Goal: Task Accomplishment & Management: Manage account settings

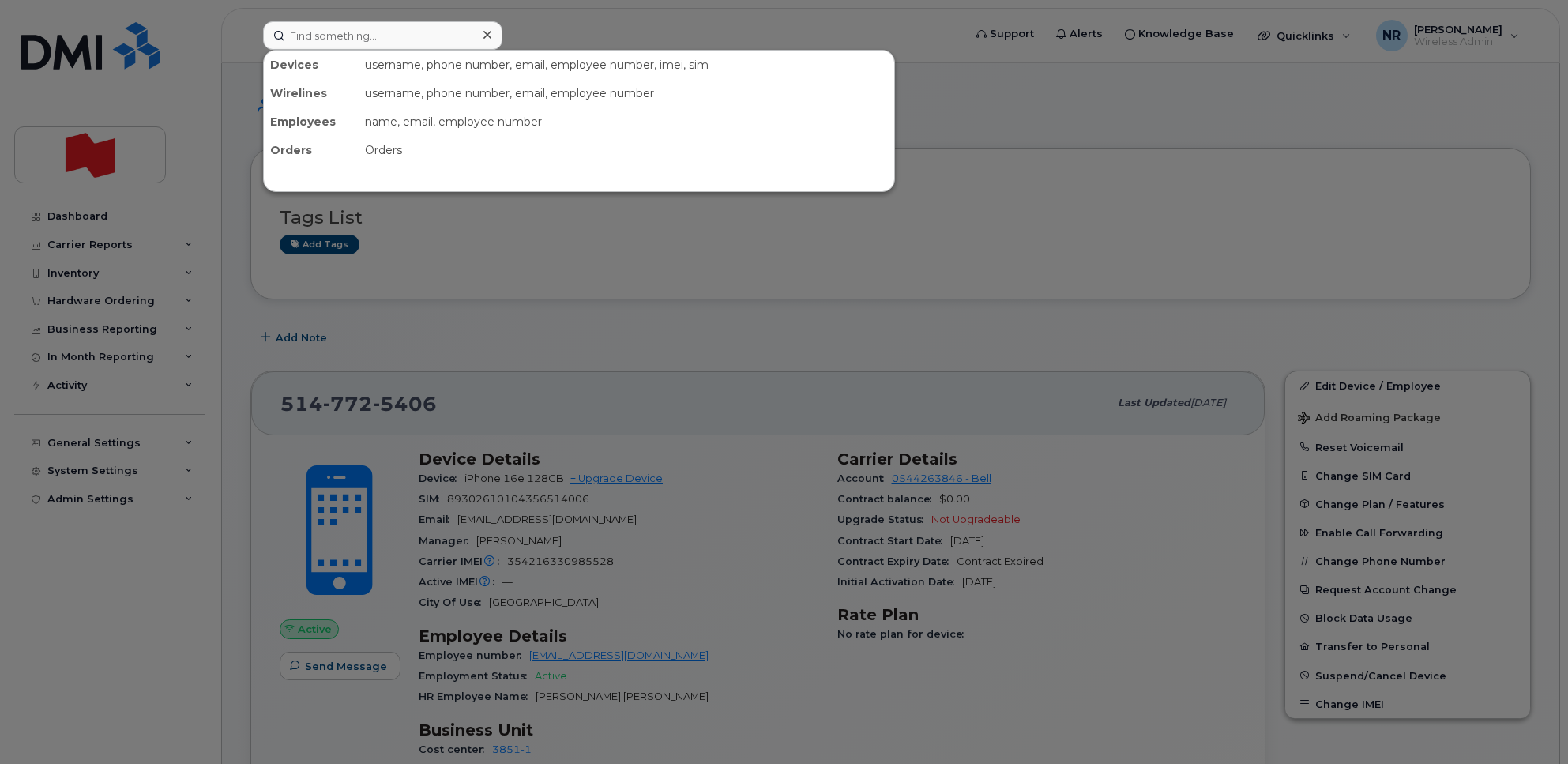
click at [358, 45] on input at bounding box center [383, 36] width 240 height 29
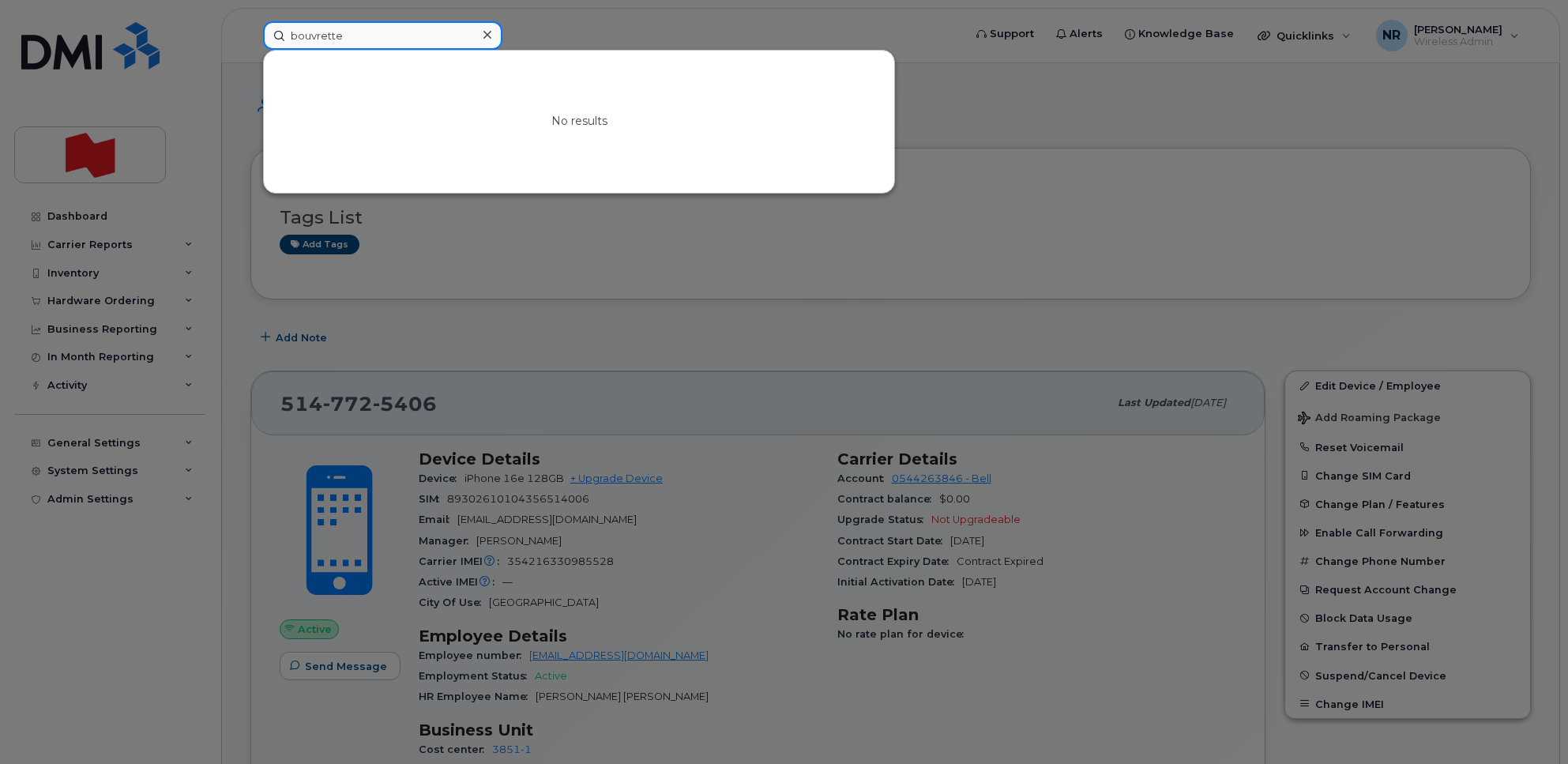
drag, startPoint x: 390, startPoint y: 42, endPoint x: 198, endPoint y: 34, distance: 192.2
click at [250, 34] on div "bouvrette No results" at bounding box center [608, 36] width 715 height 29
paste input "5142262934"
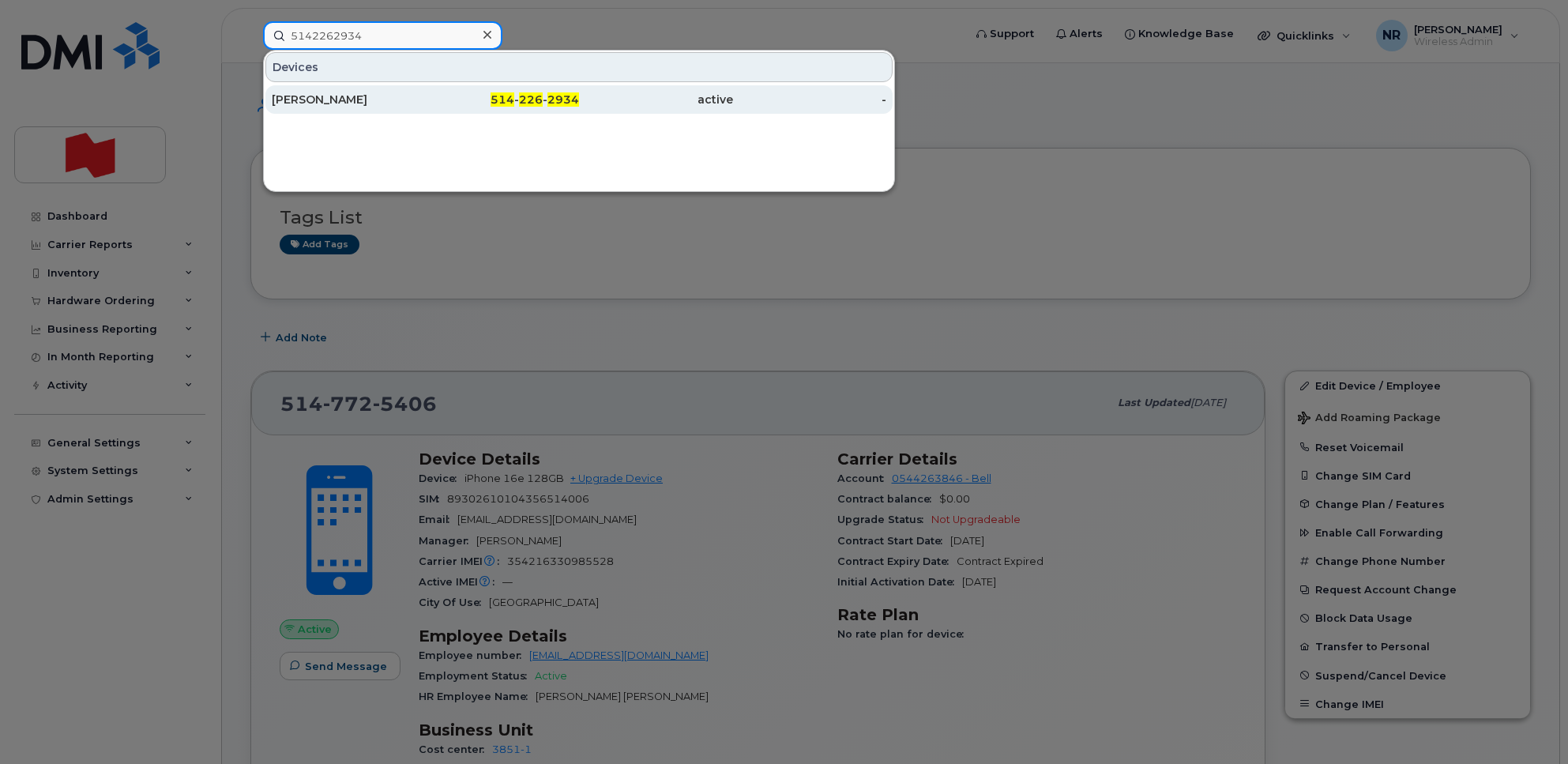
type input "5142262934"
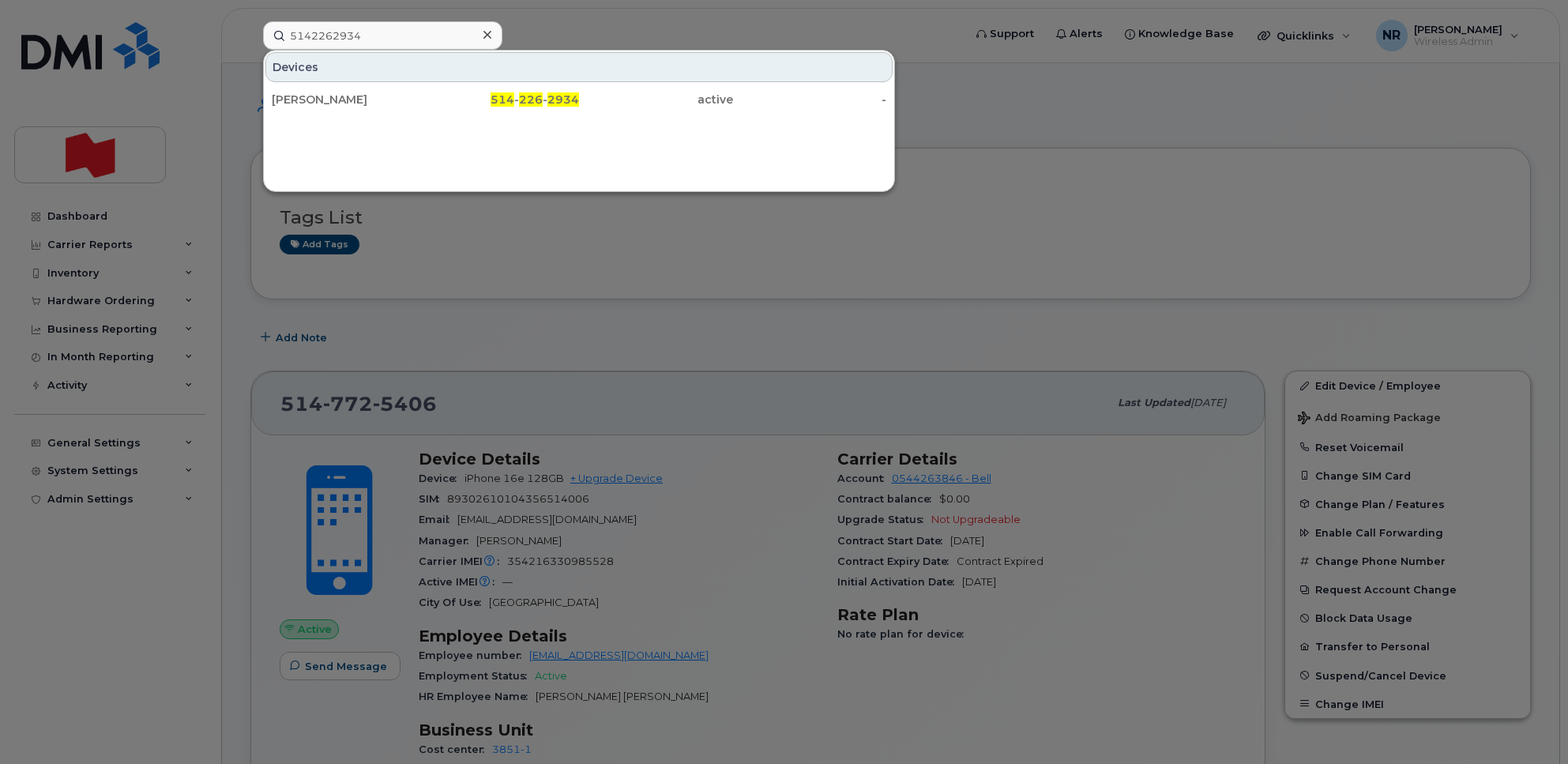
drag, startPoint x: 341, startPoint y: 101, endPoint x: 851, endPoint y: 116, distance: 510.2
click at [341, 101] on div "[PERSON_NAME]" at bounding box center [349, 100] width 154 height 16
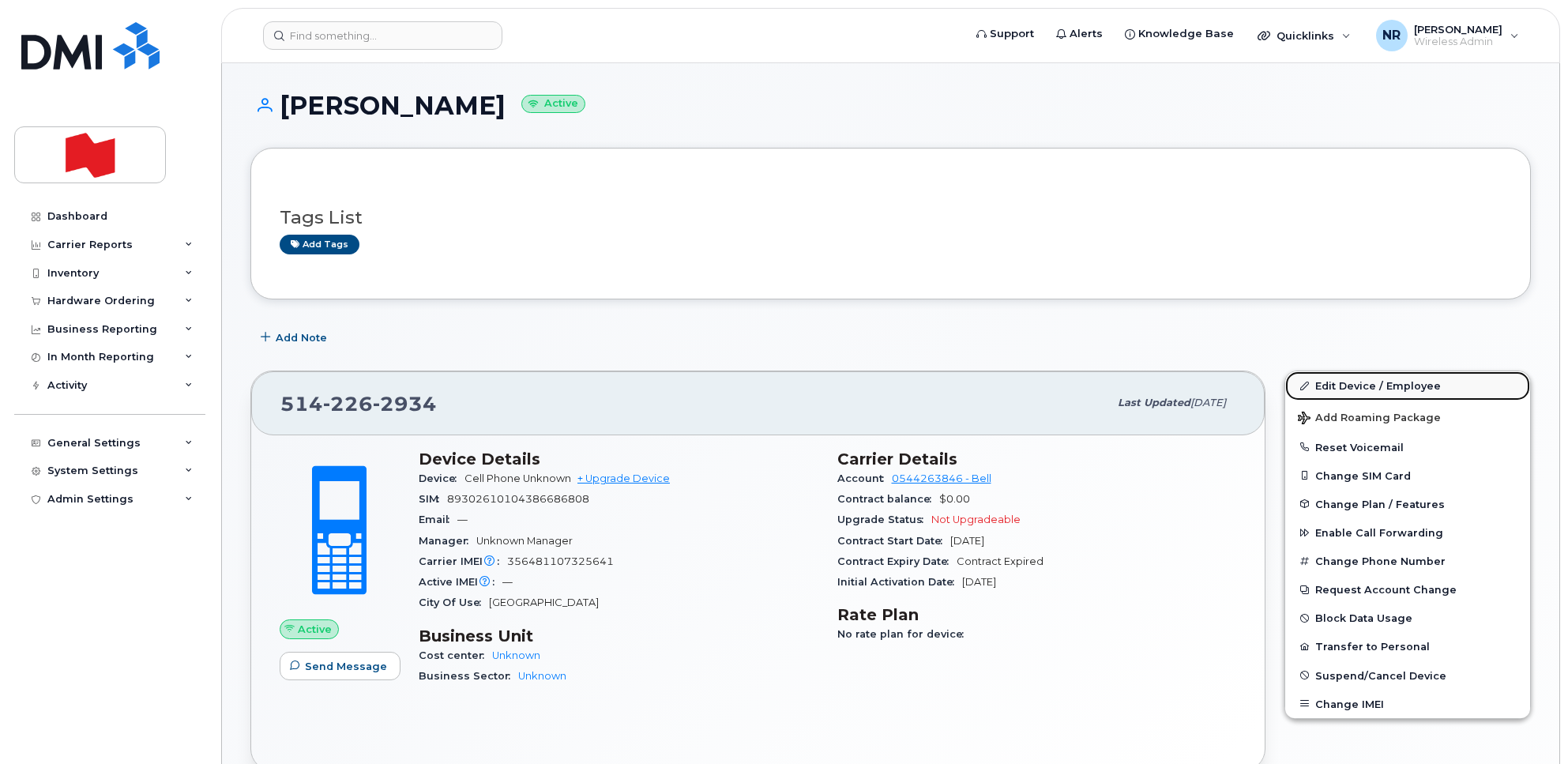
click at [1339, 384] on link "Edit Device / Employee" at bounding box center [1408, 385] width 245 height 29
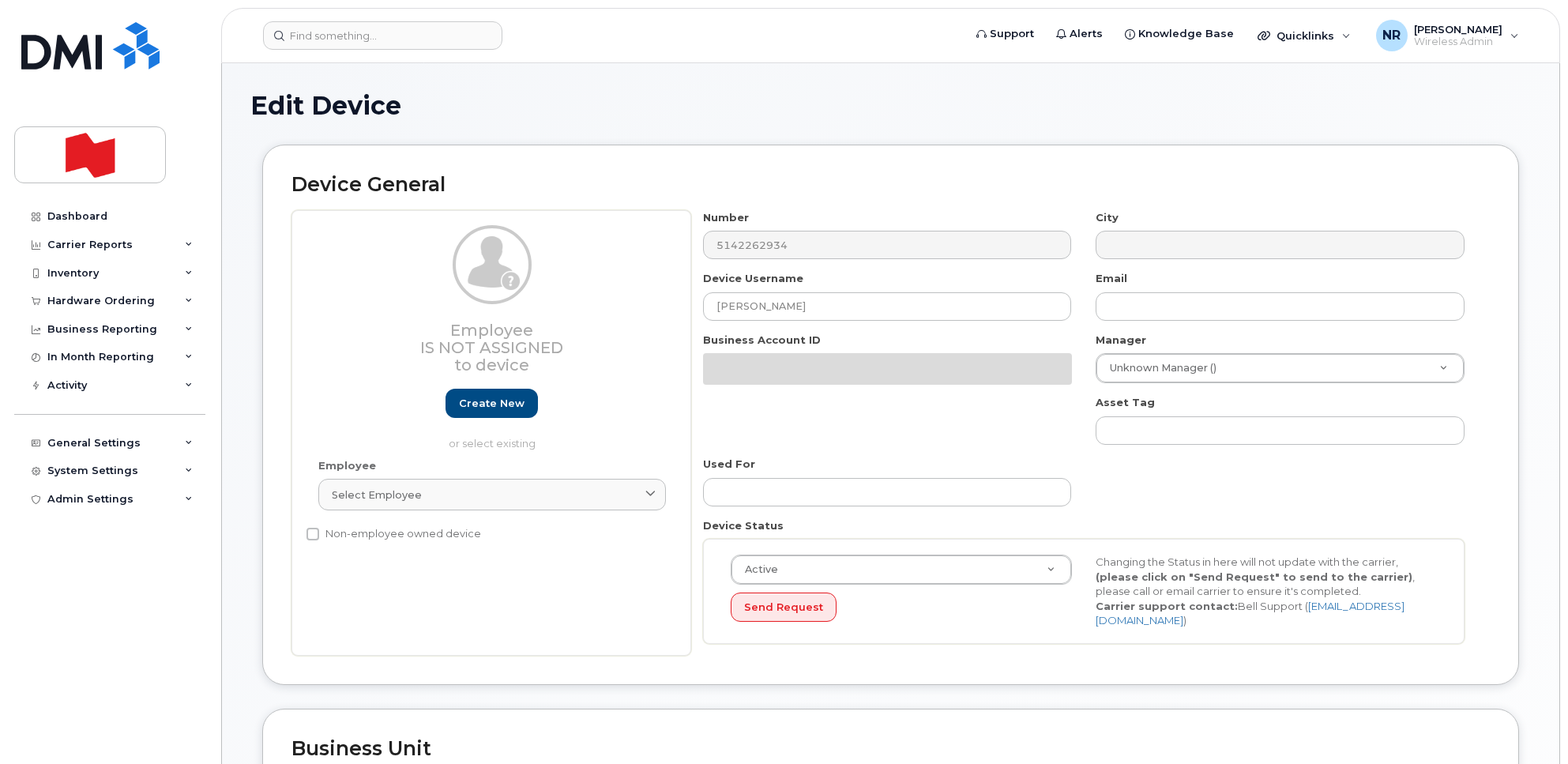
select select "22916206"
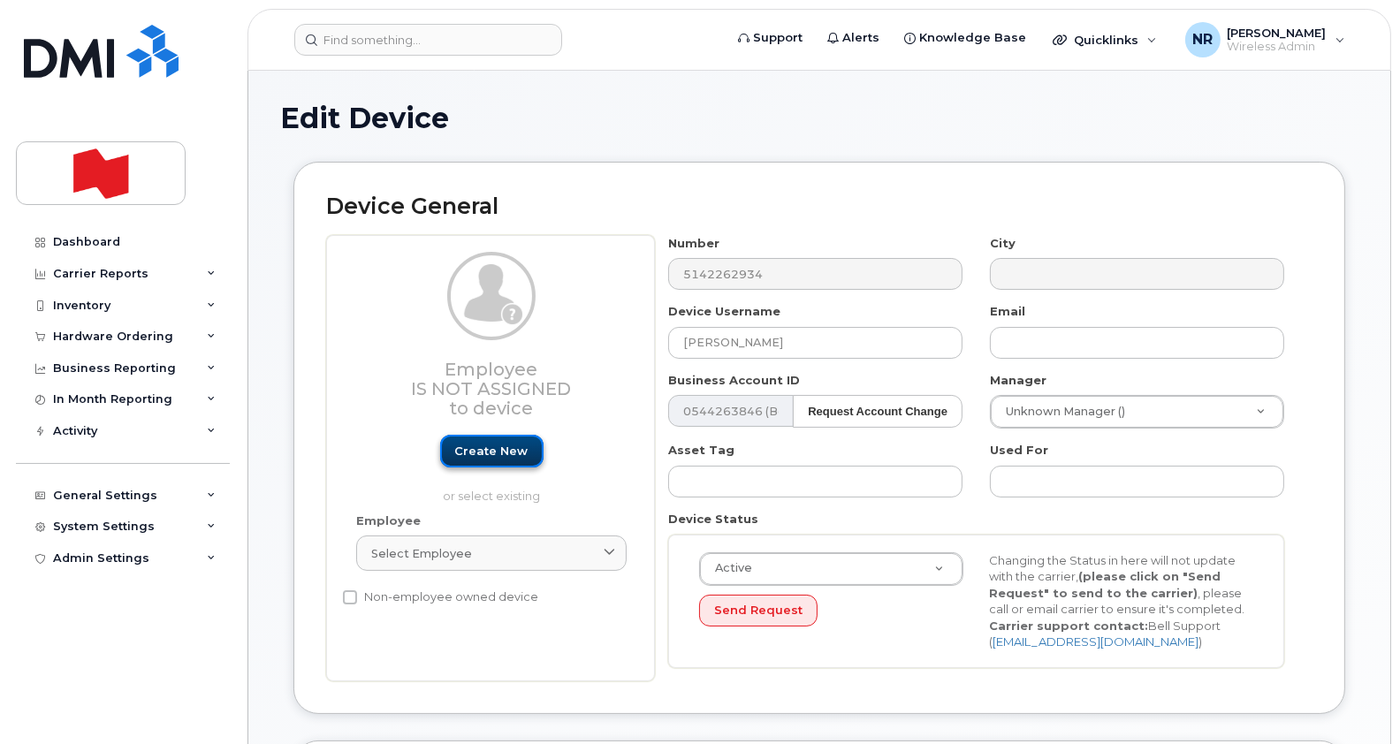
click at [471, 447] on link "Create new" at bounding box center [491, 451] width 103 height 33
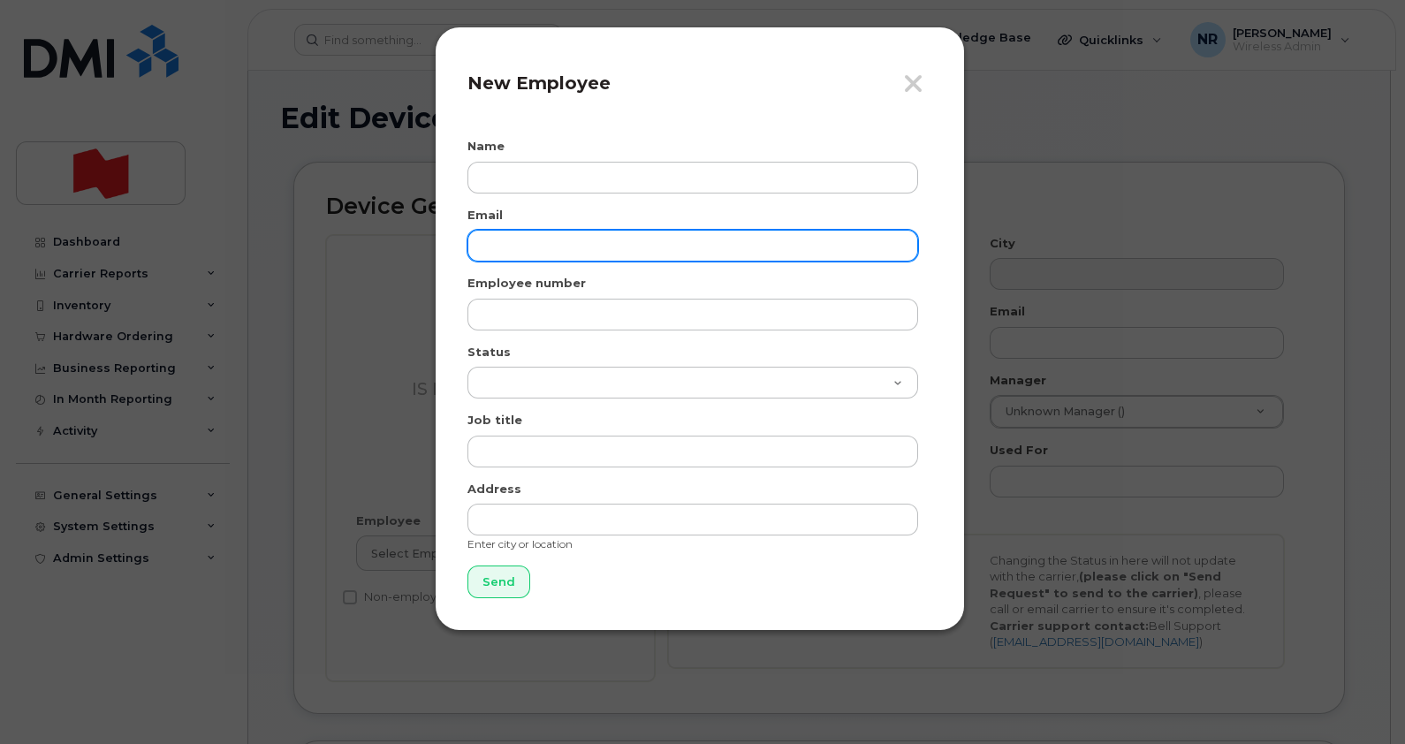
click at [504, 244] on input "email" at bounding box center [693, 246] width 451 height 32
paste input "[EMAIL_ADDRESS][PERSON_NAME][DOMAIN_NAME]"
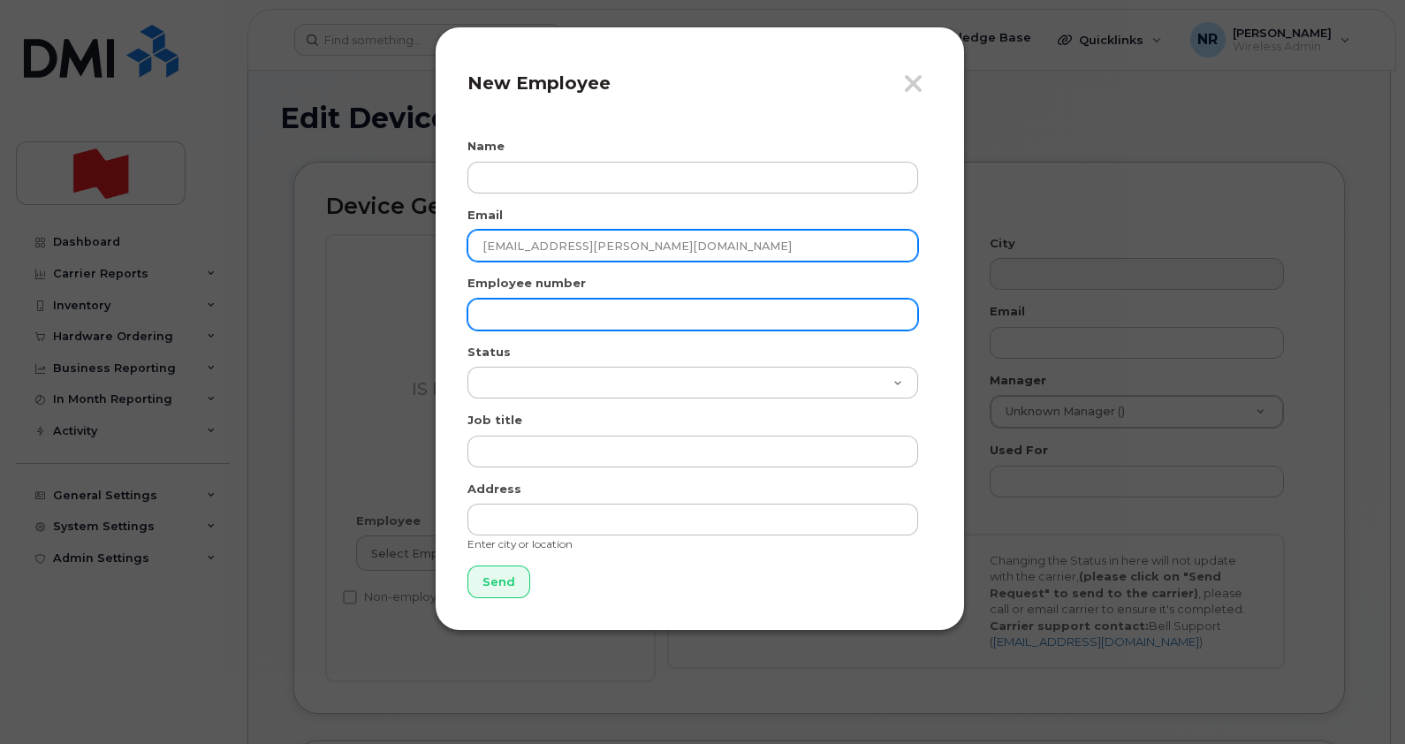
type input "[EMAIL_ADDRESS][PERSON_NAME][DOMAIN_NAME]"
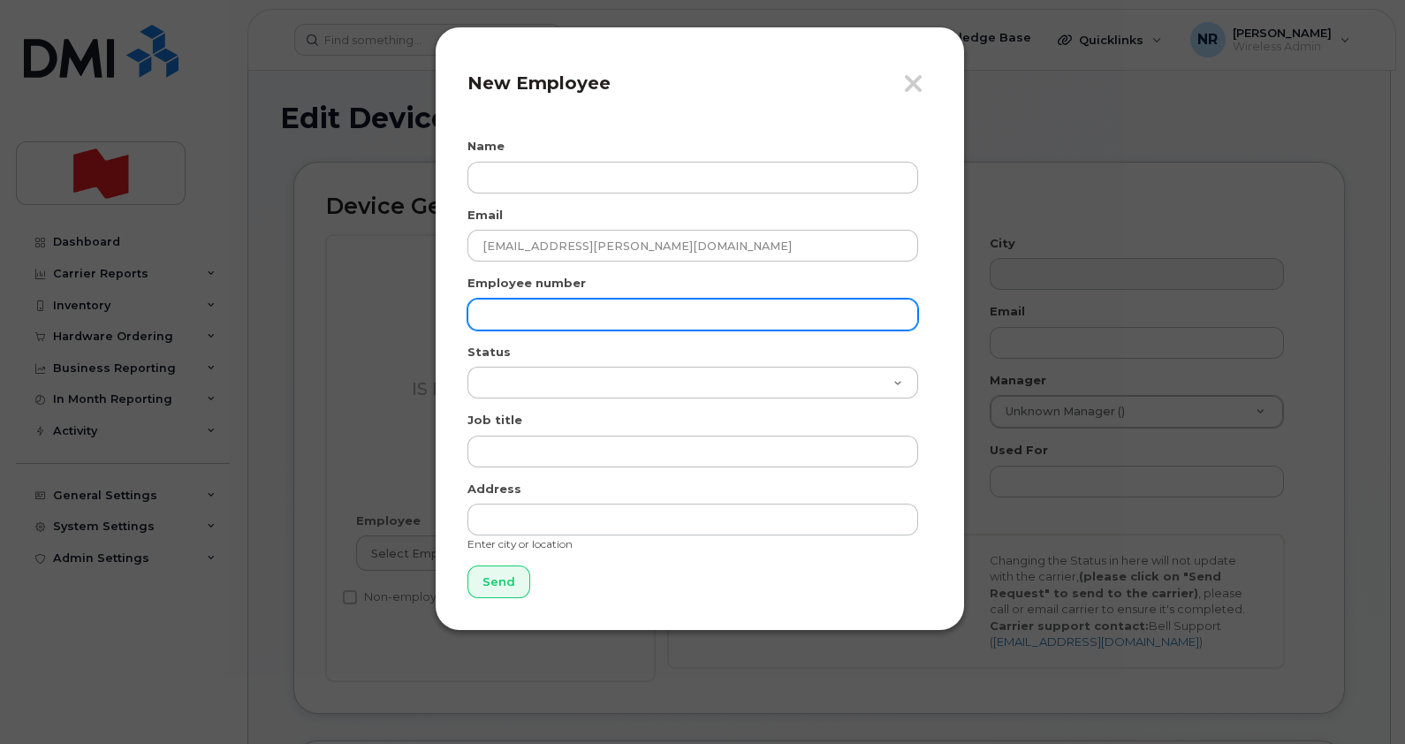
click at [495, 307] on input "text" at bounding box center [693, 315] width 451 height 32
paste input "[EMAIL_ADDRESS][PERSON_NAME][DOMAIN_NAME]"
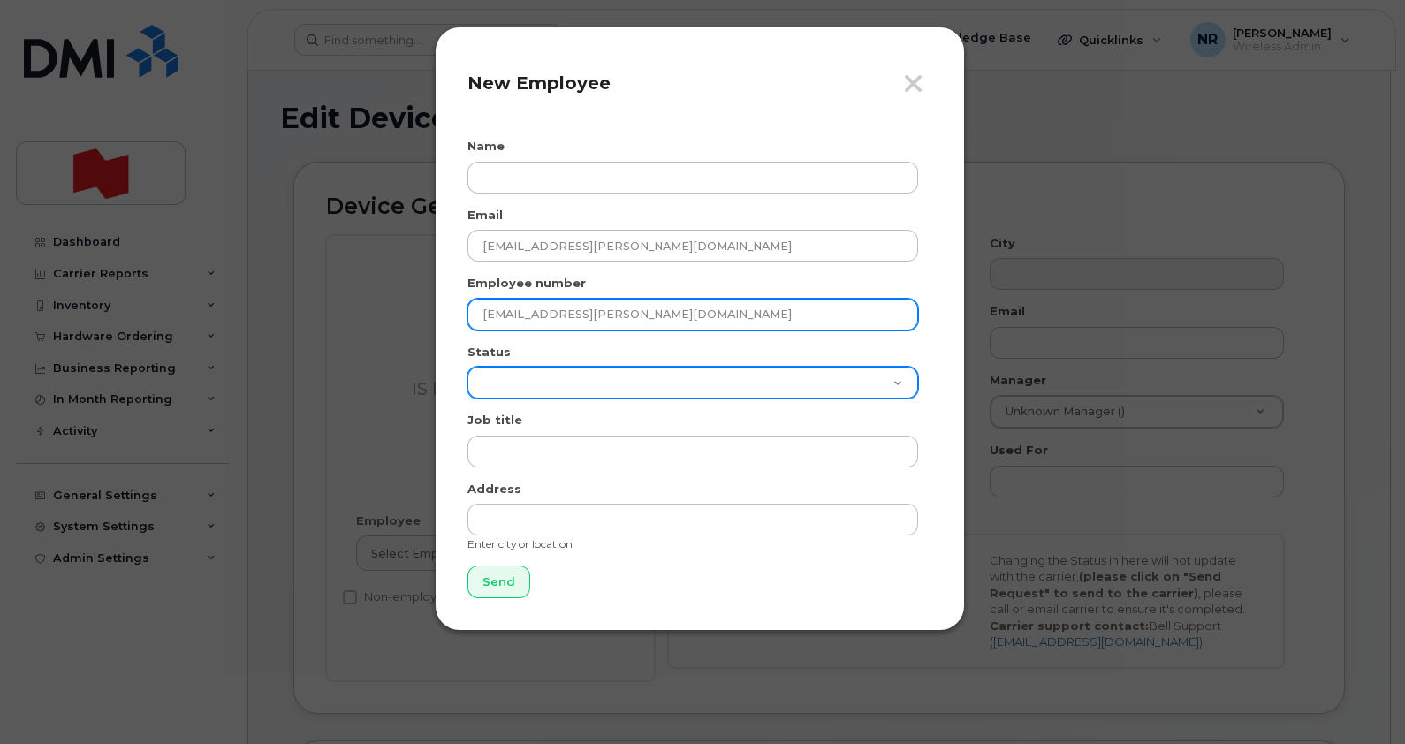
type input "[EMAIL_ADDRESS][PERSON_NAME][DOMAIN_NAME]"
click at [509, 384] on select "Active On-Leave Long Term Short Term Maternity Leave Temp Layoff Inactive" at bounding box center [693, 383] width 451 height 32
select select "active"
click at [468, 367] on select "Active On-Leave Long Term Short Term Maternity Leave Temp Layoff Inactive" at bounding box center [693, 383] width 451 height 32
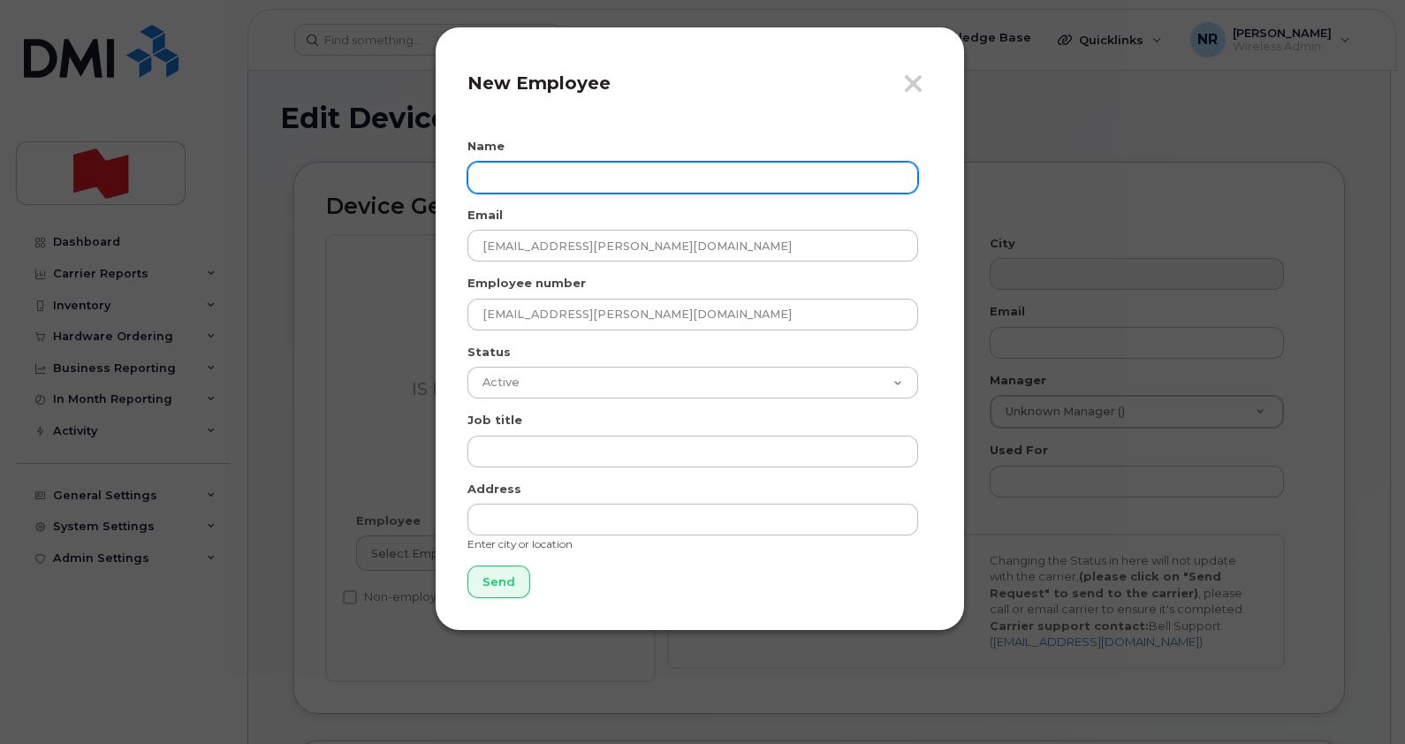
click at [570, 169] on input "text" at bounding box center [693, 178] width 451 height 32
type input "Simon Desharnais"
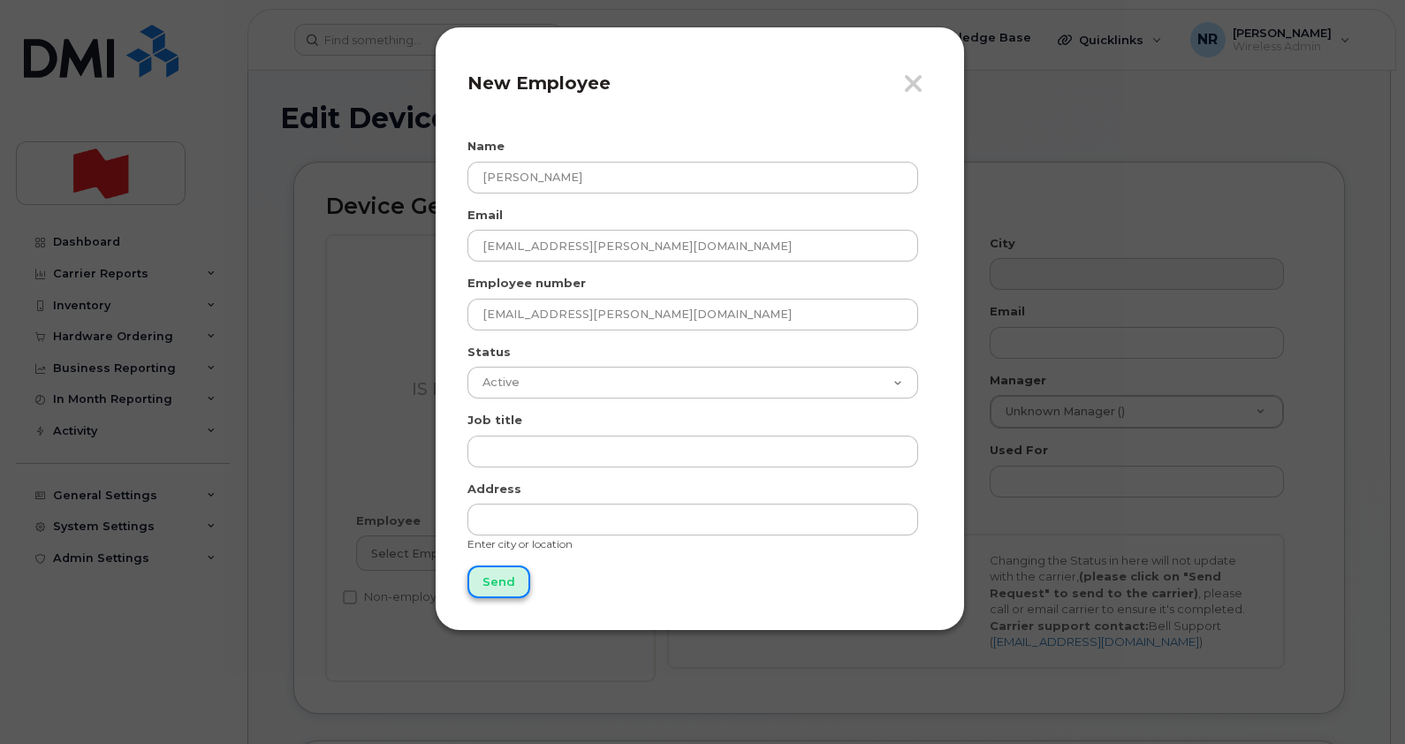
click at [488, 579] on input "Send" at bounding box center [499, 582] width 63 height 33
type input "Send"
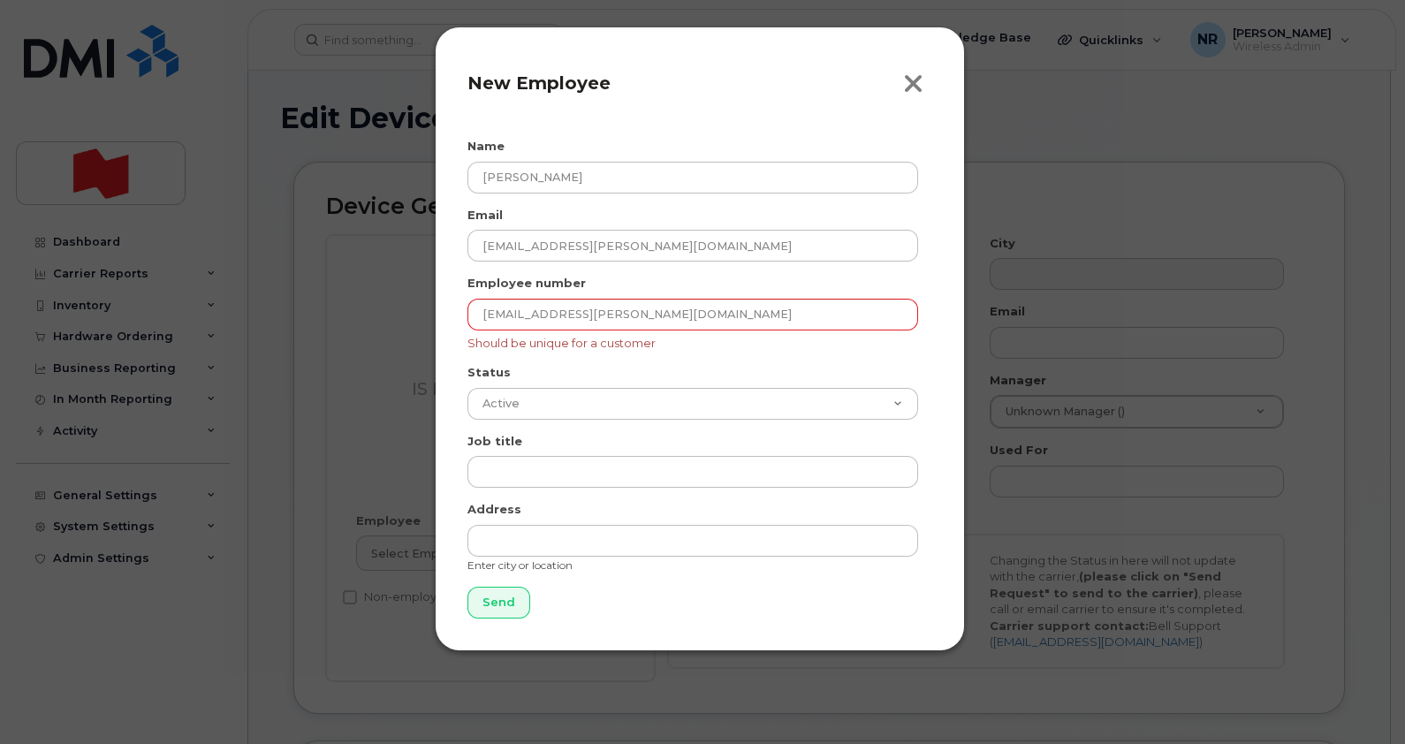
click at [921, 85] on icon "button" at bounding box center [913, 84] width 20 height 27
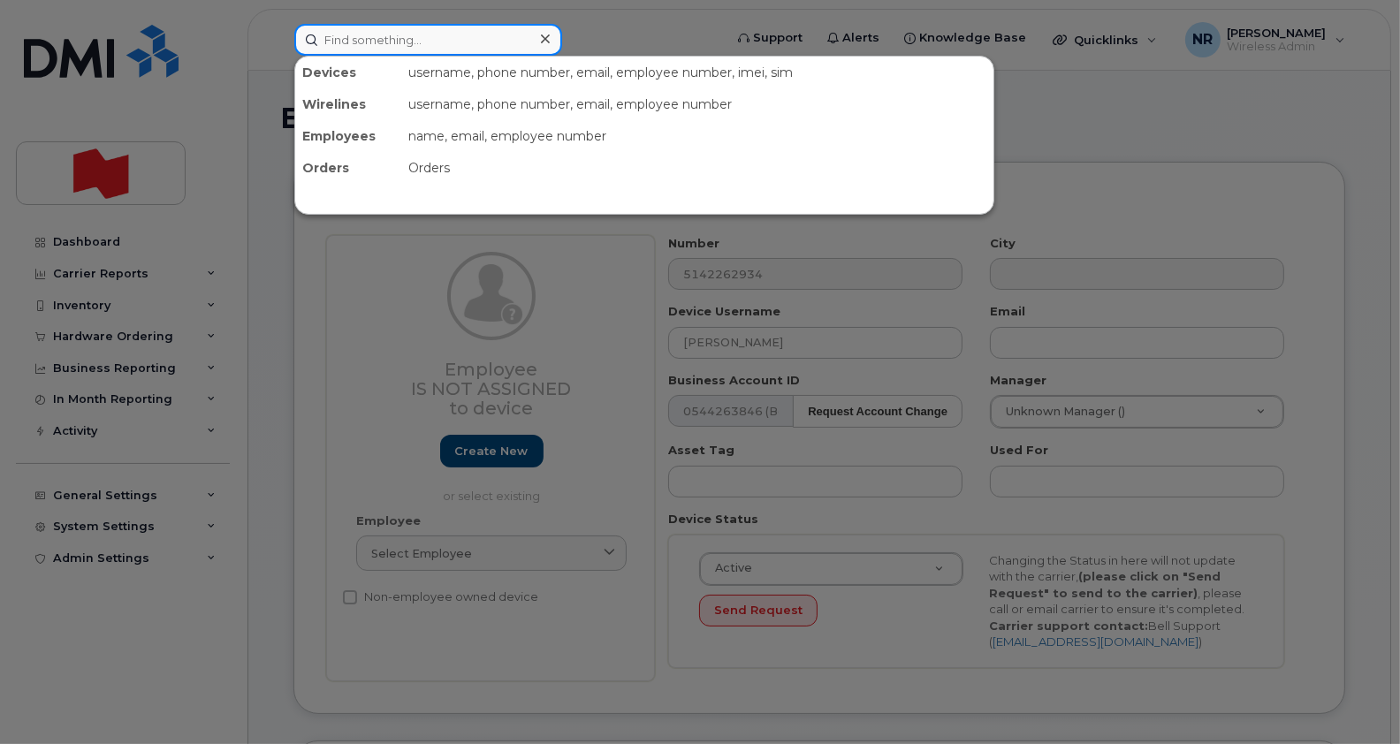
click at [389, 36] on input at bounding box center [428, 40] width 268 height 32
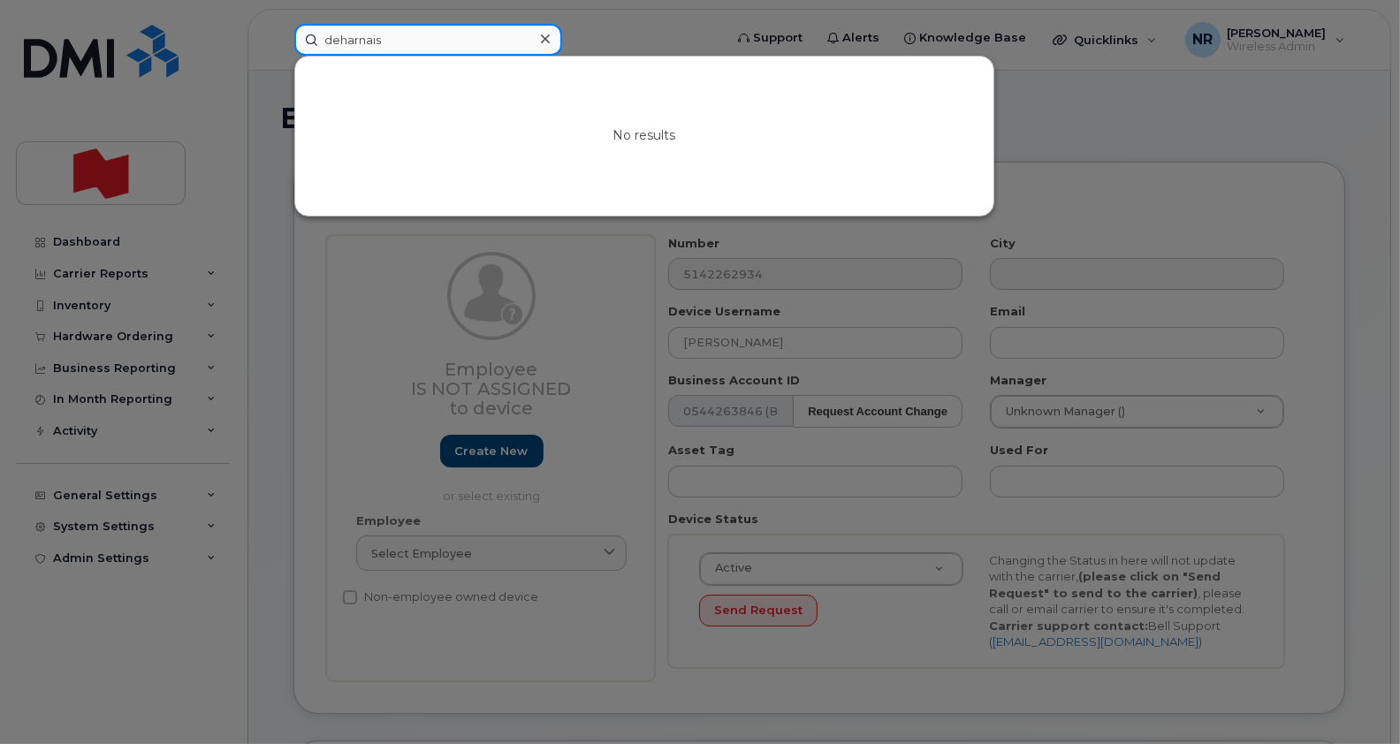
click at [411, 44] on input "deharnais" at bounding box center [428, 40] width 268 height 32
drag, startPoint x: 411, startPoint y: 44, endPoint x: 308, endPoint y: 40, distance: 103.5
click at [308, 40] on input "deharnais" at bounding box center [428, 40] width 268 height 32
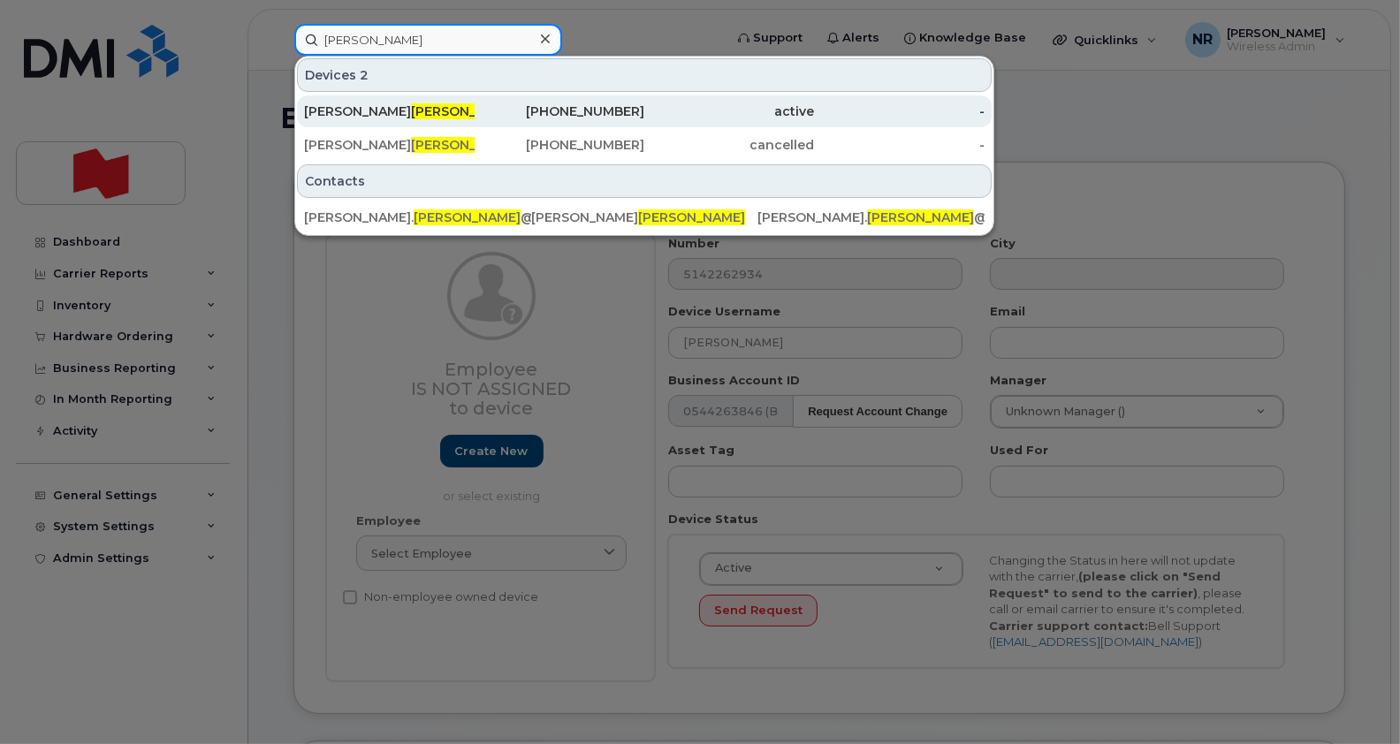
type input "desharnais"
click at [328, 114] on div "Simon Desharnais" at bounding box center [389, 112] width 171 height 18
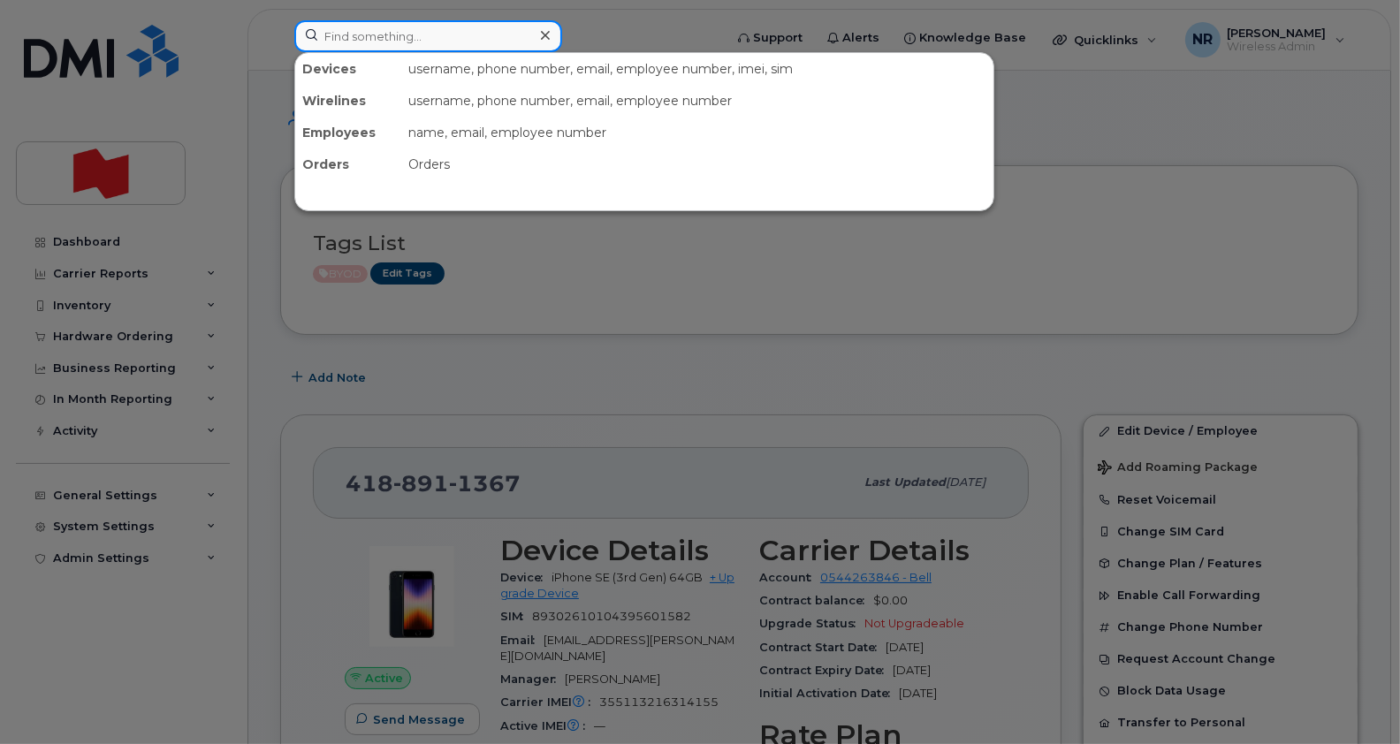
click at [430, 35] on input at bounding box center [428, 36] width 268 height 32
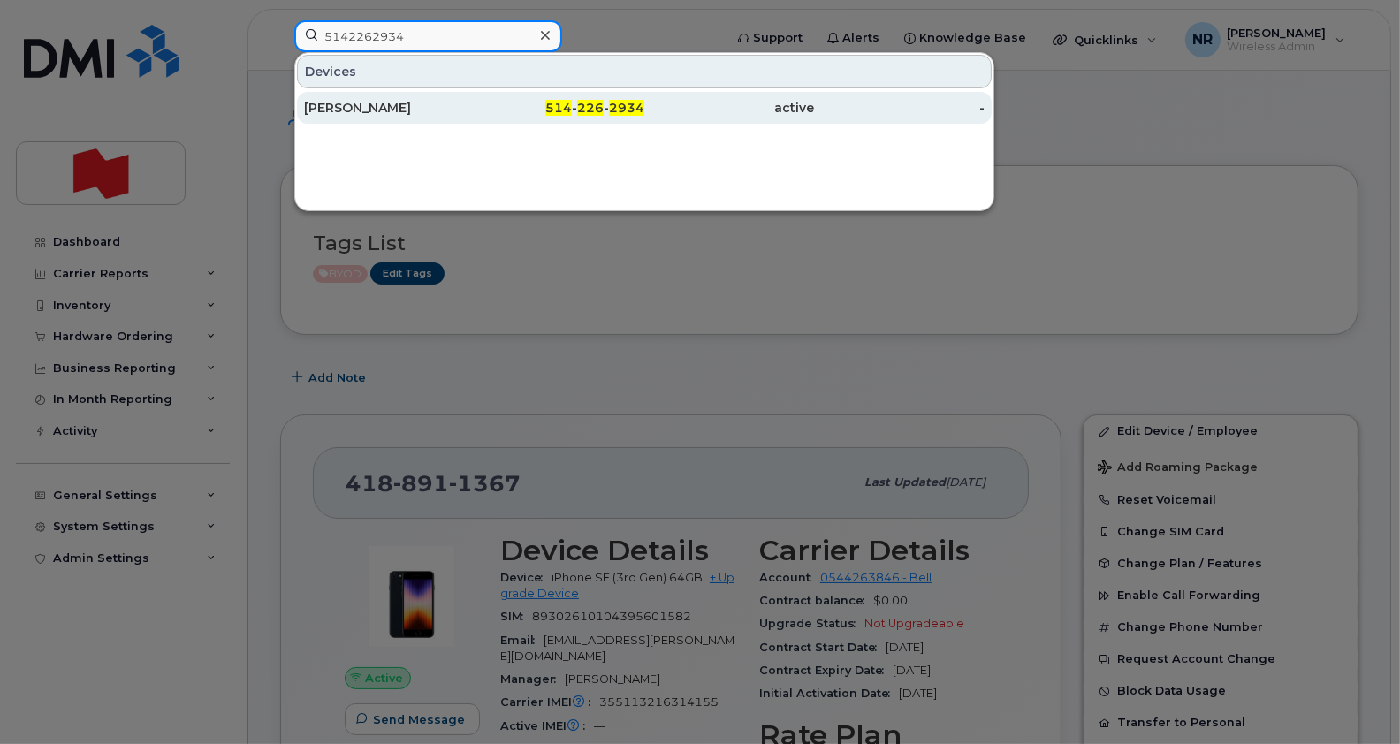
type input "5142262934"
click at [355, 117] on div "Mathieu Frechette" at bounding box center [389, 108] width 171 height 32
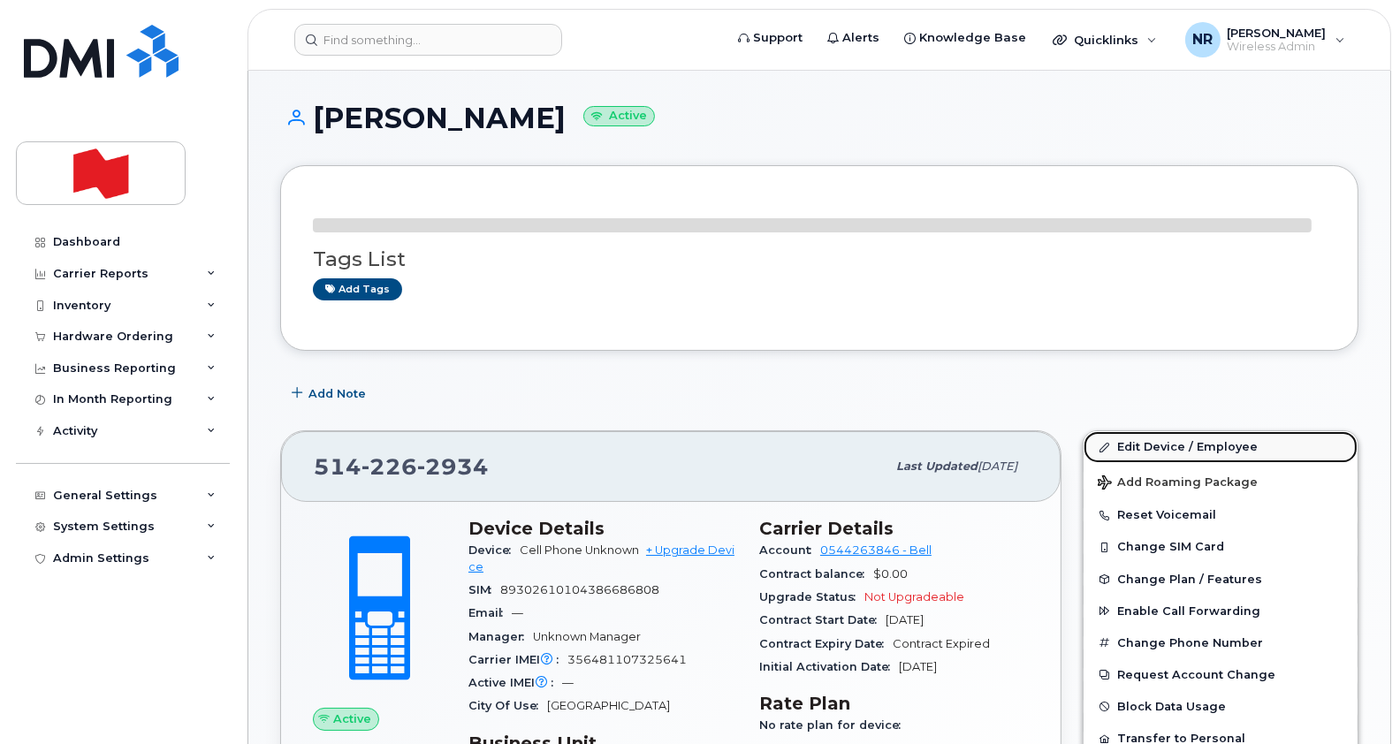
click at [1144, 444] on link "Edit Device / Employee" at bounding box center [1221, 447] width 274 height 32
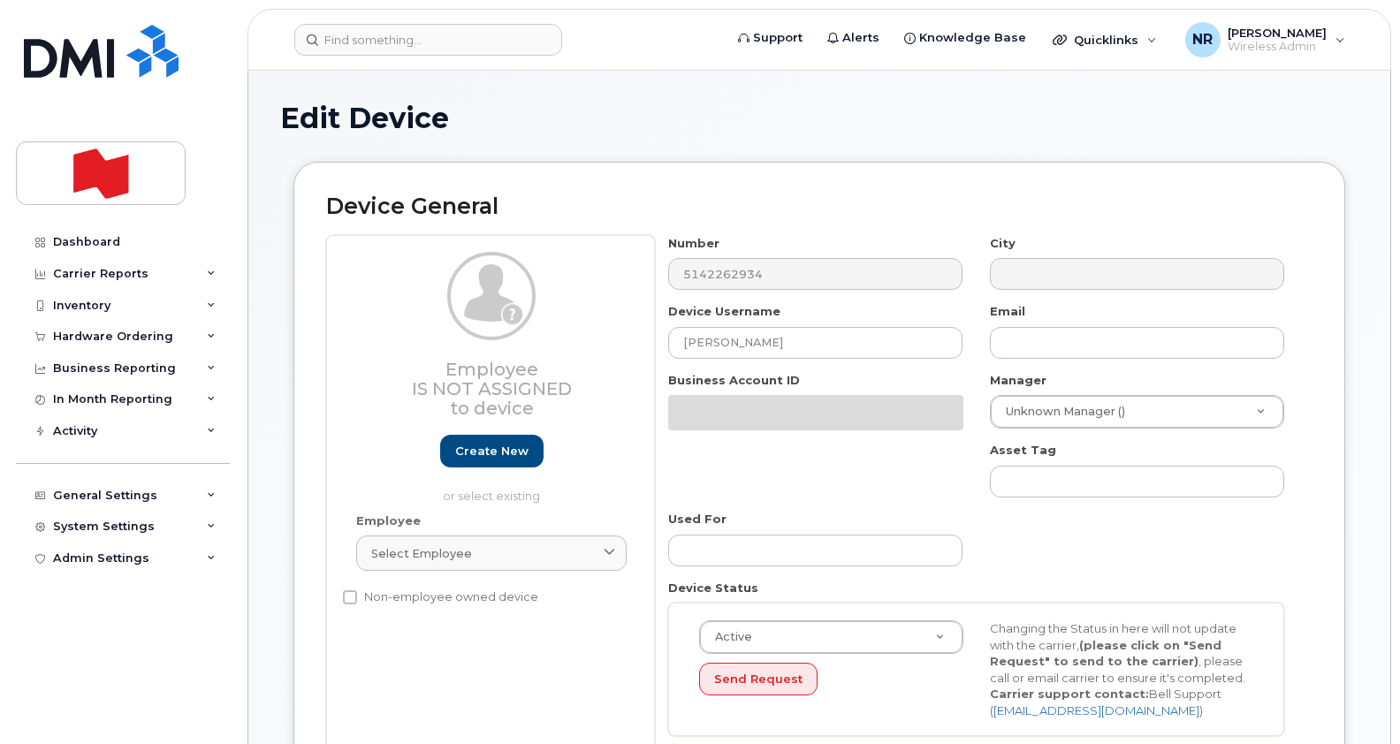
select select "22916206"
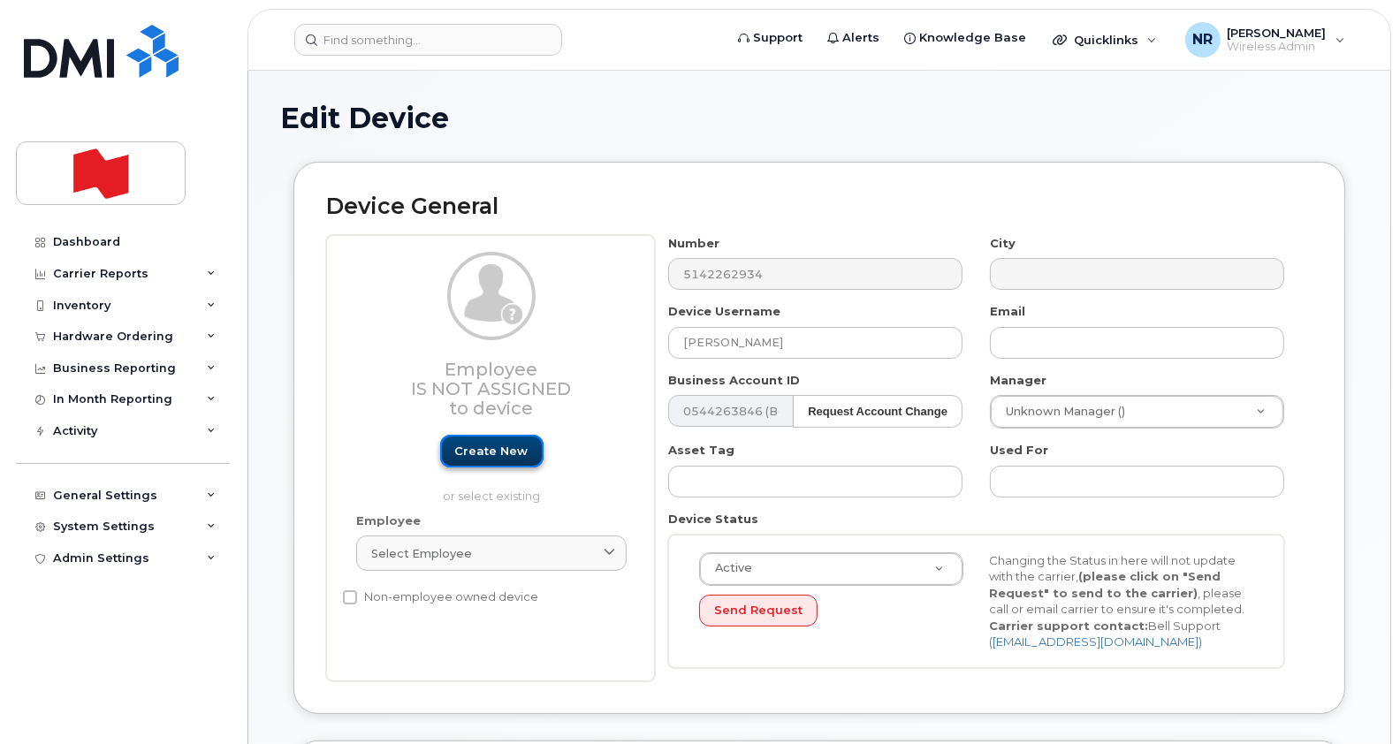
click at [466, 447] on link "Create new" at bounding box center [491, 451] width 103 height 33
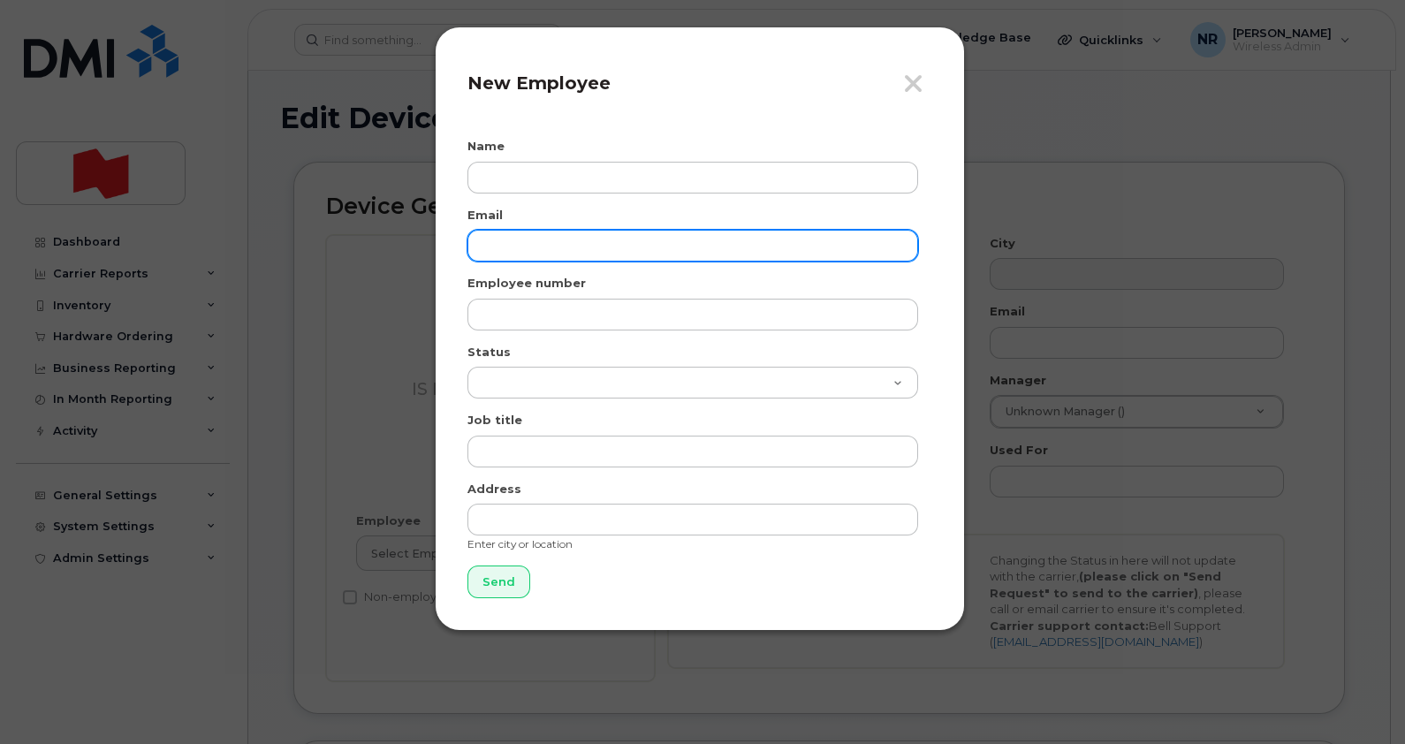
click at [516, 237] on input "email" at bounding box center [693, 246] width 451 height 32
paste input "[EMAIL_ADDRESS][DOMAIN_NAME]"
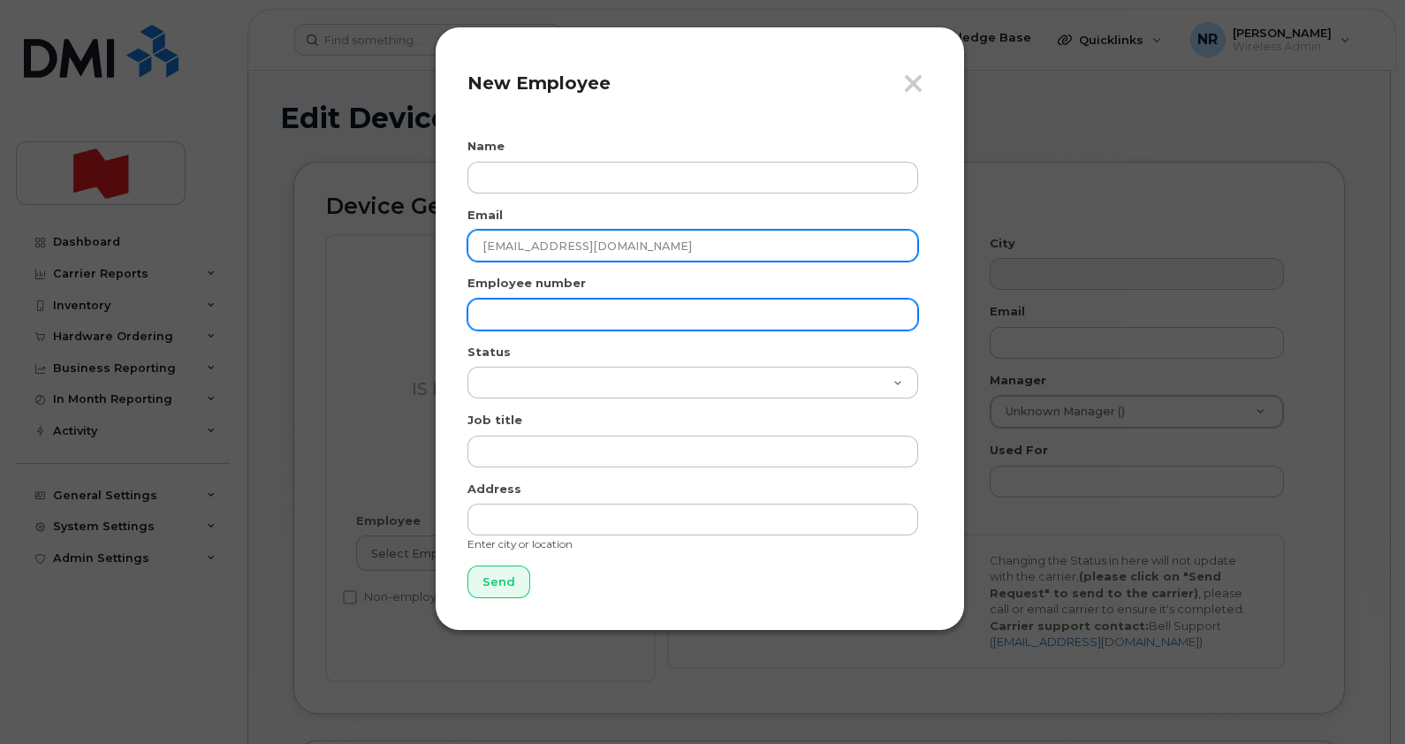
type input "[EMAIL_ADDRESS][DOMAIN_NAME]"
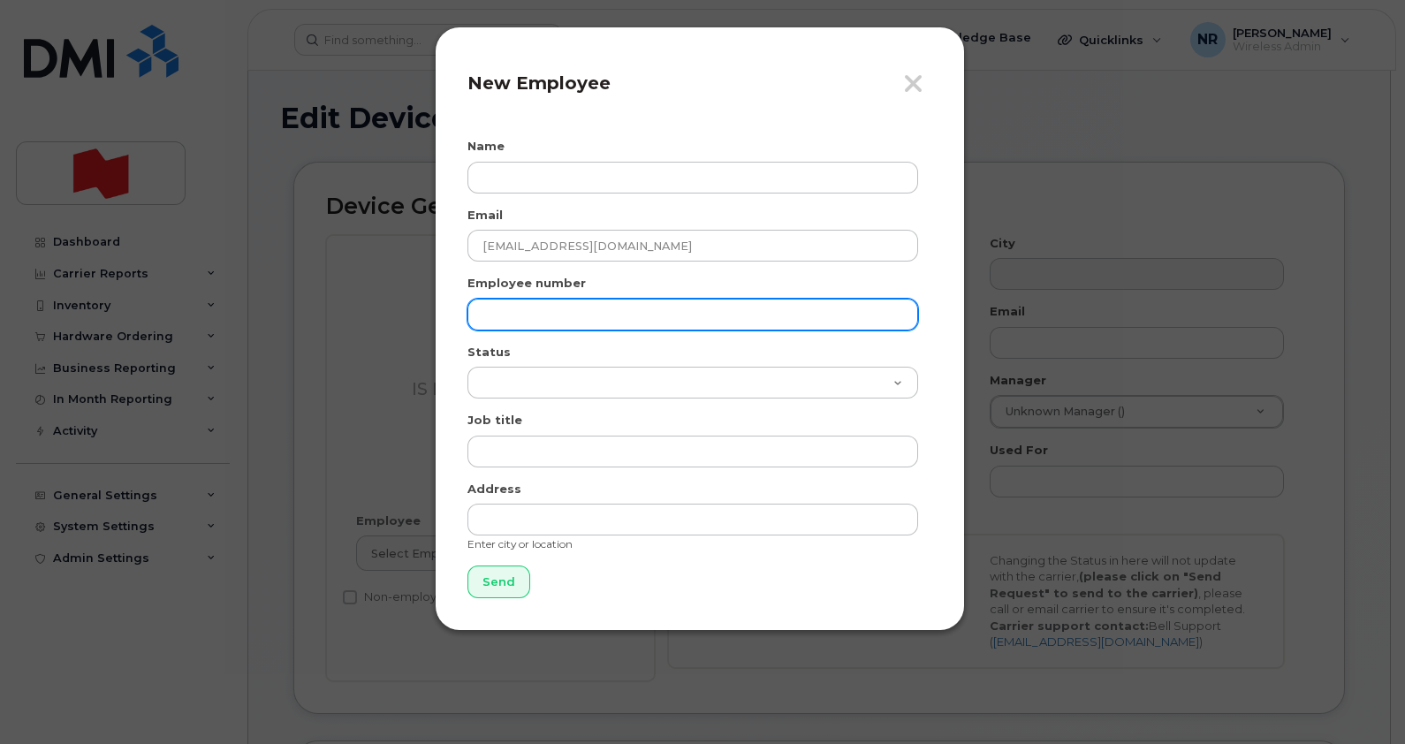
click at [516, 311] on input "text" at bounding box center [693, 315] width 451 height 32
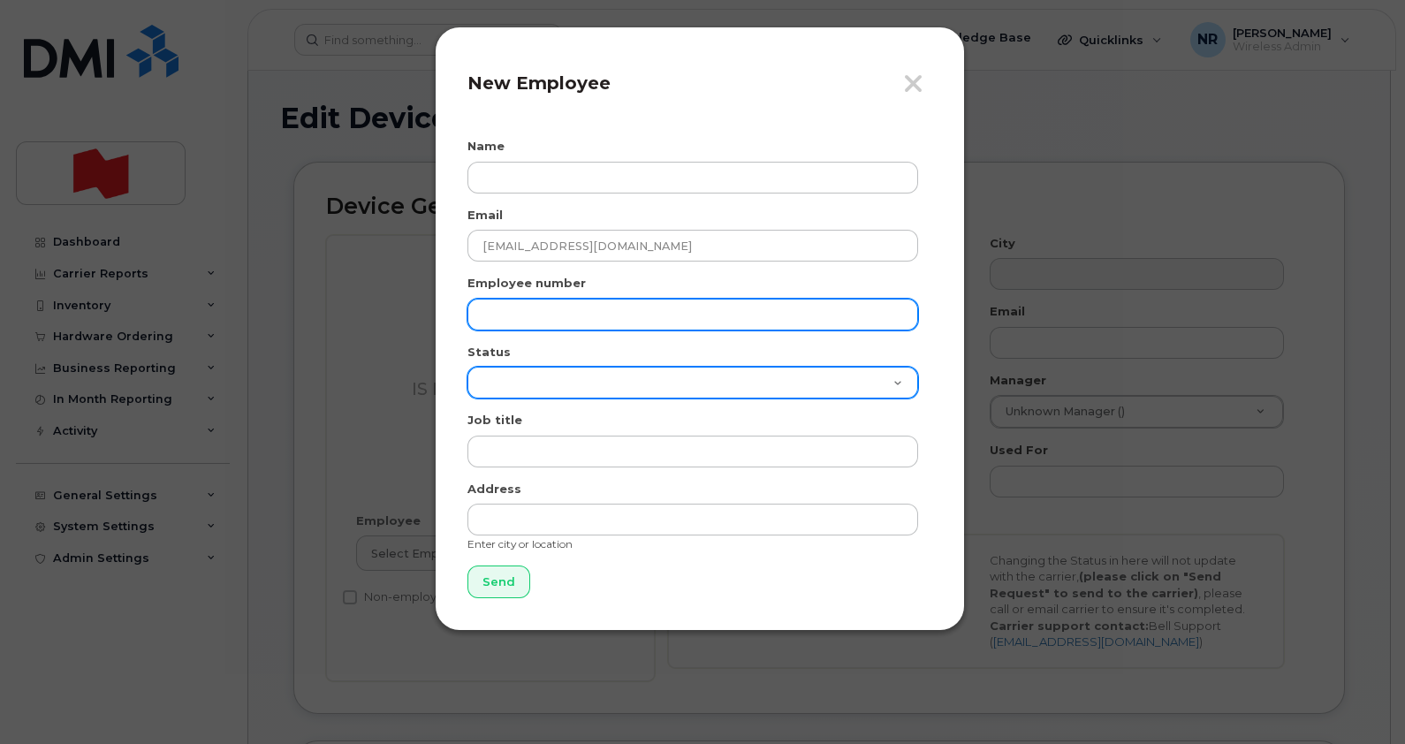
paste input "[EMAIL_ADDRESS][DOMAIN_NAME]"
type input "[EMAIL_ADDRESS][DOMAIN_NAME]"
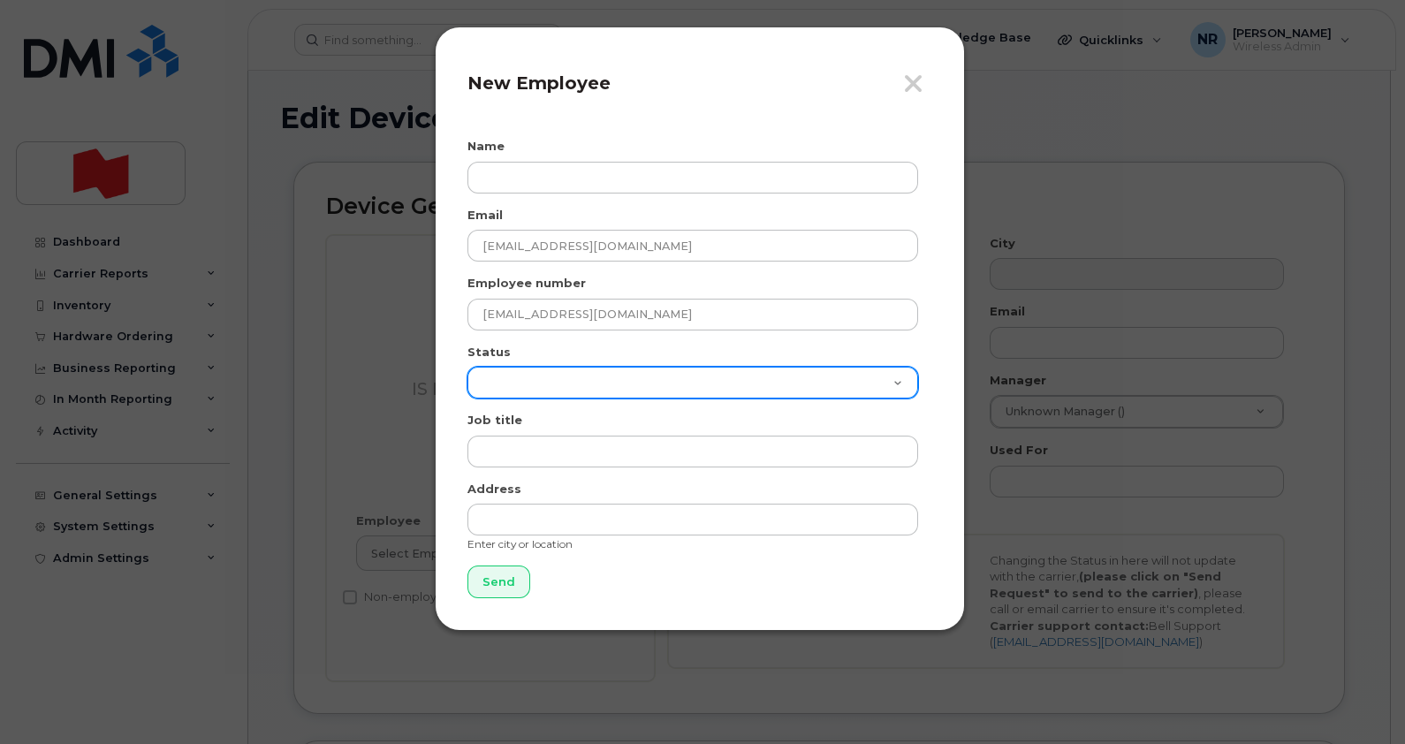
click at [521, 382] on select "Active On-Leave Long Term Short Term Maternity Leave Temp Layoff Inactive" at bounding box center [693, 383] width 451 height 32
select select "active"
click at [468, 367] on select "Active On-Leave Long Term Short Term Maternity Leave Temp Layoff Inactive" at bounding box center [693, 383] width 451 height 32
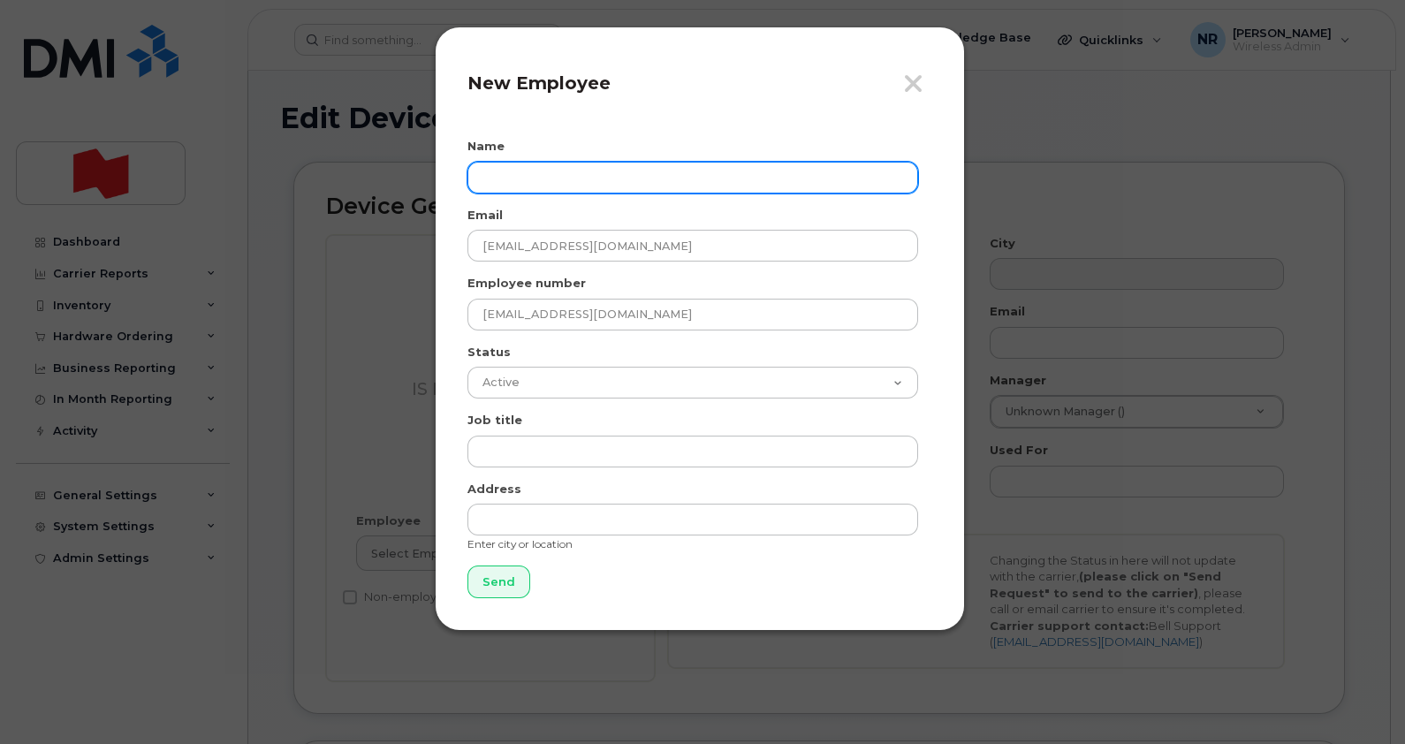
click at [509, 172] on input "text" at bounding box center [693, 178] width 451 height 32
type input "[PERSON_NAME]"
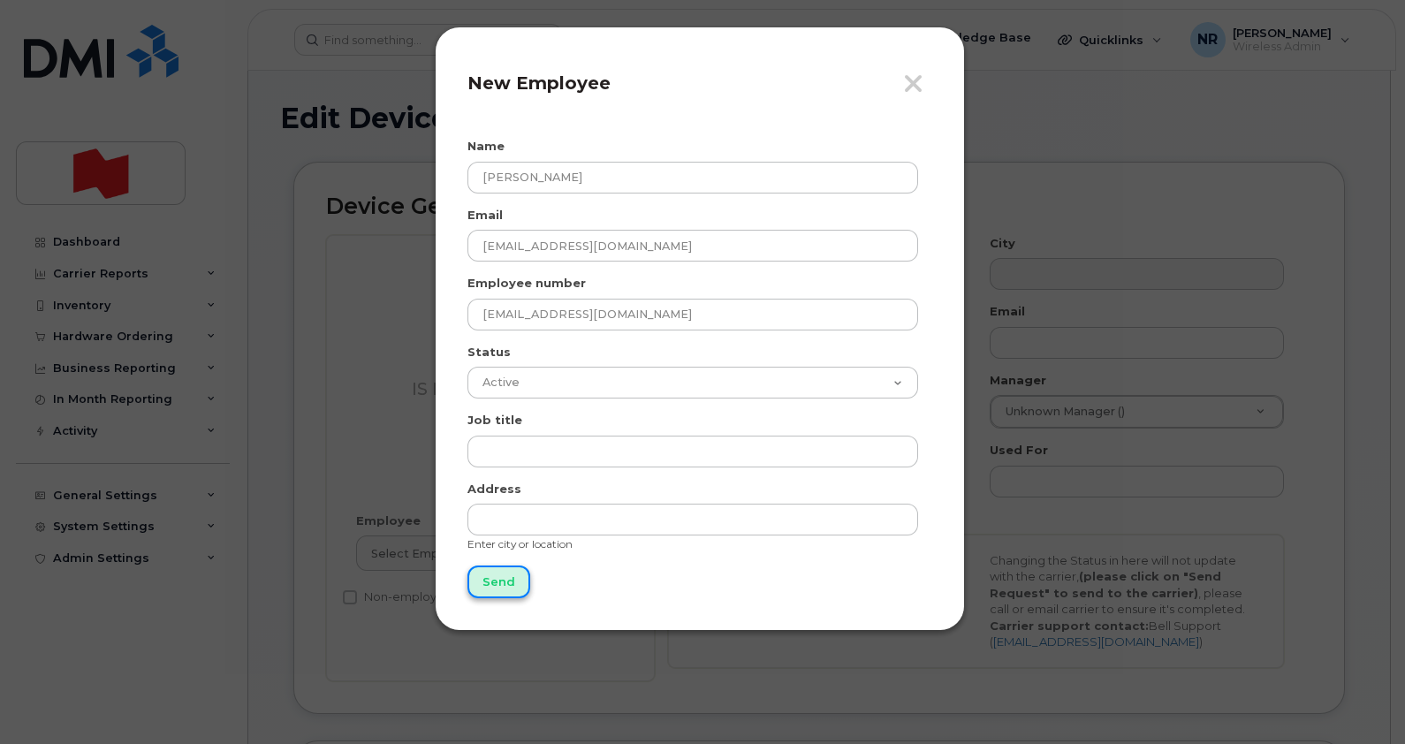
click at [491, 570] on input "Send" at bounding box center [499, 582] width 63 height 33
type input "Send"
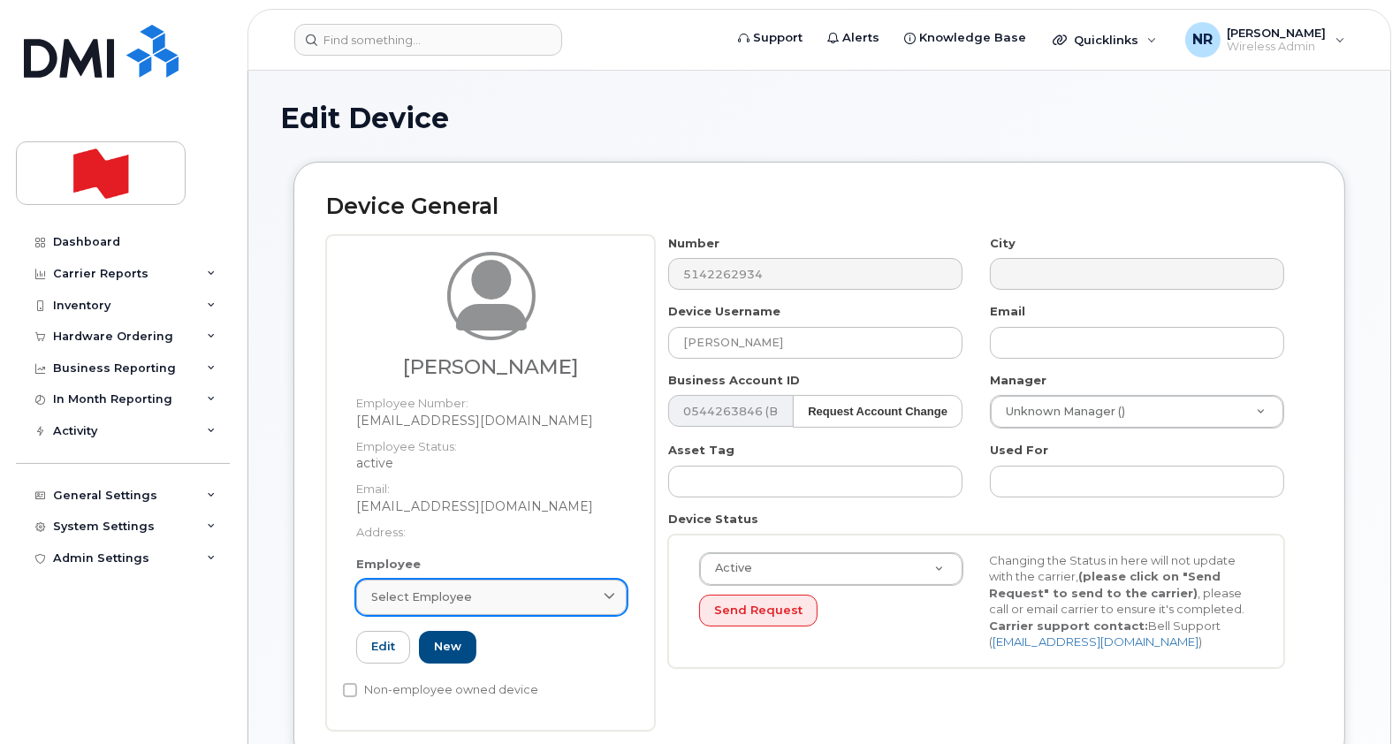
click at [422, 594] on span "Select employee" at bounding box center [421, 597] width 101 height 17
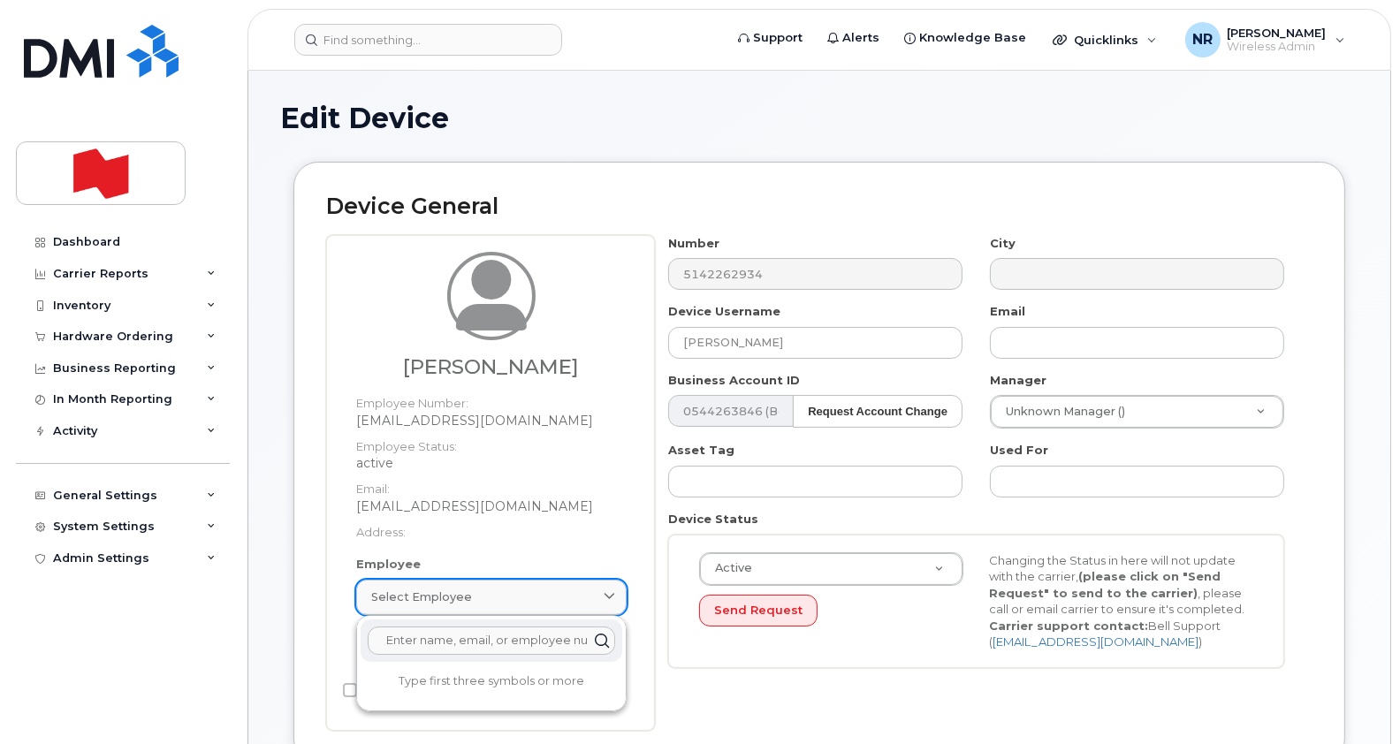
paste input "[EMAIL_ADDRESS][DOMAIN_NAME]"
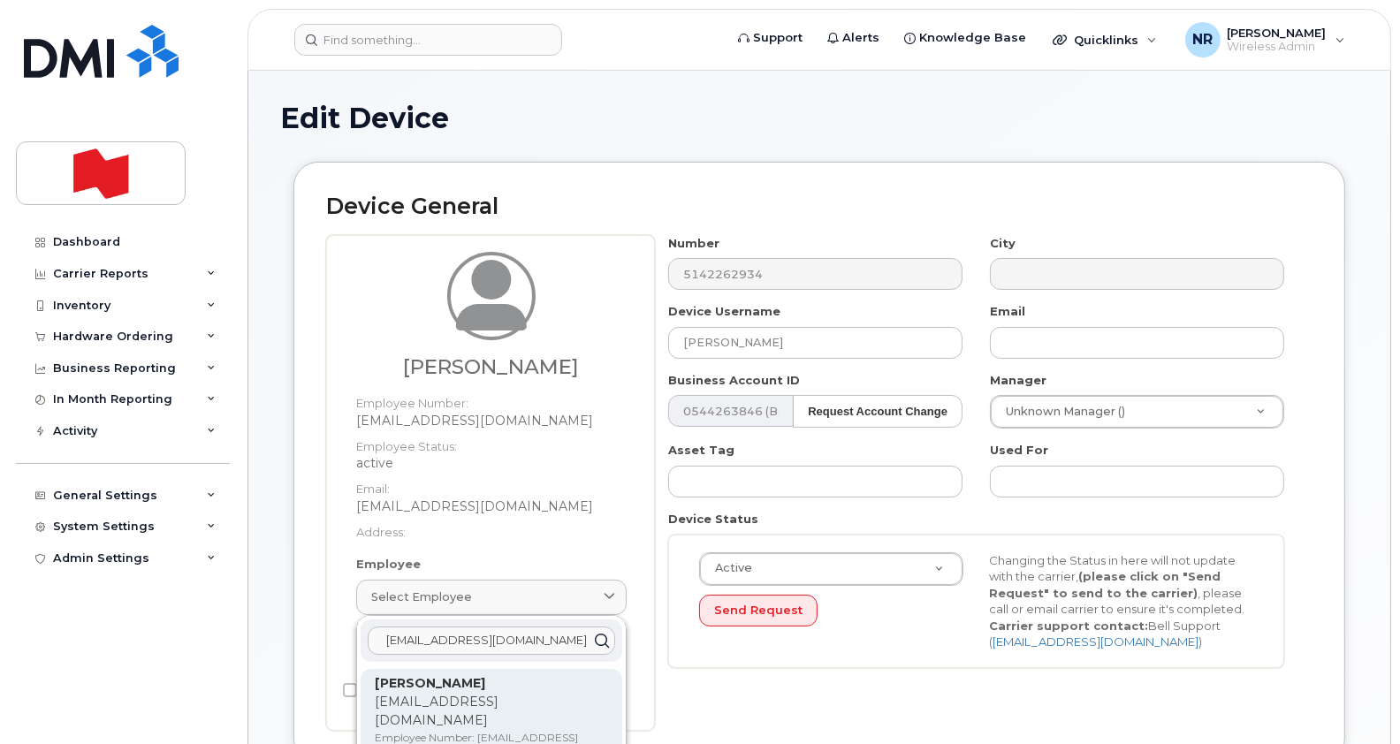
type input "[EMAIL_ADDRESS][DOMAIN_NAME]"
click at [430, 701] on p "[EMAIL_ADDRESS][DOMAIN_NAME]" at bounding box center [491, 711] width 233 height 37
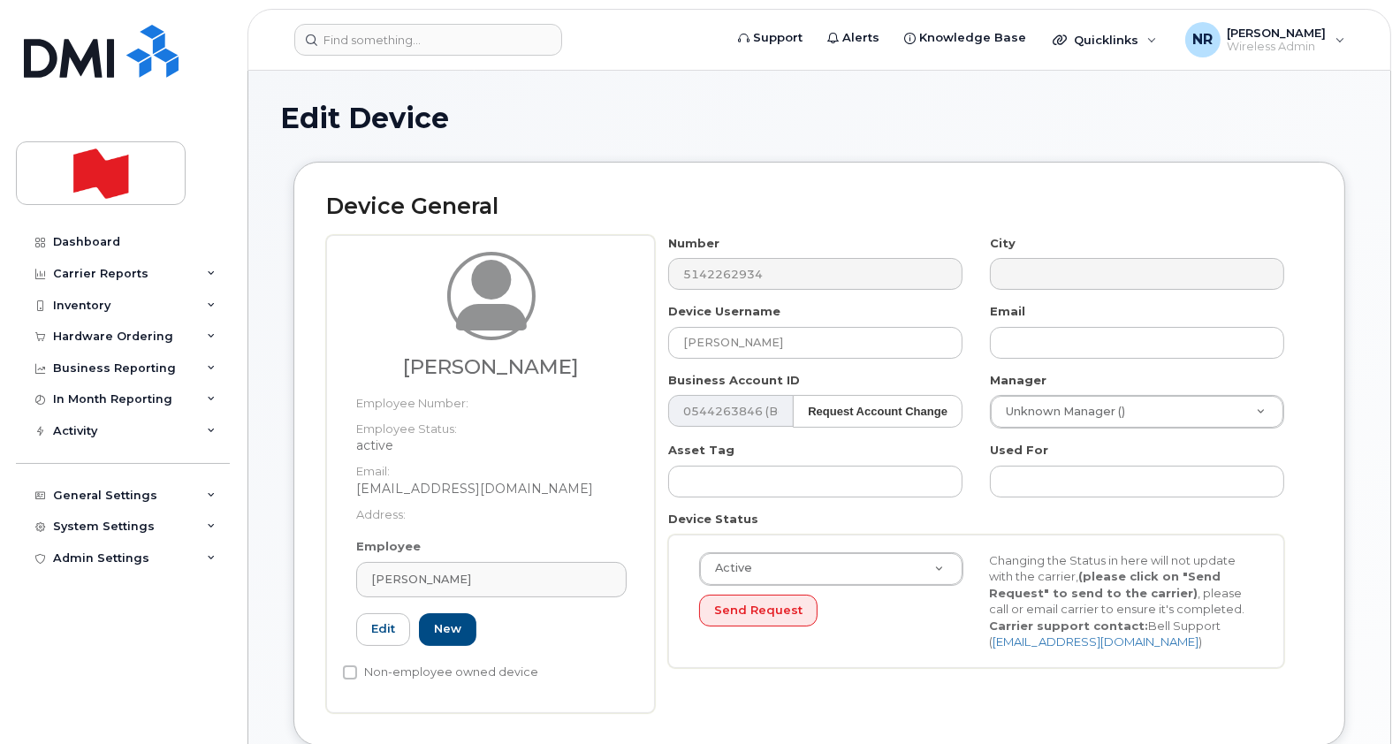
type input "[EMAIL_ADDRESS][DOMAIN_NAME]"
type input "[PERSON_NAME]"
type input "emy.bouvrette@bnc.ca"
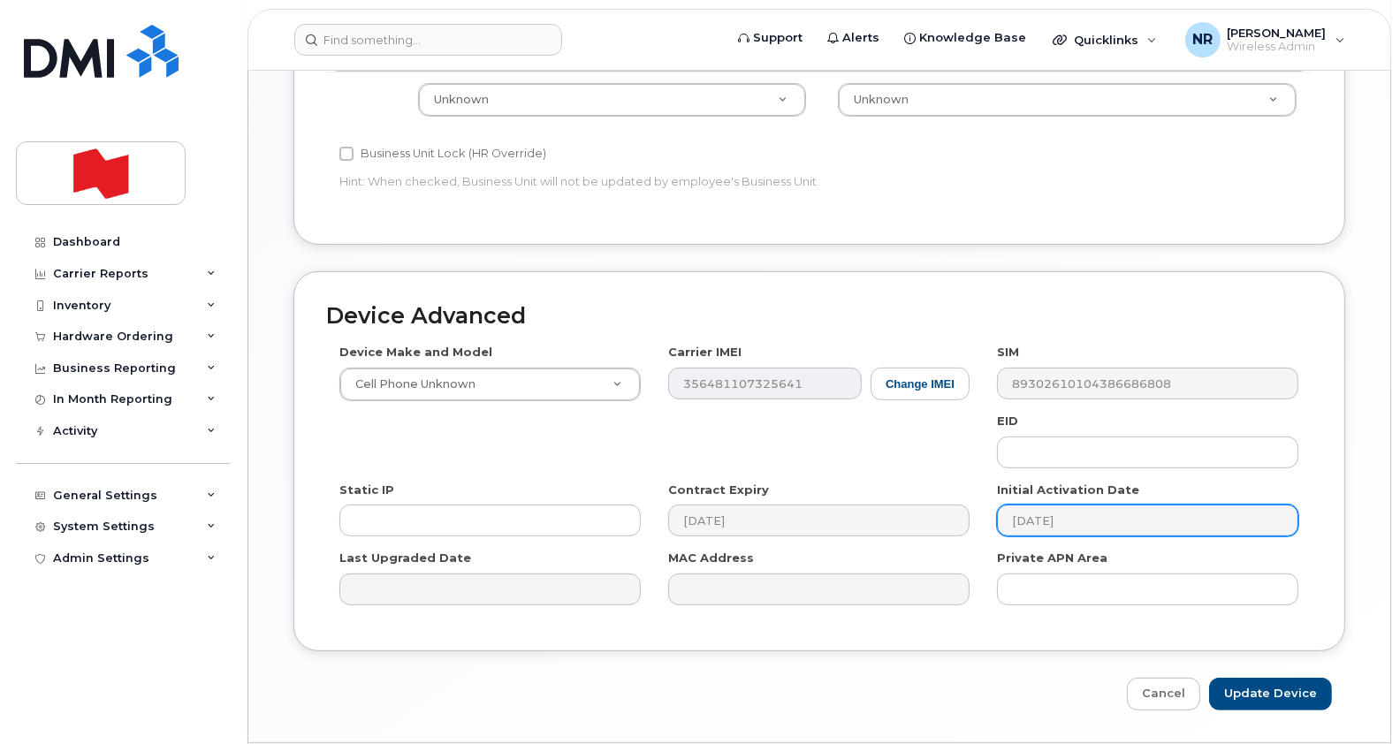
scroll to position [856, 0]
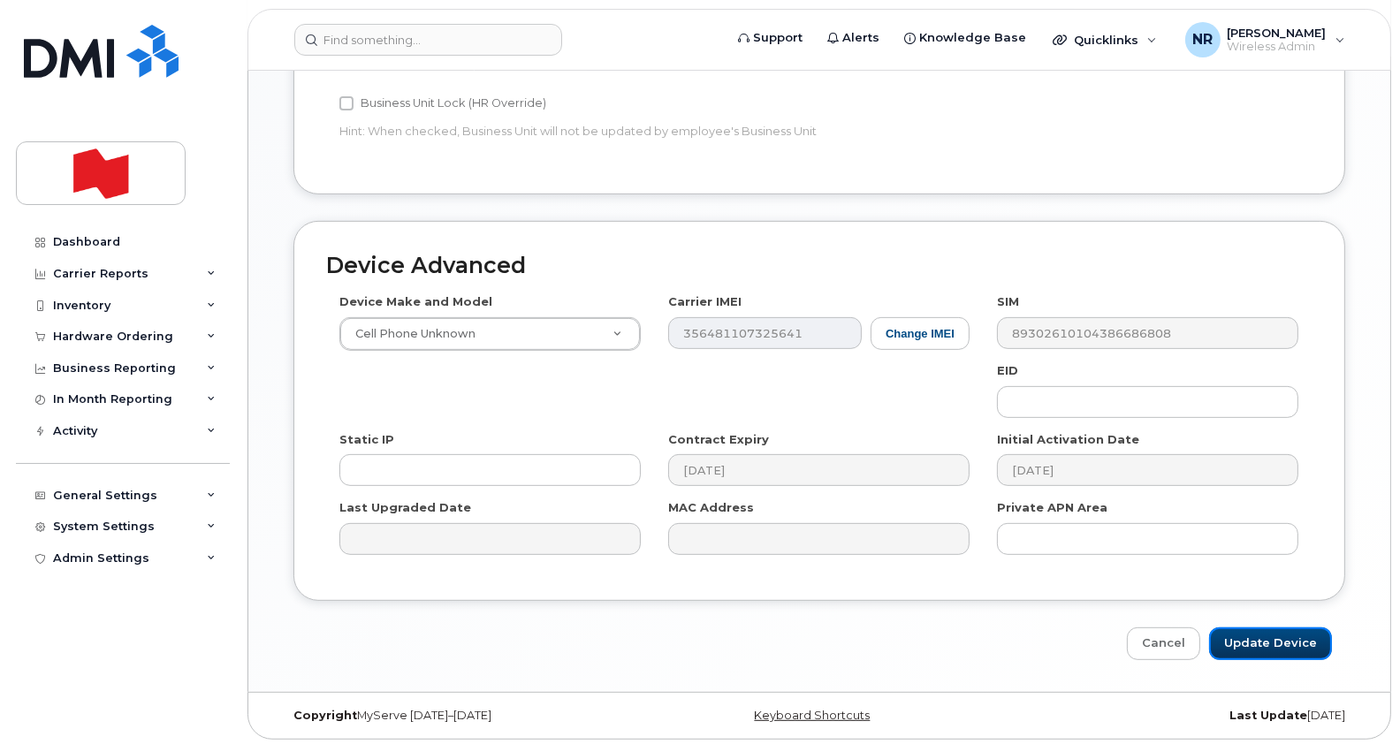
drag, startPoint x: 1265, startPoint y: 631, endPoint x: 483, endPoint y: 426, distance: 807.8
click at [1265, 631] on input "Update Device" at bounding box center [1270, 644] width 123 height 33
type input "Saving..."
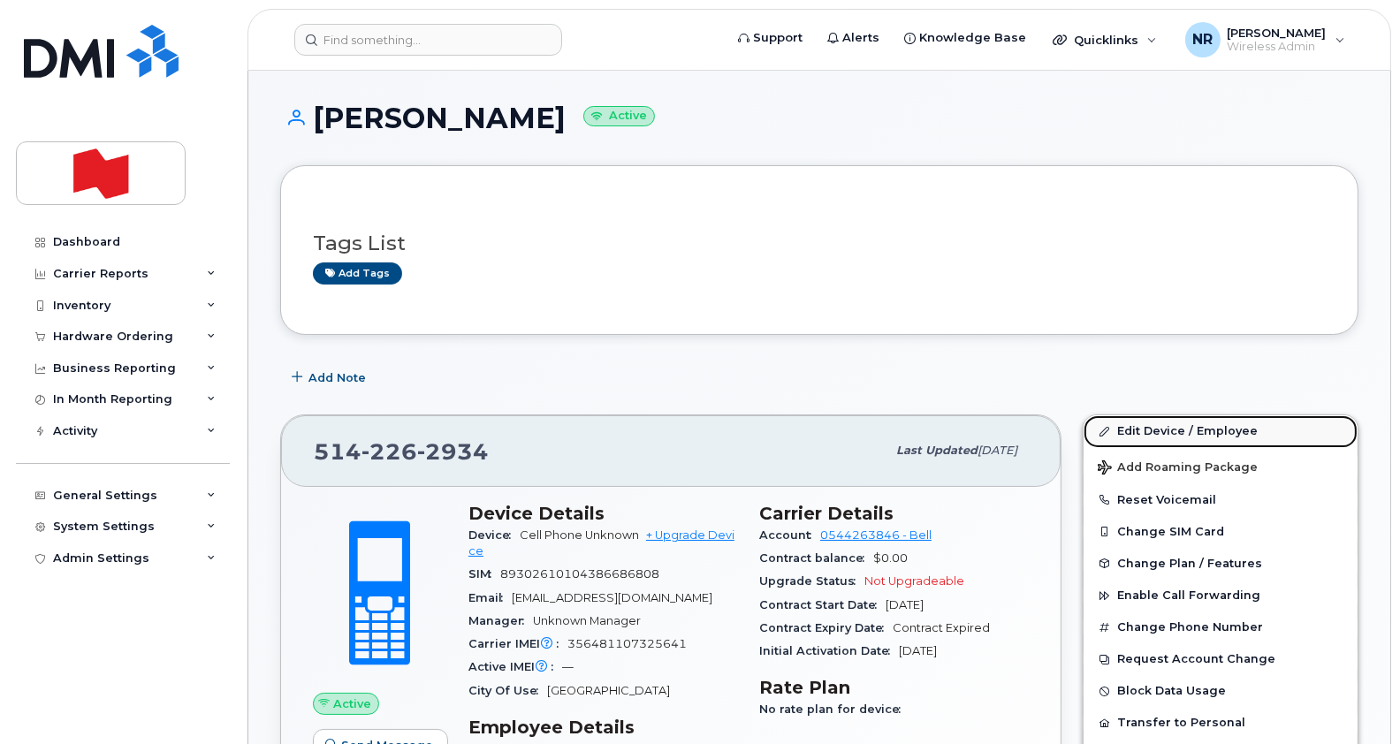
click at [1164, 429] on link "Edit Device / Employee" at bounding box center [1221, 431] width 274 height 32
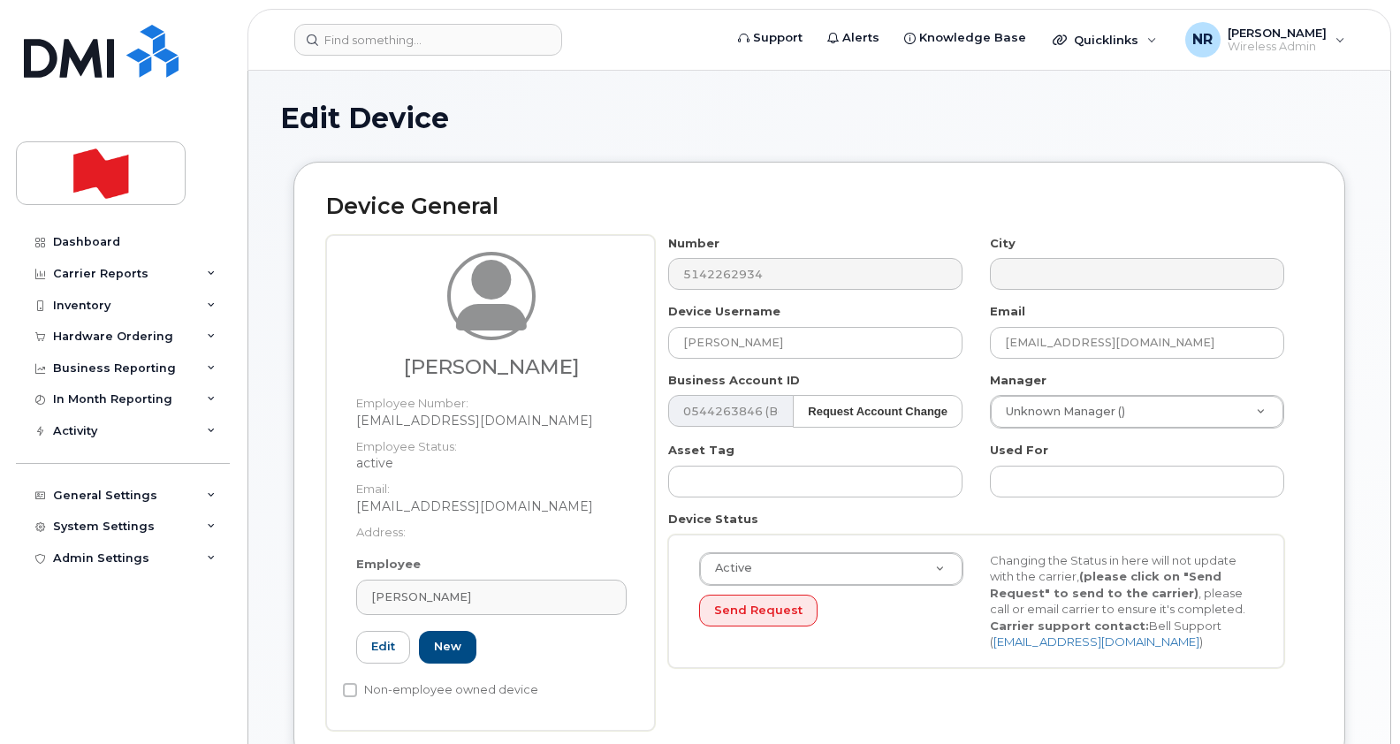
select select "22916206"
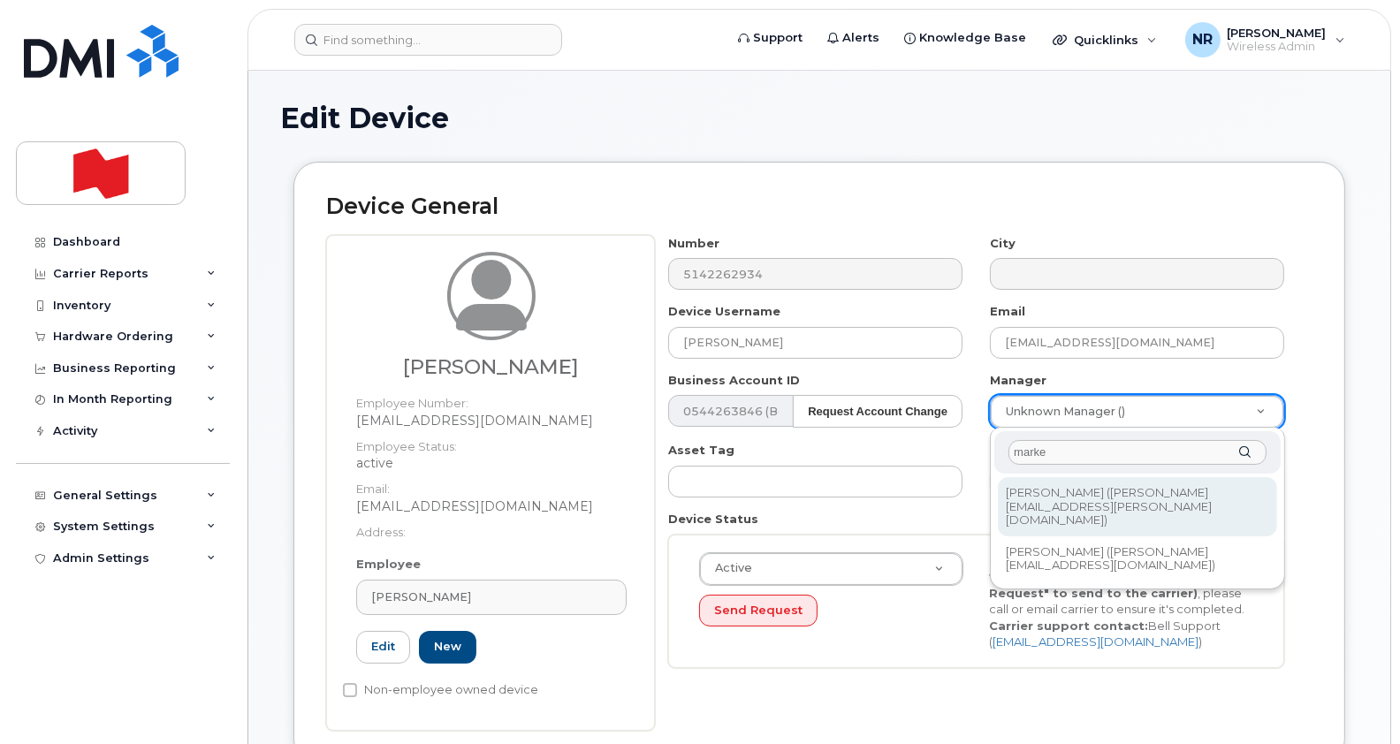
click at [1069, 452] on input "marke" at bounding box center [1136, 453] width 257 height 26
type input "markella"
type input "1920890"
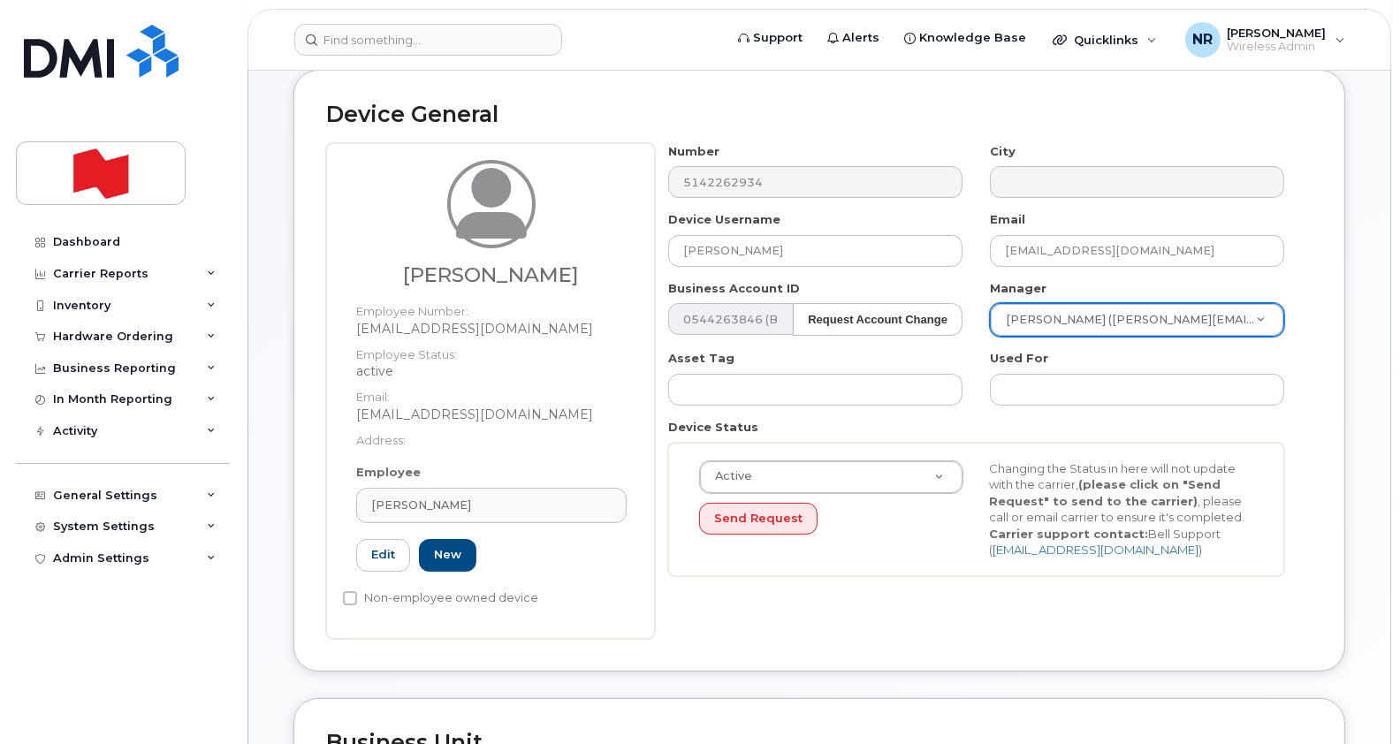
scroll to position [220, 0]
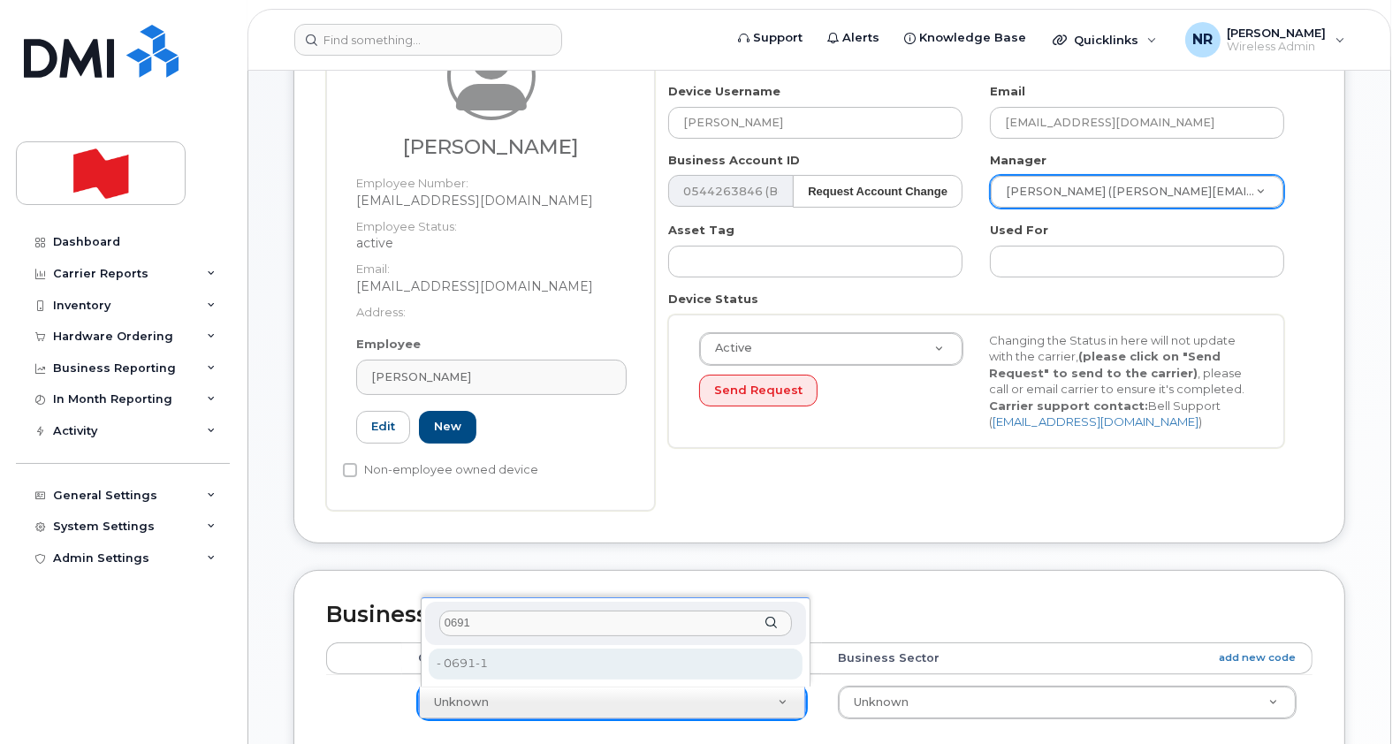
type input "0691"
type input "22916324"
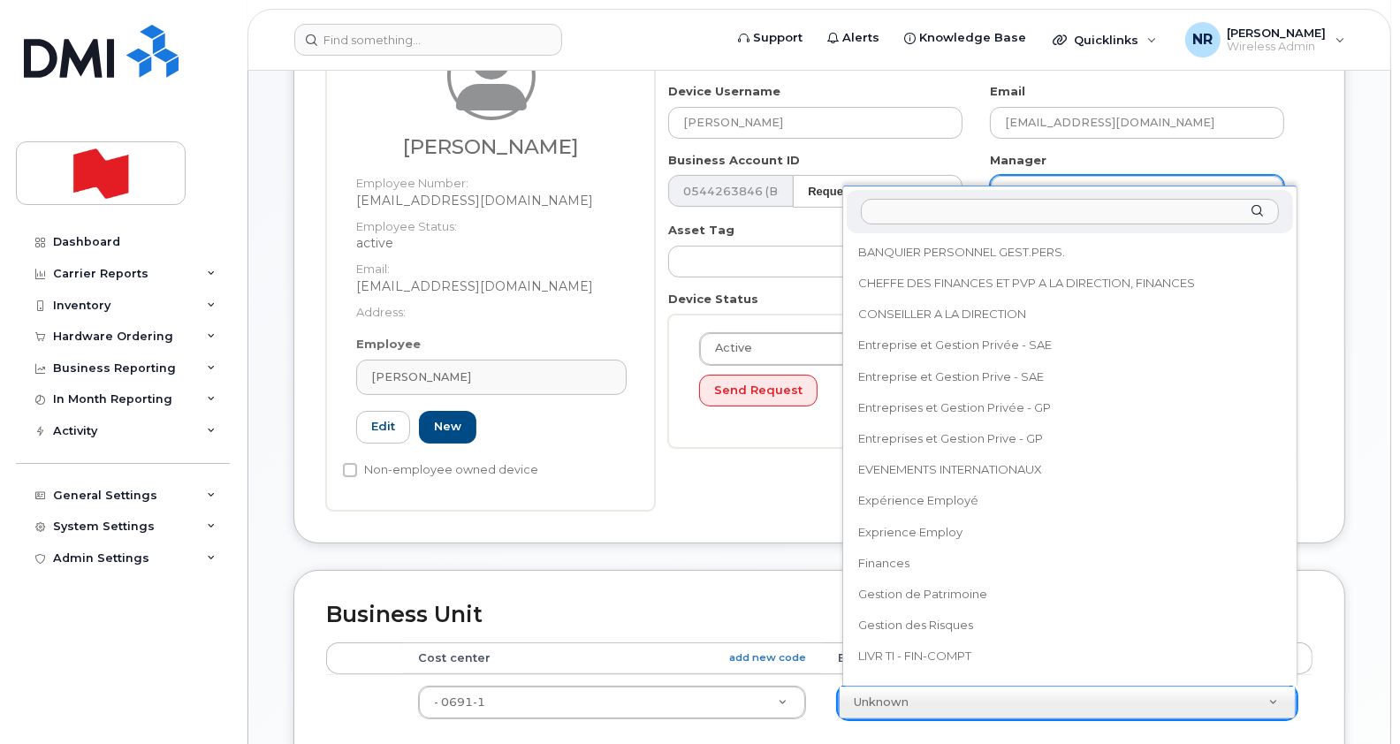
scroll to position [679, 0]
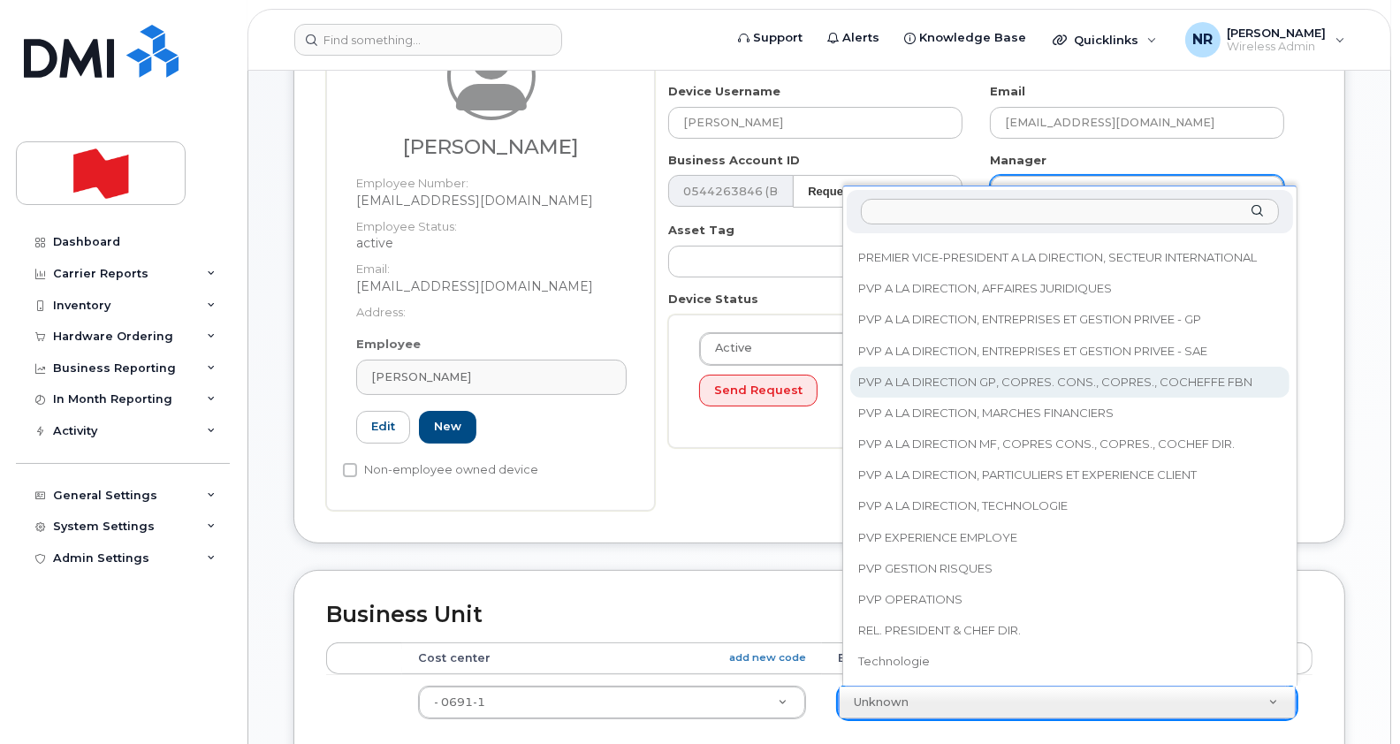
select select "22917074"
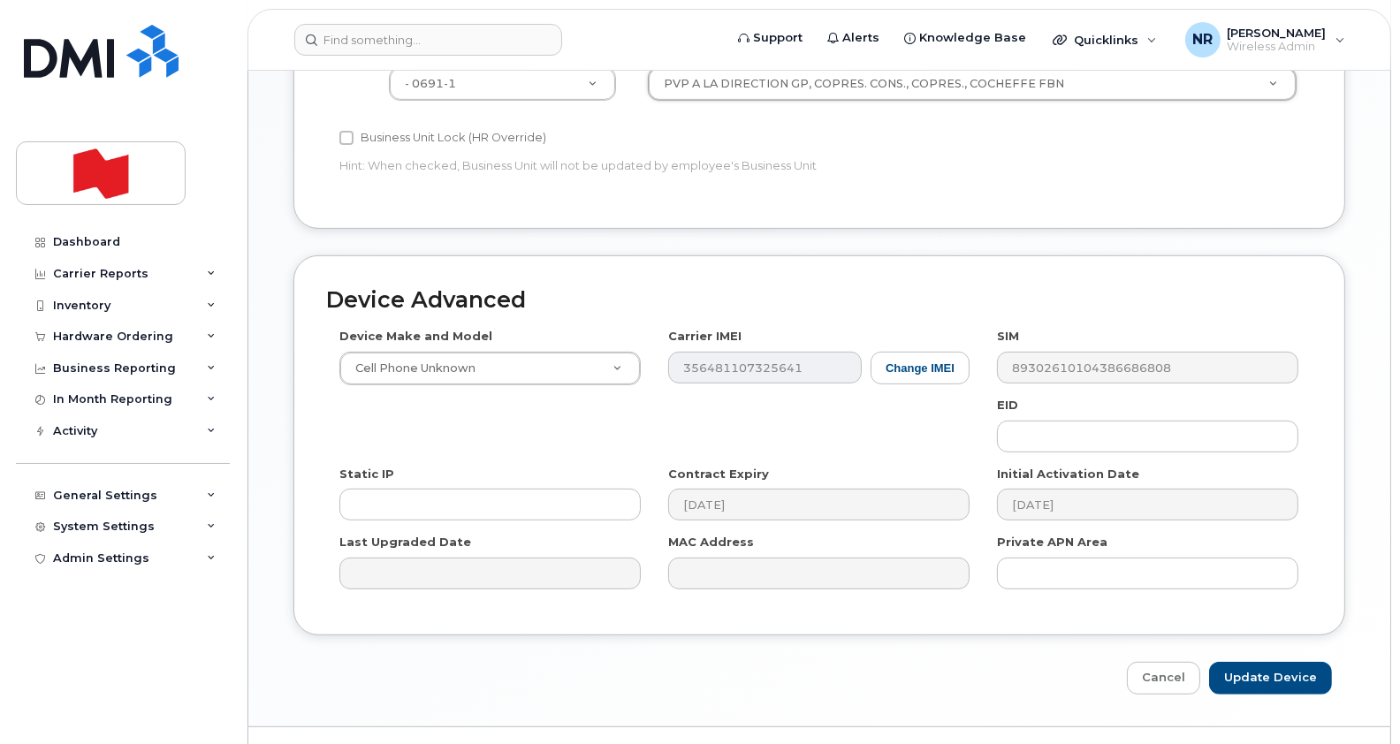
scroll to position [873, 0]
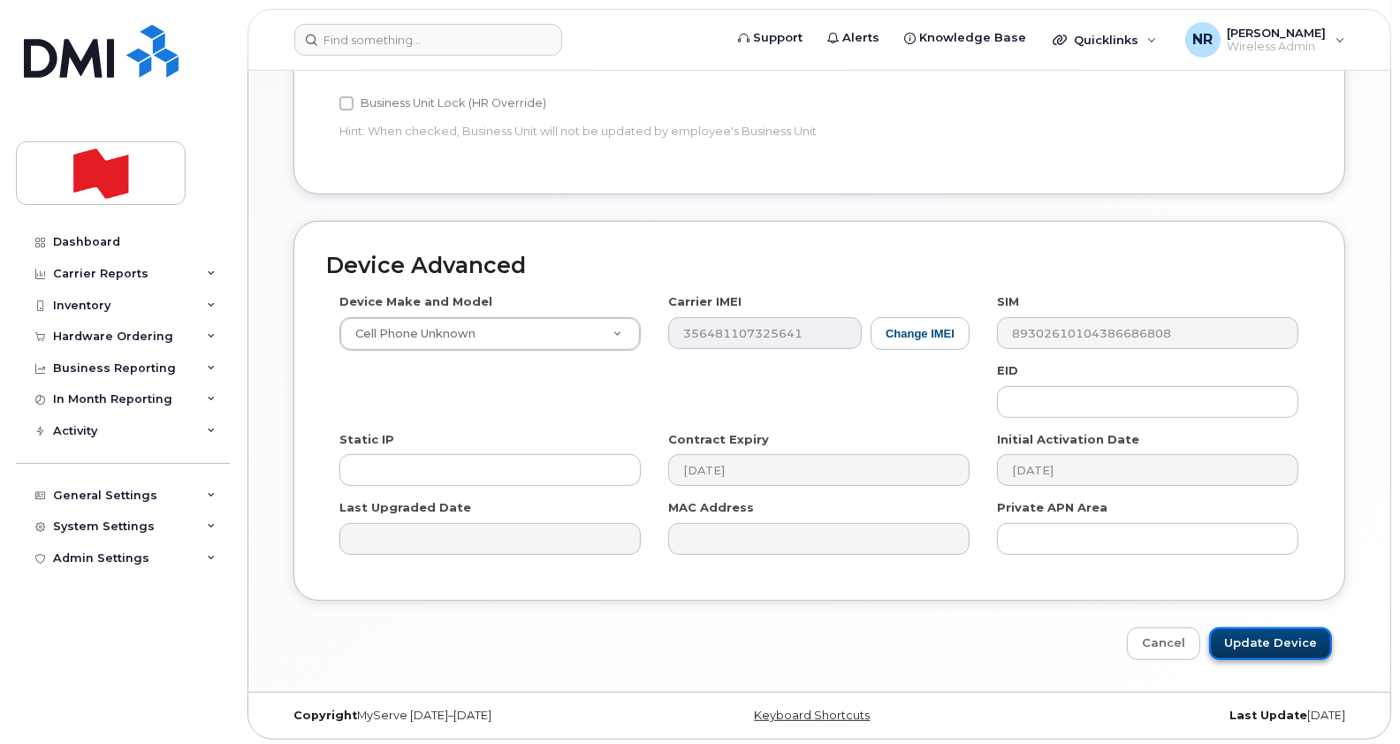
click at [1245, 634] on input "Update Device" at bounding box center [1270, 644] width 123 height 33
type input "Saving..."
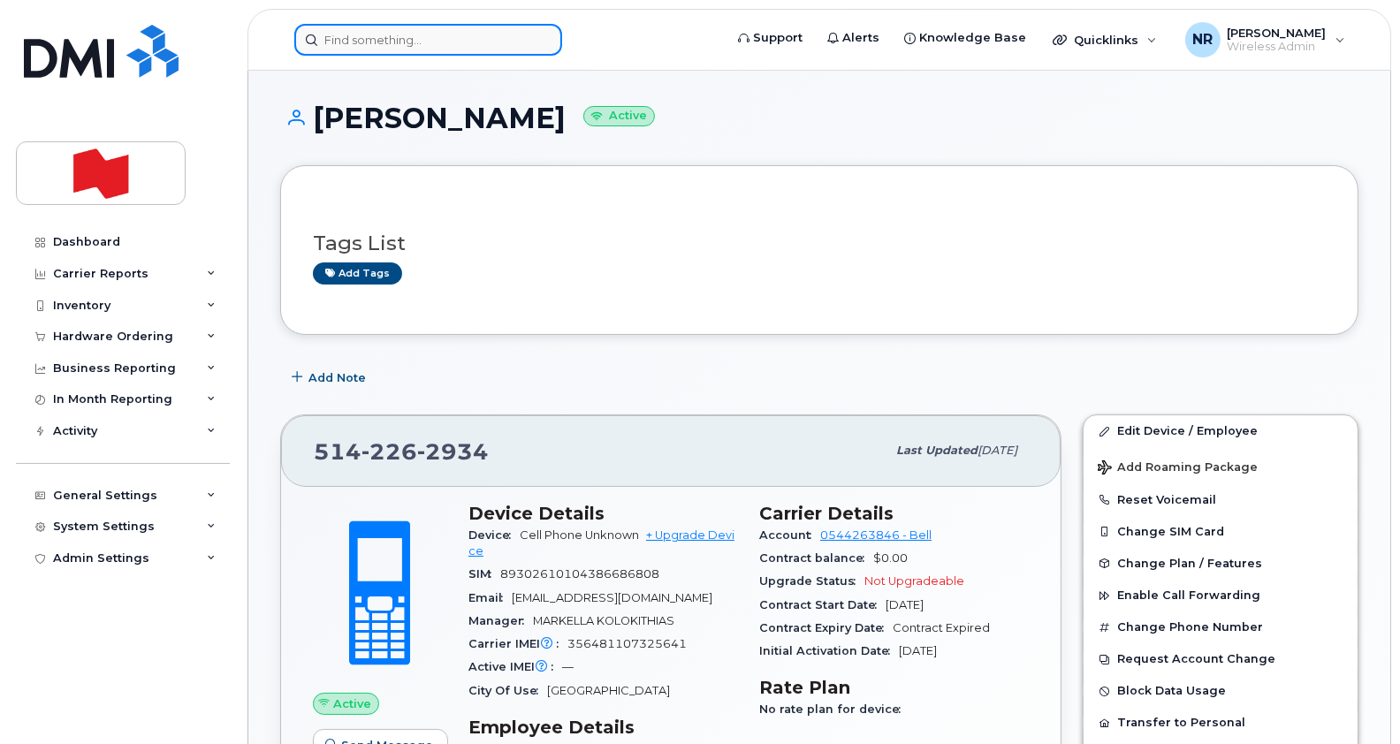
click at [383, 40] on input at bounding box center [428, 40] width 268 height 32
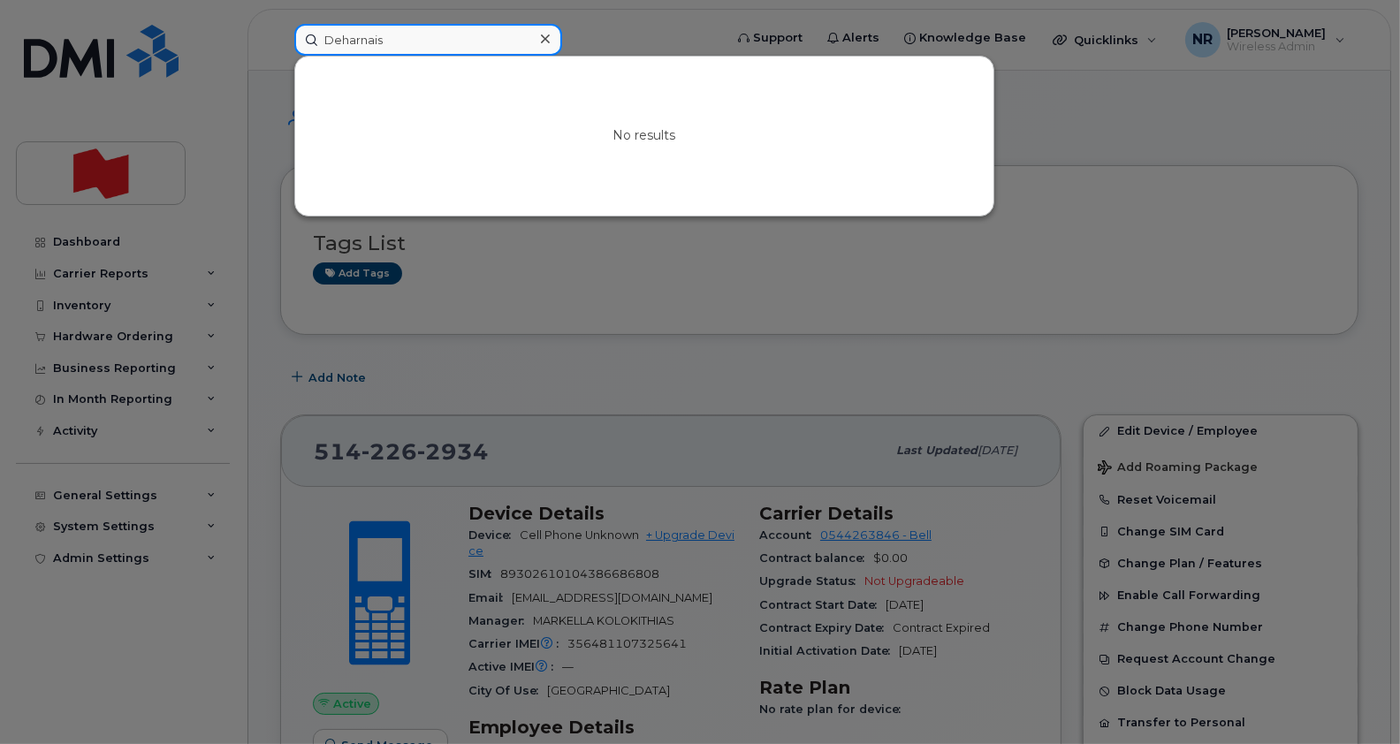
drag, startPoint x: 428, startPoint y: 43, endPoint x: 261, endPoint y: 36, distance: 167.2
click at [280, 36] on div "Deharnais No results" at bounding box center [502, 40] width 445 height 32
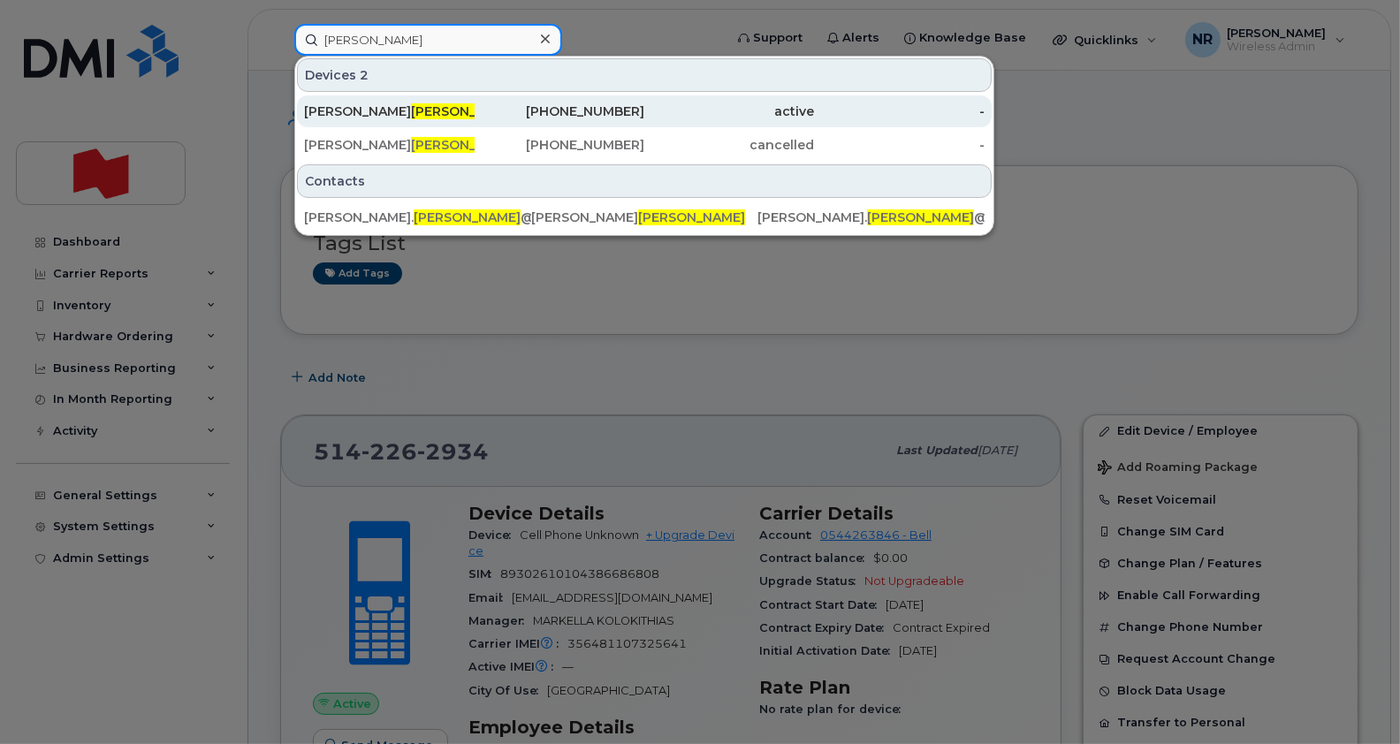
type input "desharnais"
click at [317, 103] on div "Simon Desharnais" at bounding box center [389, 112] width 171 height 18
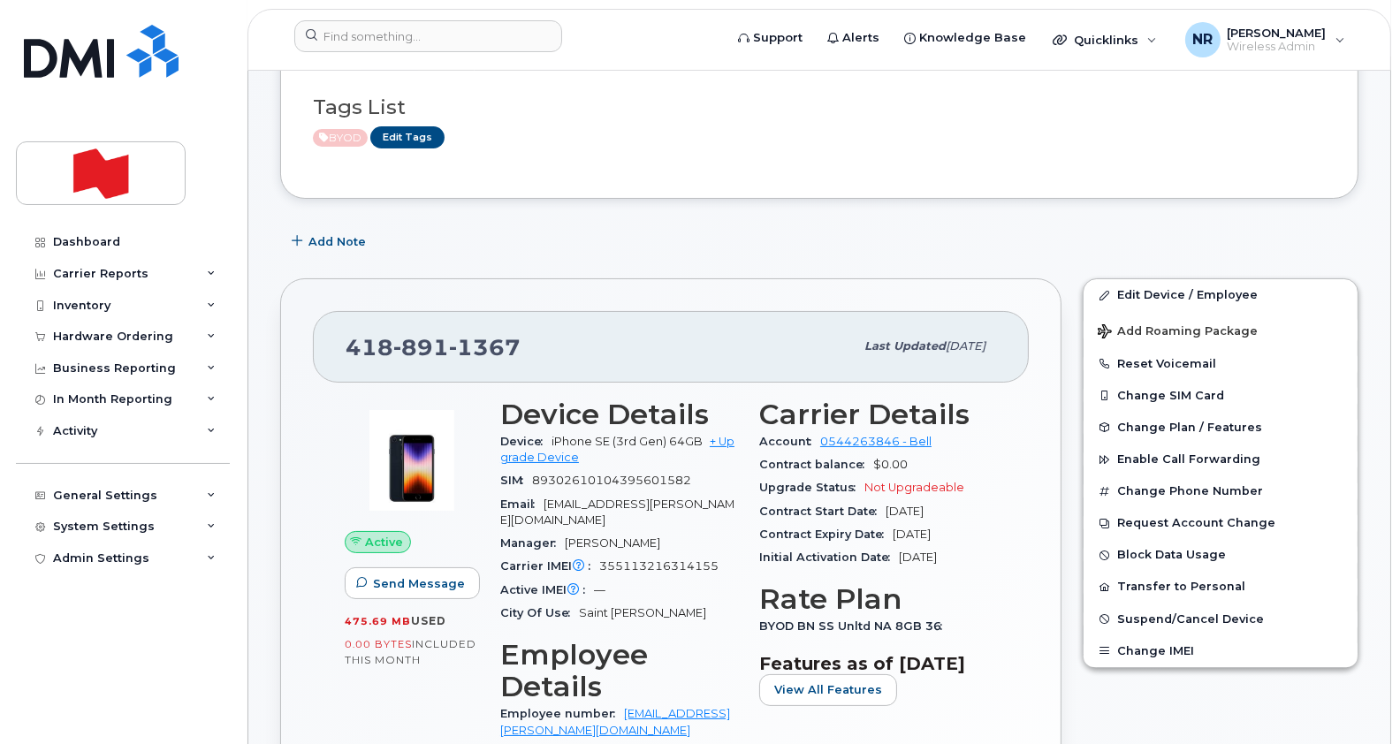
scroll to position [110, 0]
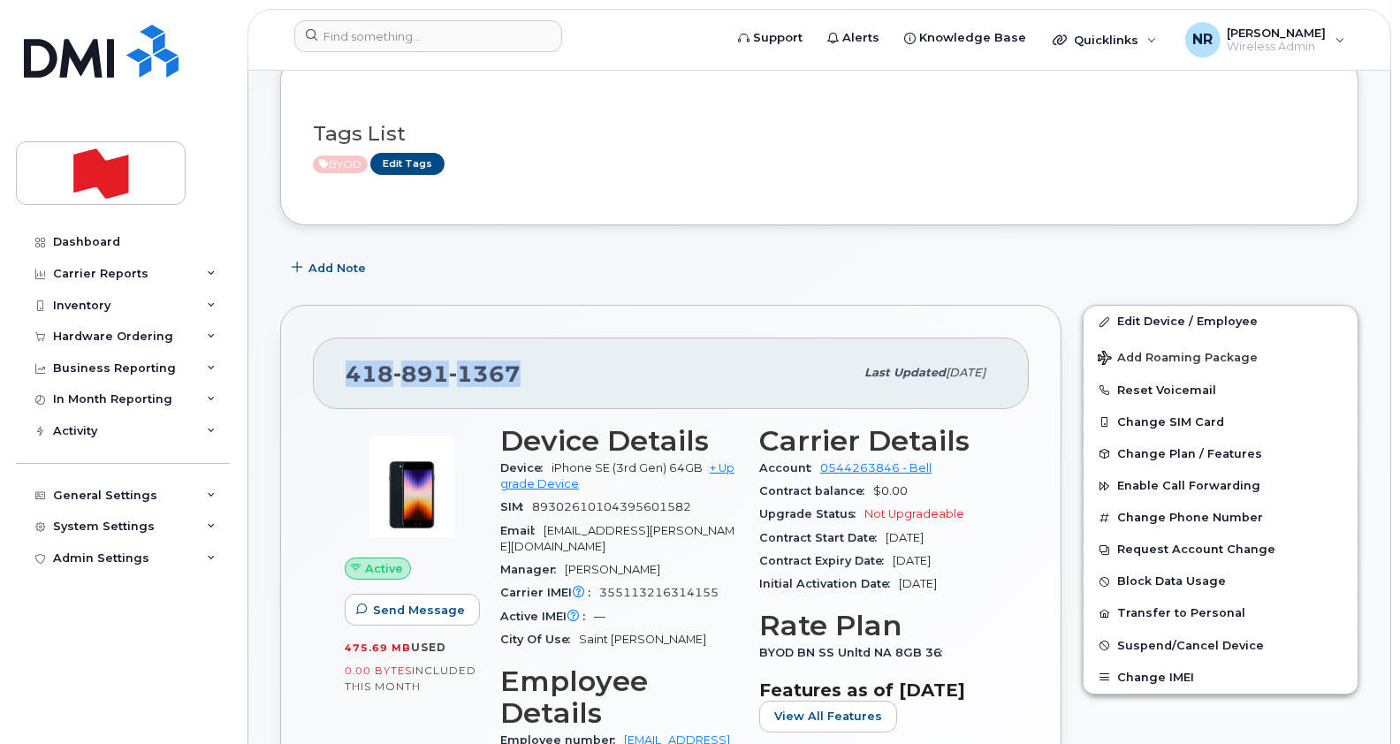
drag, startPoint x: 542, startPoint y: 350, endPoint x: 312, endPoint y: 373, distance: 230.9
click at [313, 373] on div "[PHONE_NUMBER] Last updated [DATE]" at bounding box center [671, 373] width 716 height 71
copy span "[PHONE_NUMBER]"
click at [103, 332] on div "Hardware Ordering" at bounding box center [113, 337] width 120 height 14
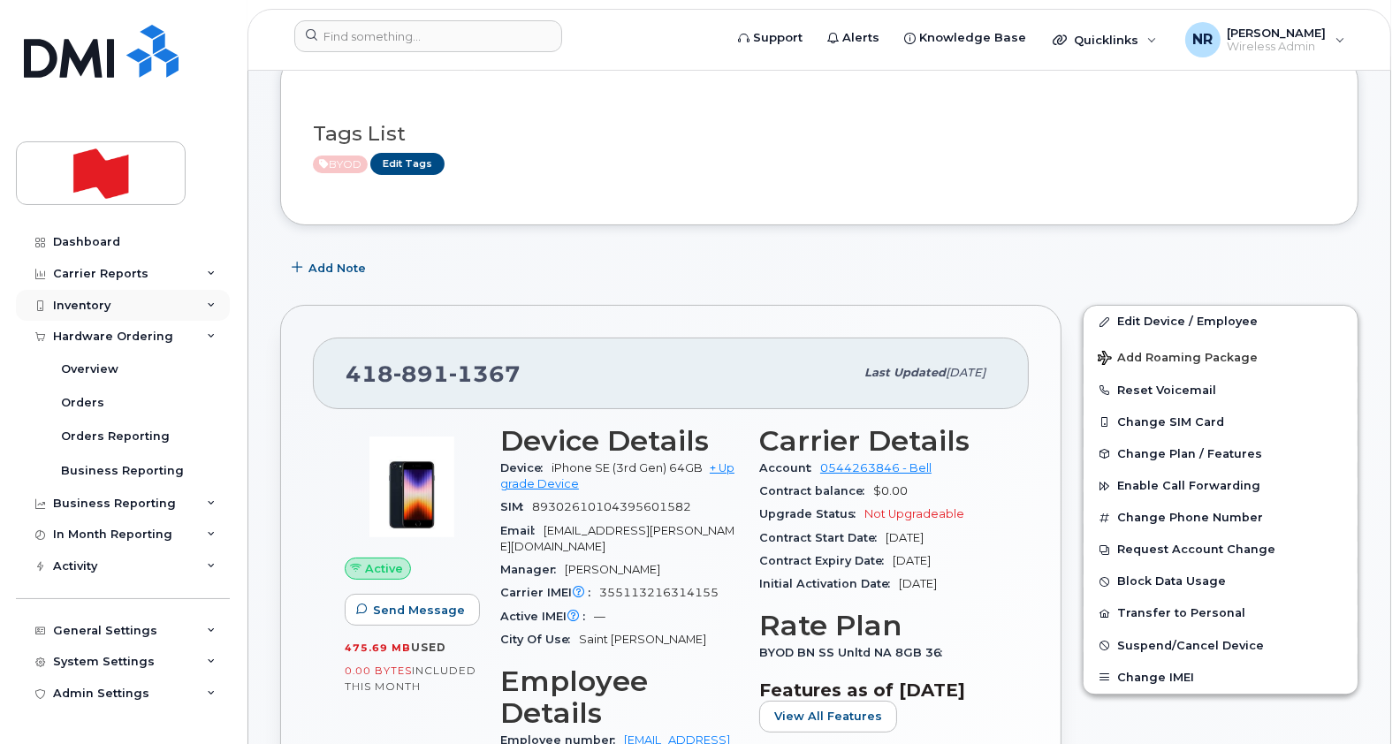
click at [71, 305] on div "Inventory" at bounding box center [81, 306] width 57 height 14
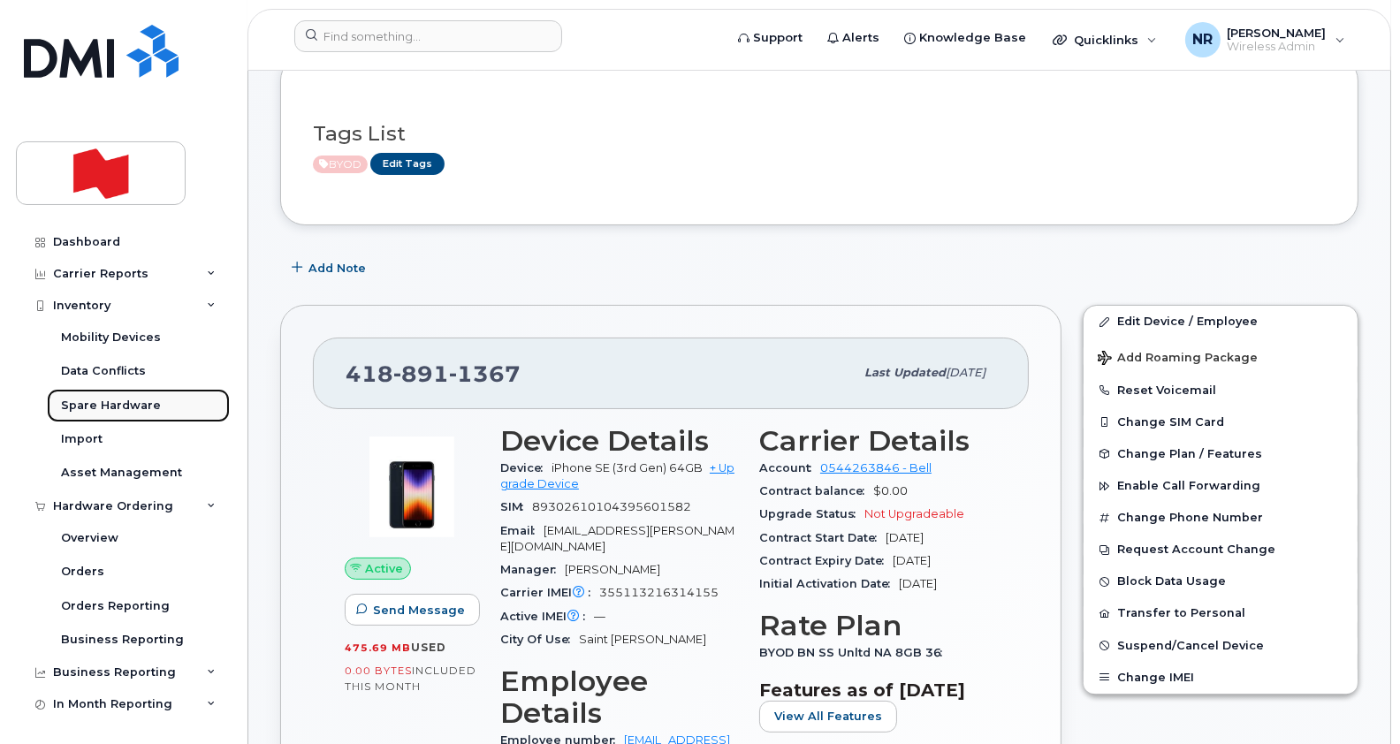
click at [102, 406] on div "Spare Hardware" at bounding box center [111, 406] width 100 height 16
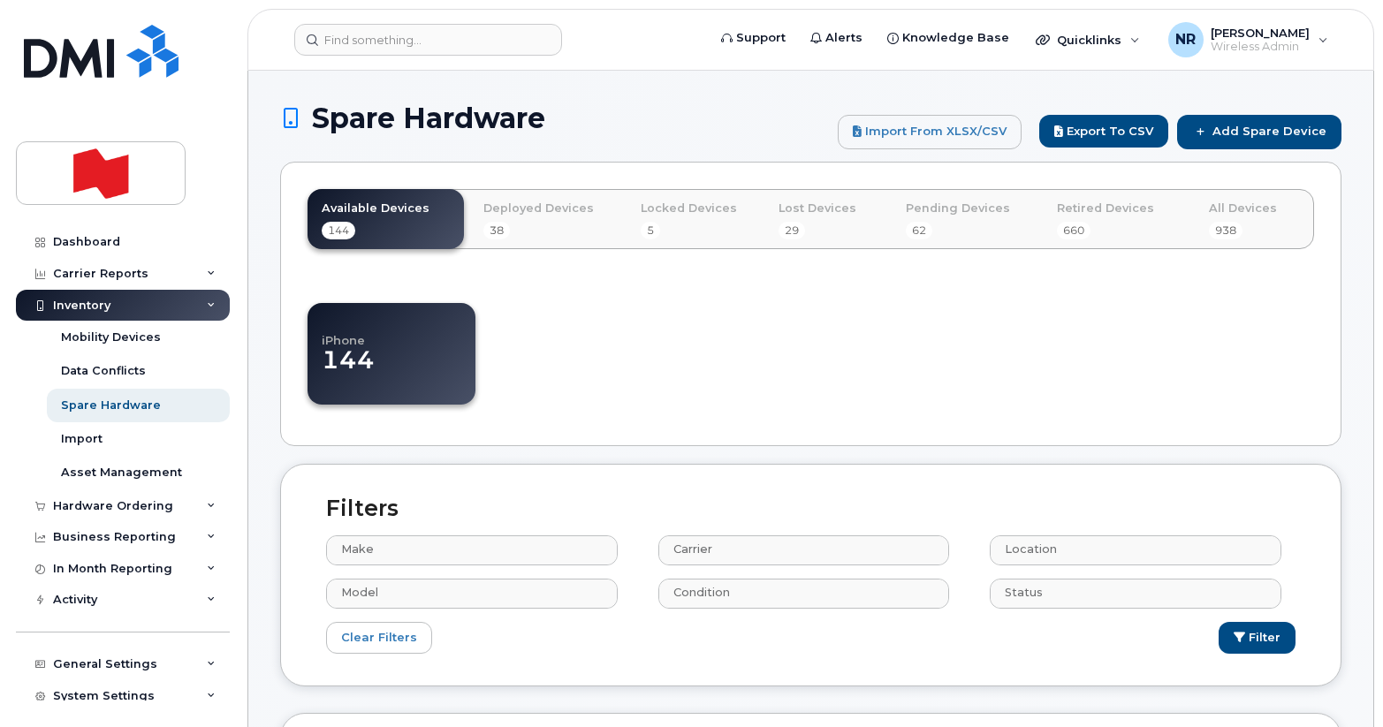
select select
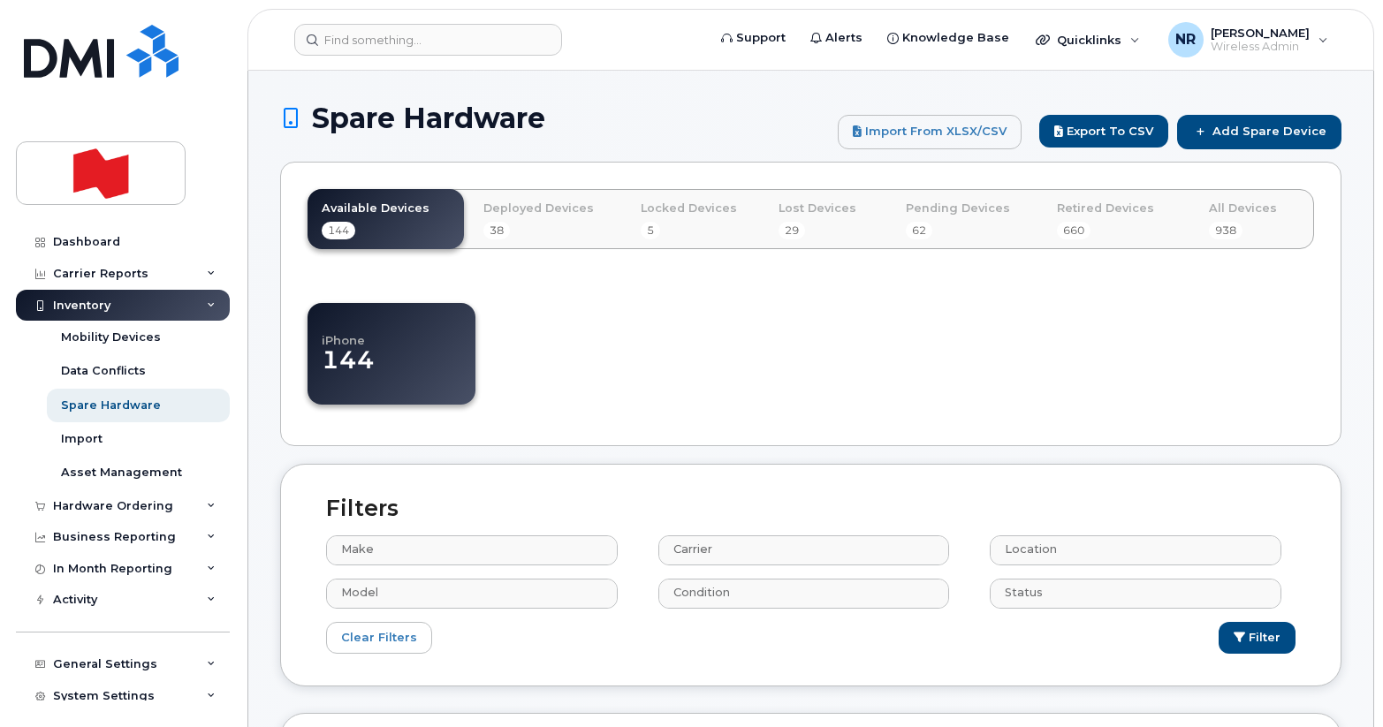
select select
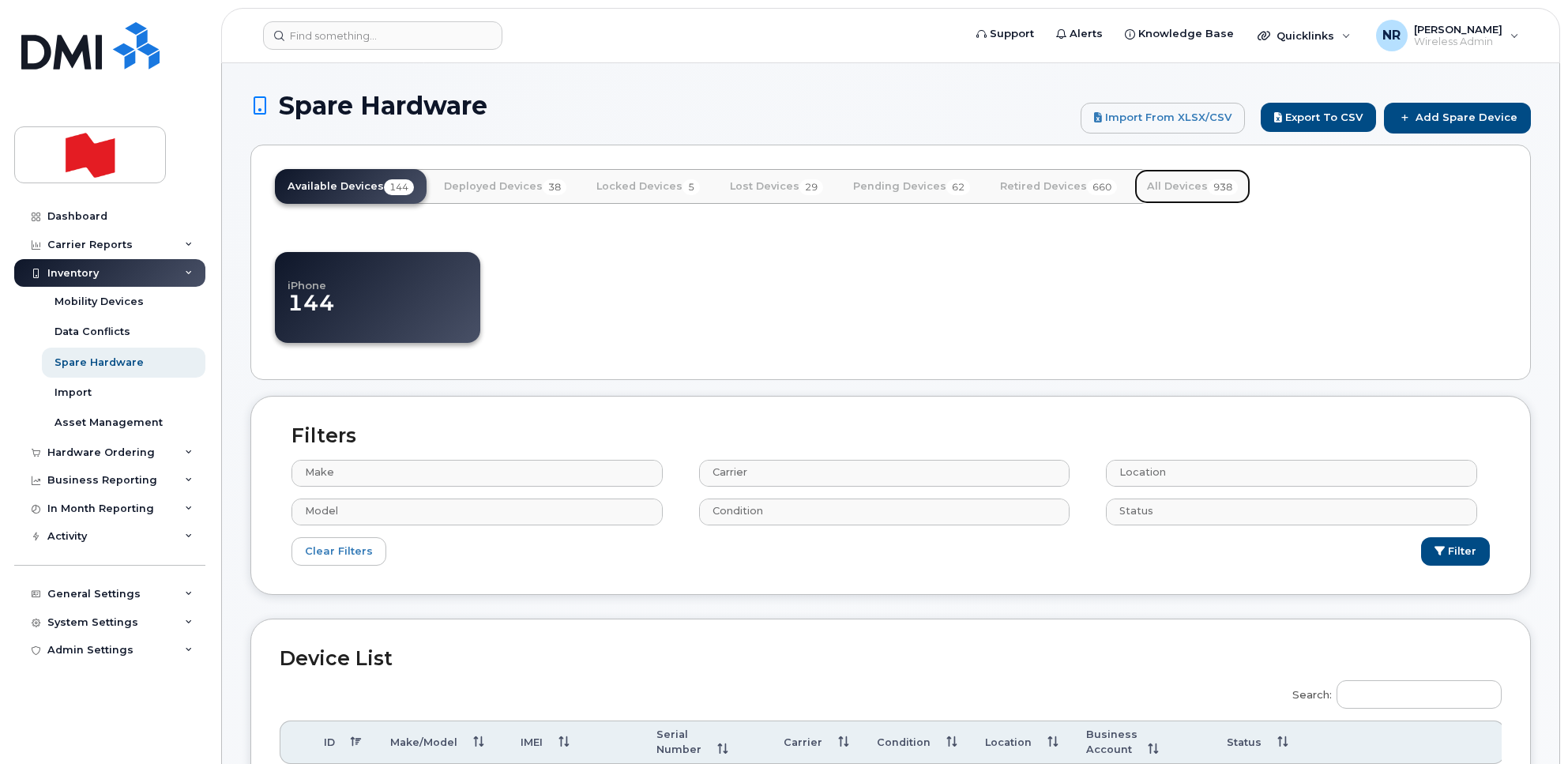
drag, startPoint x: 1195, startPoint y: 194, endPoint x: 1187, endPoint y: 199, distance: 9.4
click at [1195, 192] on link "All Devices 938" at bounding box center [1193, 186] width 116 height 35
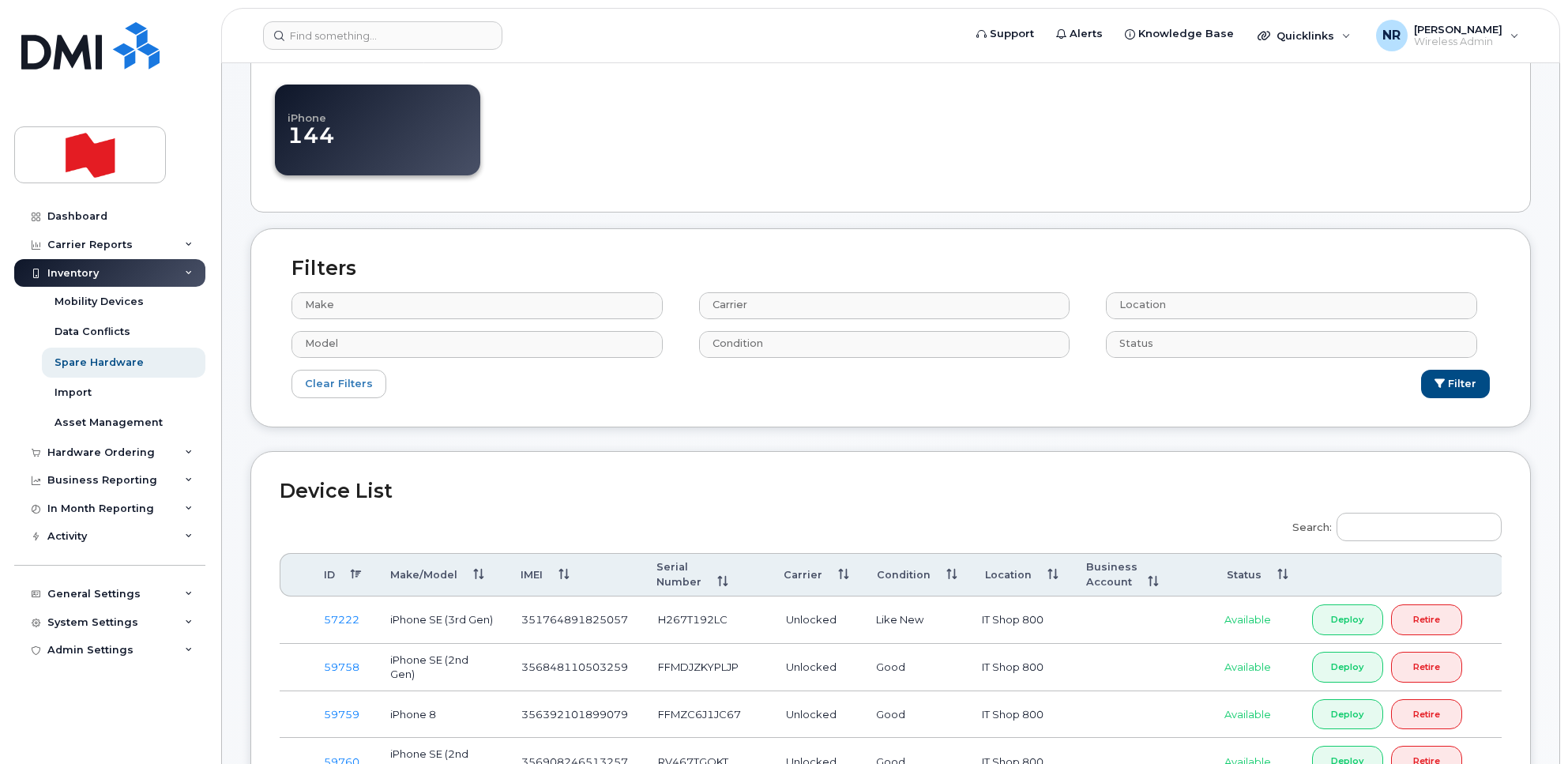
scroll to position [395, 0]
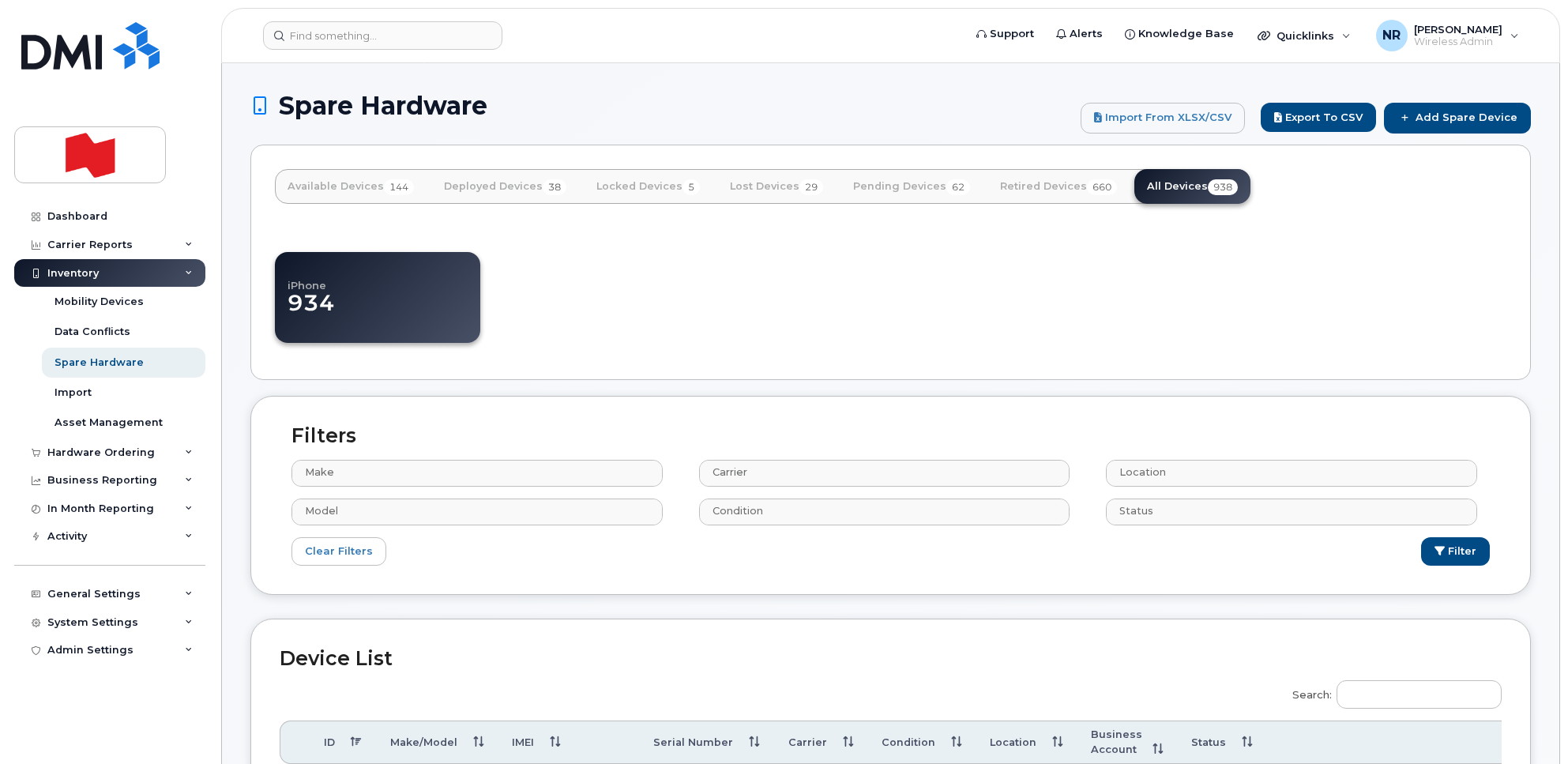
select select
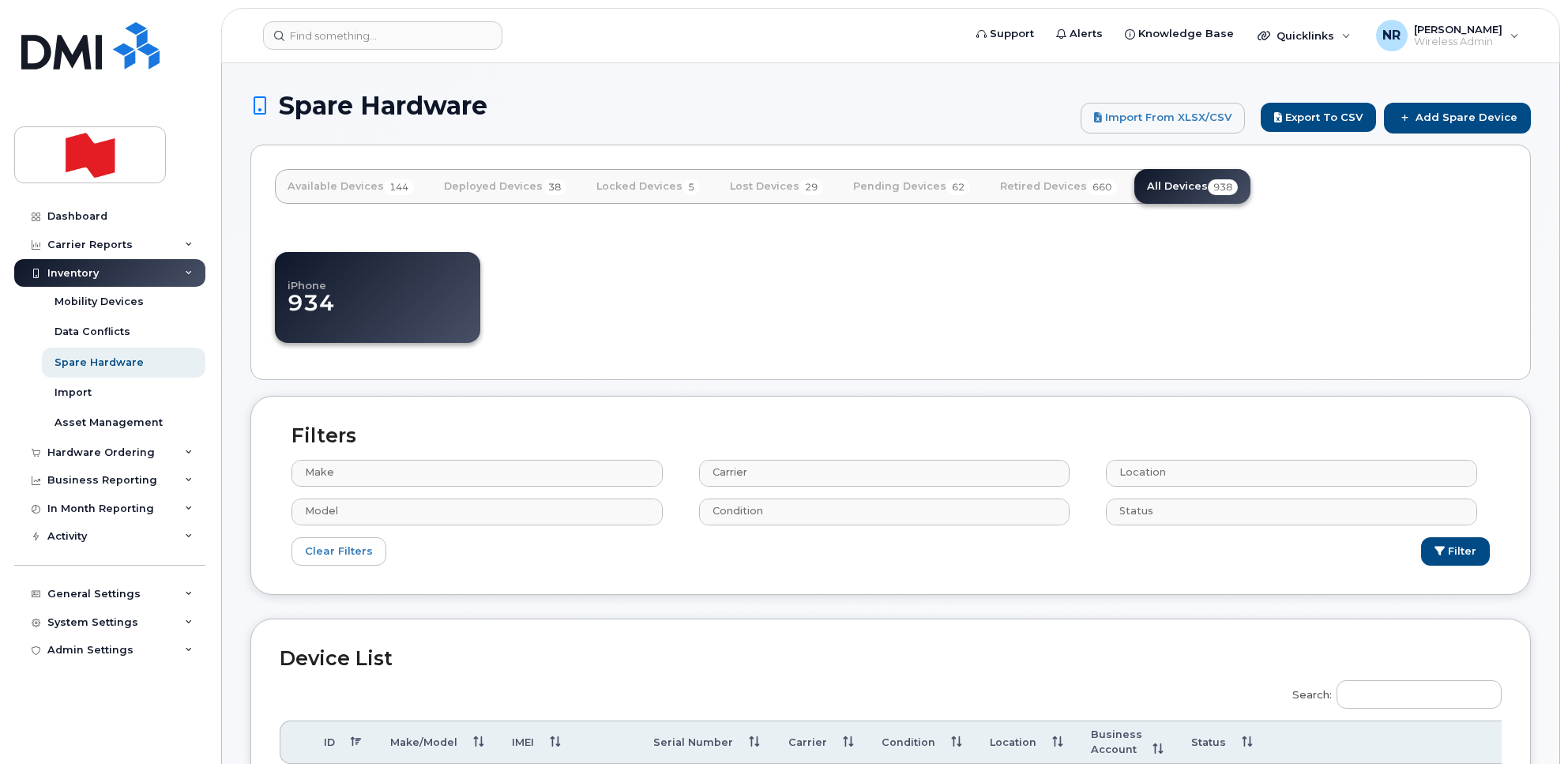
select select
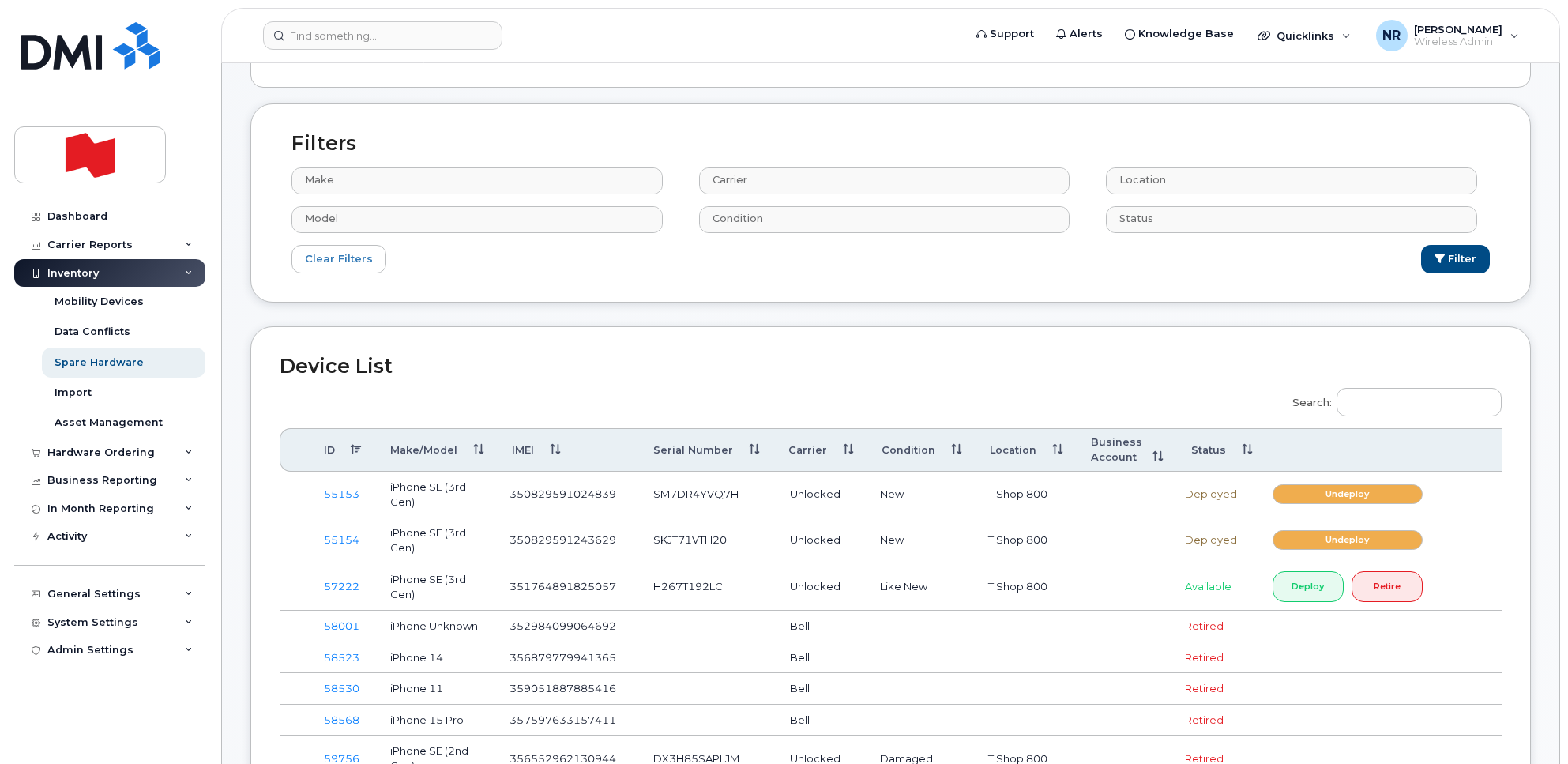
scroll to position [296, 0]
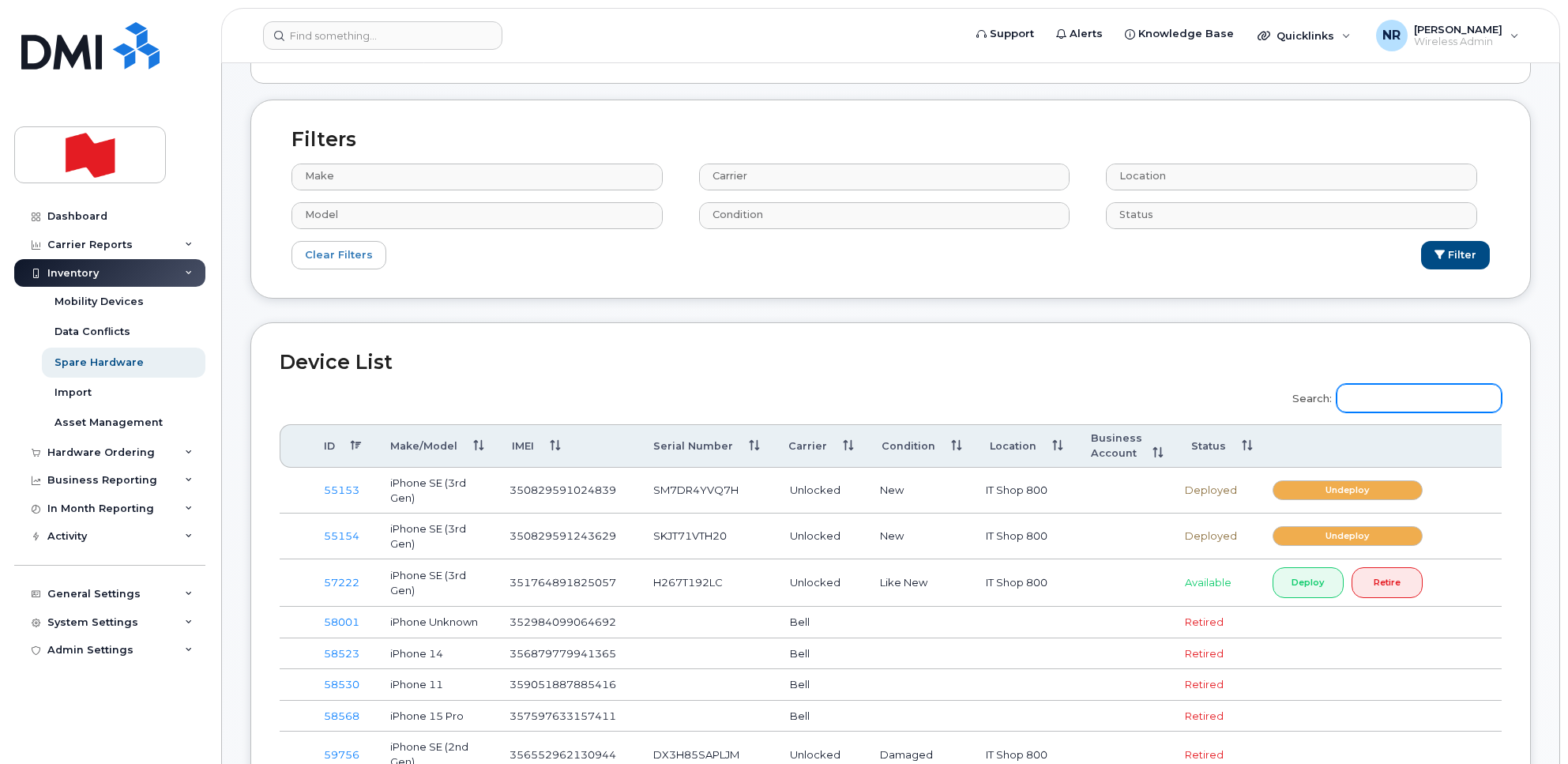
click at [1355, 399] on input "Search:" at bounding box center [1419, 399] width 165 height 29
paste input "356465107636297"
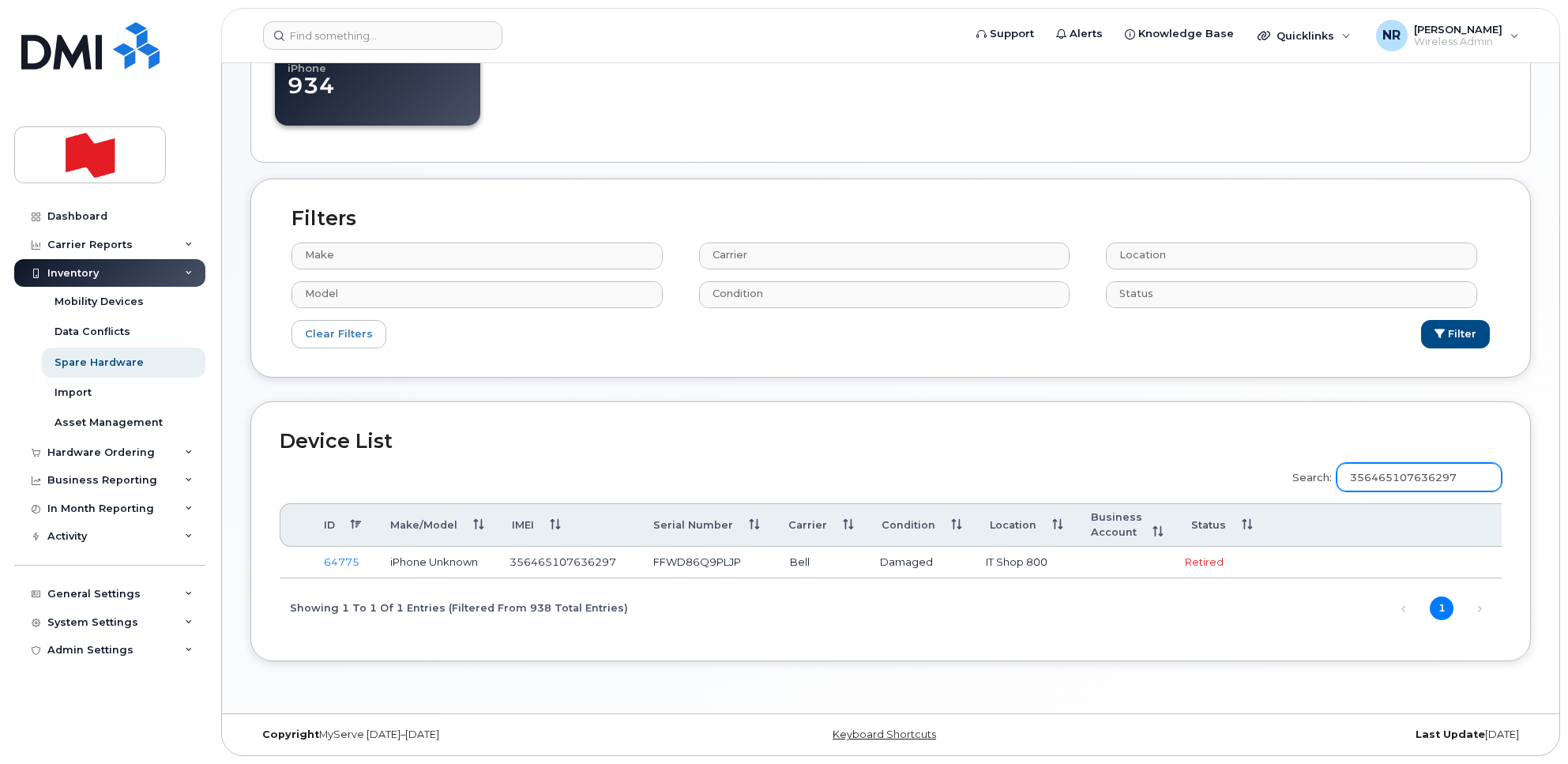
scroll to position [225, 0]
type input "356465107636297"
click at [346, 555] on link "64775" at bounding box center [341, 561] width 36 height 13
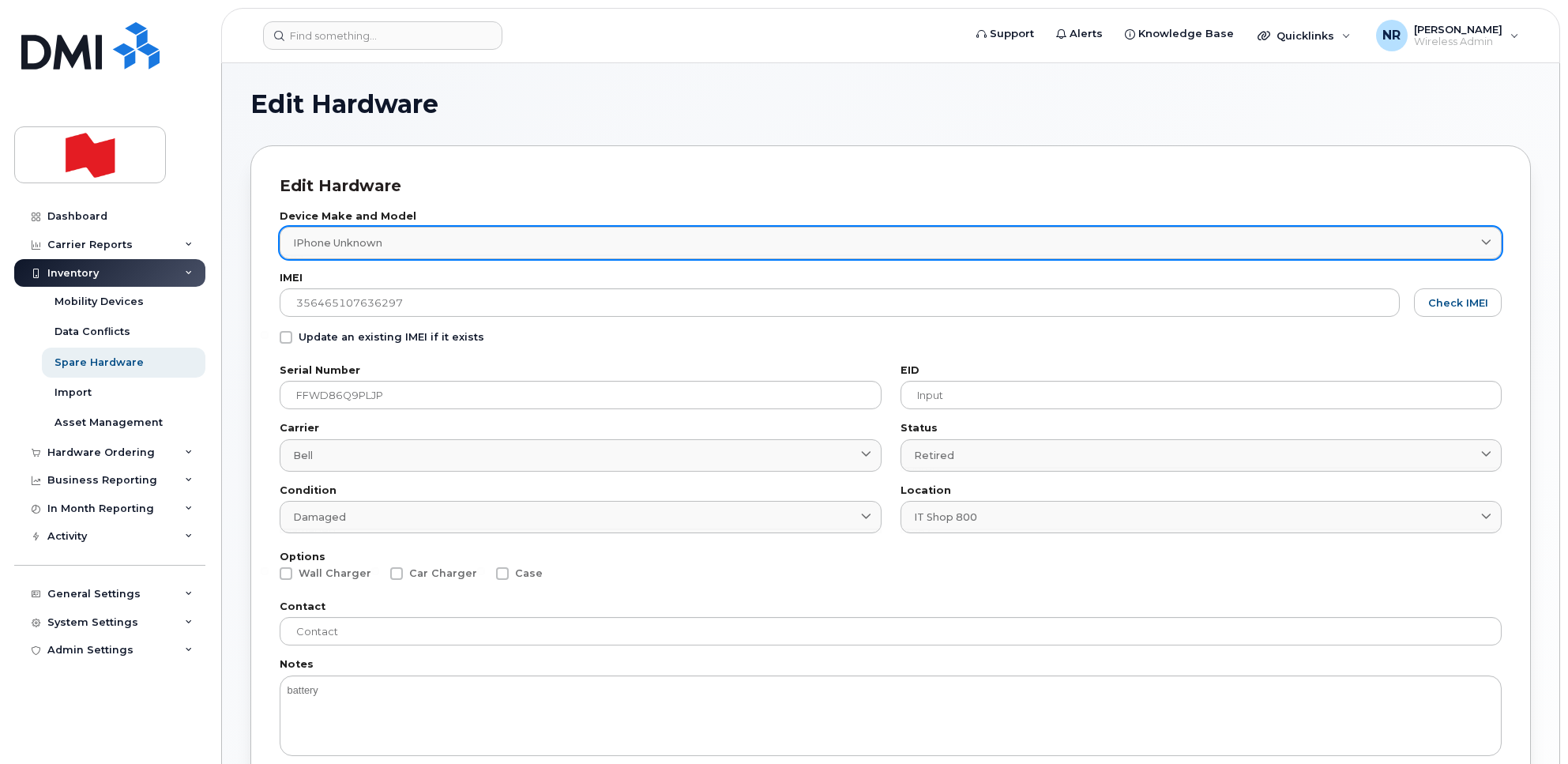
click at [393, 231] on link "iPhone Unknown" at bounding box center [890, 243] width 1222 height 32
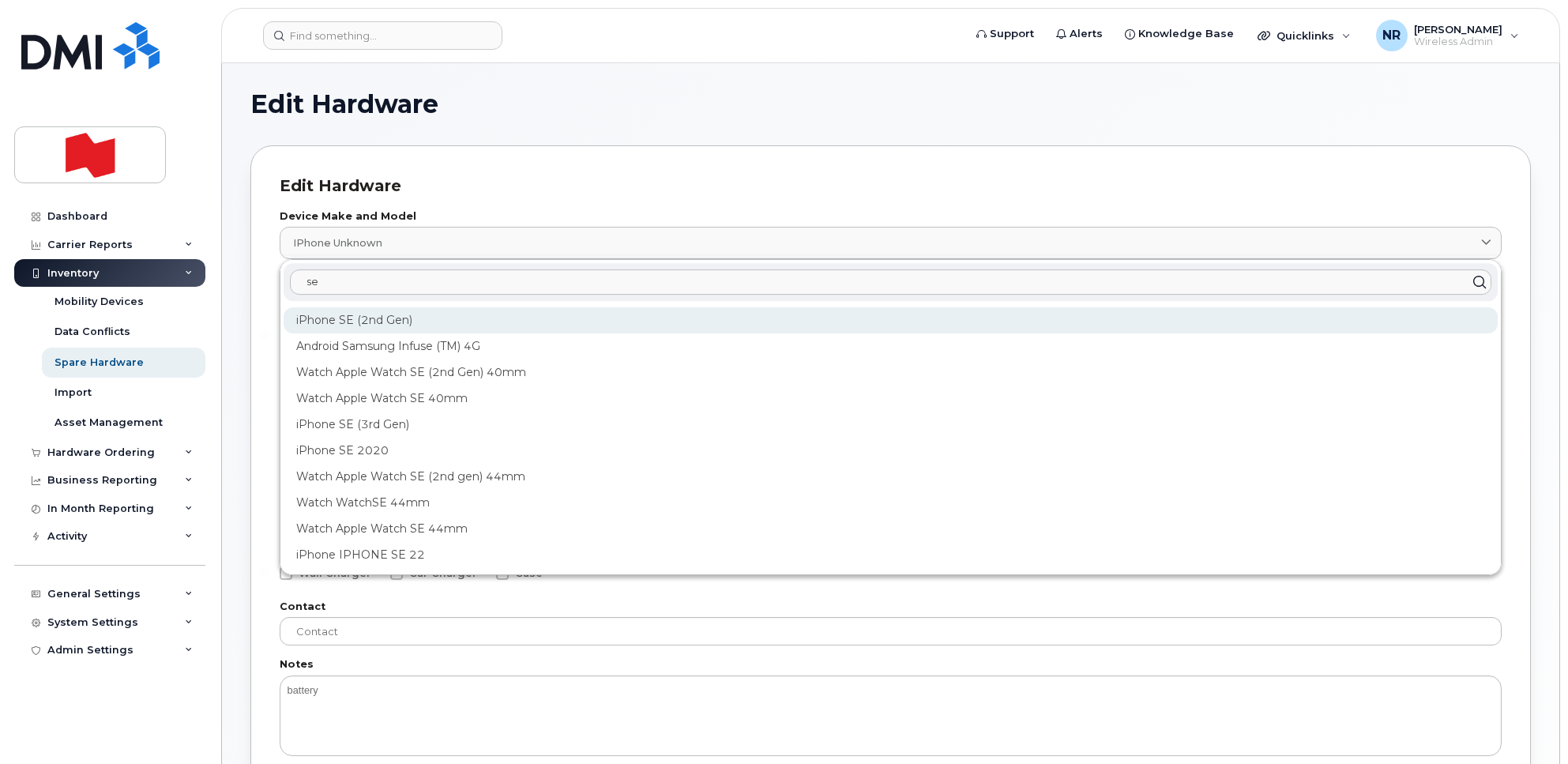
type input "se"
click at [360, 329] on div "iPhone SE (2nd Gen)" at bounding box center [890, 320] width 1214 height 26
type input "1947"
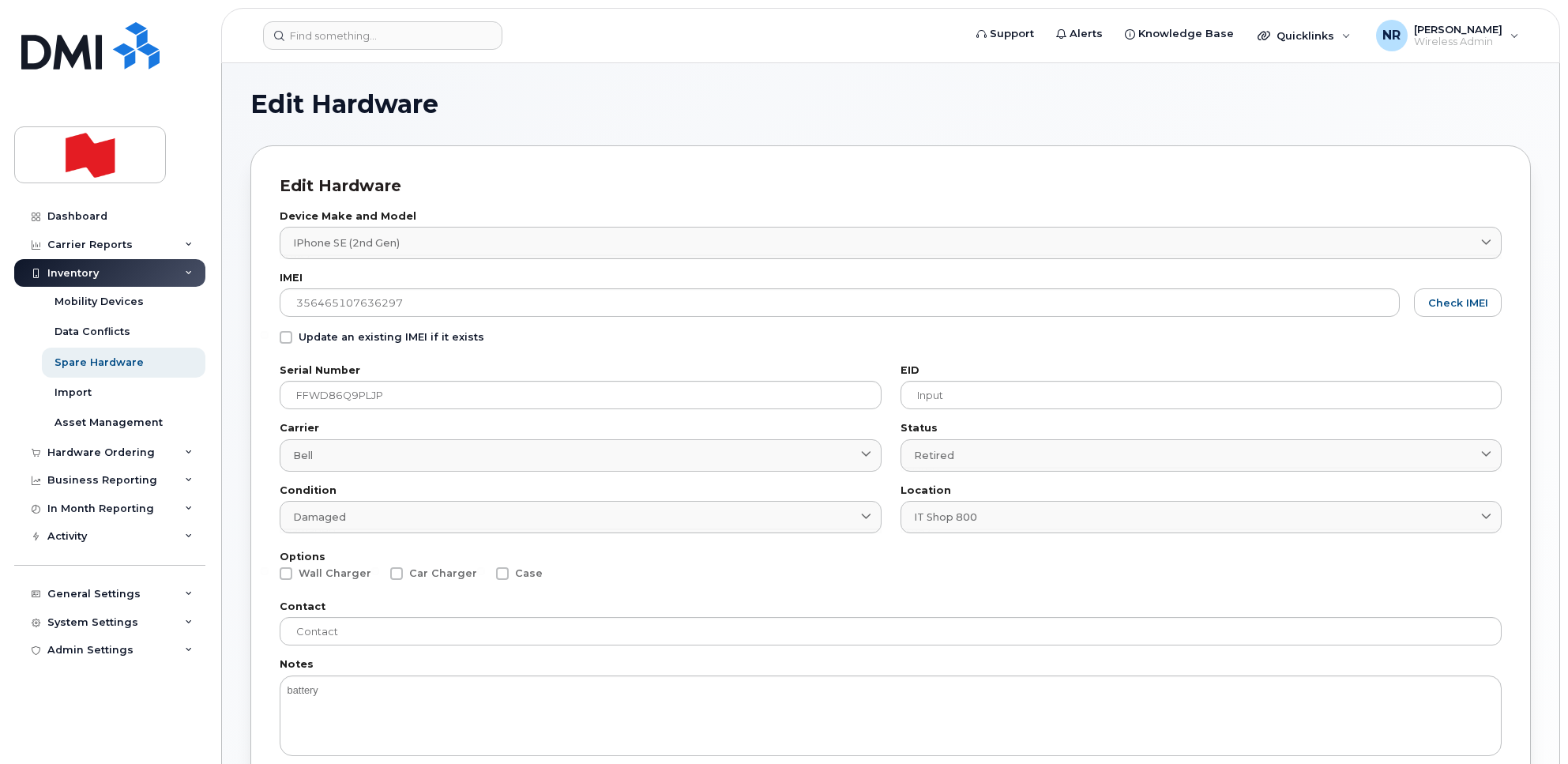
drag, startPoint x: 467, startPoint y: 237, endPoint x: 274, endPoint y: 238, distance: 193.0
click at [274, 238] on div "Edit Hardware Device Make and Model iPhone SE (2nd Gen) 1947 se iPhone SE (2nd …" at bounding box center [890, 525] width 1281 height 759
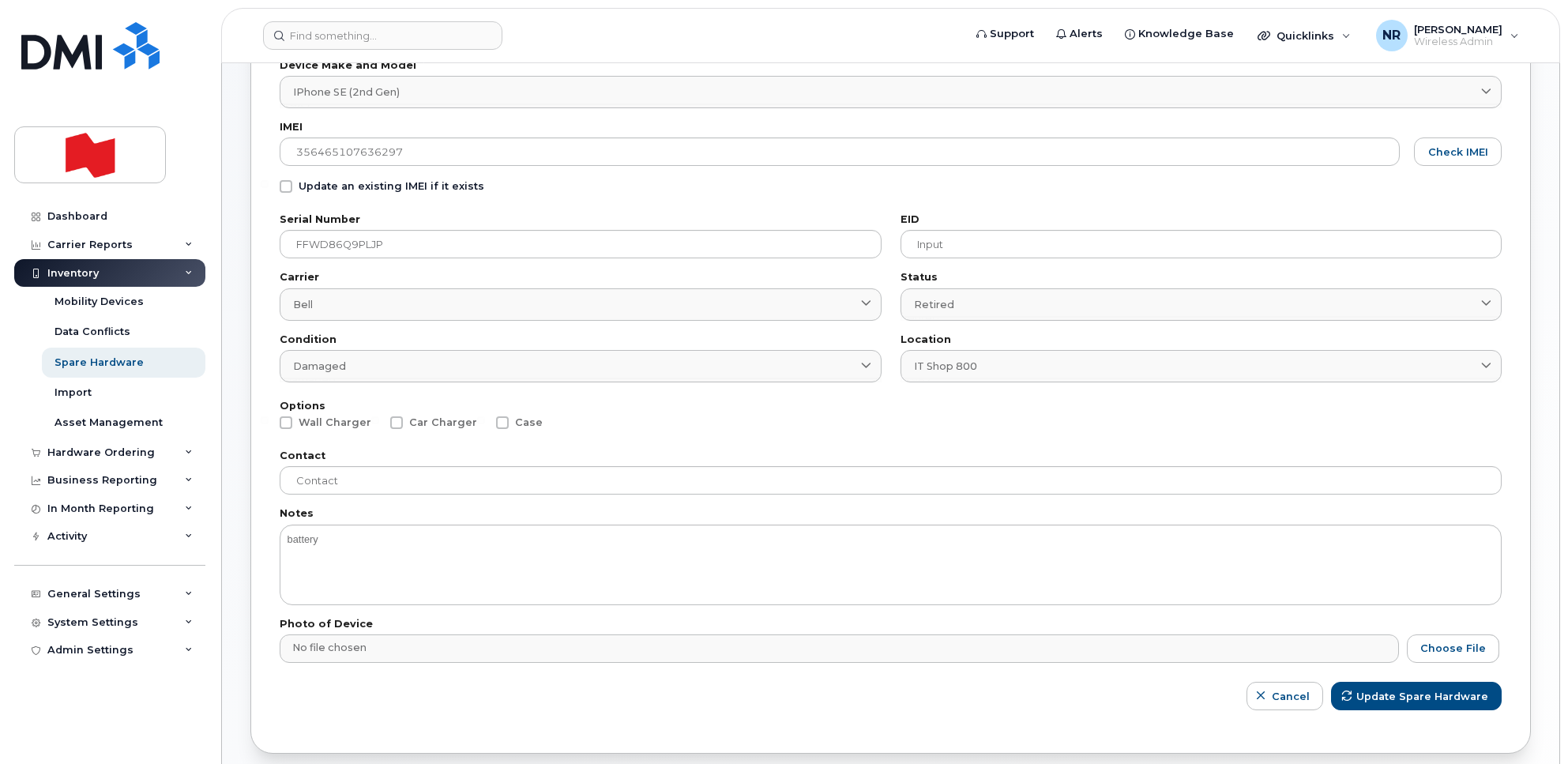
scroll to position [197, 0]
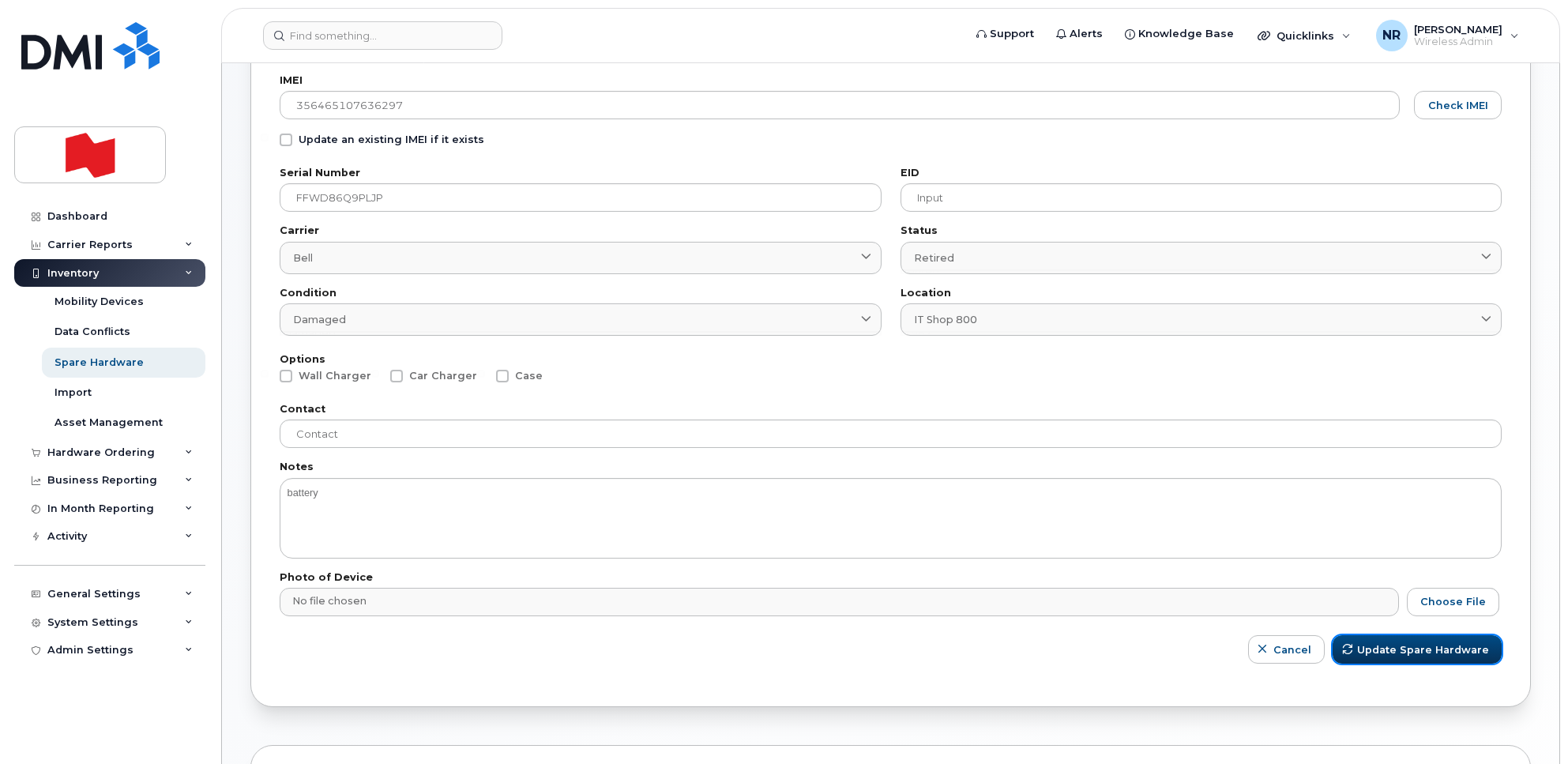
click at [1387, 643] on span "Update Spare Hardware" at bounding box center [1423, 650] width 132 height 15
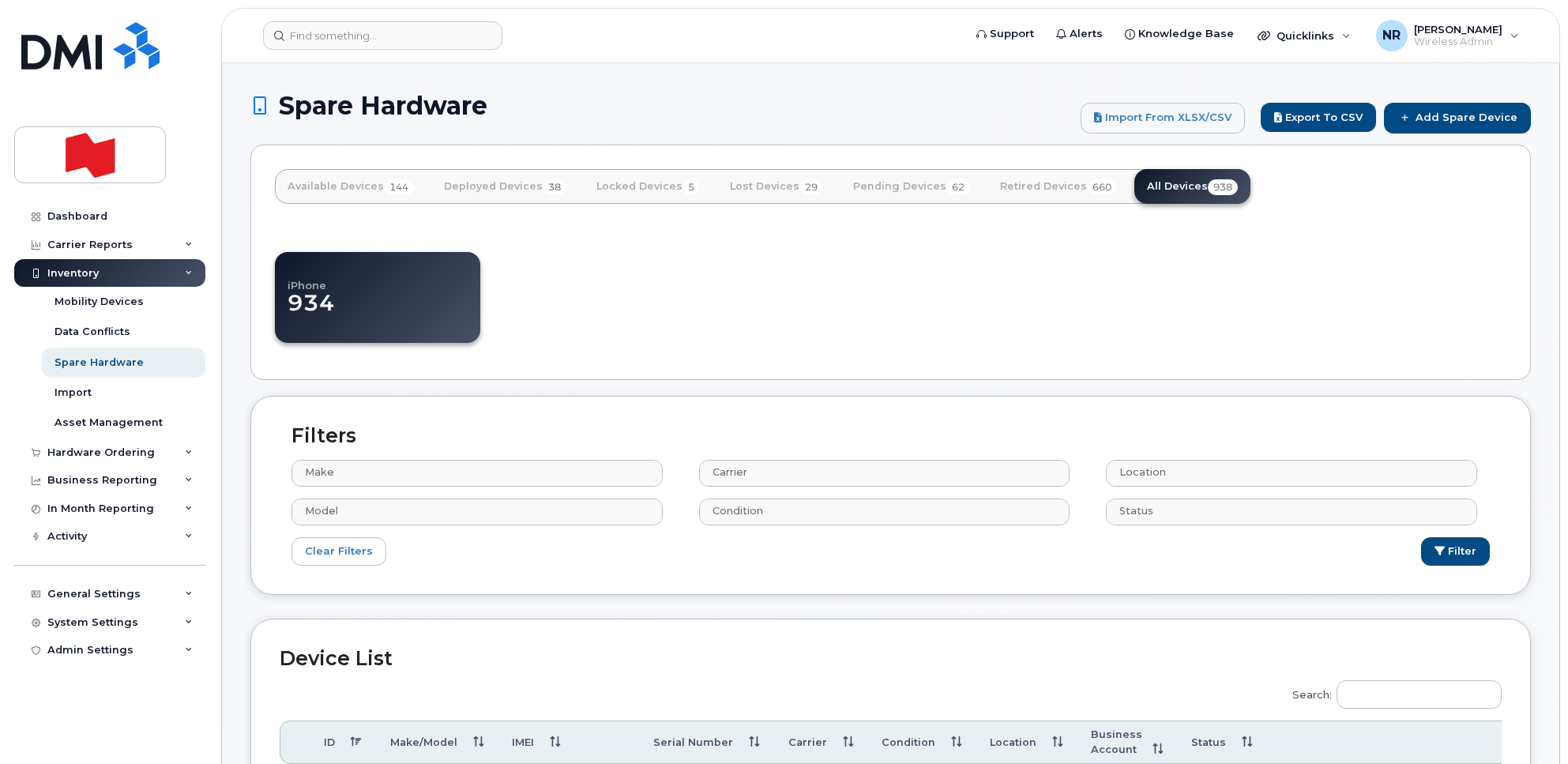
select select
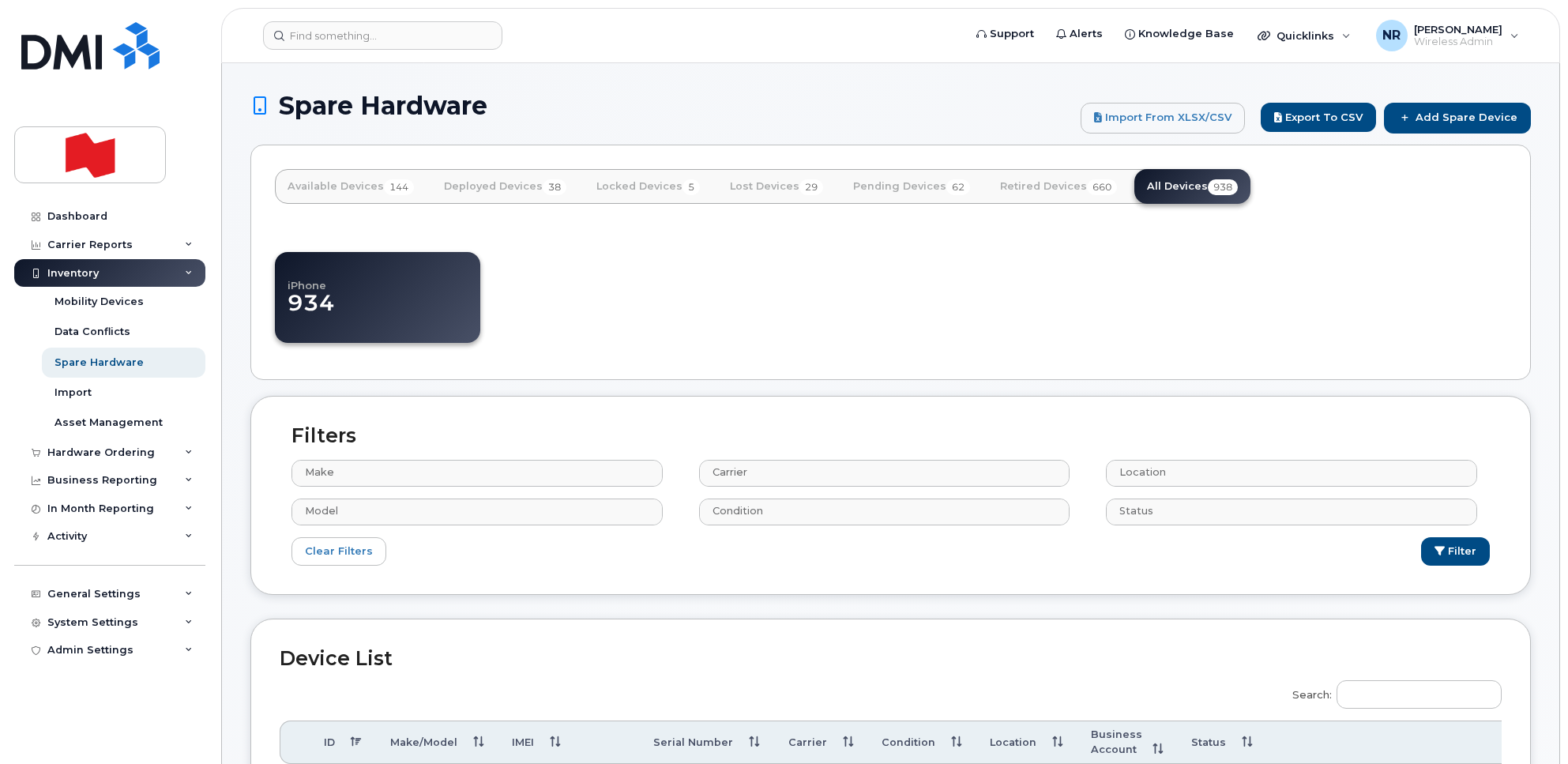
select select
click at [1369, 687] on input "Search:" at bounding box center [1419, 694] width 165 height 29
paste input "63835"
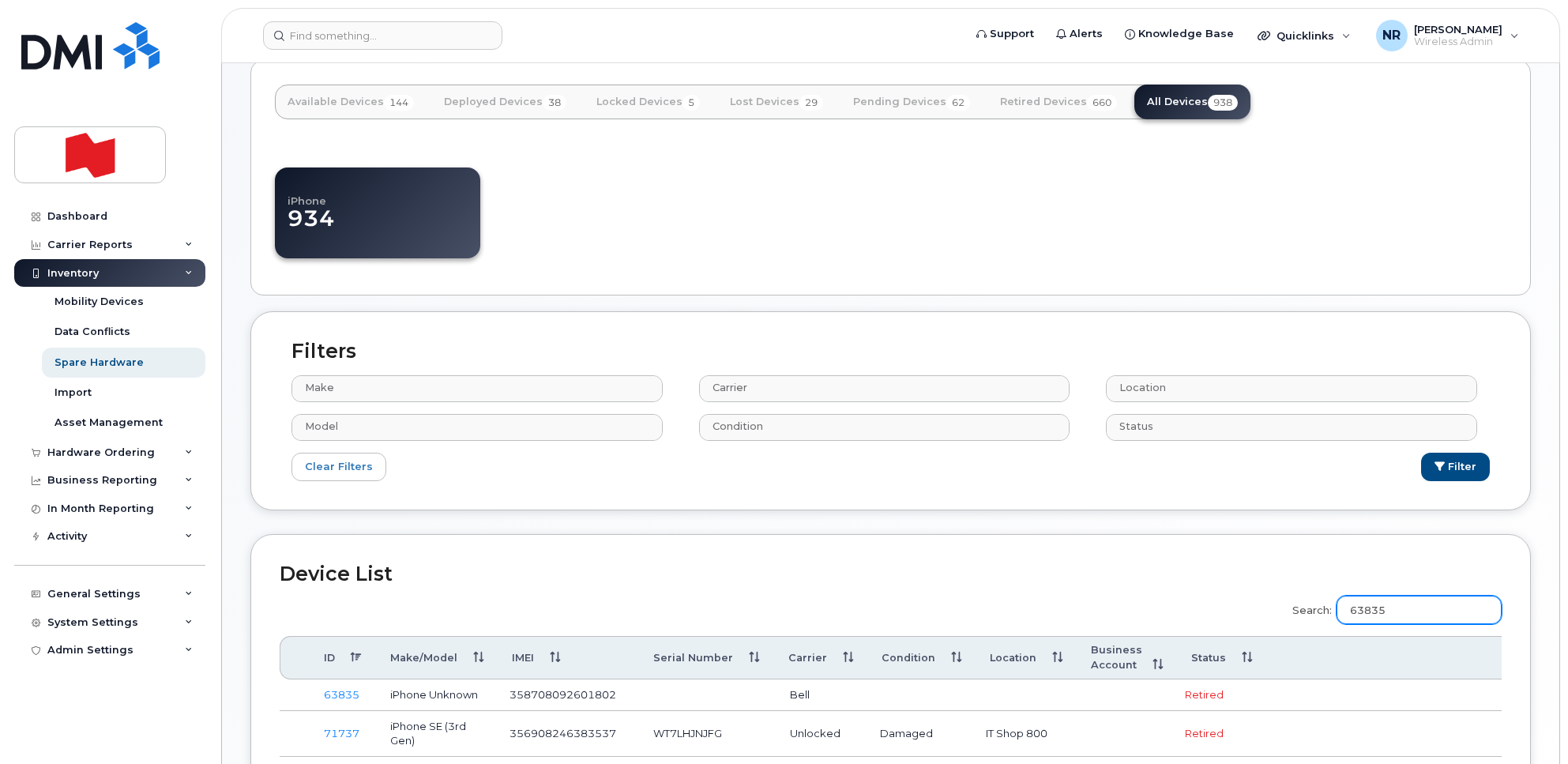
scroll to position [270, 0]
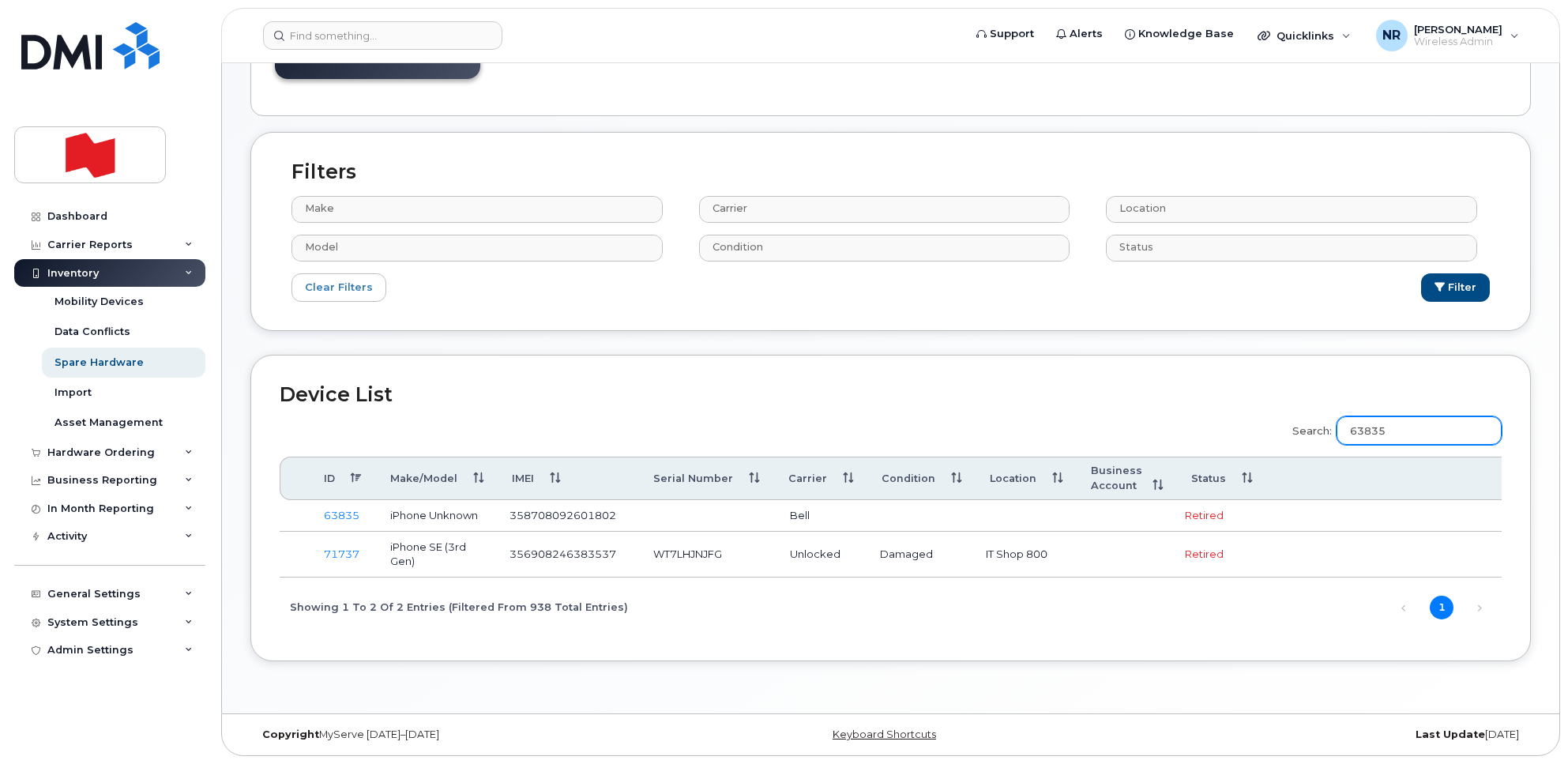
type input "63835"
drag, startPoint x: 511, startPoint y: 508, endPoint x: 636, endPoint y: 500, distance: 125.3
click at [636, 500] on td "358708092601802" at bounding box center [567, 515] width 144 height 31
copy td "358708092601802"
click at [326, 513] on link "63835" at bounding box center [341, 515] width 36 height 13
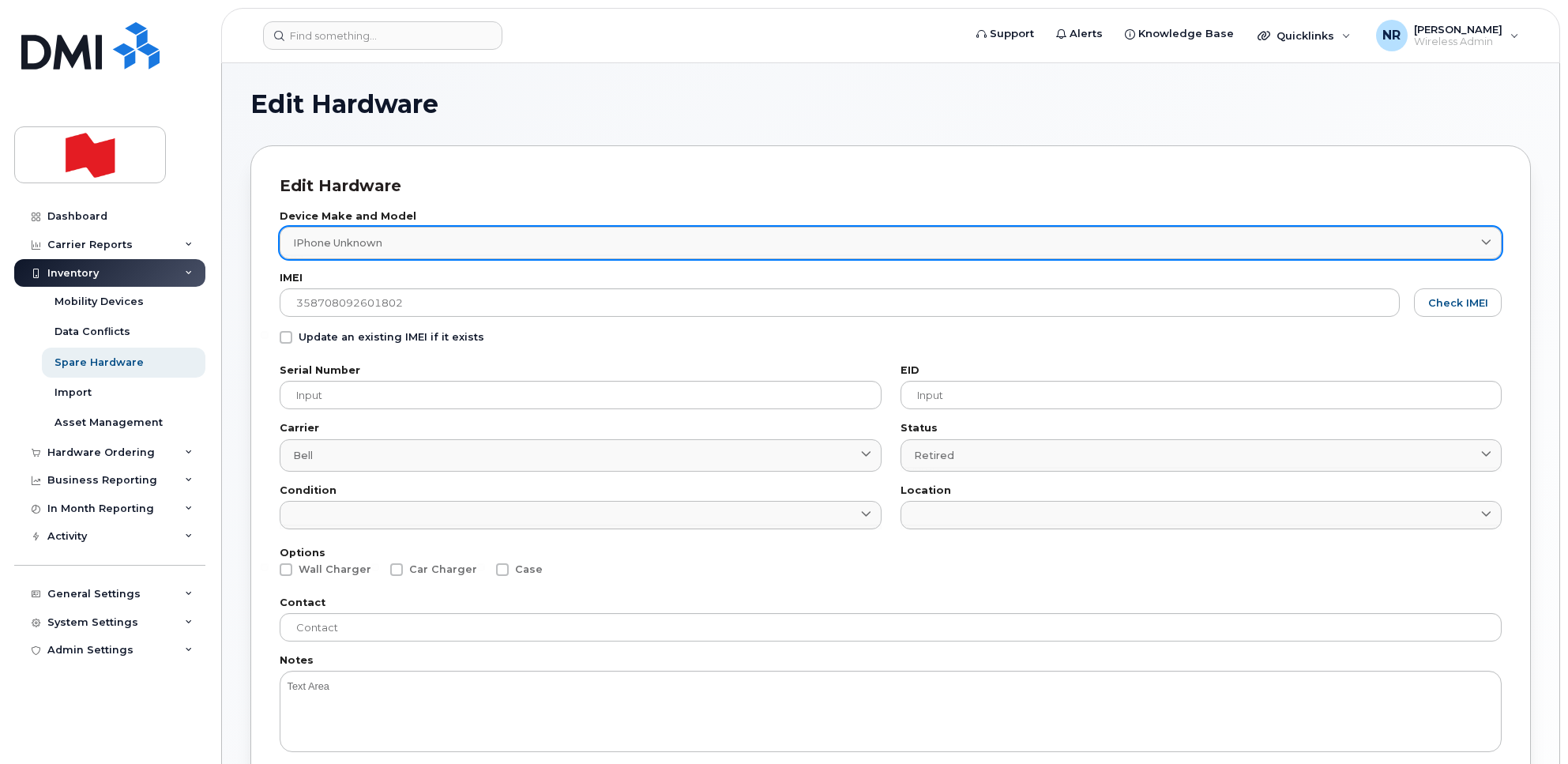
click at [321, 241] on span "iPhone Unknown" at bounding box center [338, 242] width 89 height 15
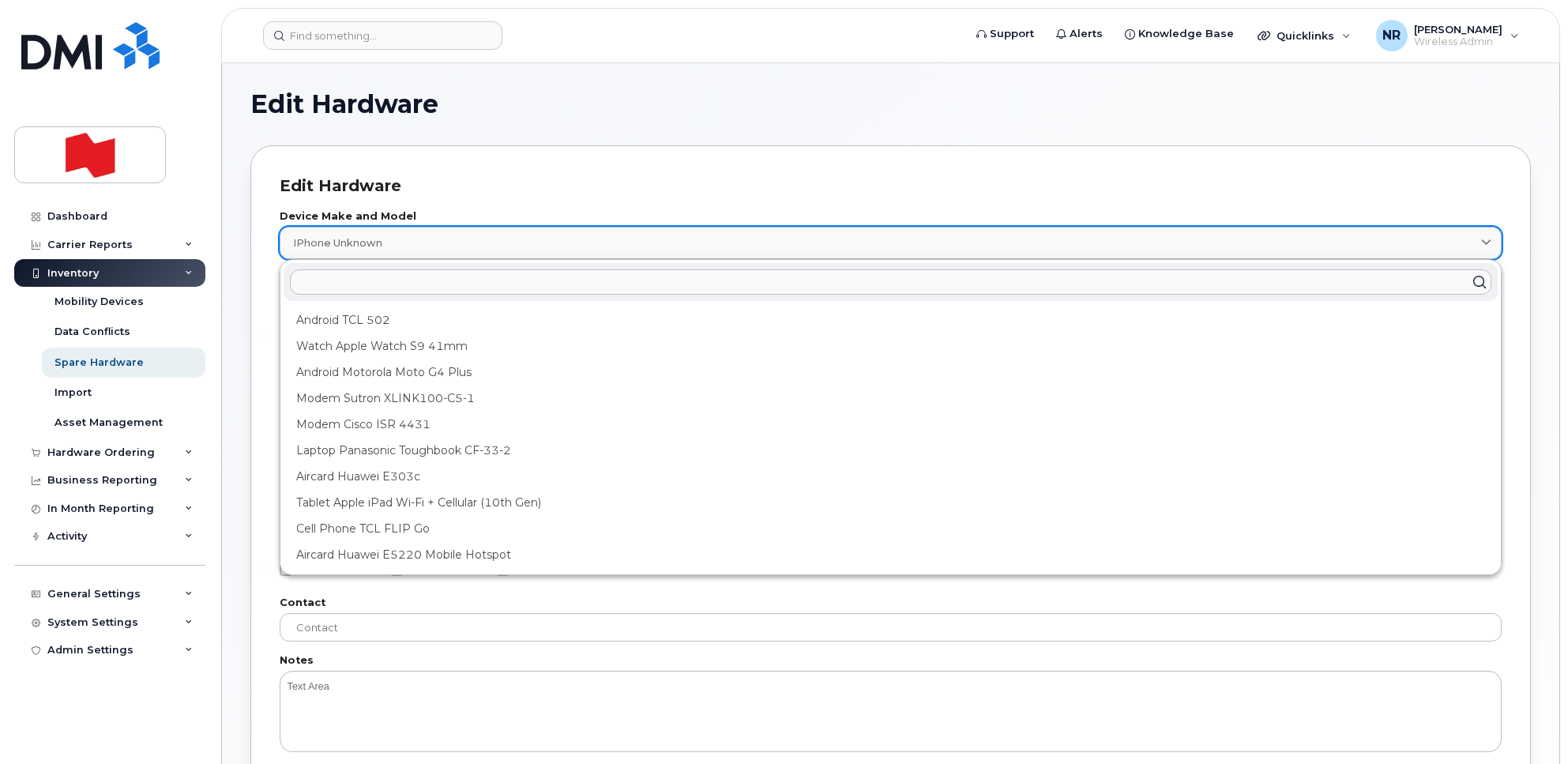
type input "8"
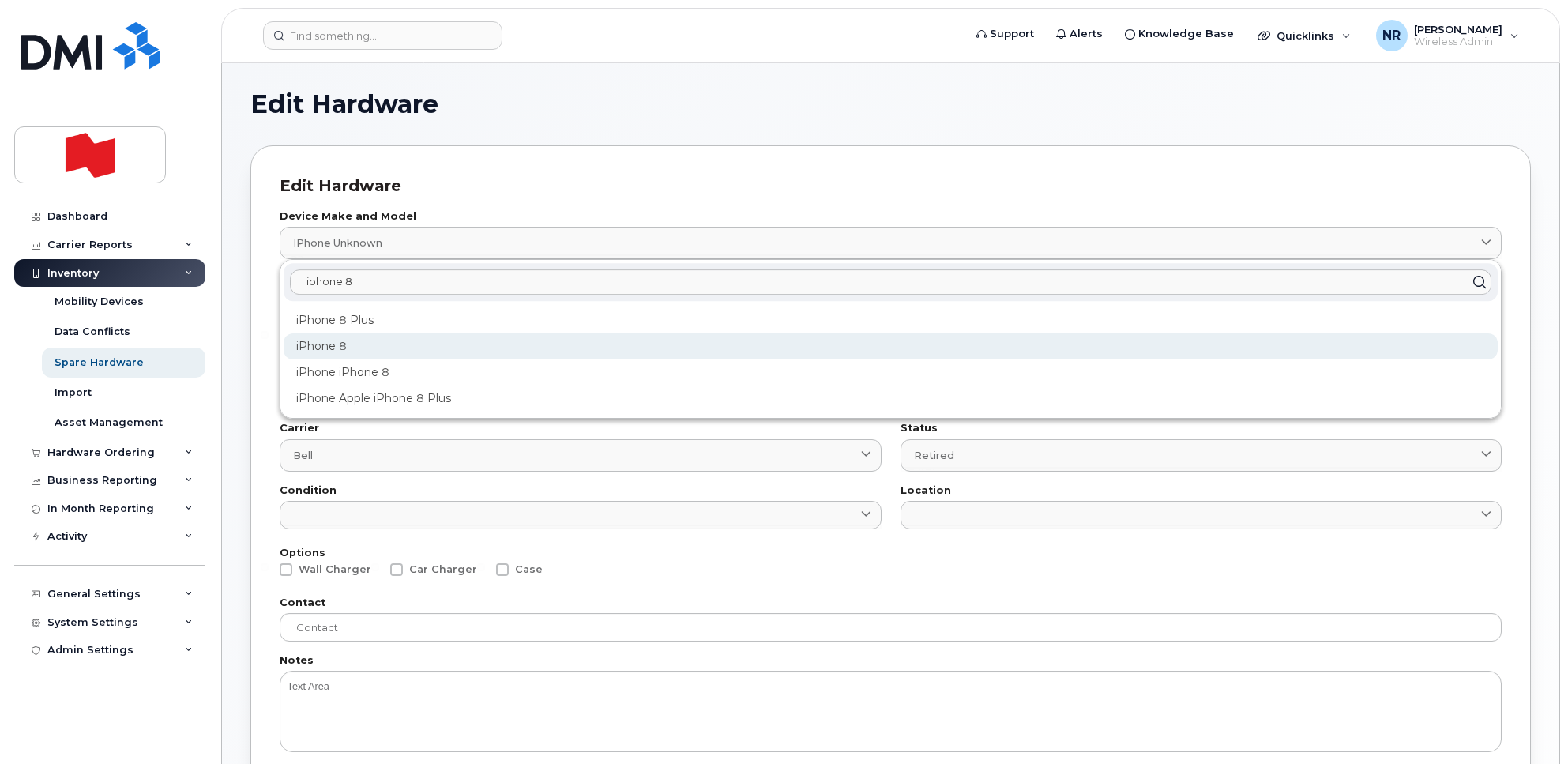
type input "iphone 8"
click at [338, 336] on div "iPhone 8" at bounding box center [890, 346] width 1214 height 26
type input "1420"
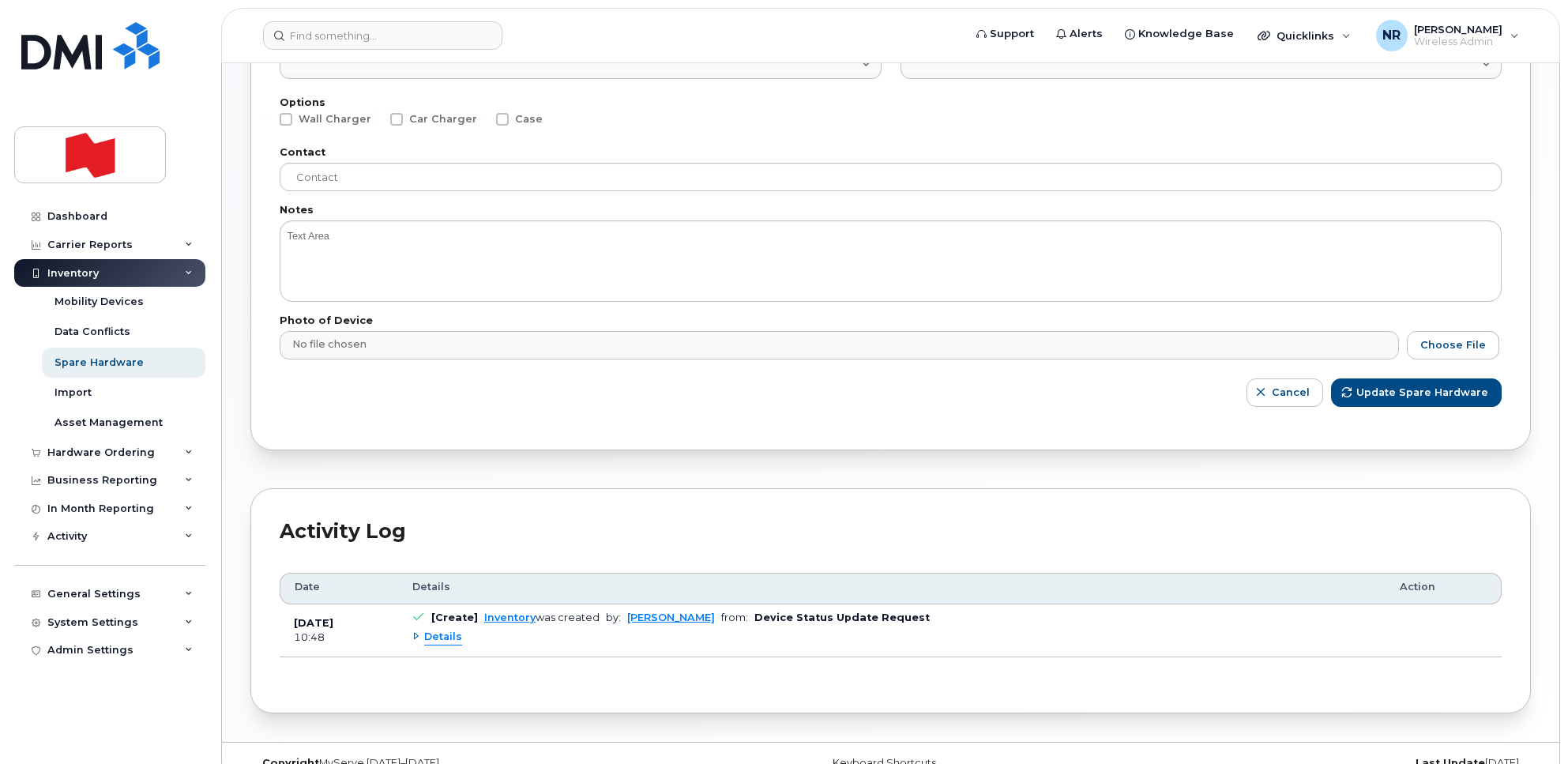
scroll to position [480, 0]
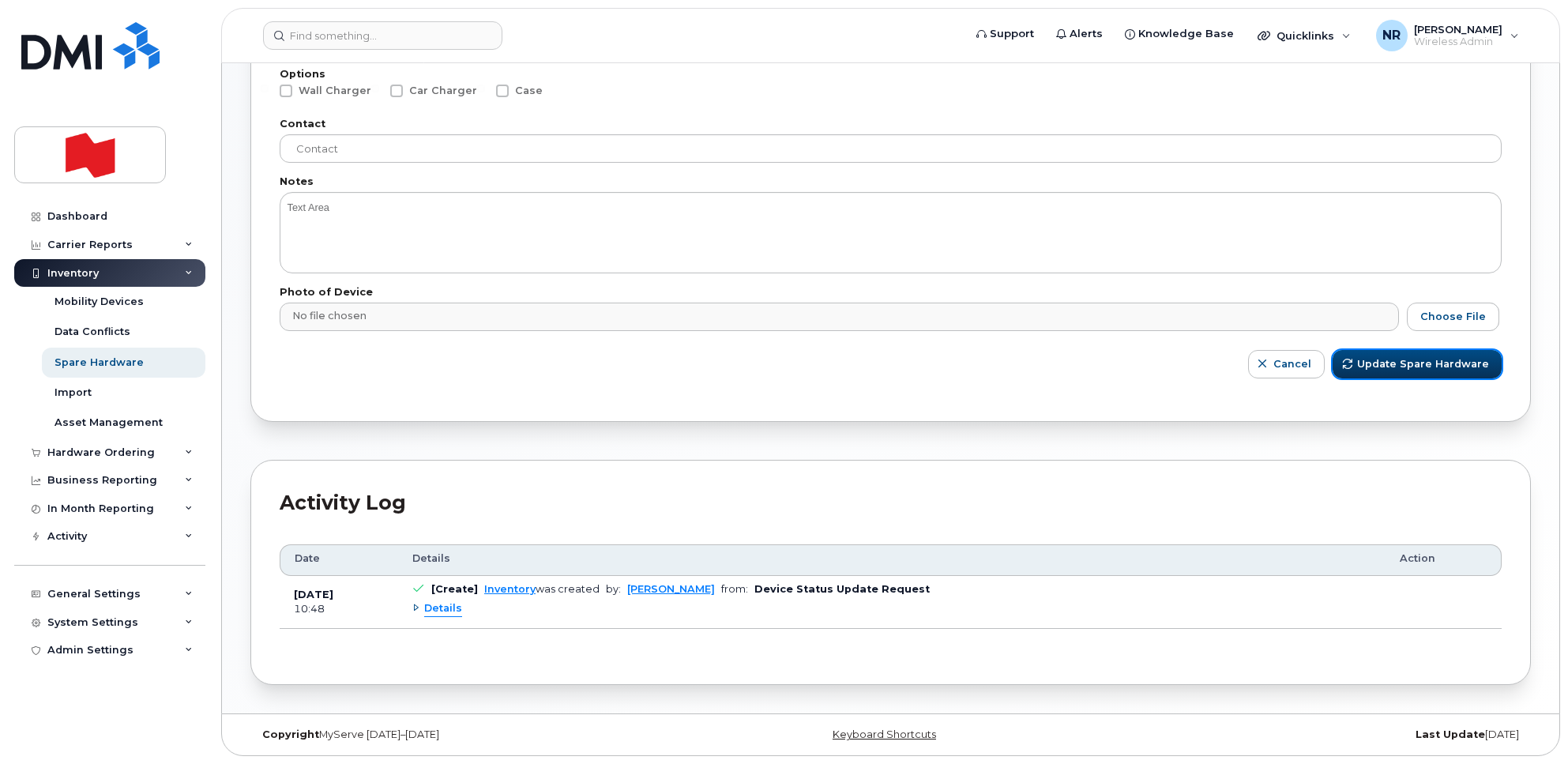
click at [1404, 361] on span "Update Spare Hardware" at bounding box center [1423, 364] width 132 height 15
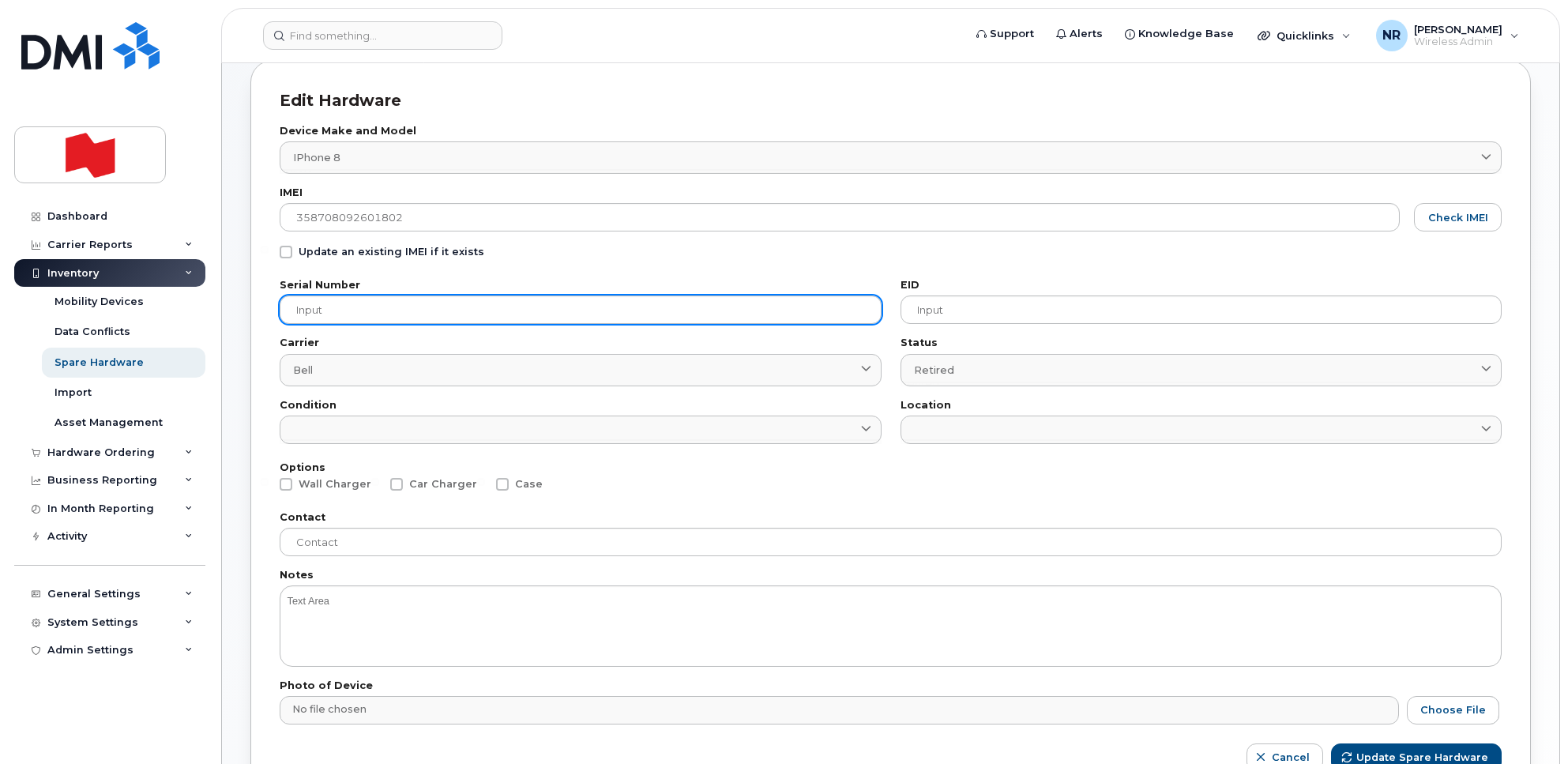
scroll to position [0, 0]
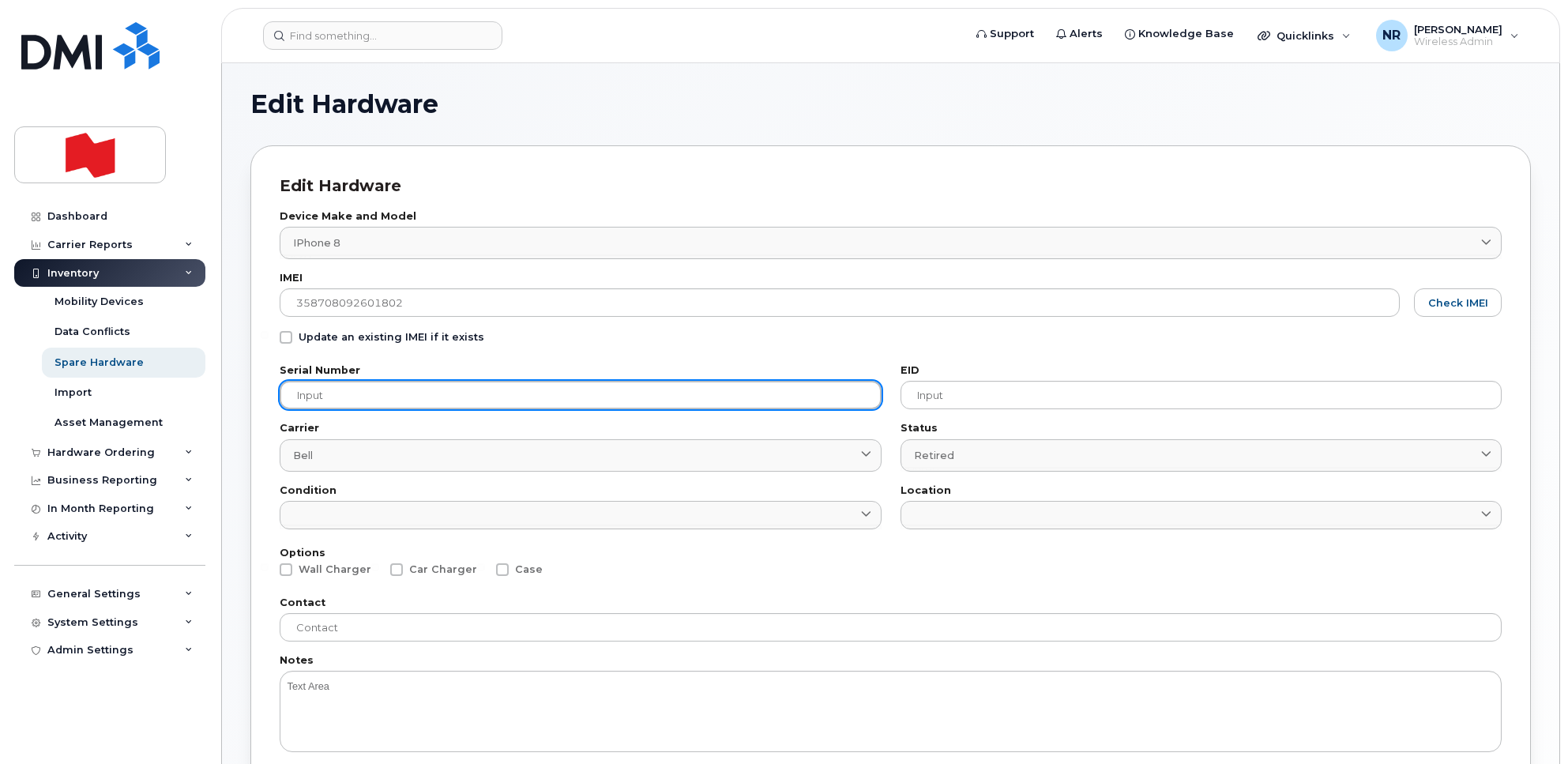
click at [429, 400] on input "text" at bounding box center [580, 395] width 602 height 29
paste input "358708092601802"
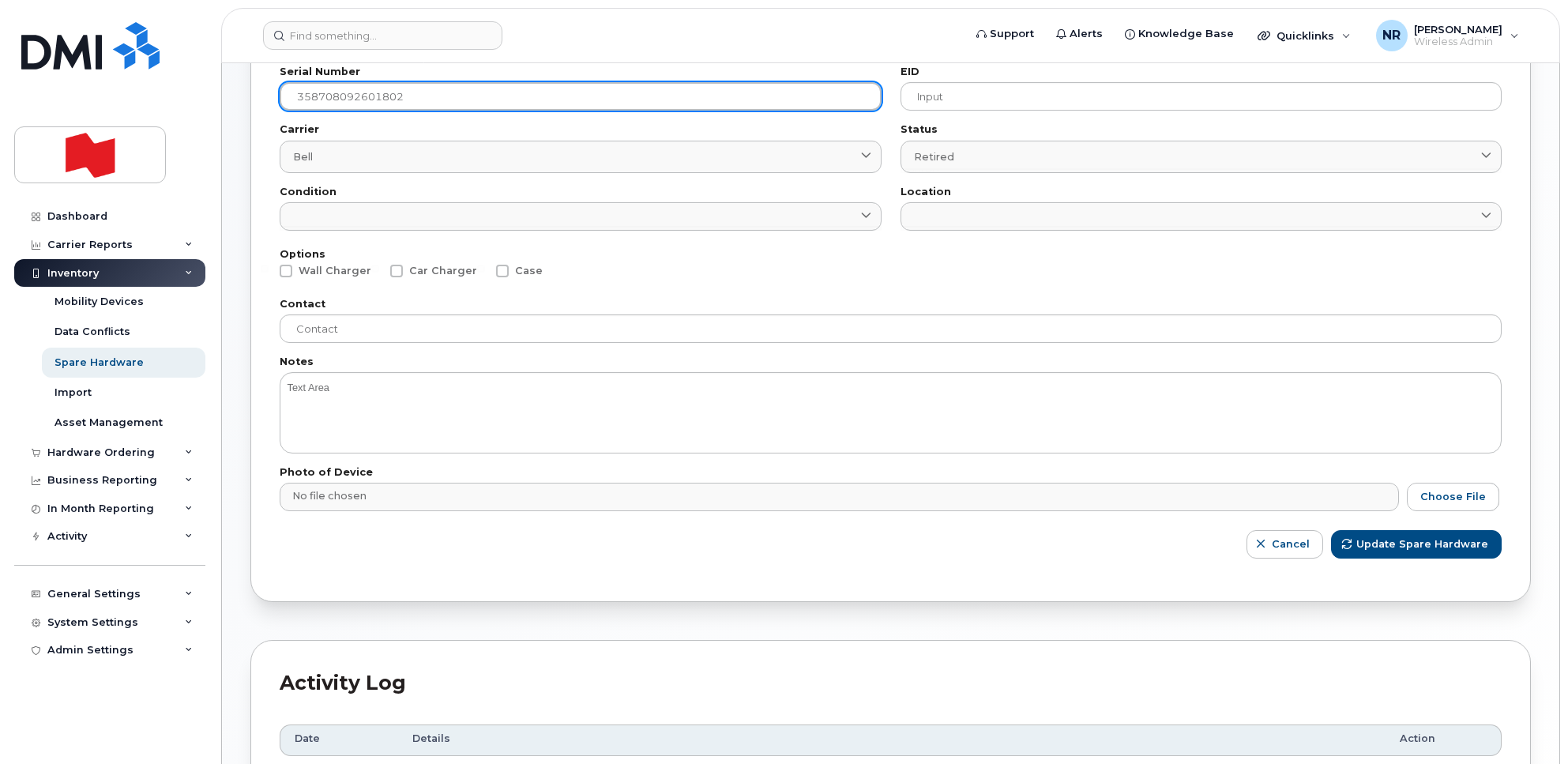
scroll to position [395, 0]
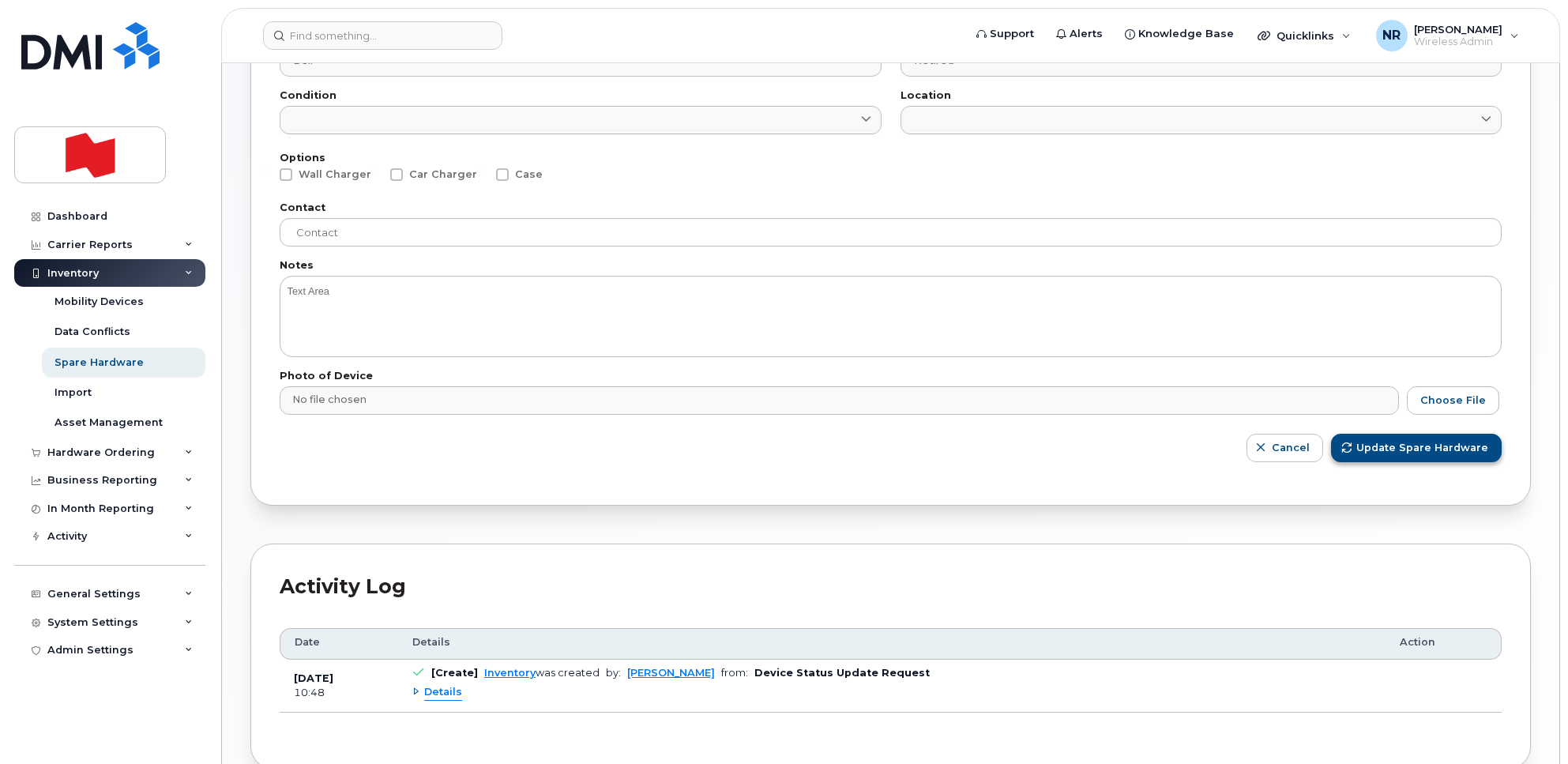
type input "358708092601802"
click at [1442, 444] on span "Update Spare Hardware" at bounding box center [1423, 447] width 132 height 15
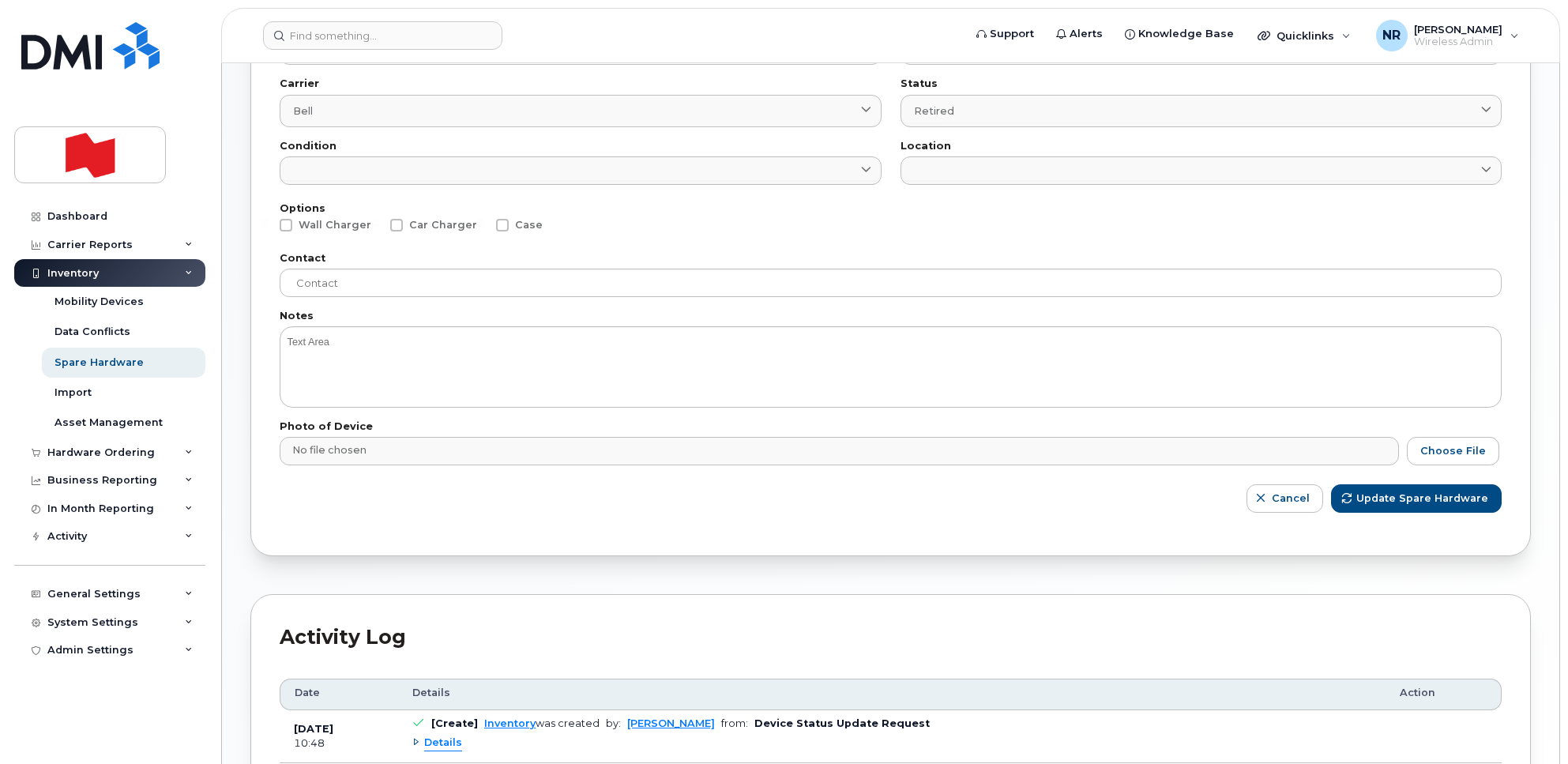
scroll to position [296, 0]
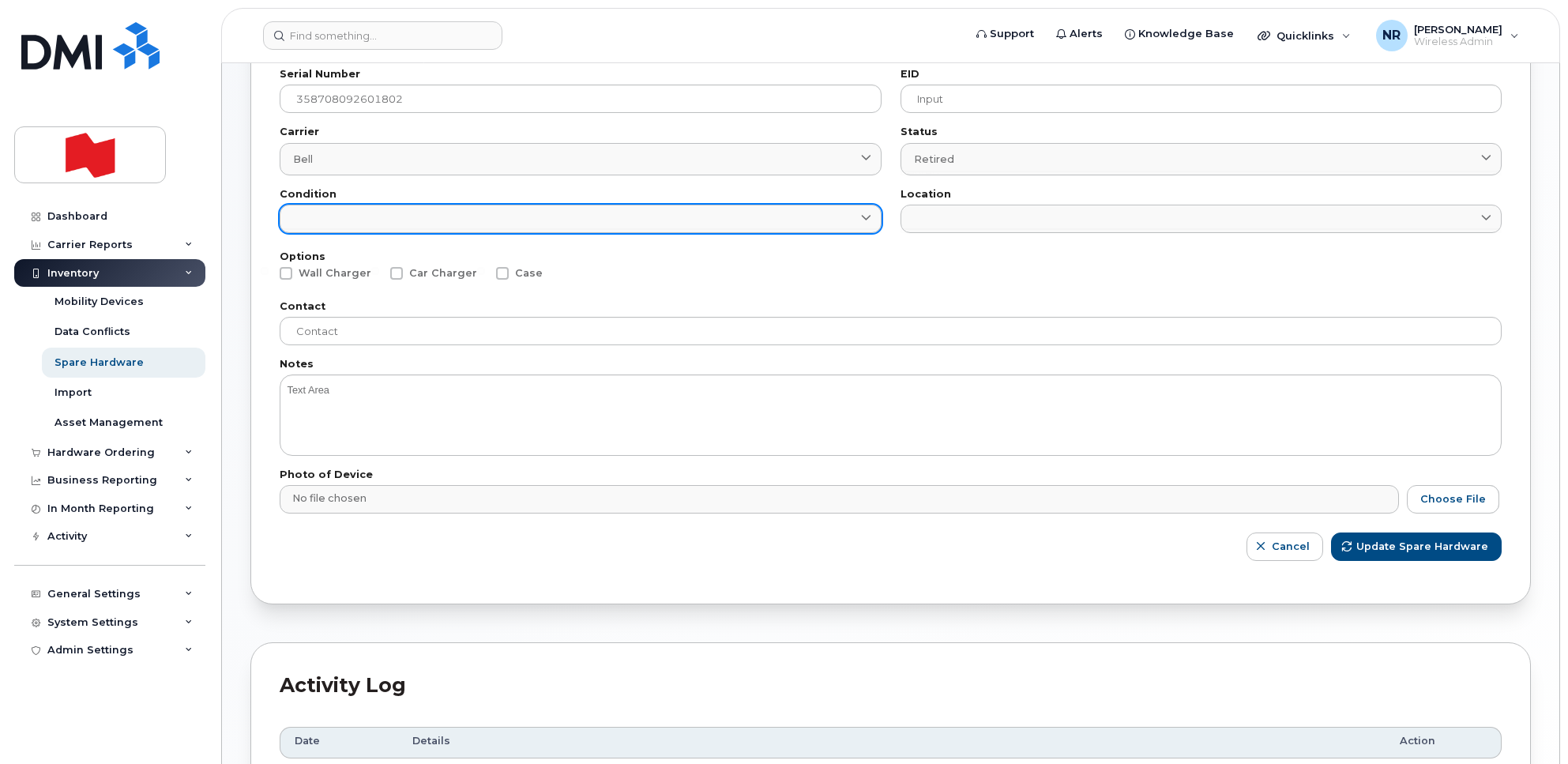
click at [396, 227] on link at bounding box center [580, 219] width 602 height 29
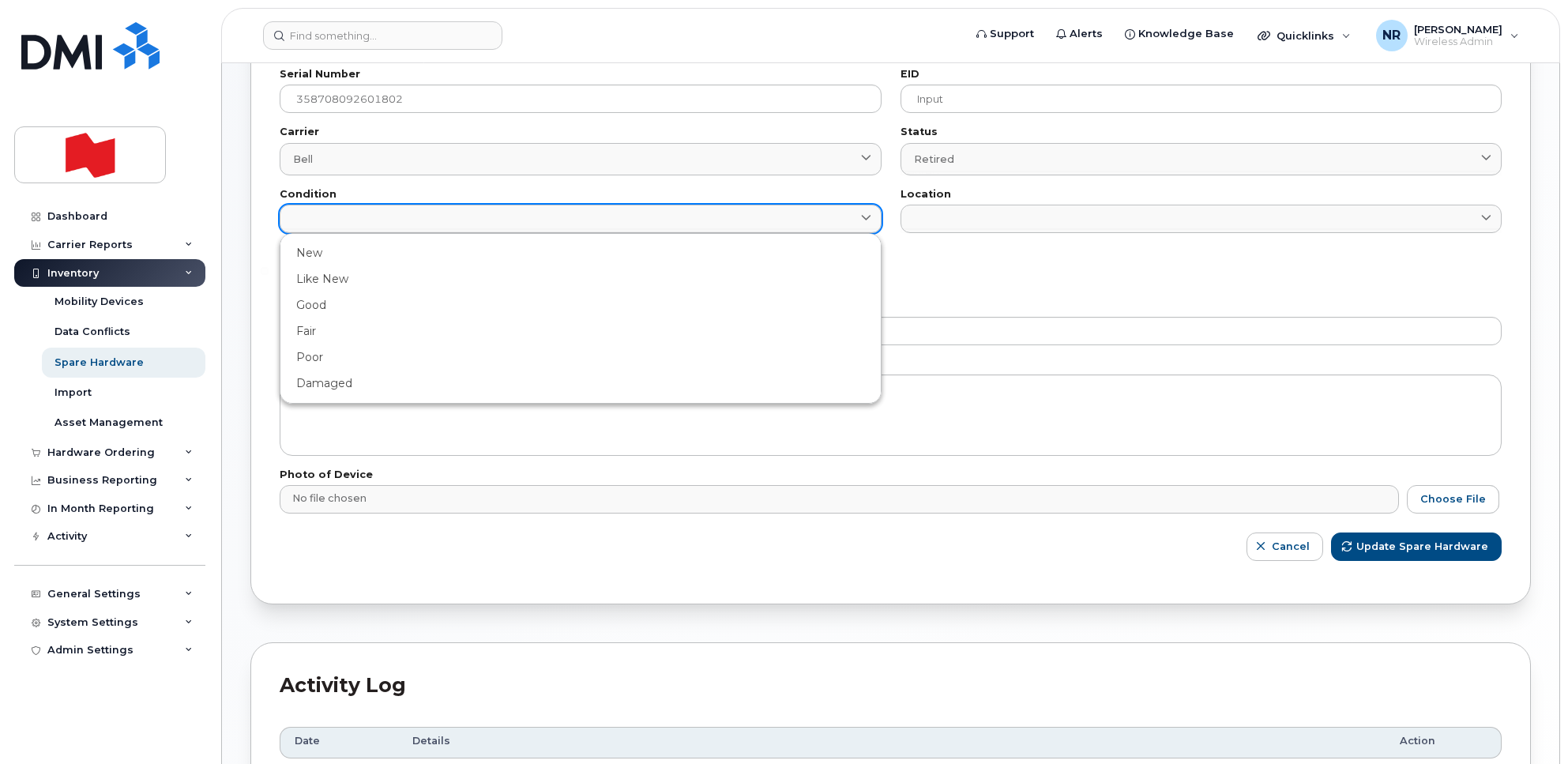
click at [396, 223] on link at bounding box center [580, 219] width 602 height 29
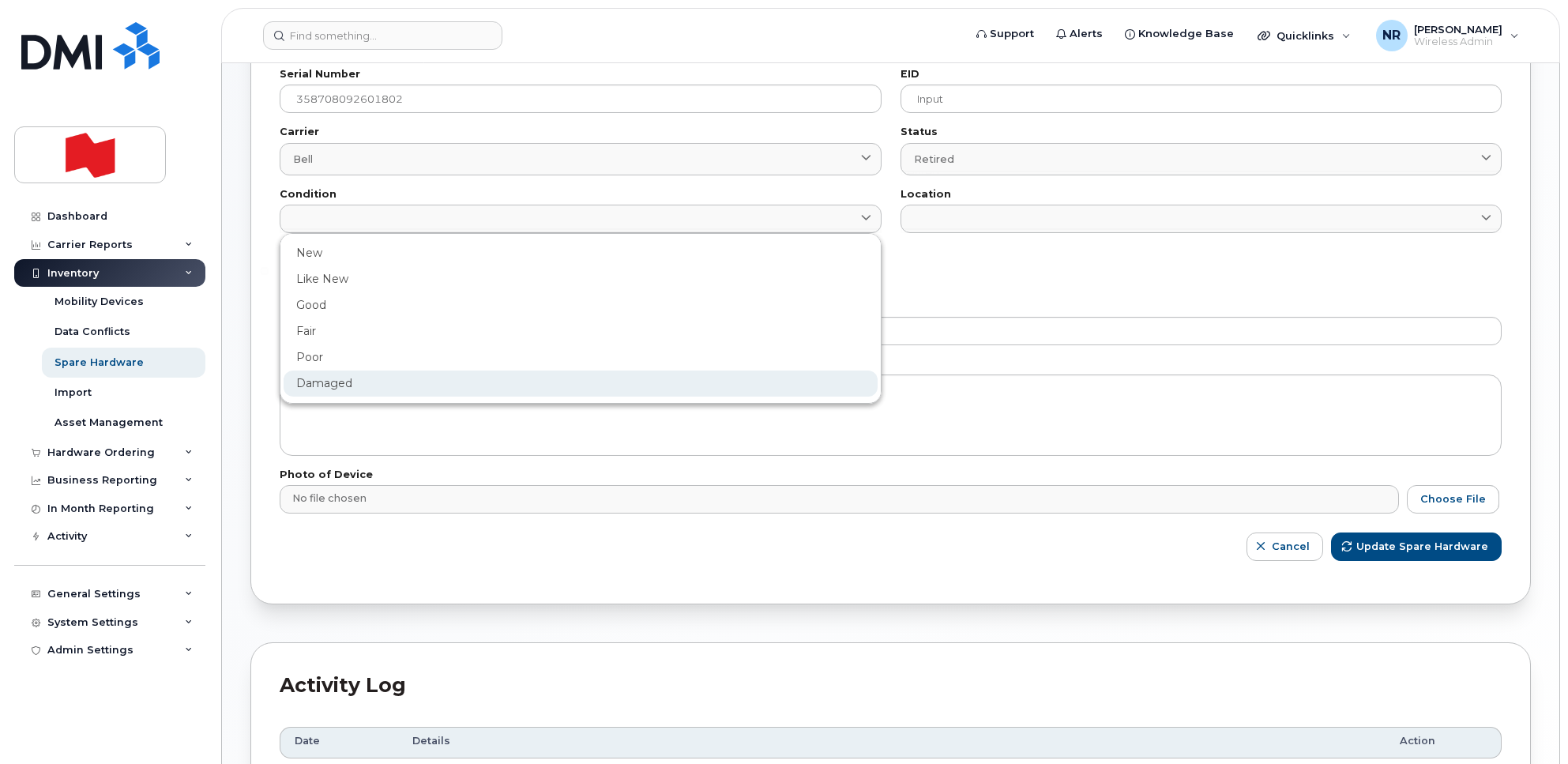
click at [307, 380] on div "Damaged" at bounding box center [580, 383] width 594 height 26
type input "Damaged"
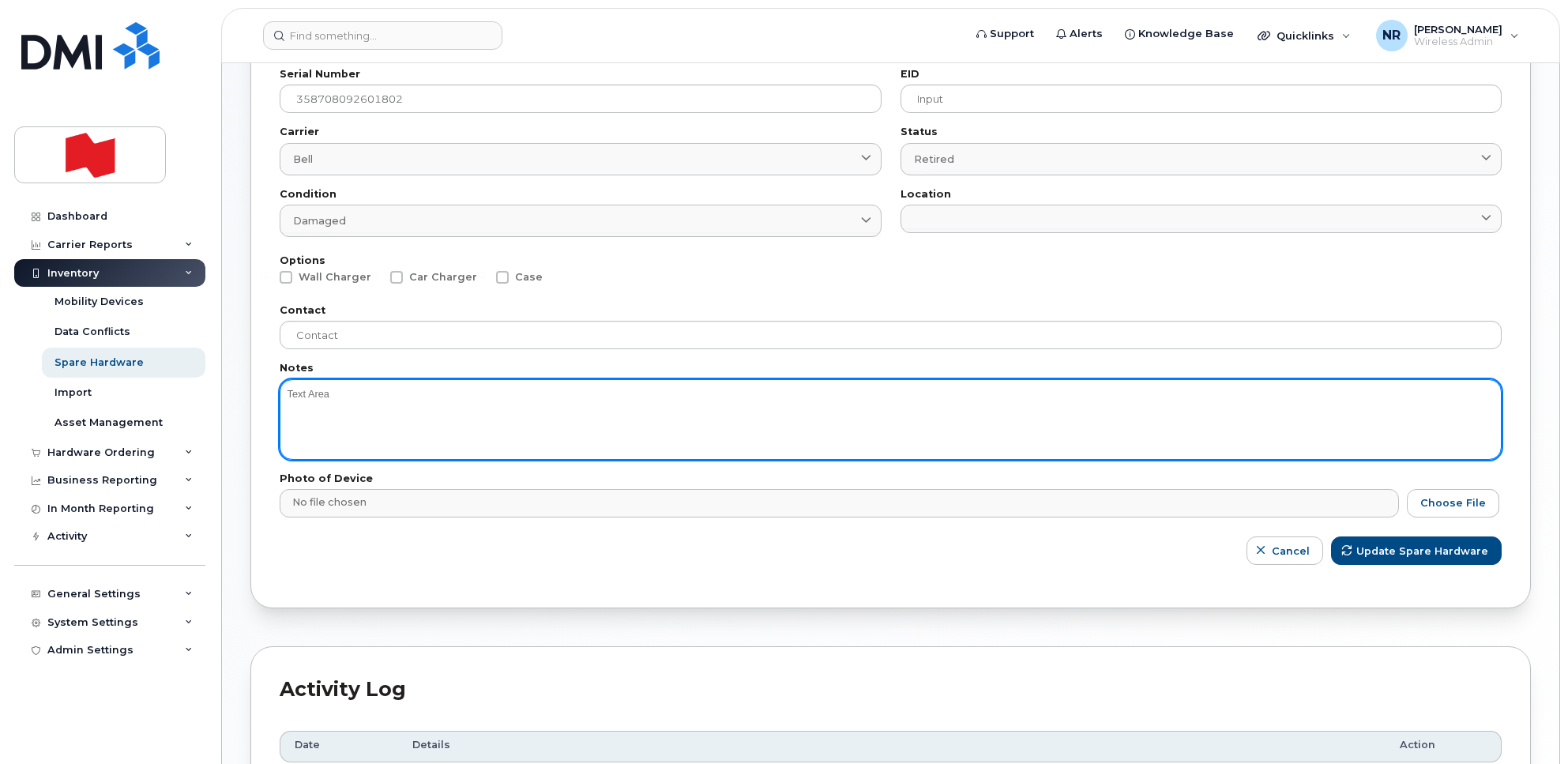
click at [357, 403] on textarea at bounding box center [890, 419] width 1222 height 80
type textarea "Batterie"
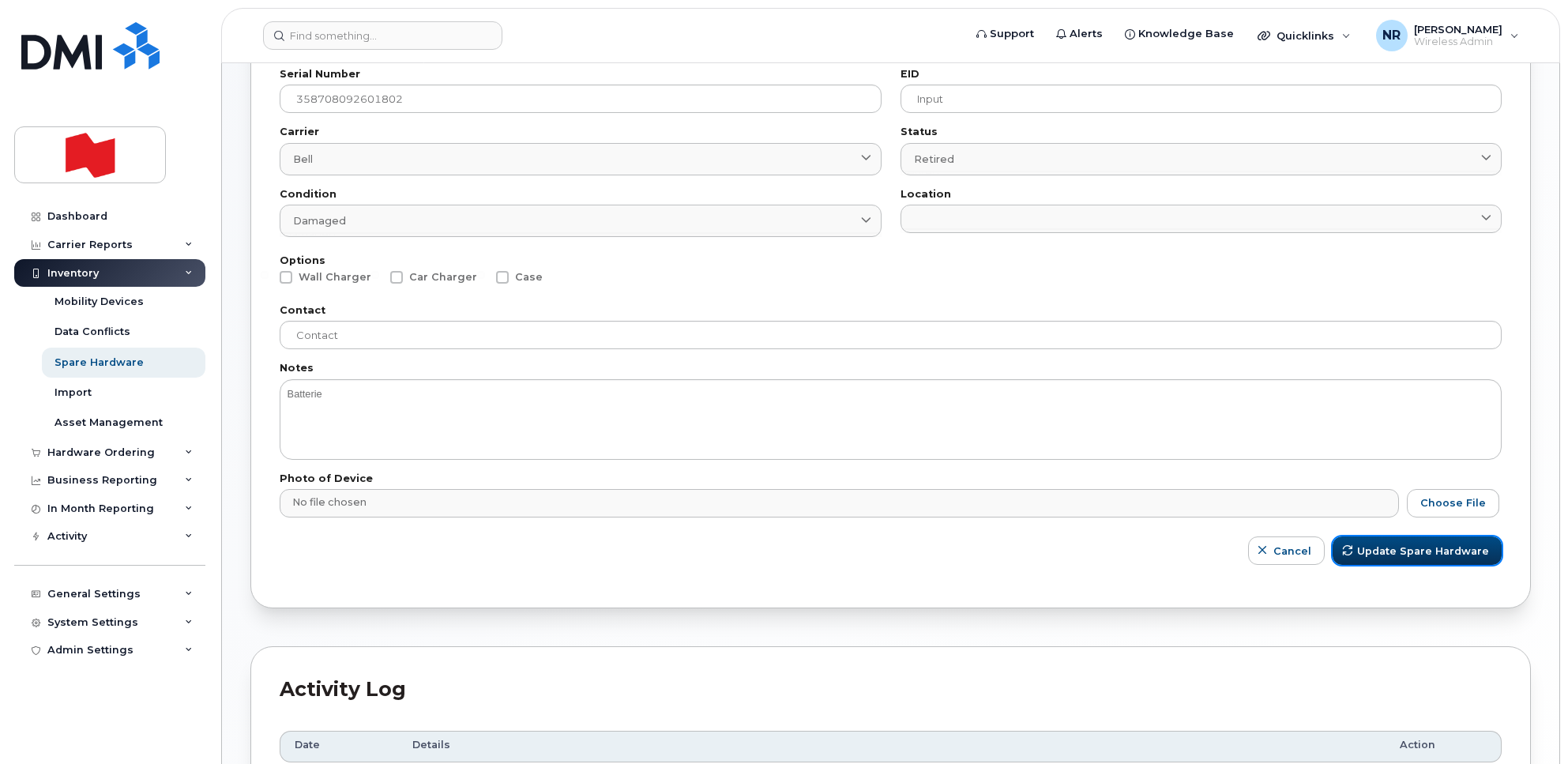
click at [1411, 550] on span "Update Spare Hardware" at bounding box center [1423, 550] width 132 height 15
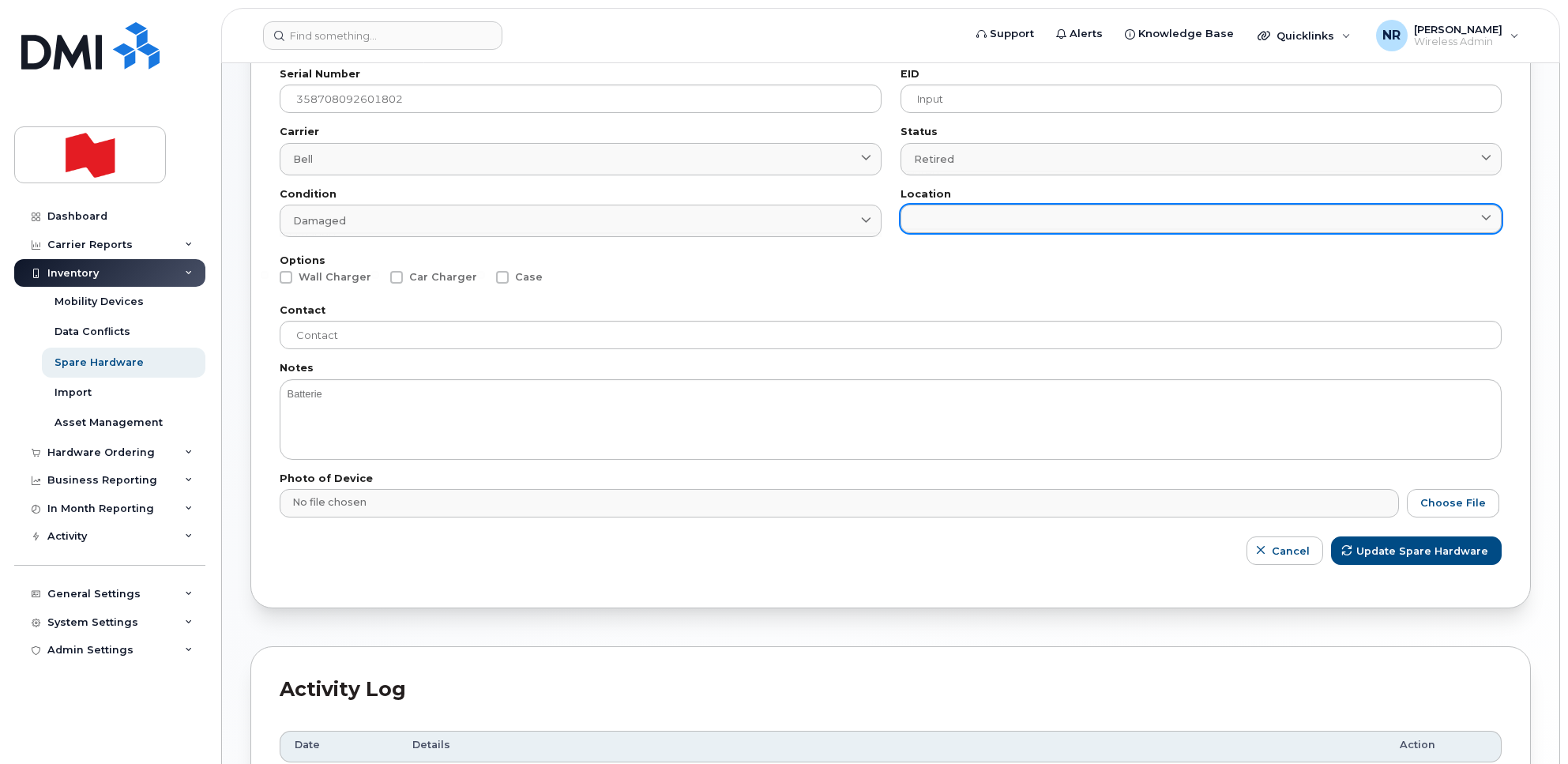
click at [953, 220] on link at bounding box center [1201, 219] width 602 height 29
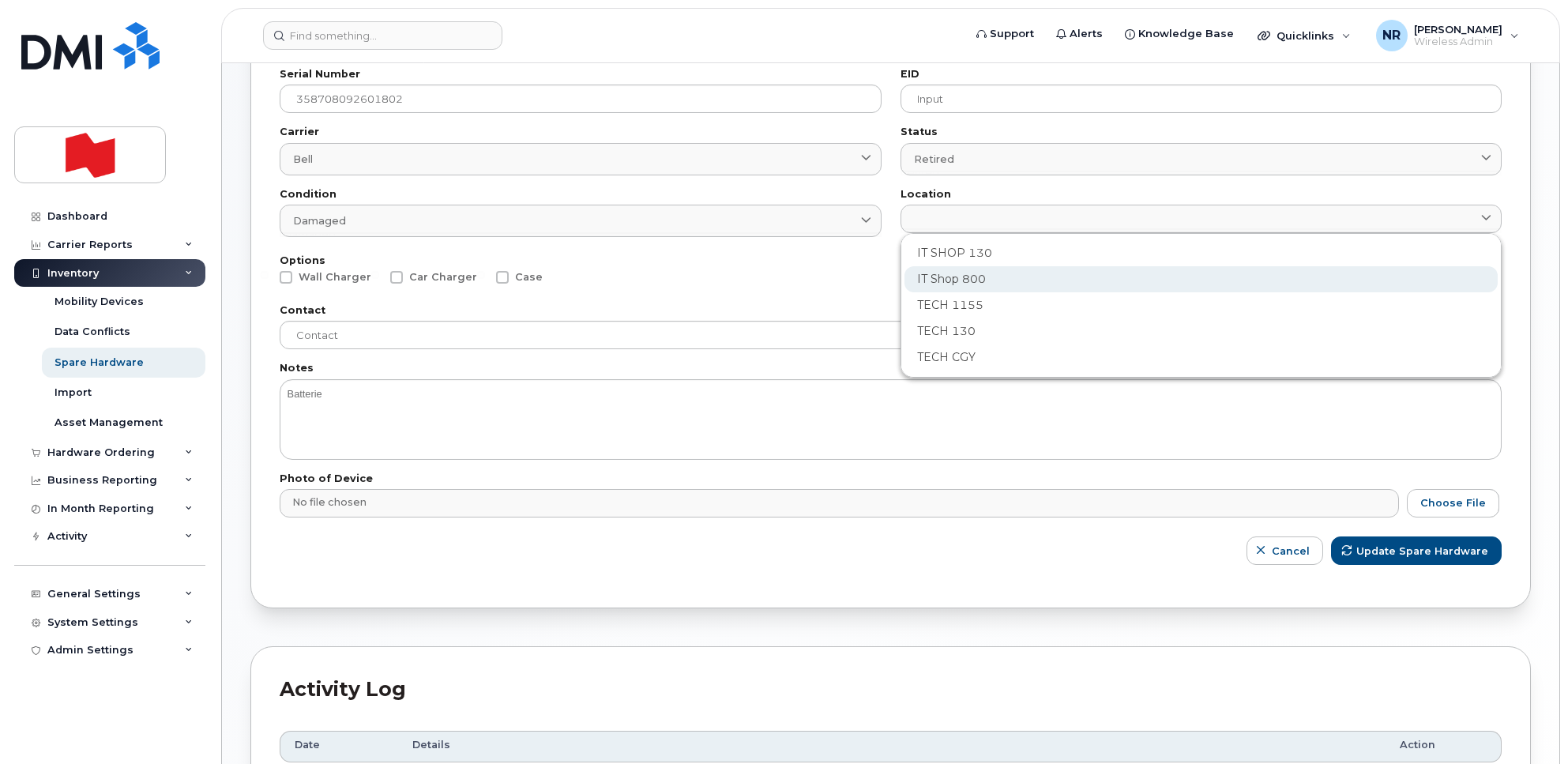
click at [958, 274] on div "IT Shop 800" at bounding box center [1201, 279] width 594 height 26
type input "2982"
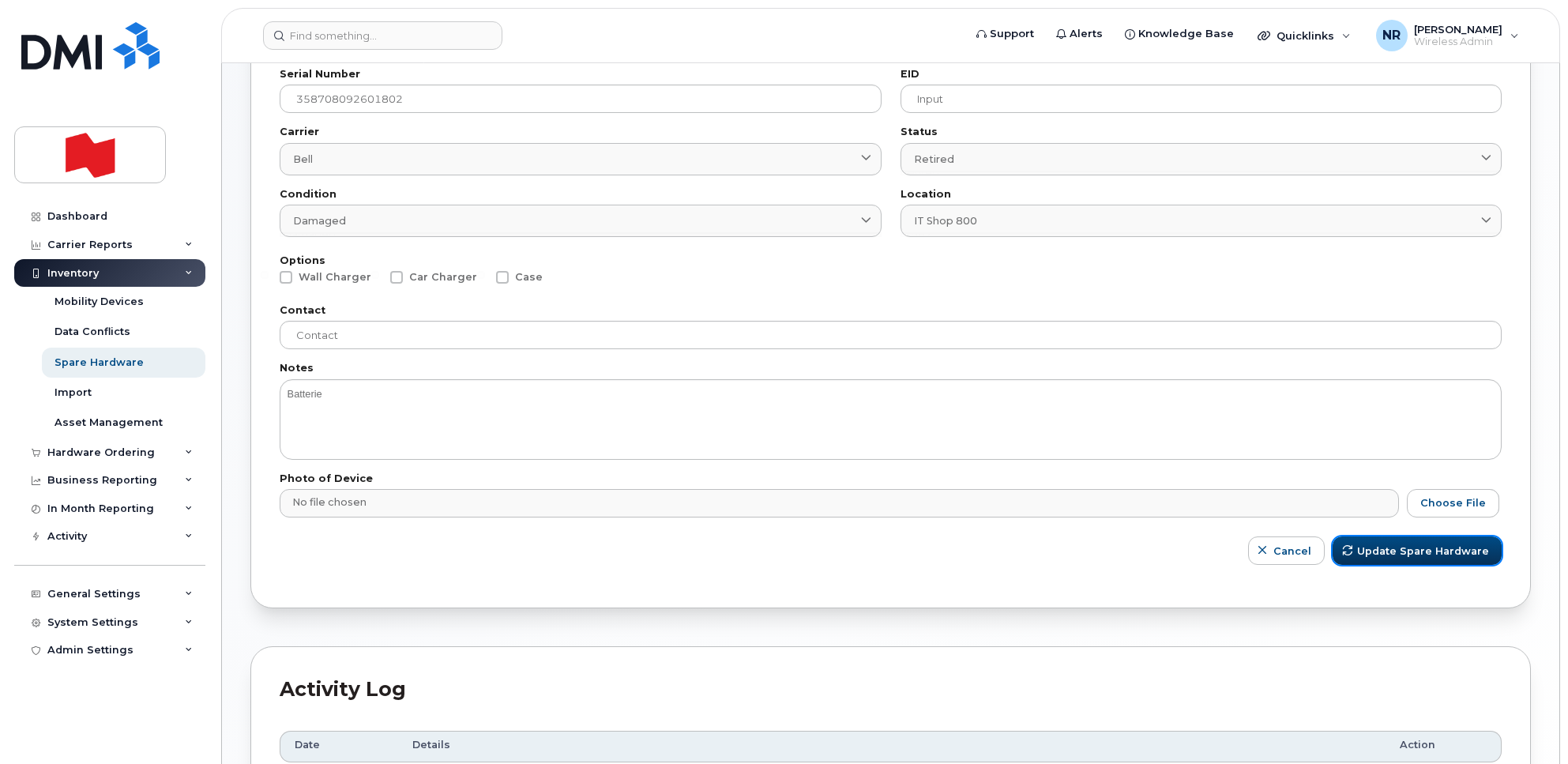
click at [1391, 545] on span "Update Spare Hardware" at bounding box center [1423, 550] width 132 height 15
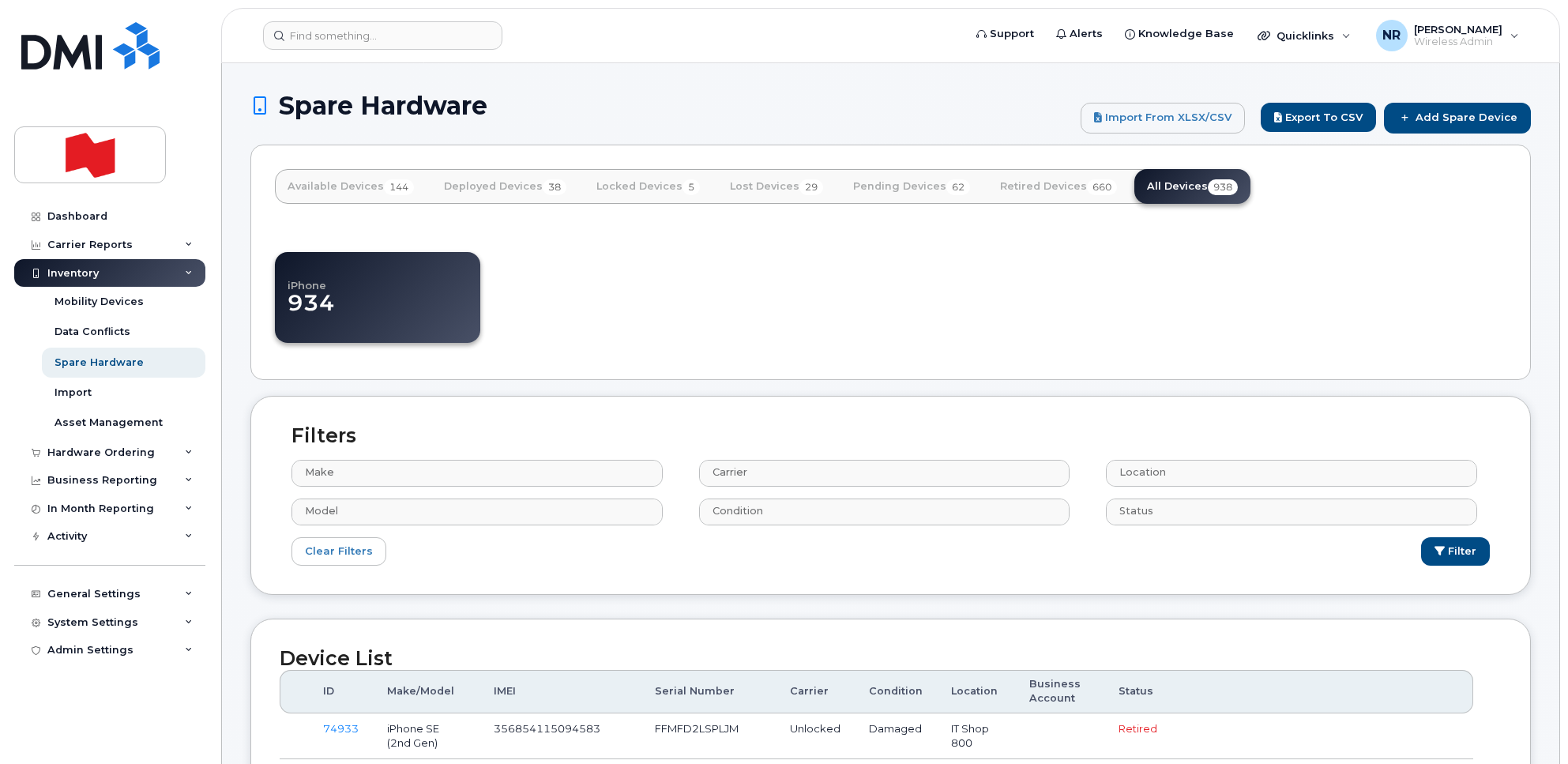
select select
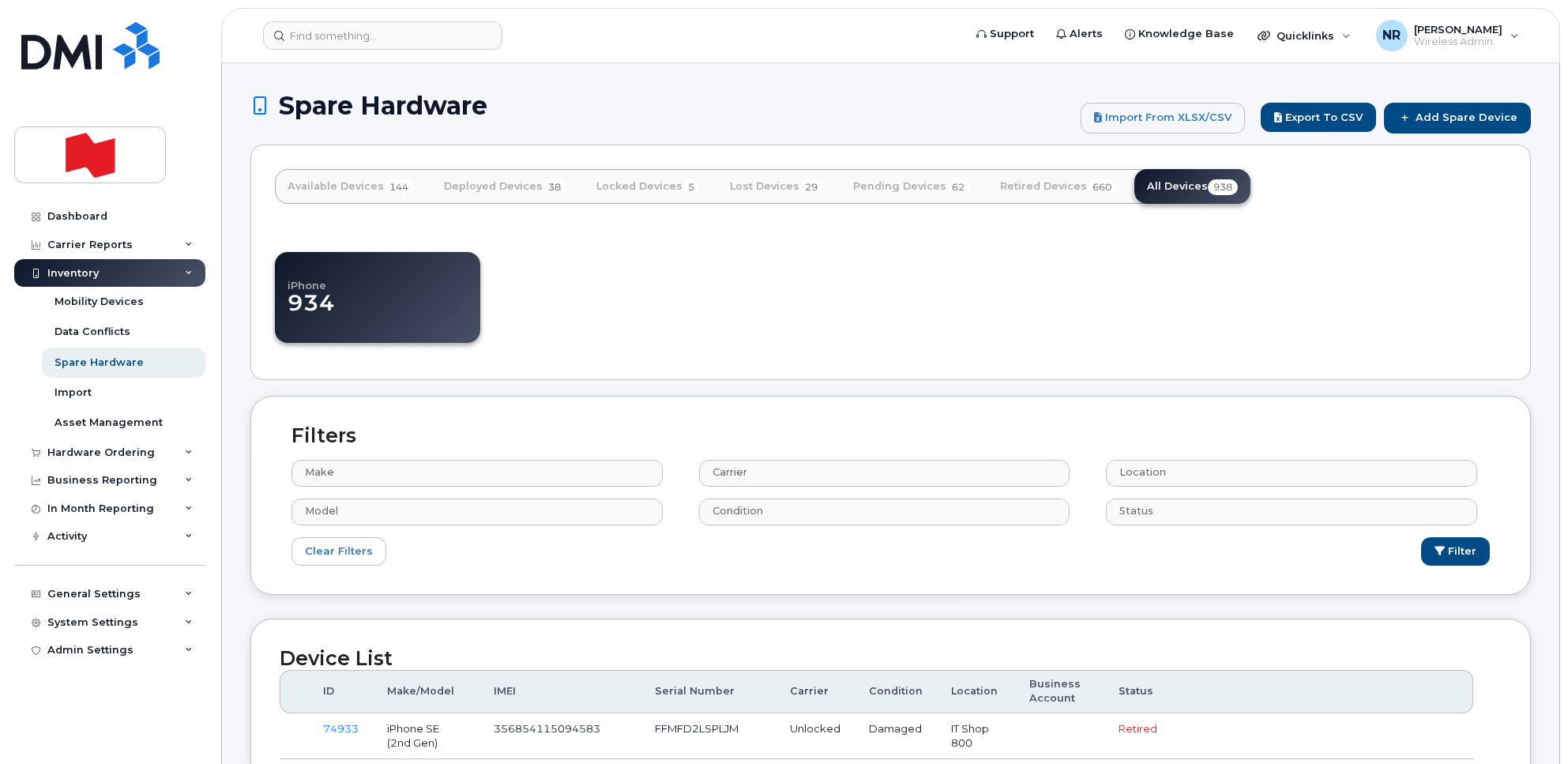
select select
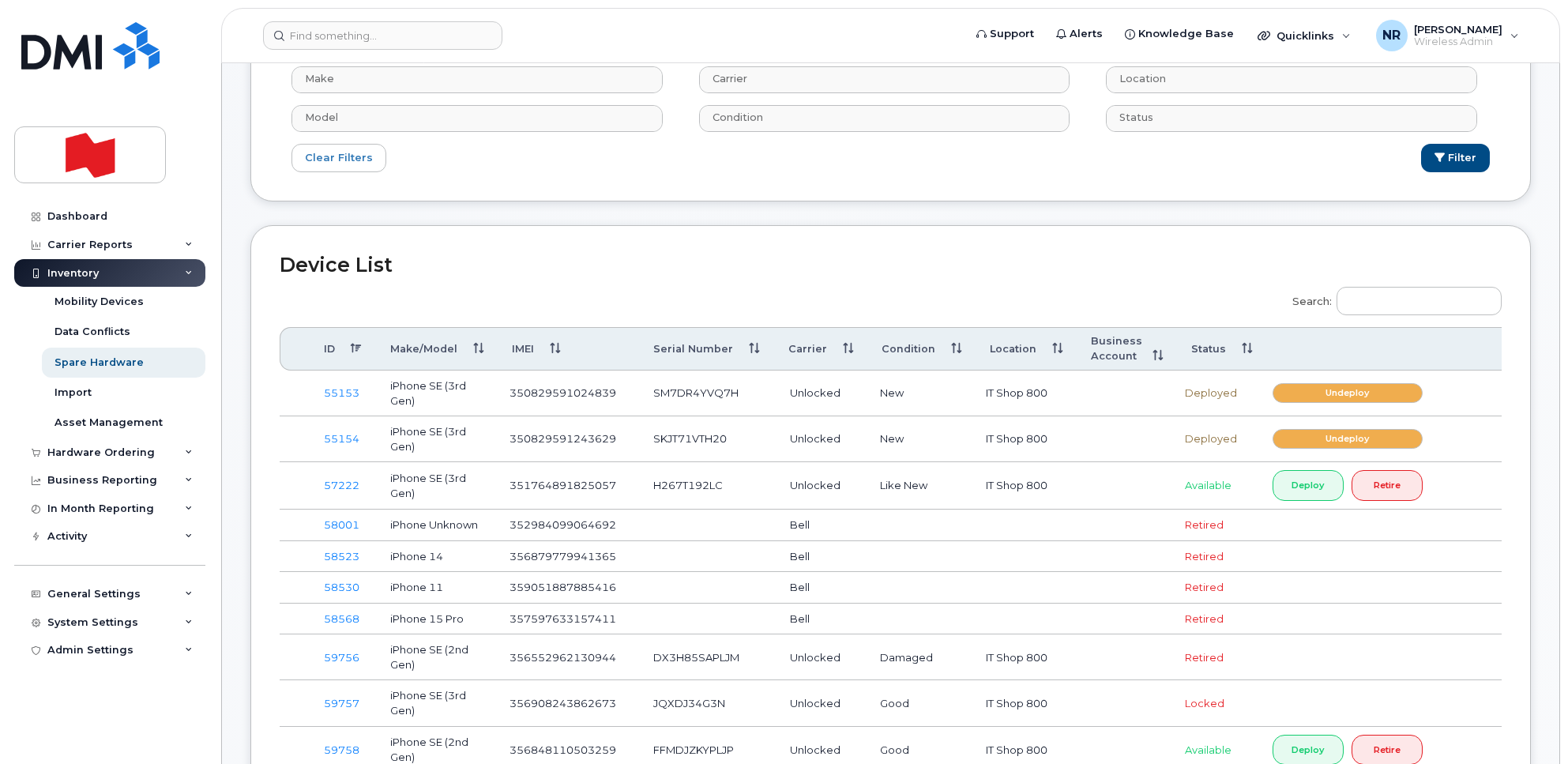
scroll to position [395, 0]
click at [1397, 286] on label "Search:" at bounding box center [1392, 297] width 220 height 44
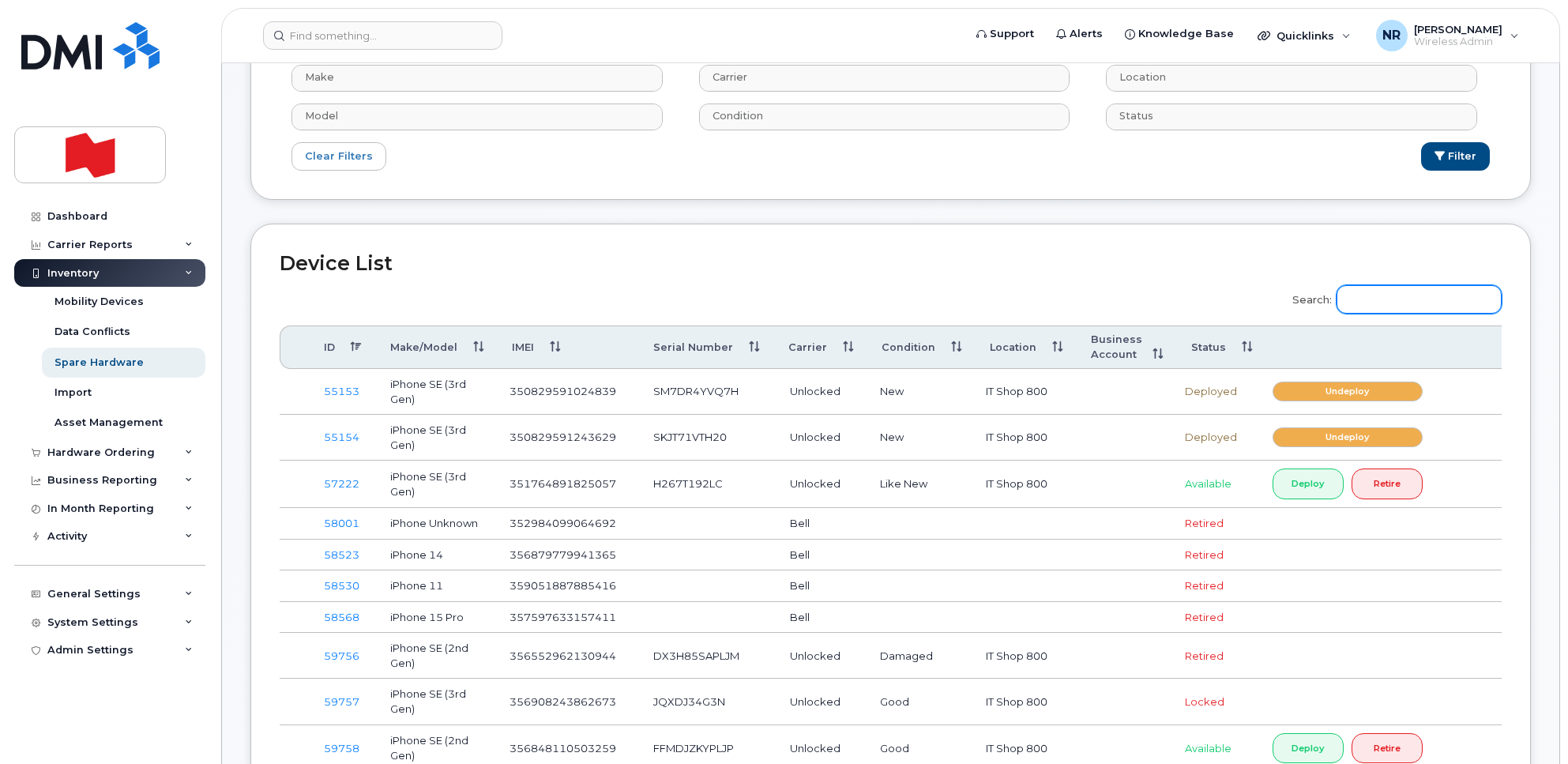
click at [1397, 286] on input "Search:" at bounding box center [1419, 299] width 165 height 29
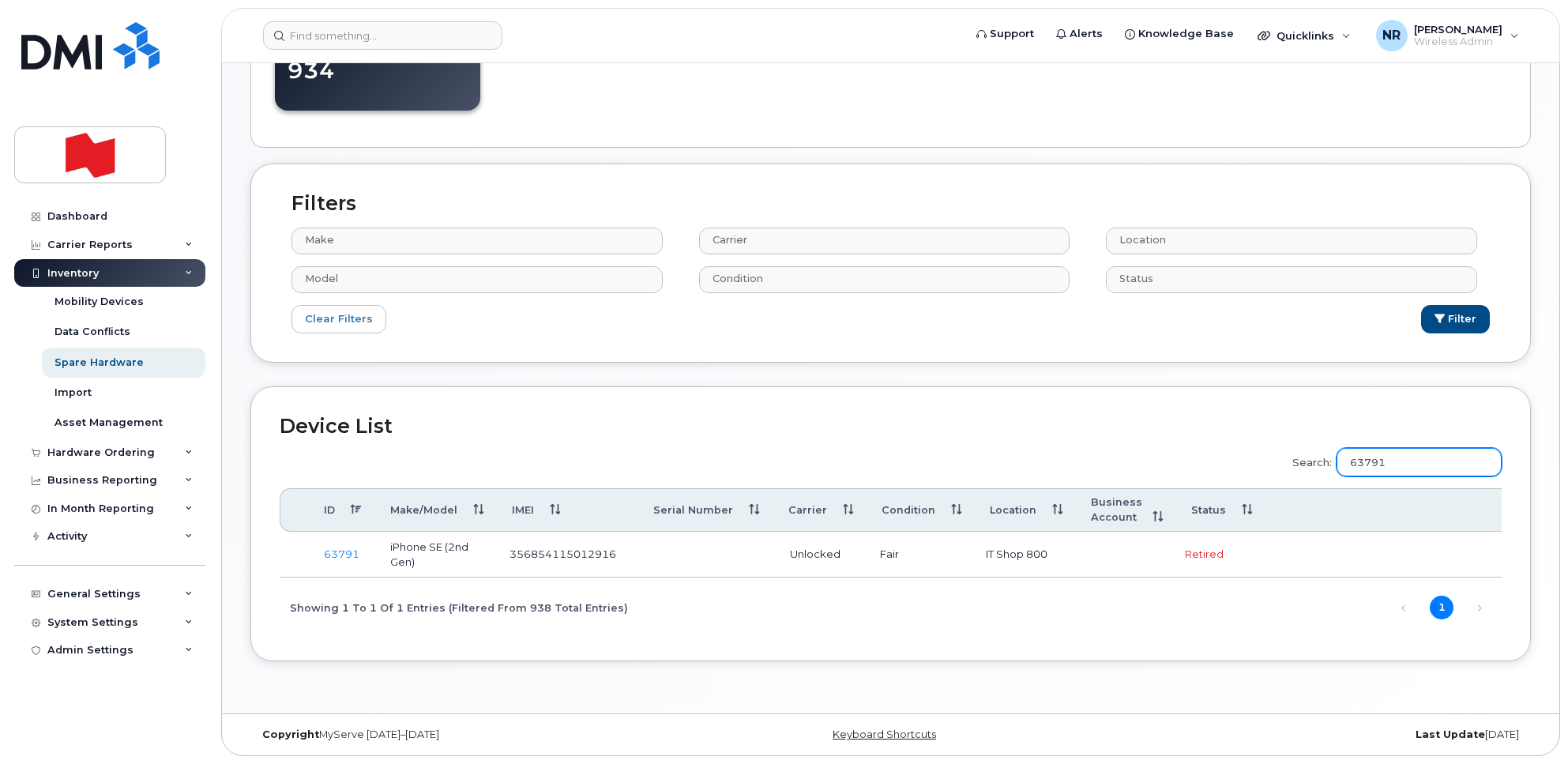
scroll to position [239, 0]
click at [1414, 448] on input "63791" at bounding box center [1419, 462] width 165 height 29
drag, startPoint x: 1414, startPoint y: 447, endPoint x: 1368, endPoint y: 459, distance: 47.5
click at [1365, 460] on input "63791" at bounding box center [1419, 462] width 165 height 29
click at [1393, 455] on input "63791" at bounding box center [1419, 462] width 165 height 29
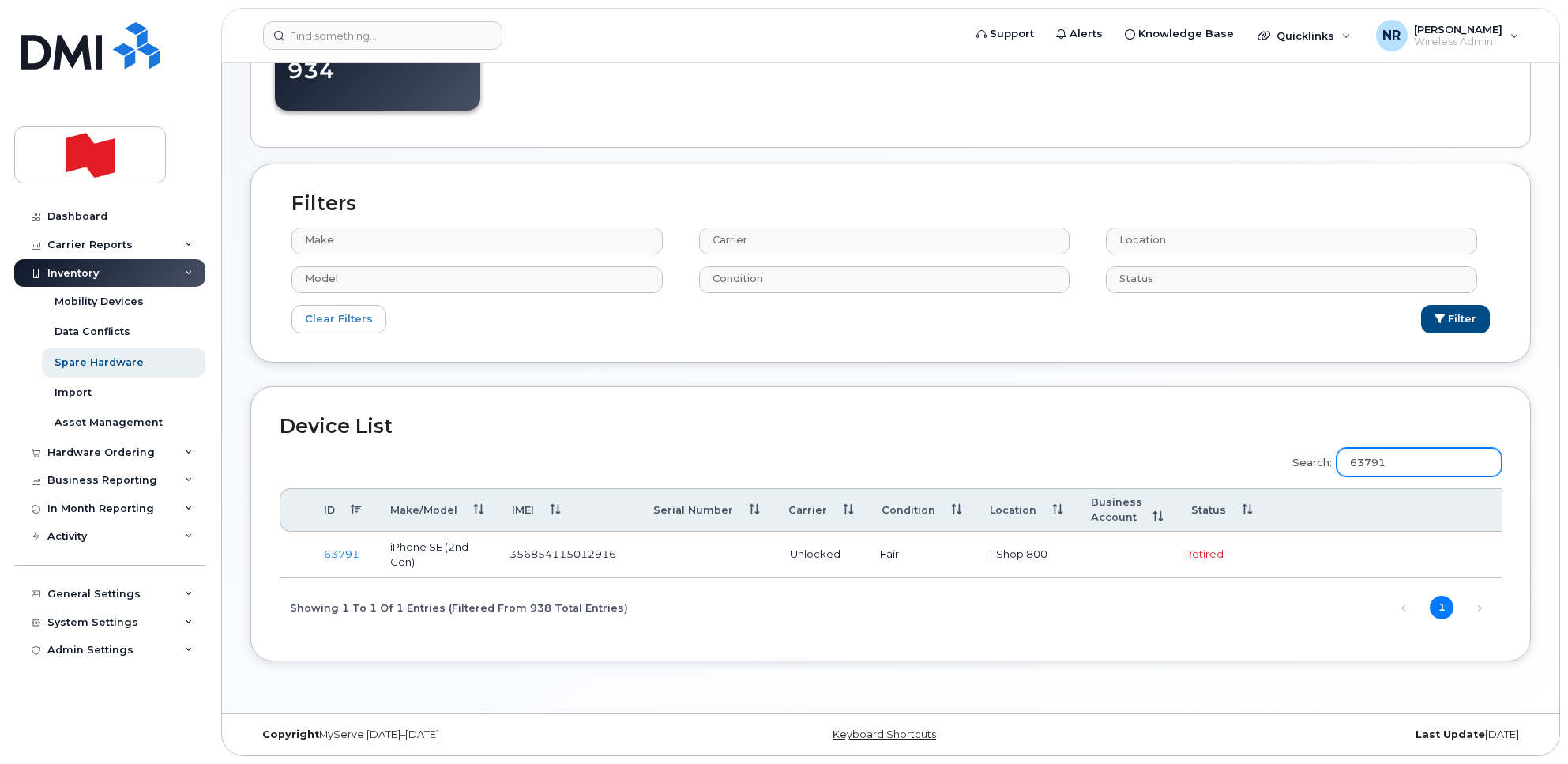
drag, startPoint x: 1397, startPoint y: 455, endPoint x: 1375, endPoint y: 454, distance: 22.0
click at [1375, 454] on input "63791" at bounding box center [1419, 462] width 165 height 29
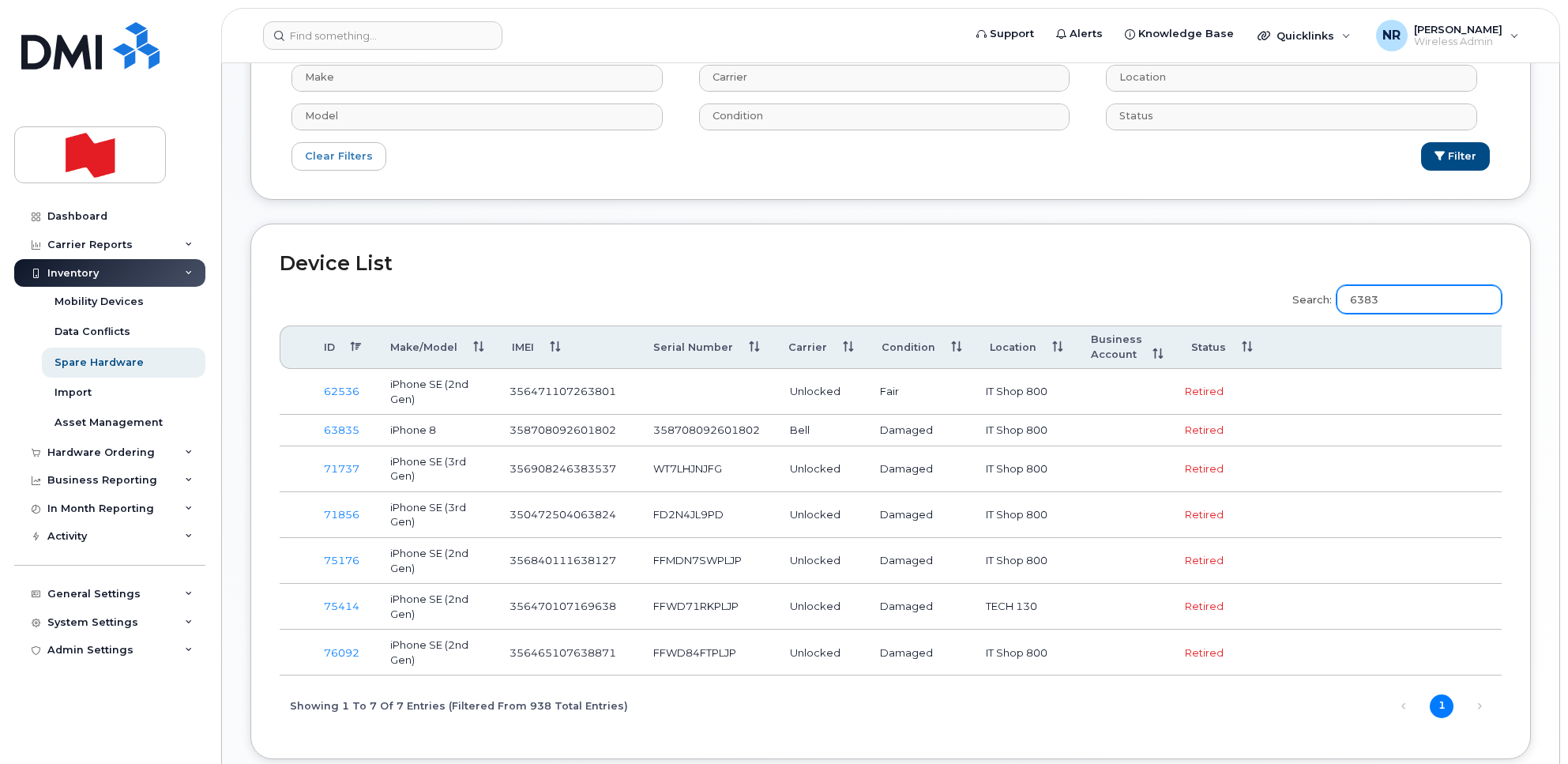
scroll to position [270, 0]
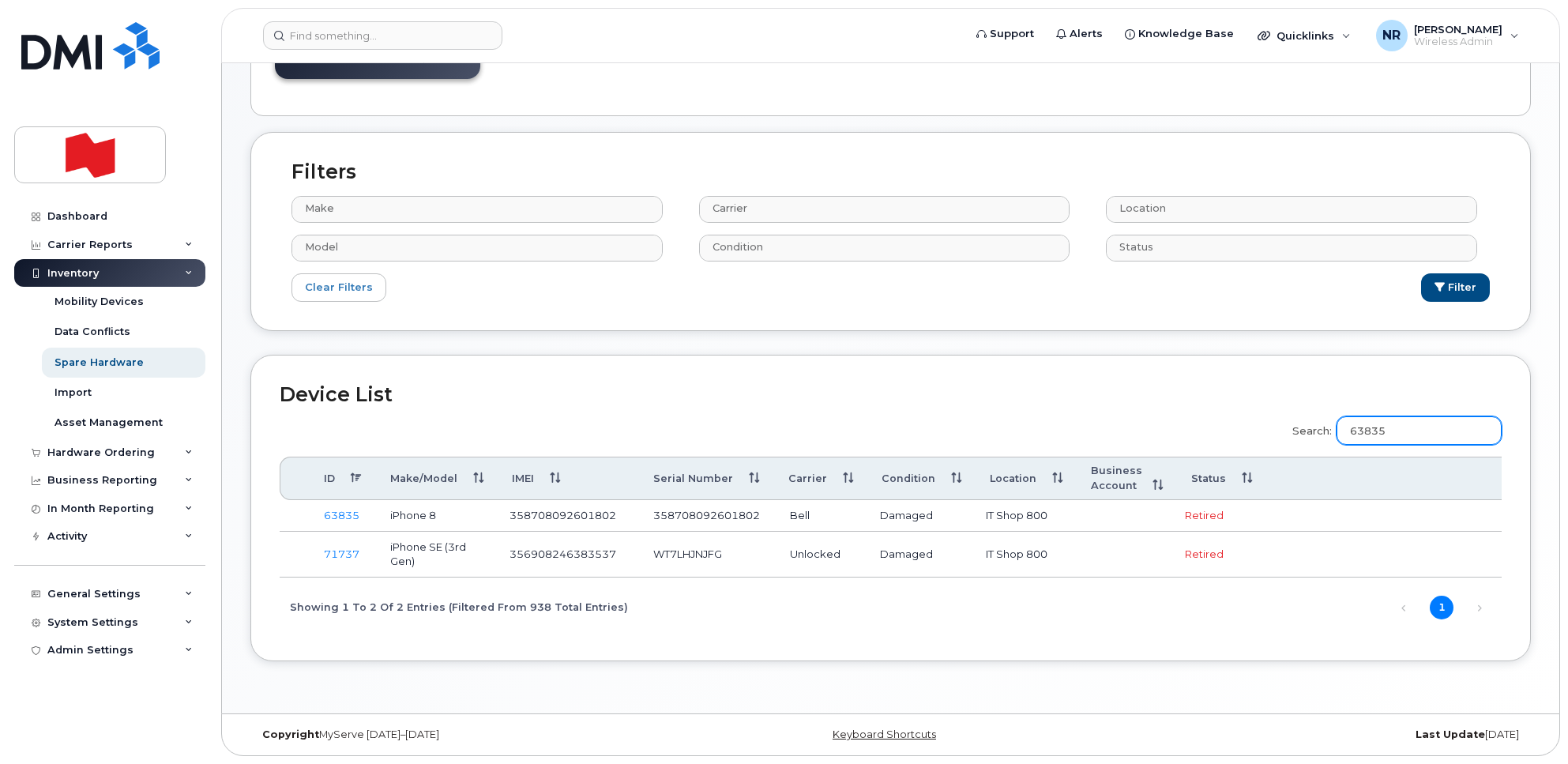
type input "63835"
drag, startPoint x: 338, startPoint y: 514, endPoint x: 443, endPoint y: 565, distance: 116.7
click at [338, 514] on link "63835" at bounding box center [341, 515] width 36 height 13
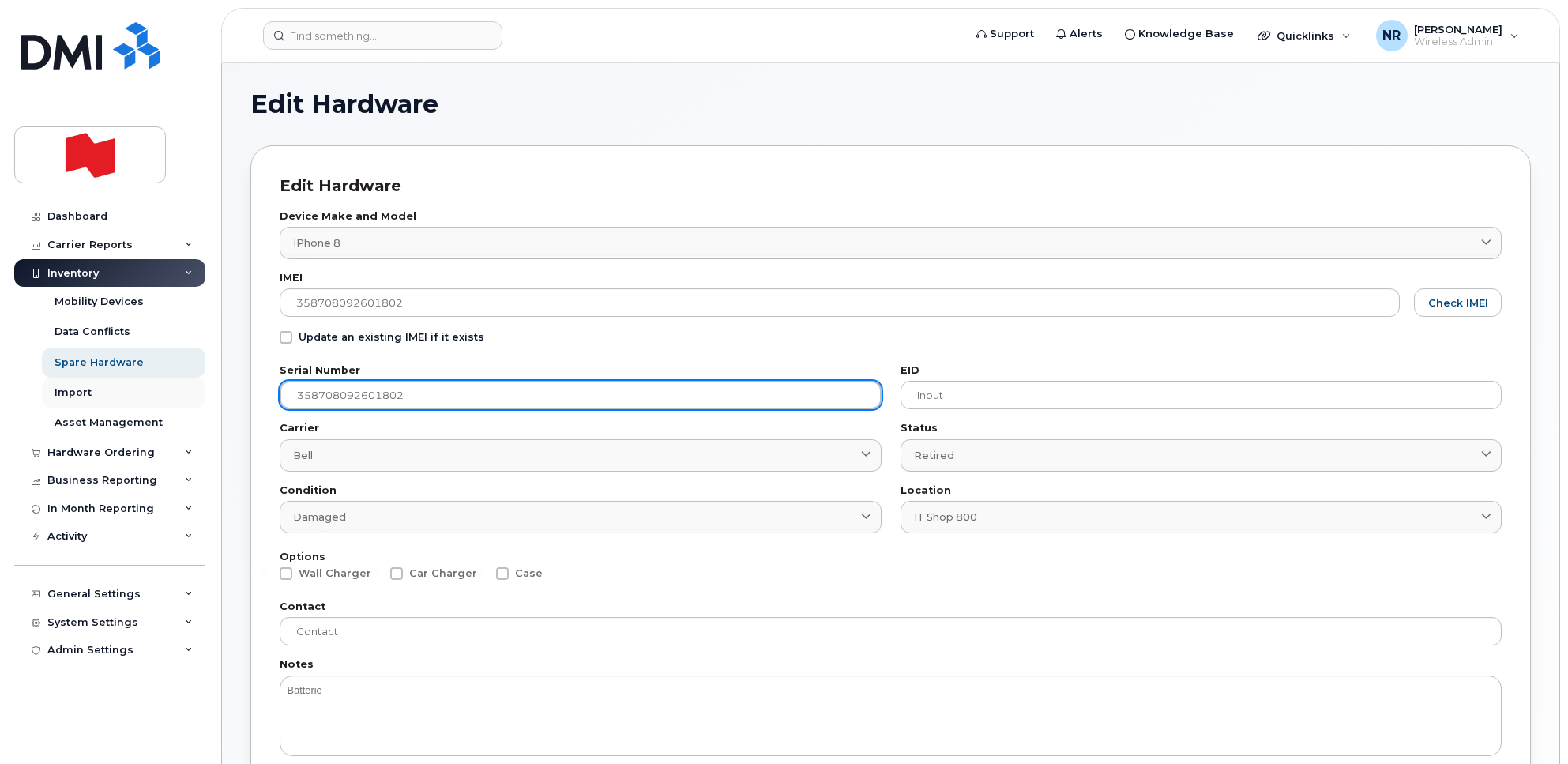
drag, startPoint x: 362, startPoint y: 393, endPoint x: 199, endPoint y: 391, distance: 163.0
click at [222, 391] on div "Support Alerts Knowledge Base Quicklinks Suspend / Cancel Device Change SIM Car…" at bounding box center [890, 657] width 1337 height 1187
paste input "C8QY8MVPJC67"
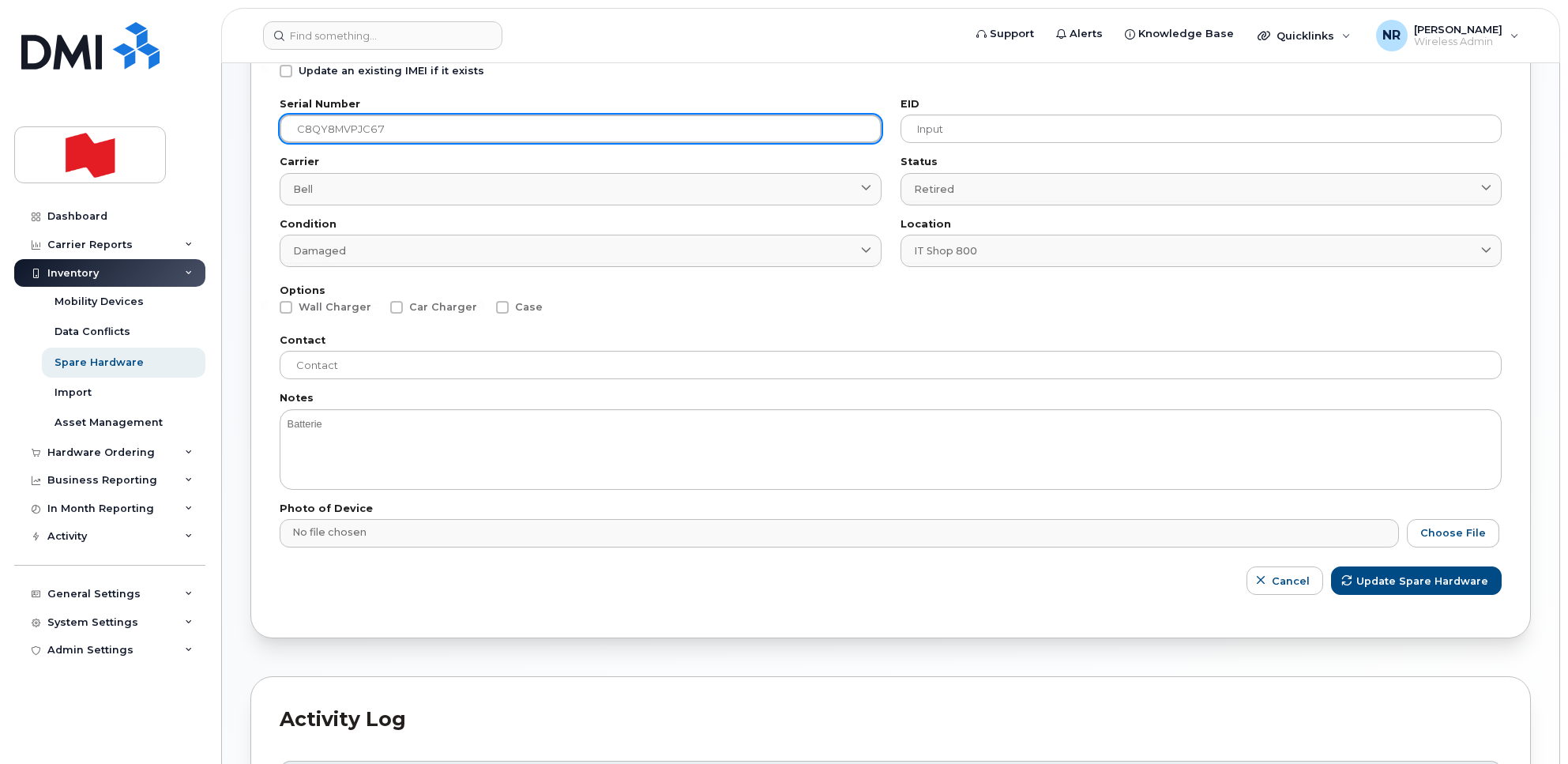
scroll to position [296, 0]
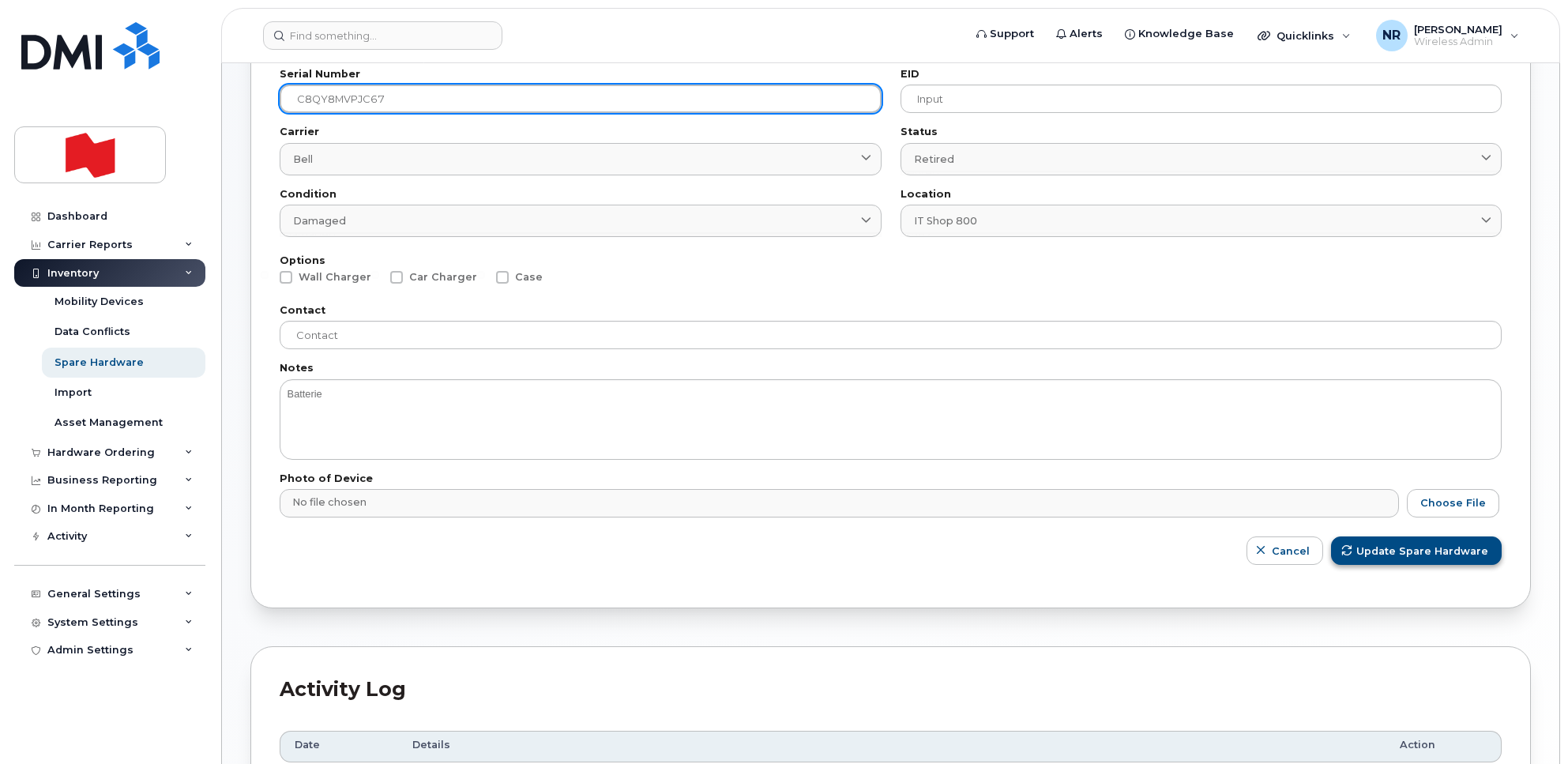
type input "C8QY8MVPJC67"
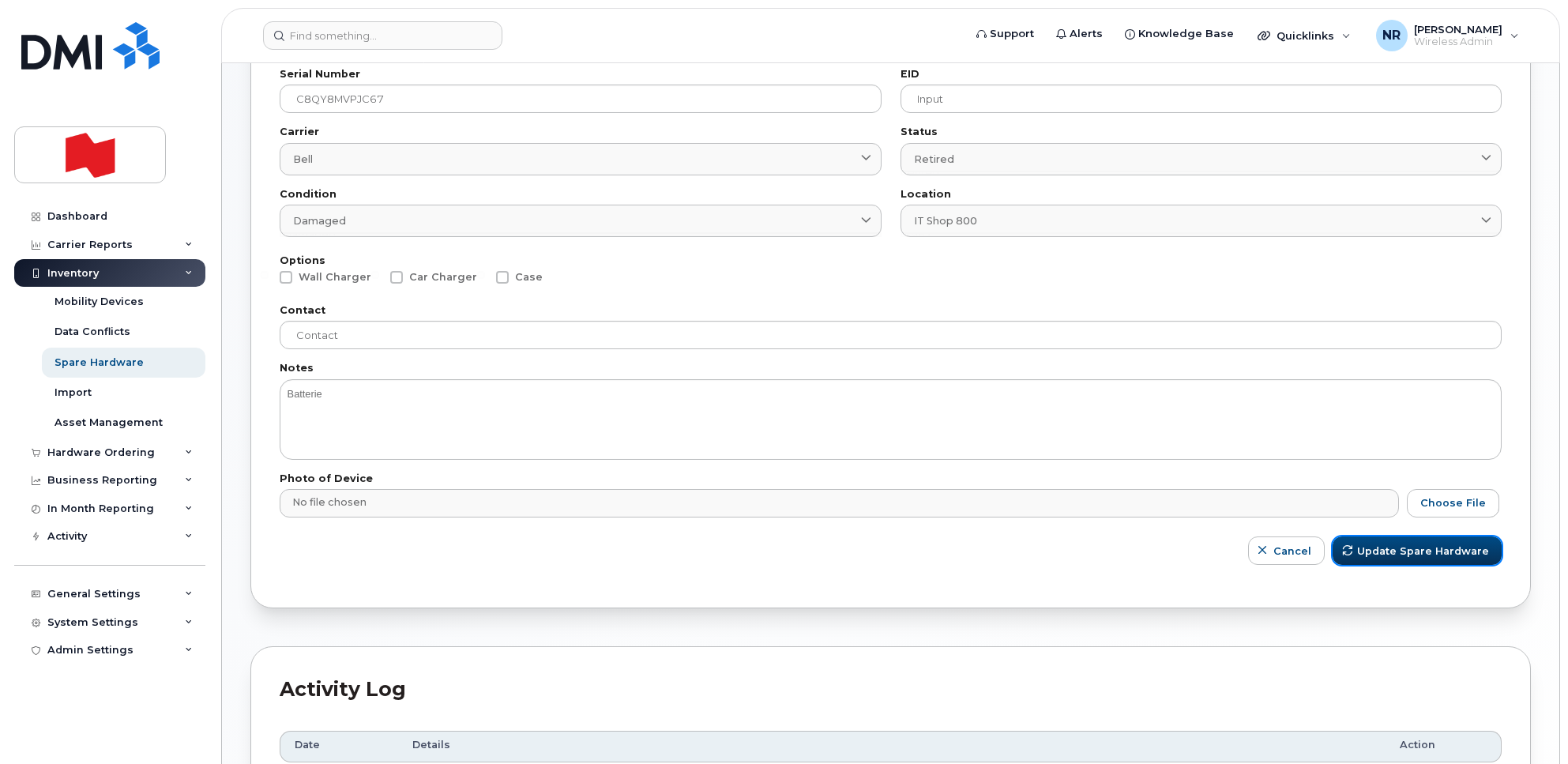
click at [1420, 549] on span "Update Spare Hardware" at bounding box center [1423, 550] width 132 height 15
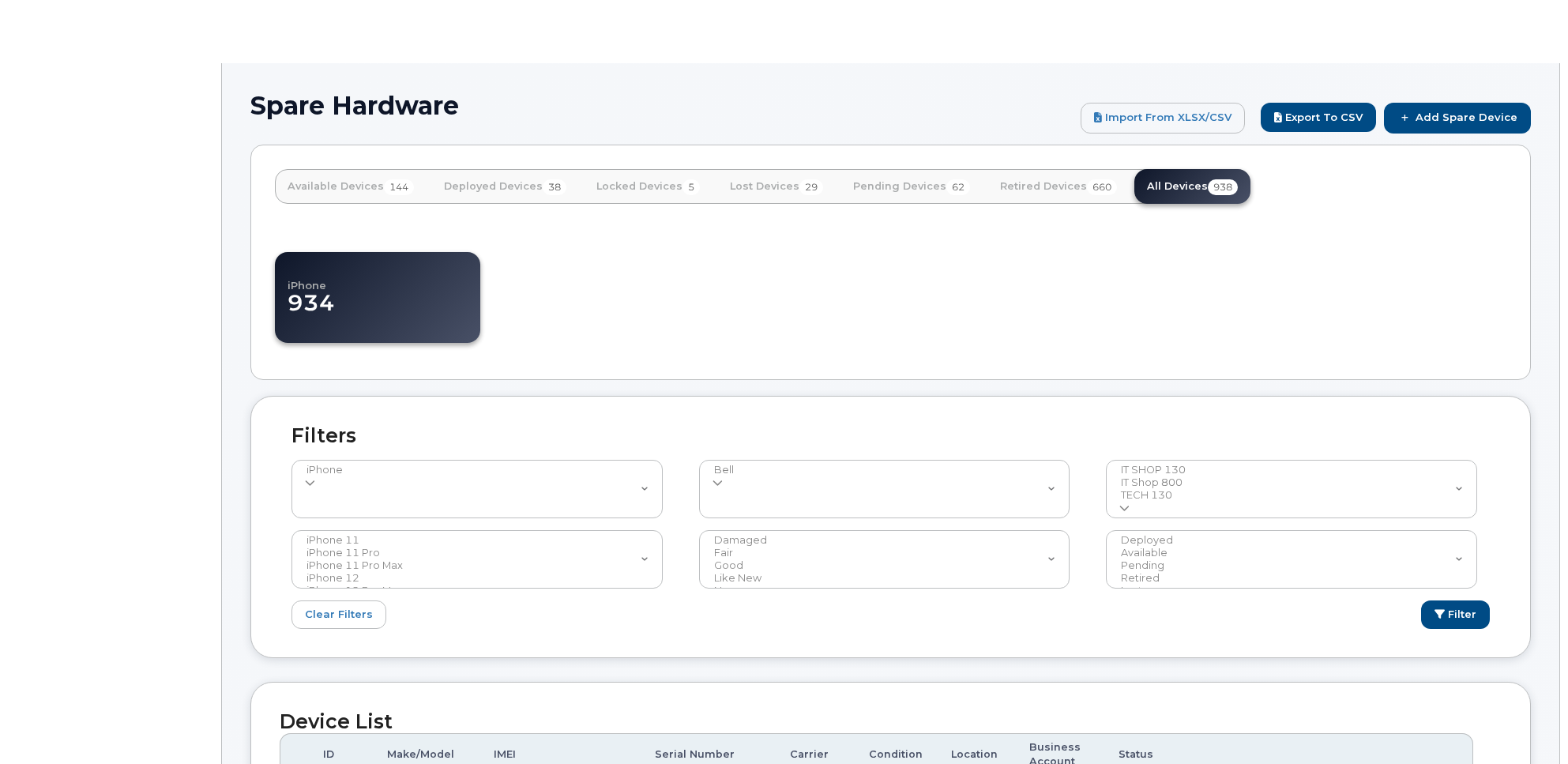
select select
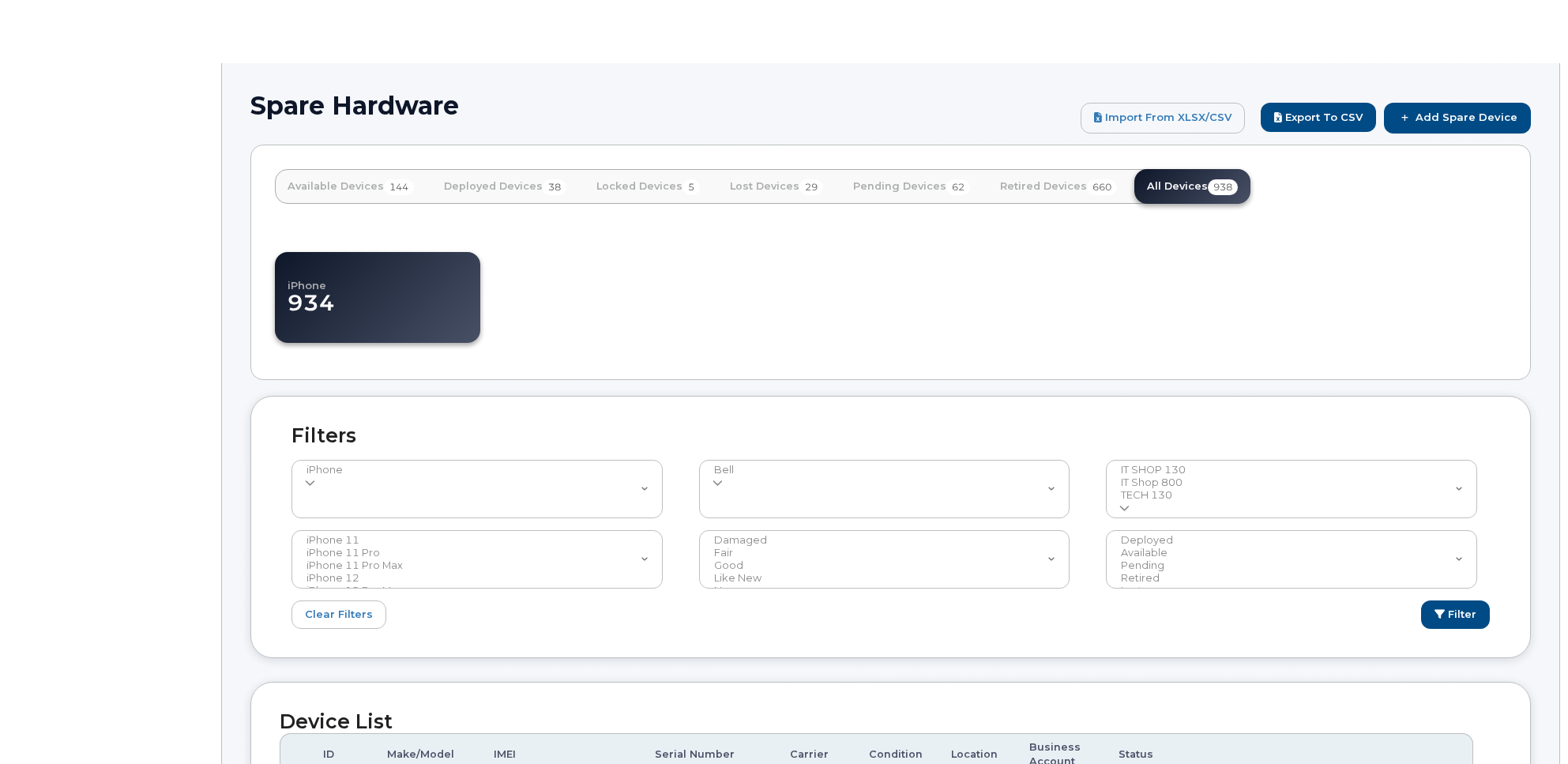
select select
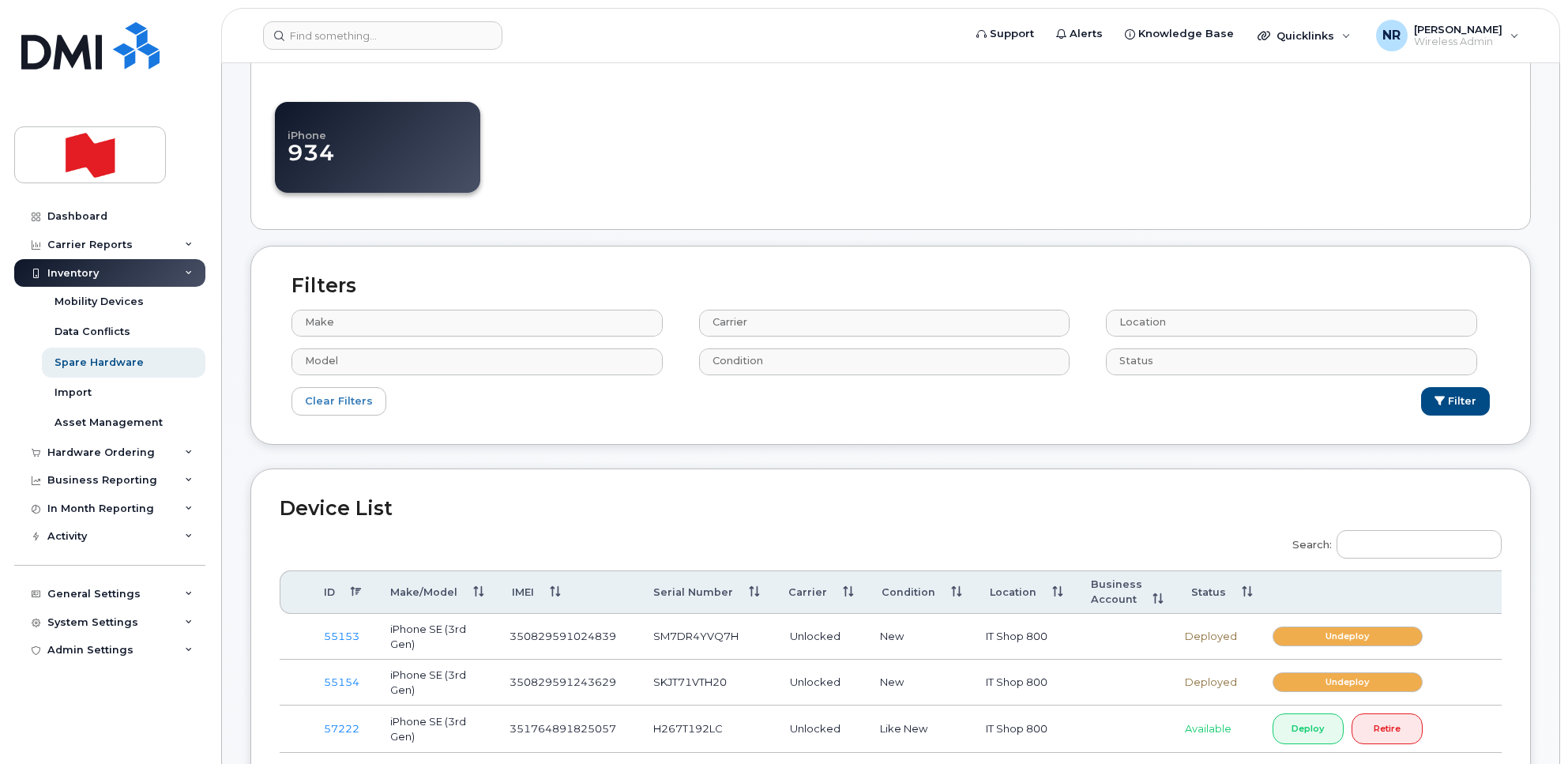
scroll to position [197, 0]
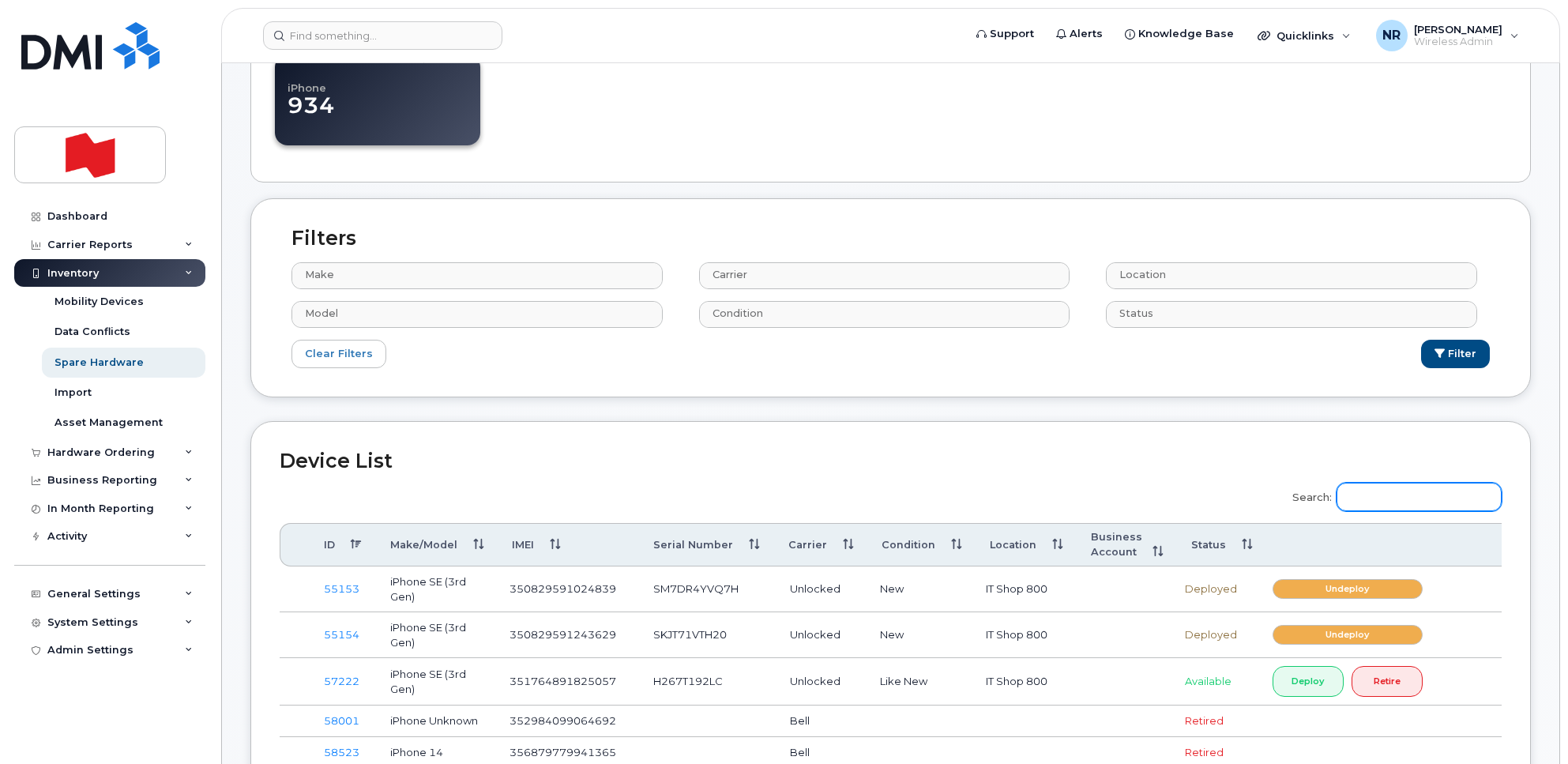
click at [1418, 491] on input "Search:" at bounding box center [1419, 497] width 165 height 29
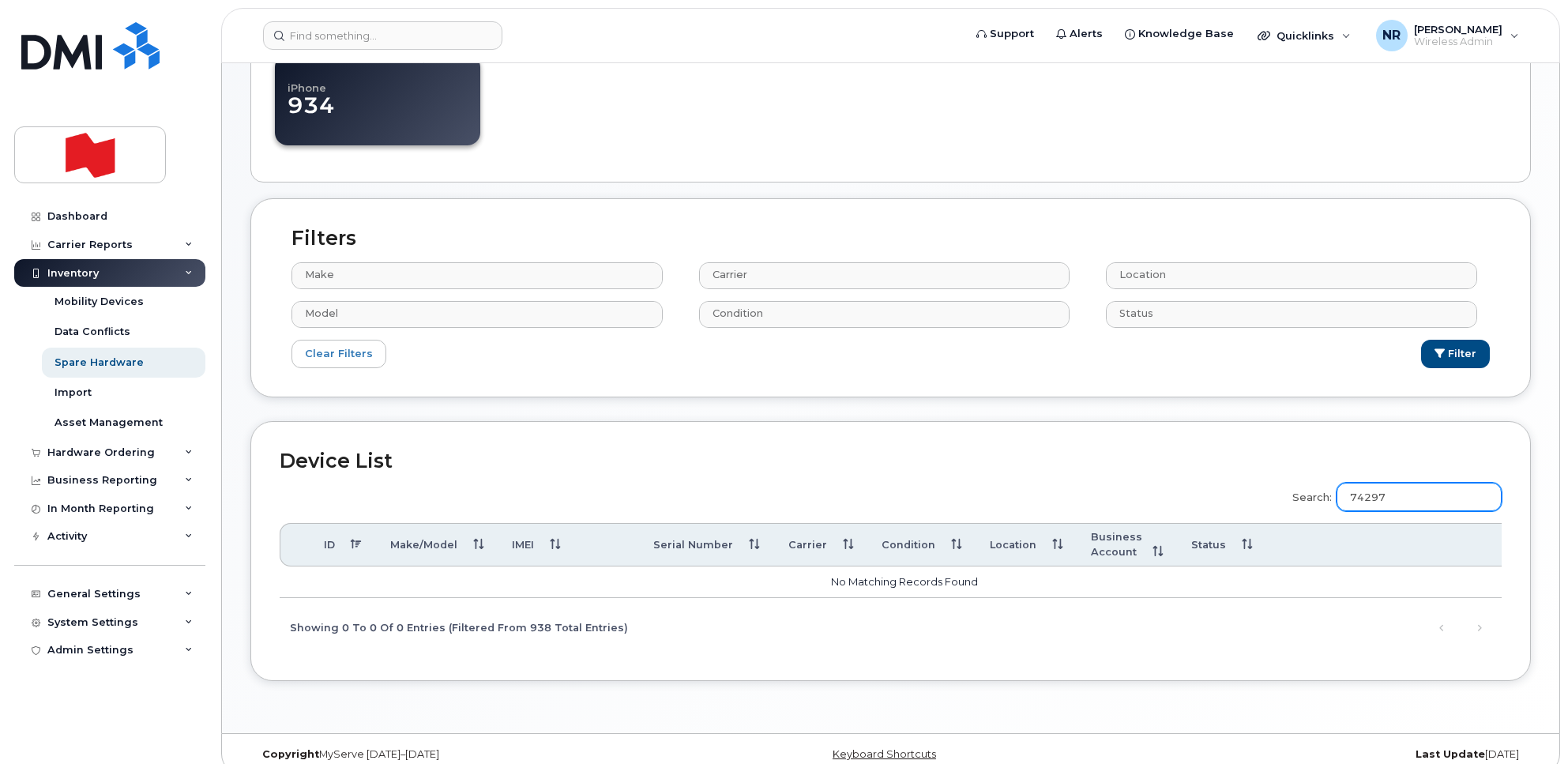
drag, startPoint x: 1419, startPoint y: 499, endPoint x: 1270, endPoint y: 500, distance: 149.0
click at [1270, 500] on div "Search: 74297 ID Make/Model IMEI Serial Number Carrier Condition Location Busin…" at bounding box center [890, 562] width 1222 height 180
click at [1417, 500] on input "74297" at bounding box center [1419, 497] width 165 height 29
drag, startPoint x: 1417, startPoint y: 500, endPoint x: 1331, endPoint y: 495, distance: 86.1
click at [1331, 495] on label "Search: 74297" at bounding box center [1392, 494] width 220 height 44
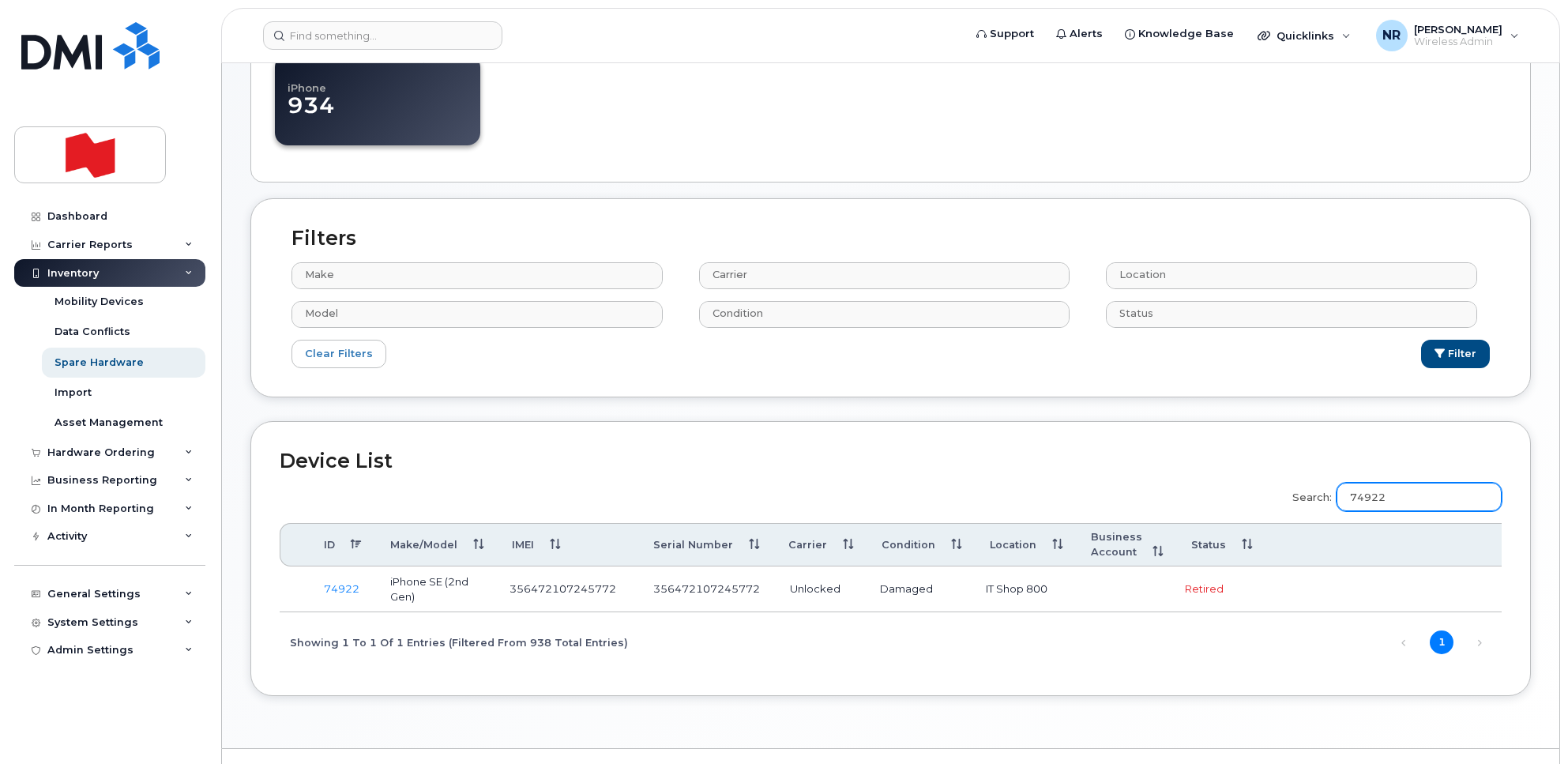
type input "74922"
drag, startPoint x: 621, startPoint y: 591, endPoint x: 504, endPoint y: 591, distance: 117.0
click at [504, 591] on td "356472107245772" at bounding box center [567, 589] width 144 height 46
copy td "356472107245772"
drag, startPoint x: 329, startPoint y: 591, endPoint x: 457, endPoint y: 592, distance: 128.0
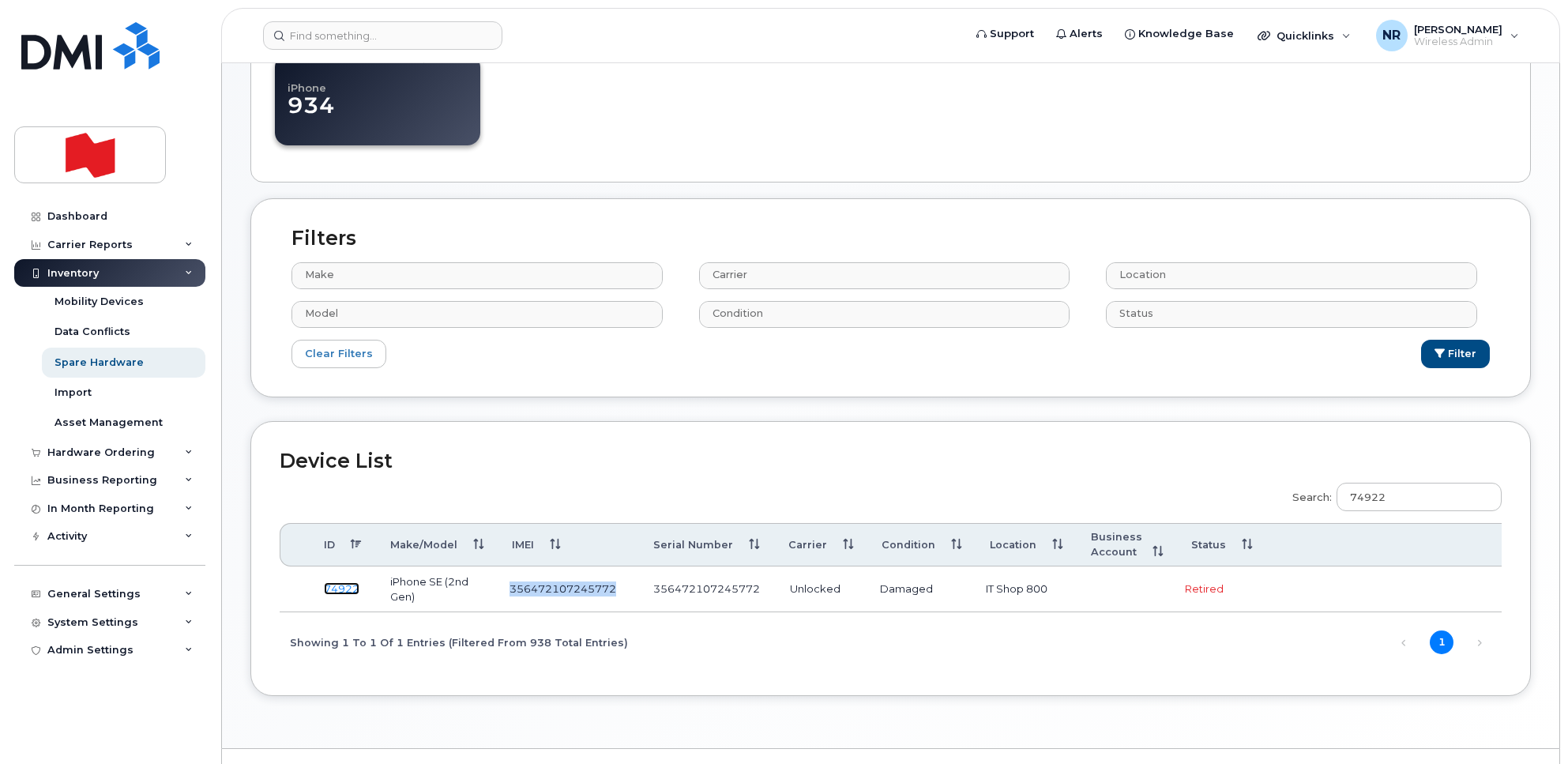
click at [329, 591] on link "74922" at bounding box center [341, 588] width 36 height 13
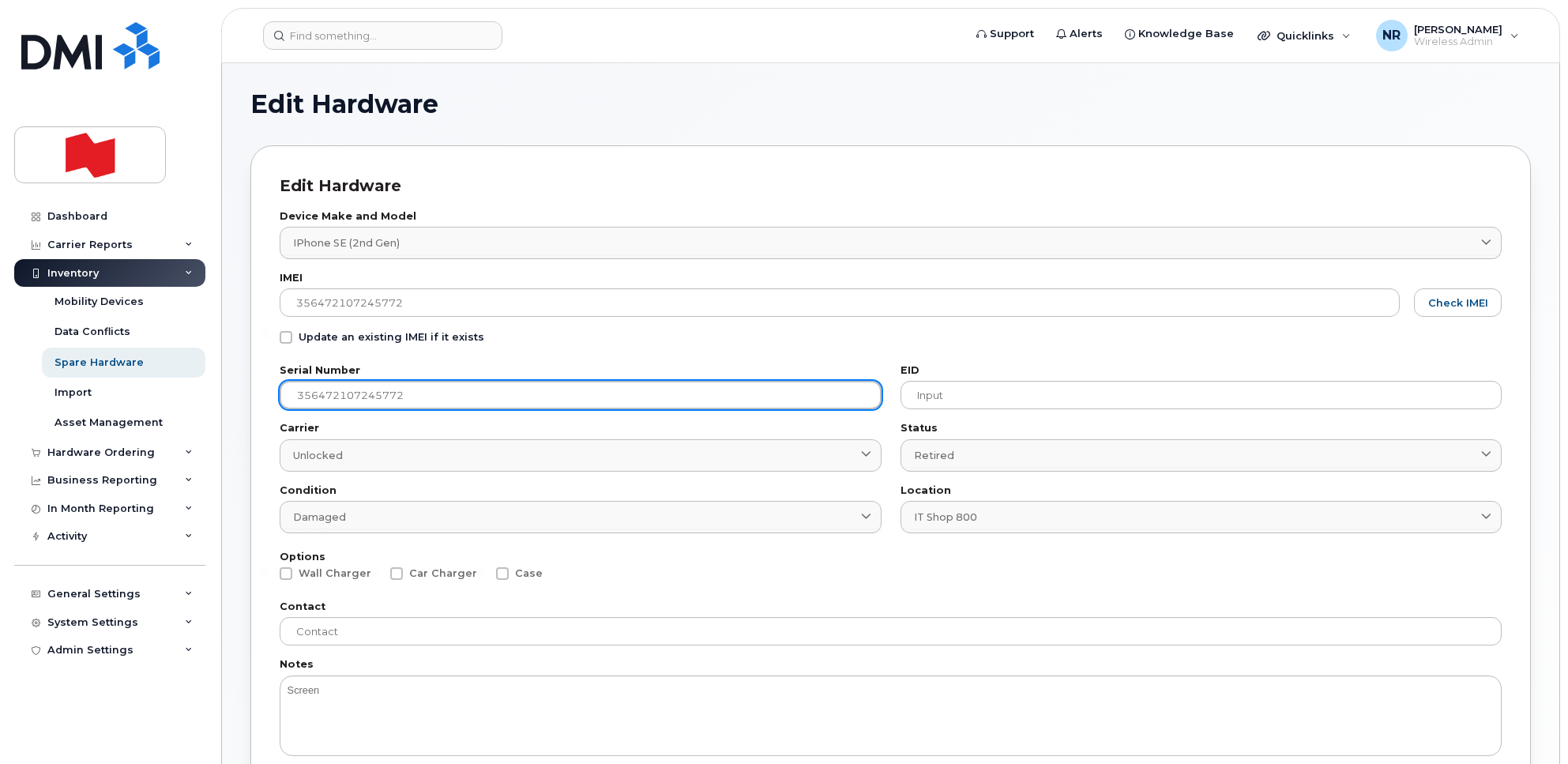
drag, startPoint x: 510, startPoint y: 390, endPoint x: 223, endPoint y: 390, distance: 287.0
click at [223, 390] on div "Edit Hardware Edit Hardware Device Make and Model iPhone SE (2nd Gen) 1947 Andr…" at bounding box center [890, 629] width 1337 height 1132
paste input "FFWD783YPLJP"
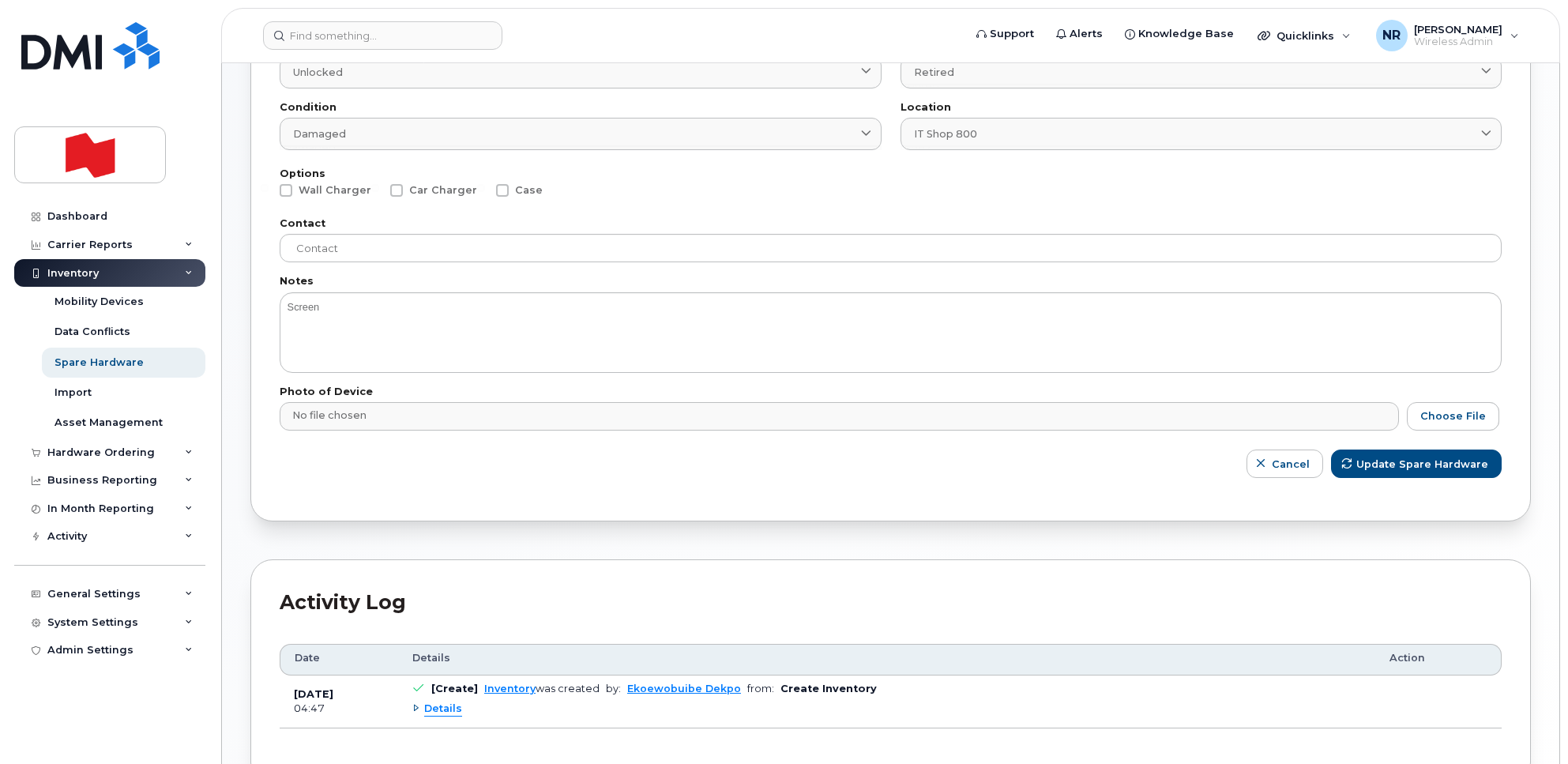
scroll to position [395, 0]
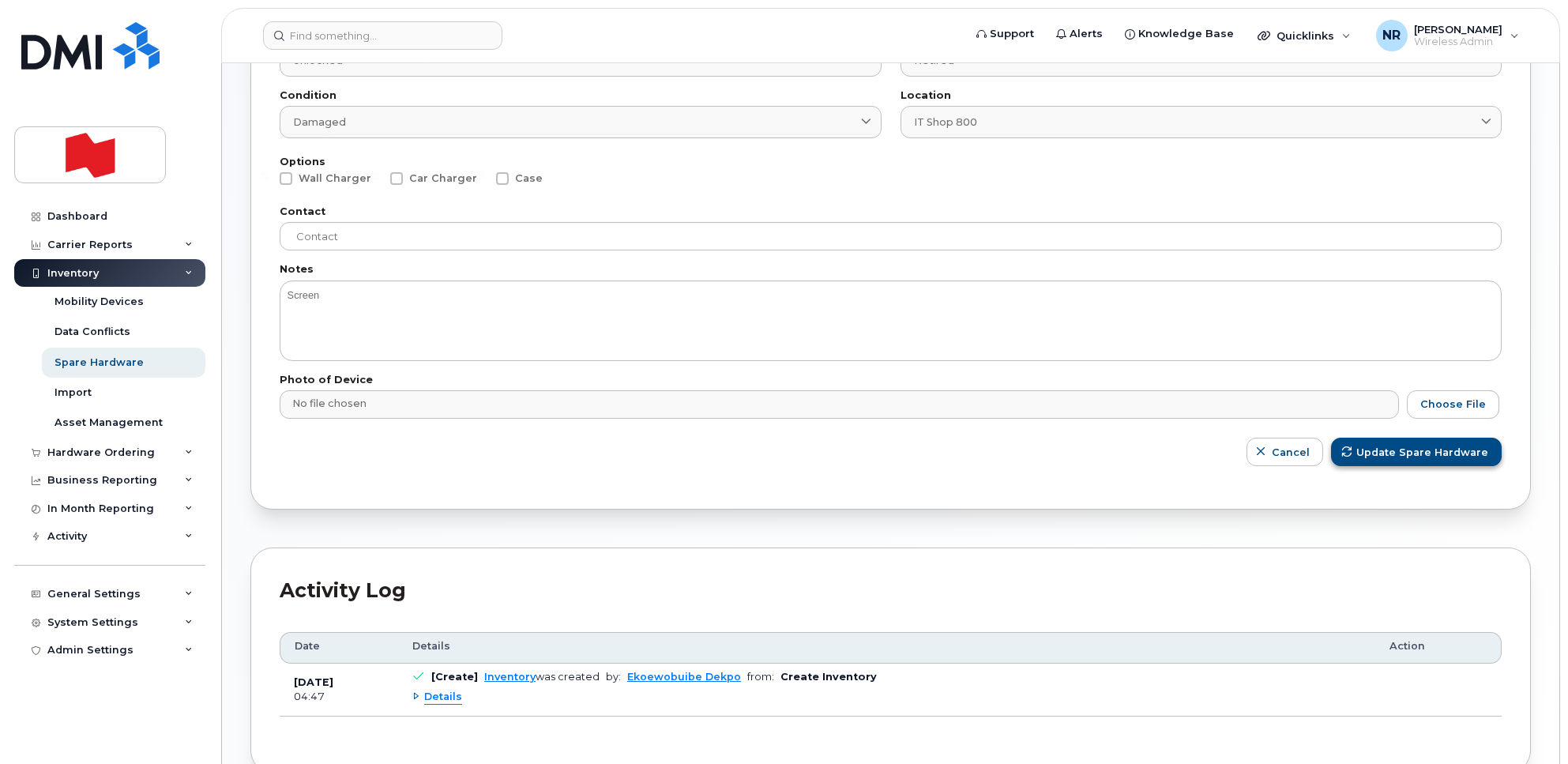
type input "FFWD783YPLJP"
click at [1406, 459] on span "Update Spare Hardware" at bounding box center [1423, 452] width 132 height 15
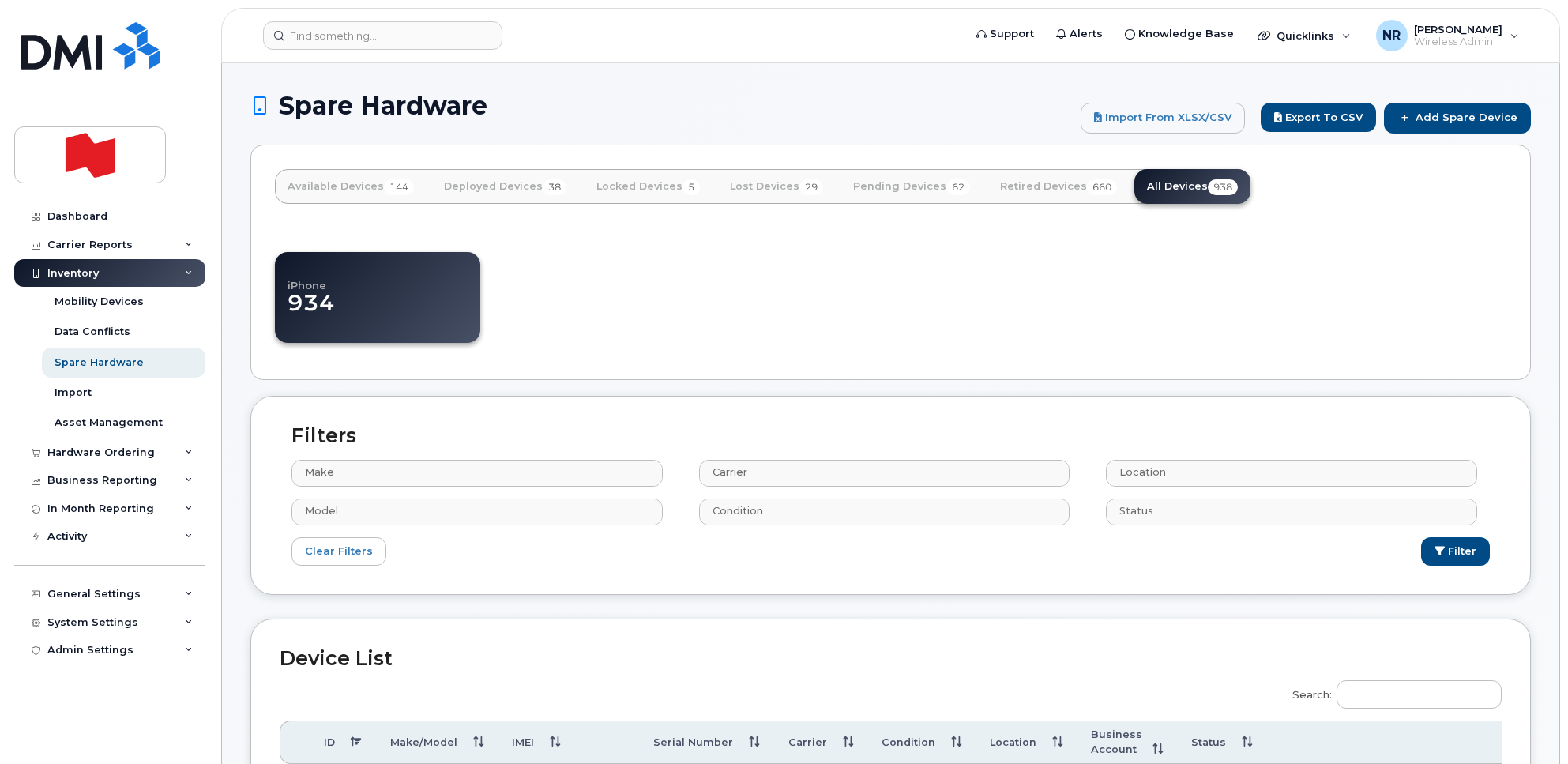
select select
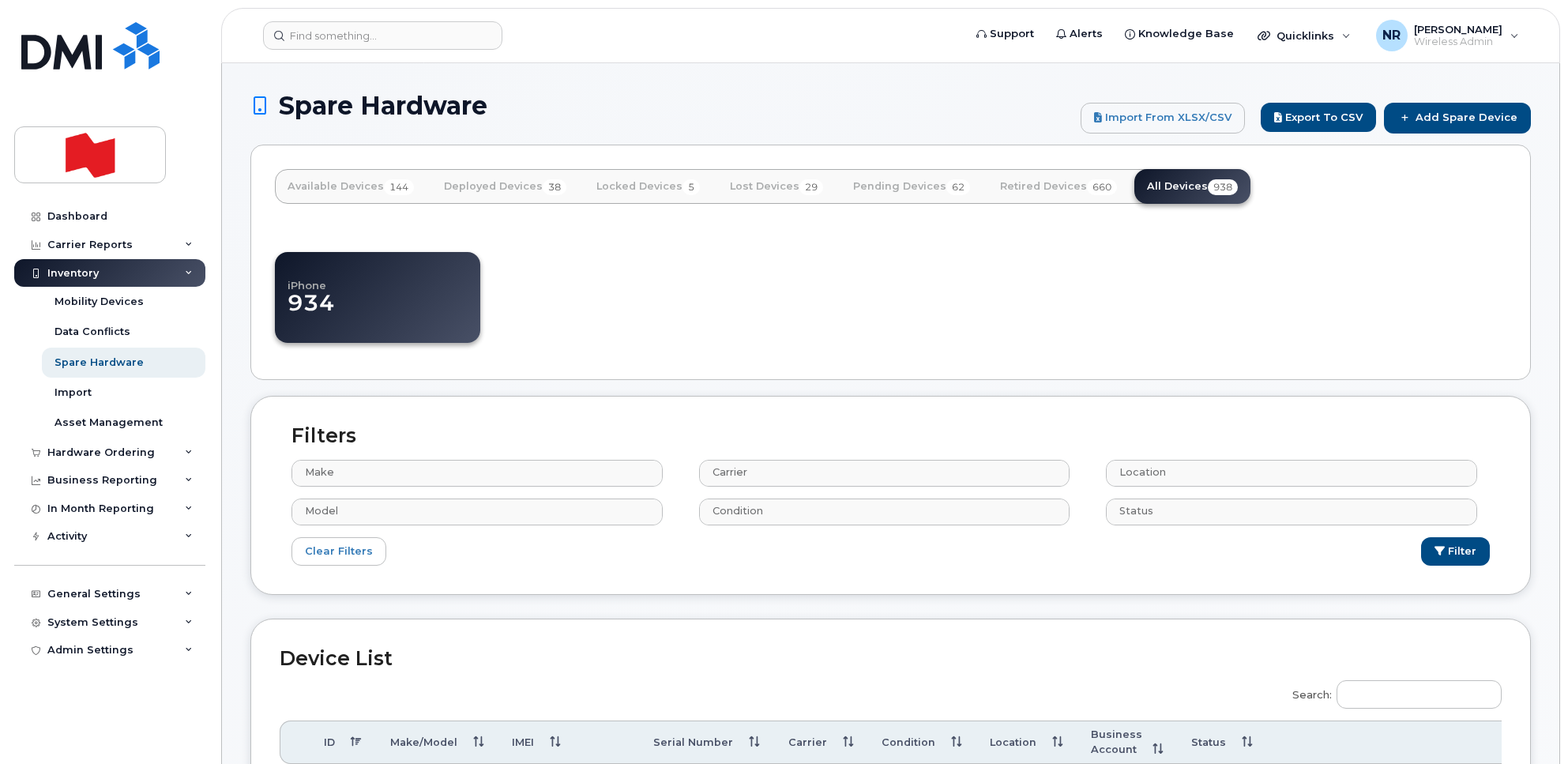
select select
click at [1384, 687] on input "Search:" at bounding box center [1419, 694] width 165 height 29
paste input "356648086769771"
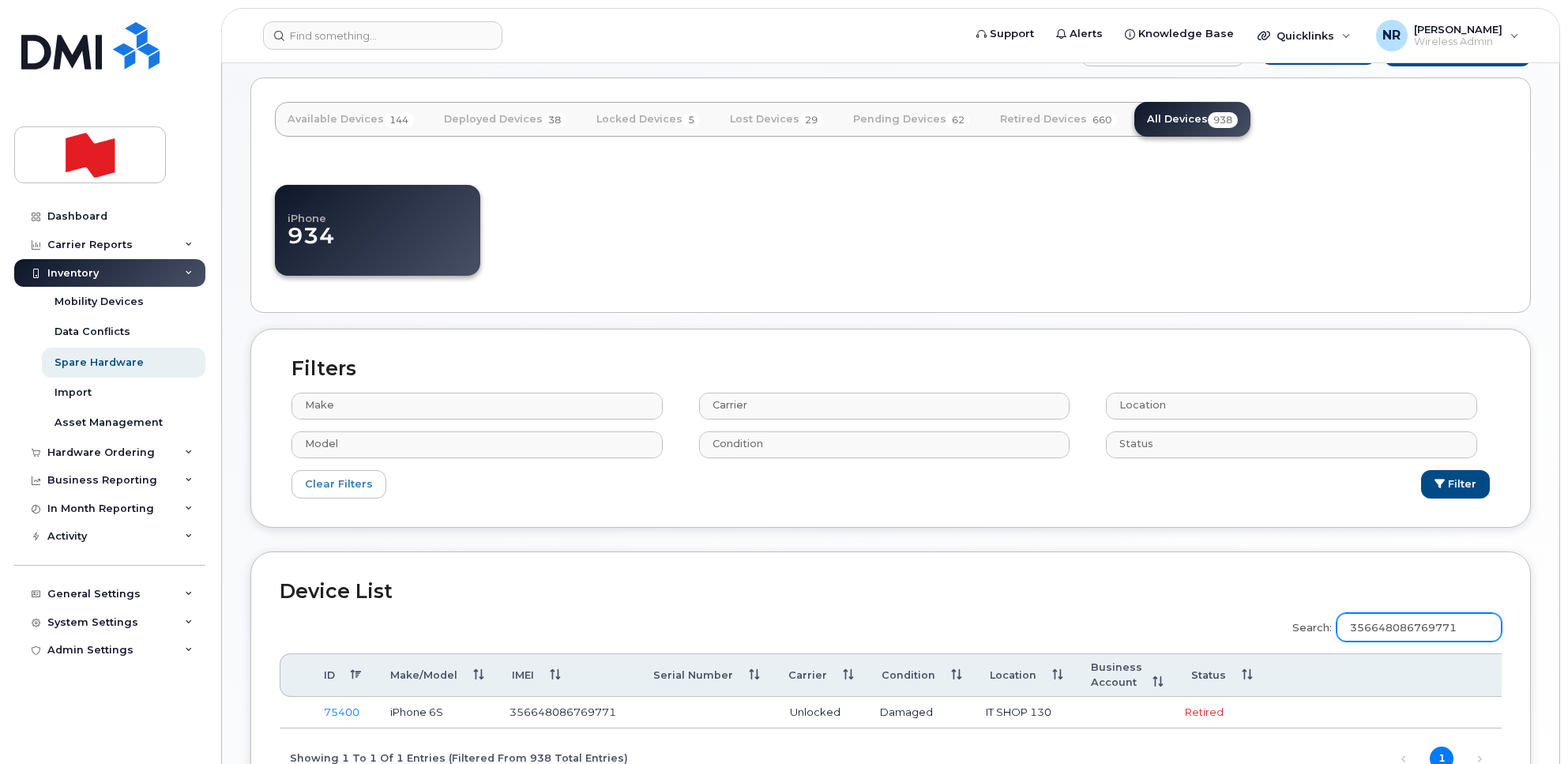
scroll to position [98, 0]
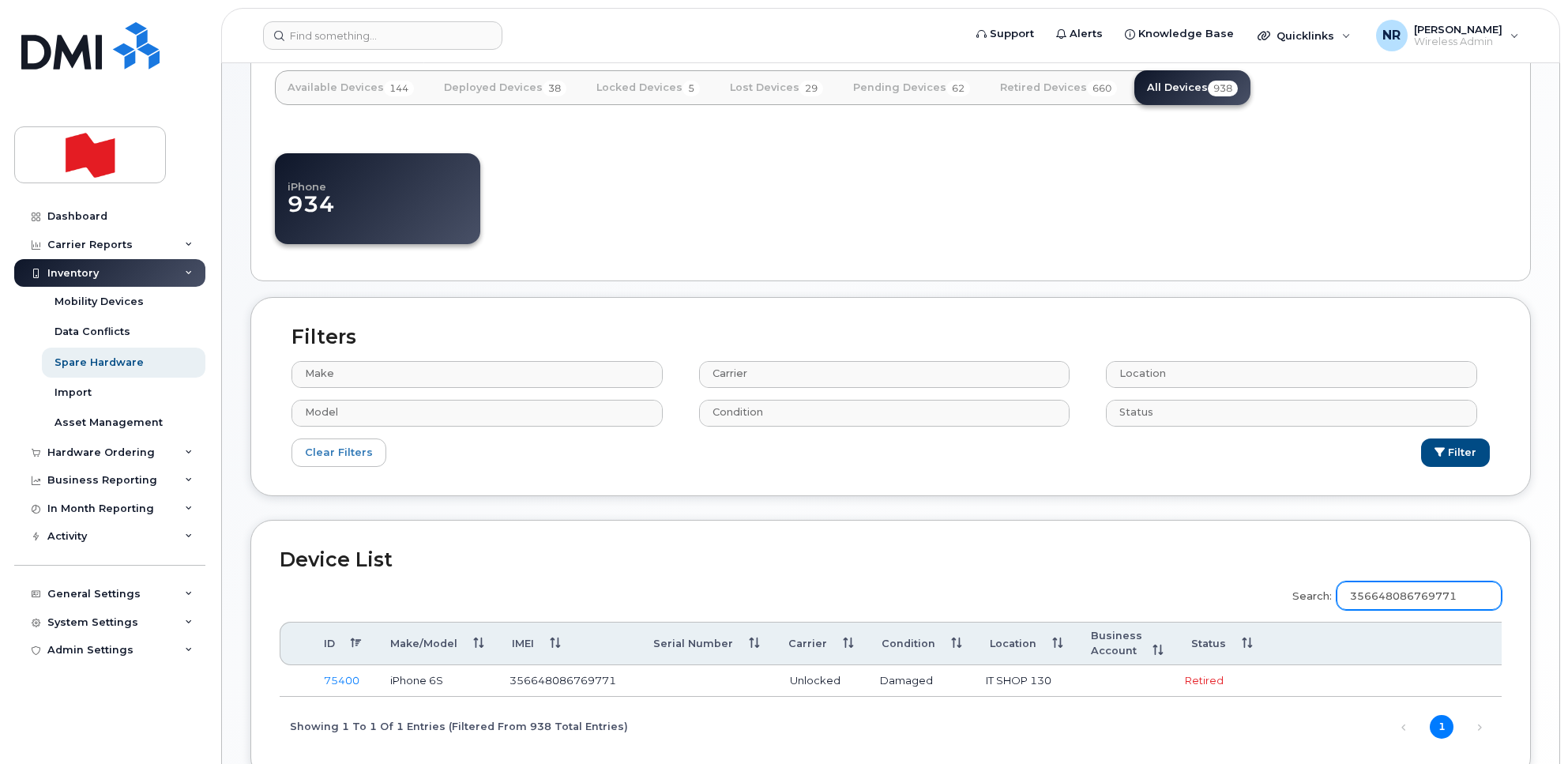
drag, startPoint x: 1412, startPoint y: 597, endPoint x: 1286, endPoint y: 596, distance: 126.0
click at [1286, 596] on div "Search: 356648086769771 ID Make/Model IMEI Serial Number Carrier Condition Loca…" at bounding box center [890, 660] width 1222 height 180
paste input "851111724577"
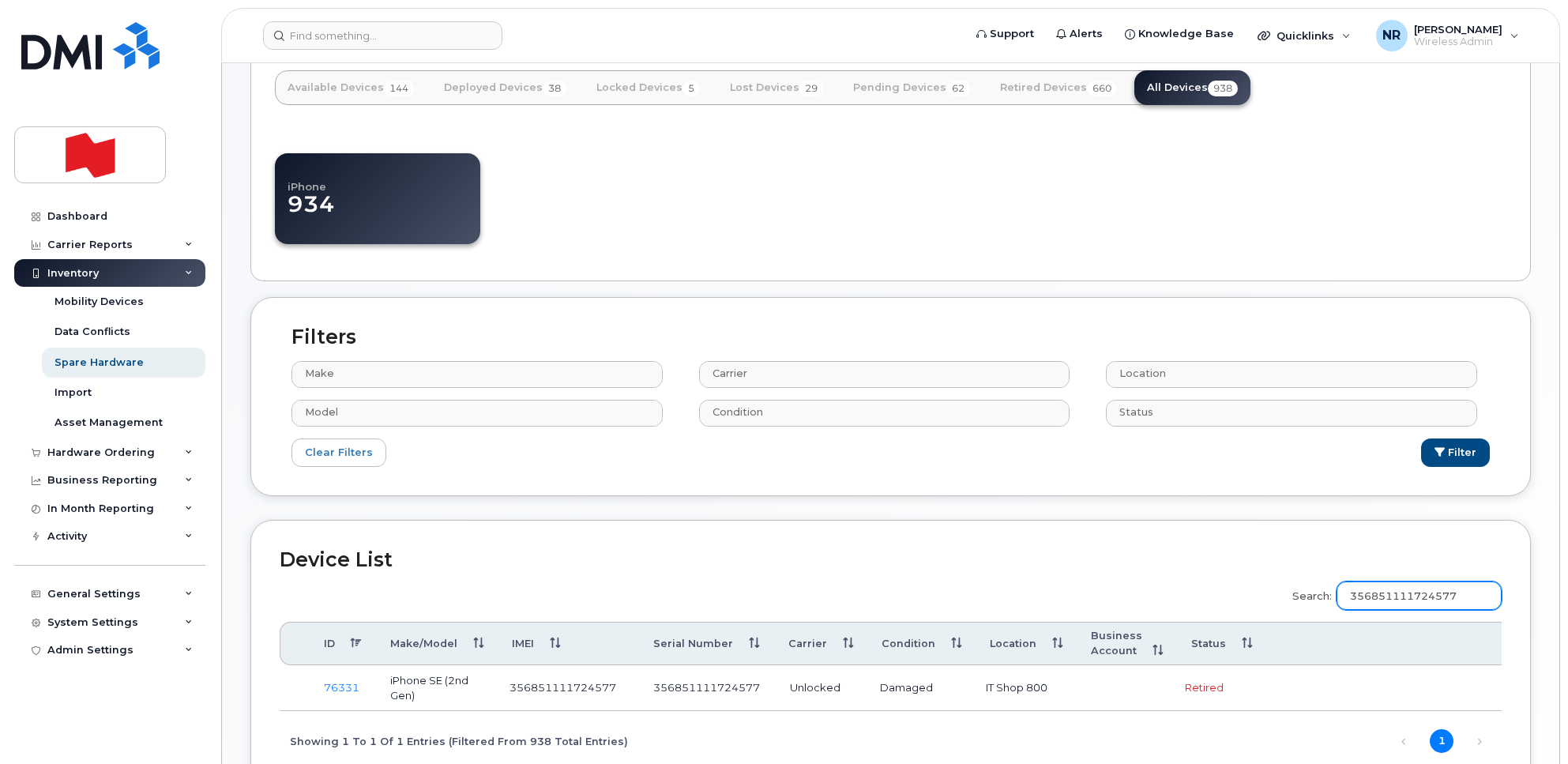
type input "356851111724577"
drag, startPoint x: 334, startPoint y: 689, endPoint x: 542, endPoint y: 442, distance: 322.9
click at [334, 689] on link "76331" at bounding box center [341, 687] width 36 height 13
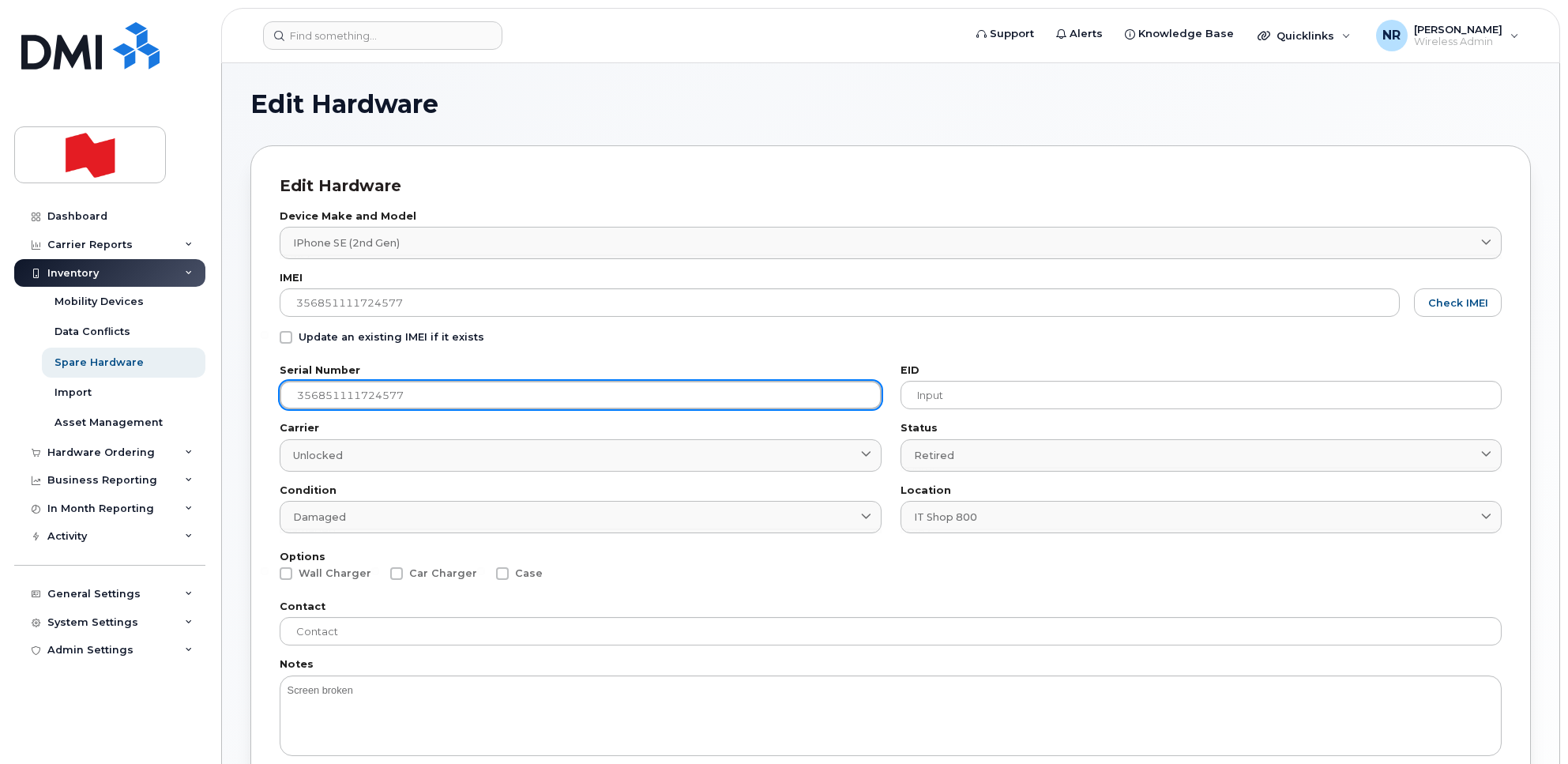
drag, startPoint x: 428, startPoint y: 390, endPoint x: 214, endPoint y: 391, distance: 214.0
click at [222, 391] on div "Support Alerts Knowledge Base Quicklinks Suspend / Cancel Device Change SIM Car…" at bounding box center [890, 629] width 1337 height 1132
paste input "FFMDN810PLJP"
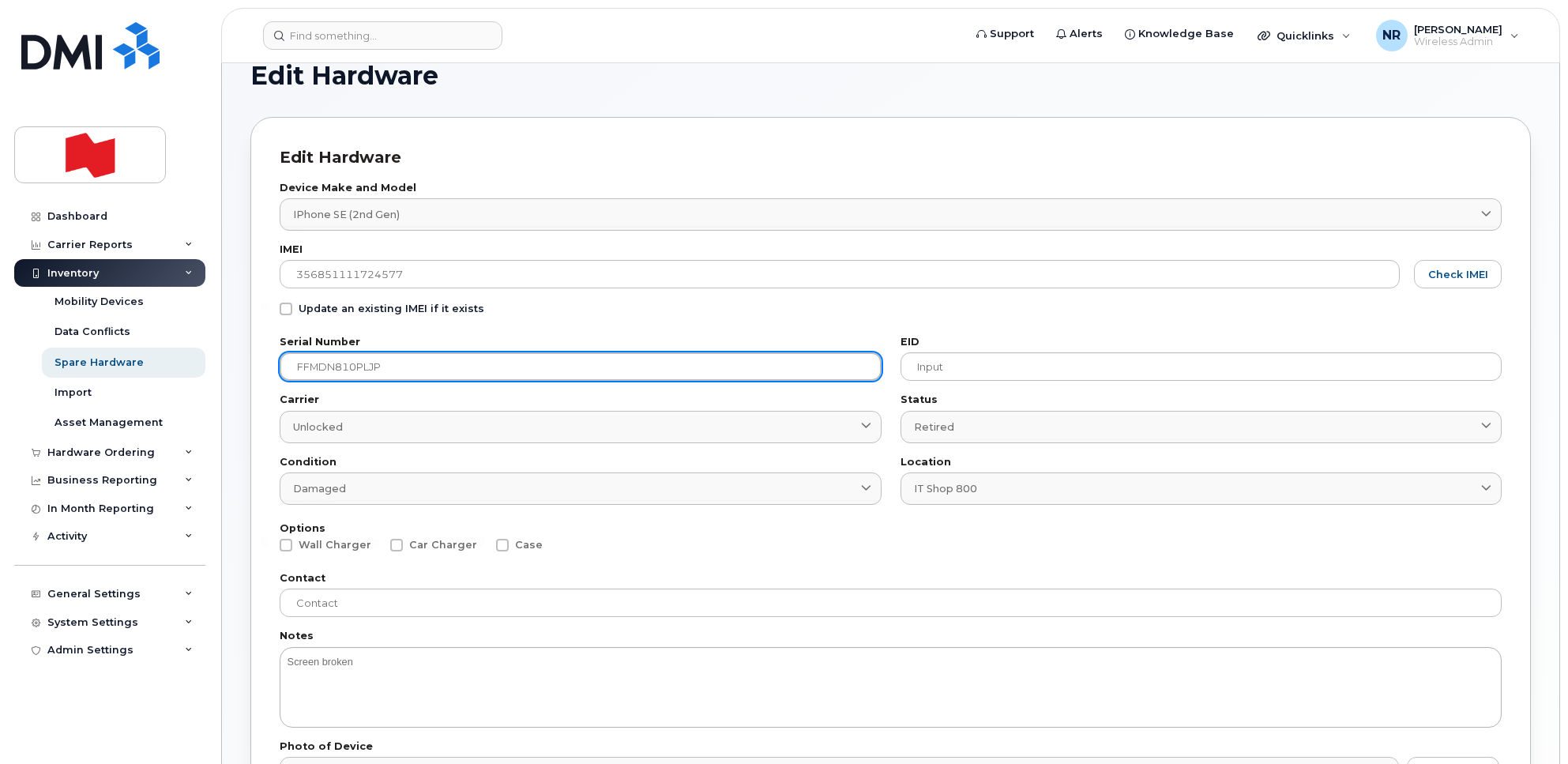
scroll to position [197, 0]
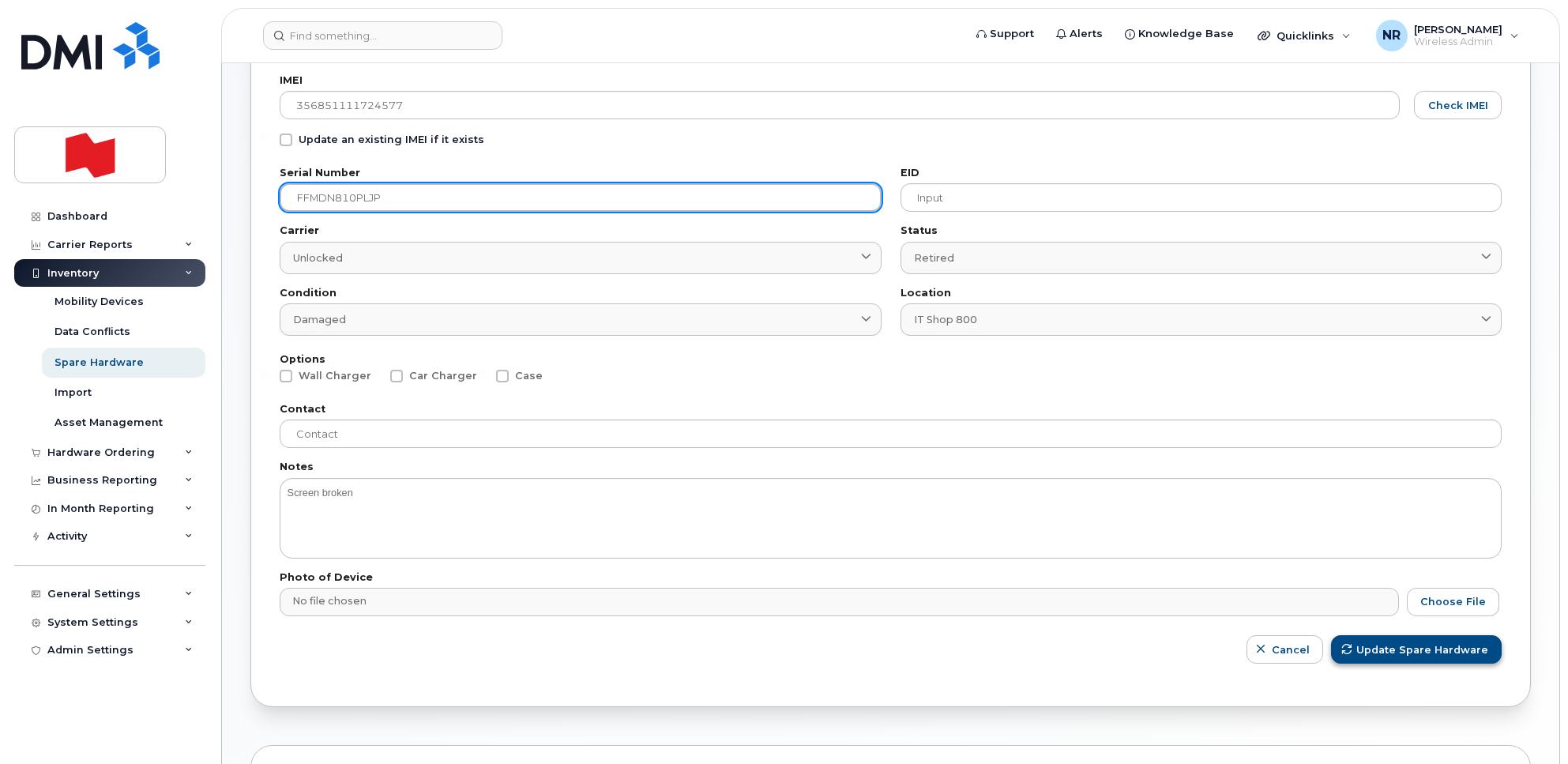
type input "FFMDN810PLJP"
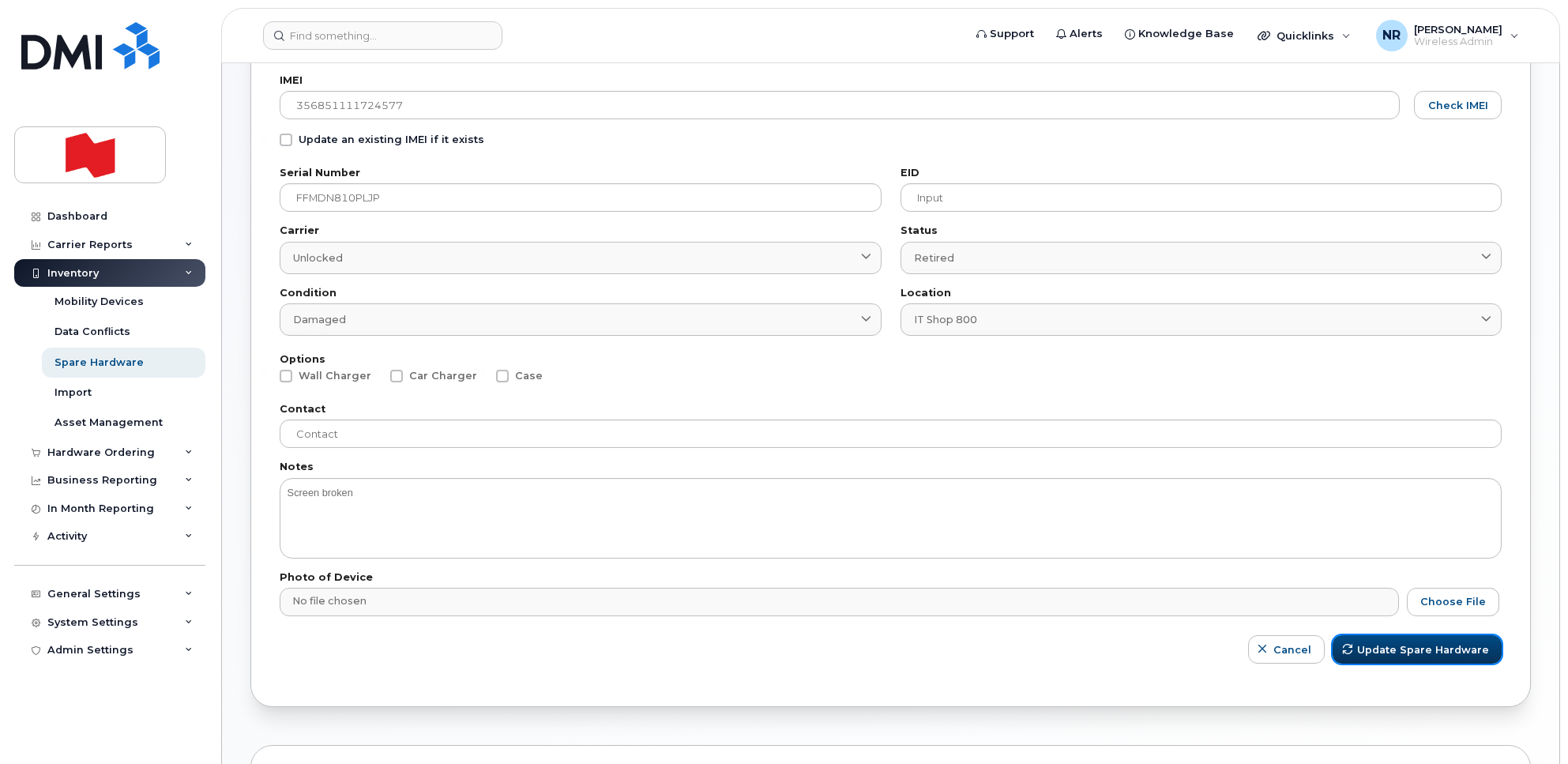
click at [1377, 646] on span "Update Spare Hardware" at bounding box center [1423, 650] width 132 height 15
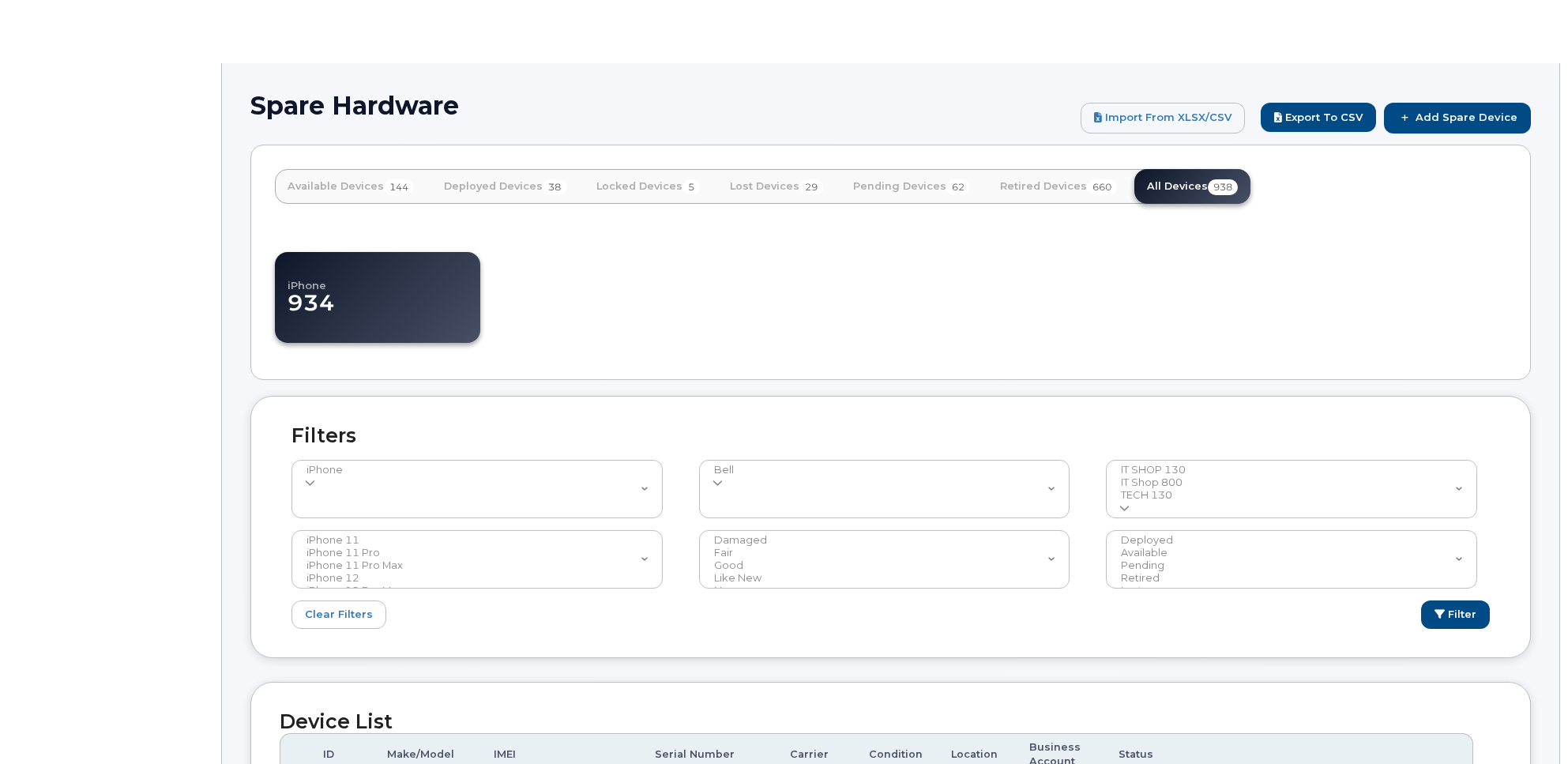
select select
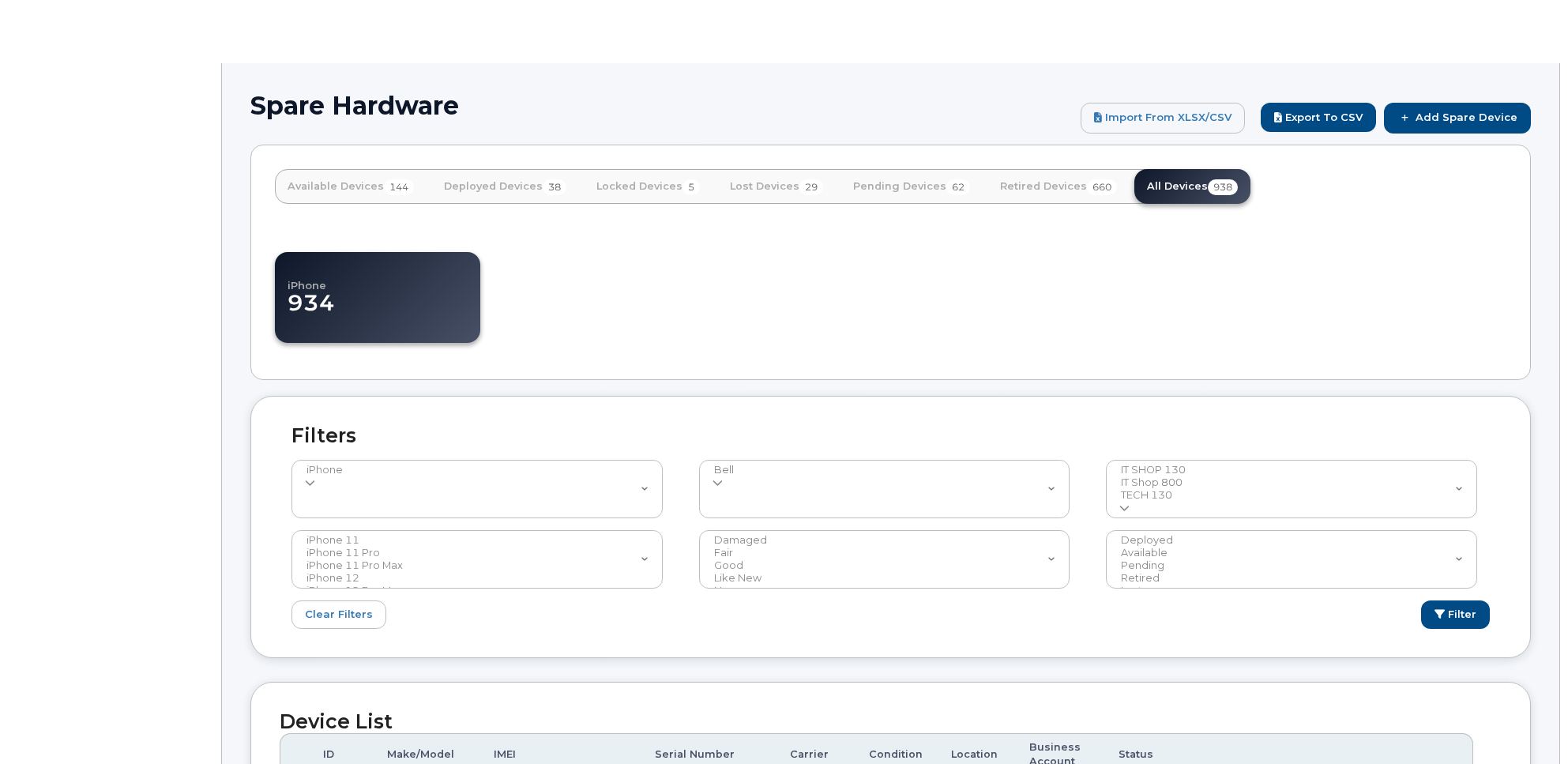
select select
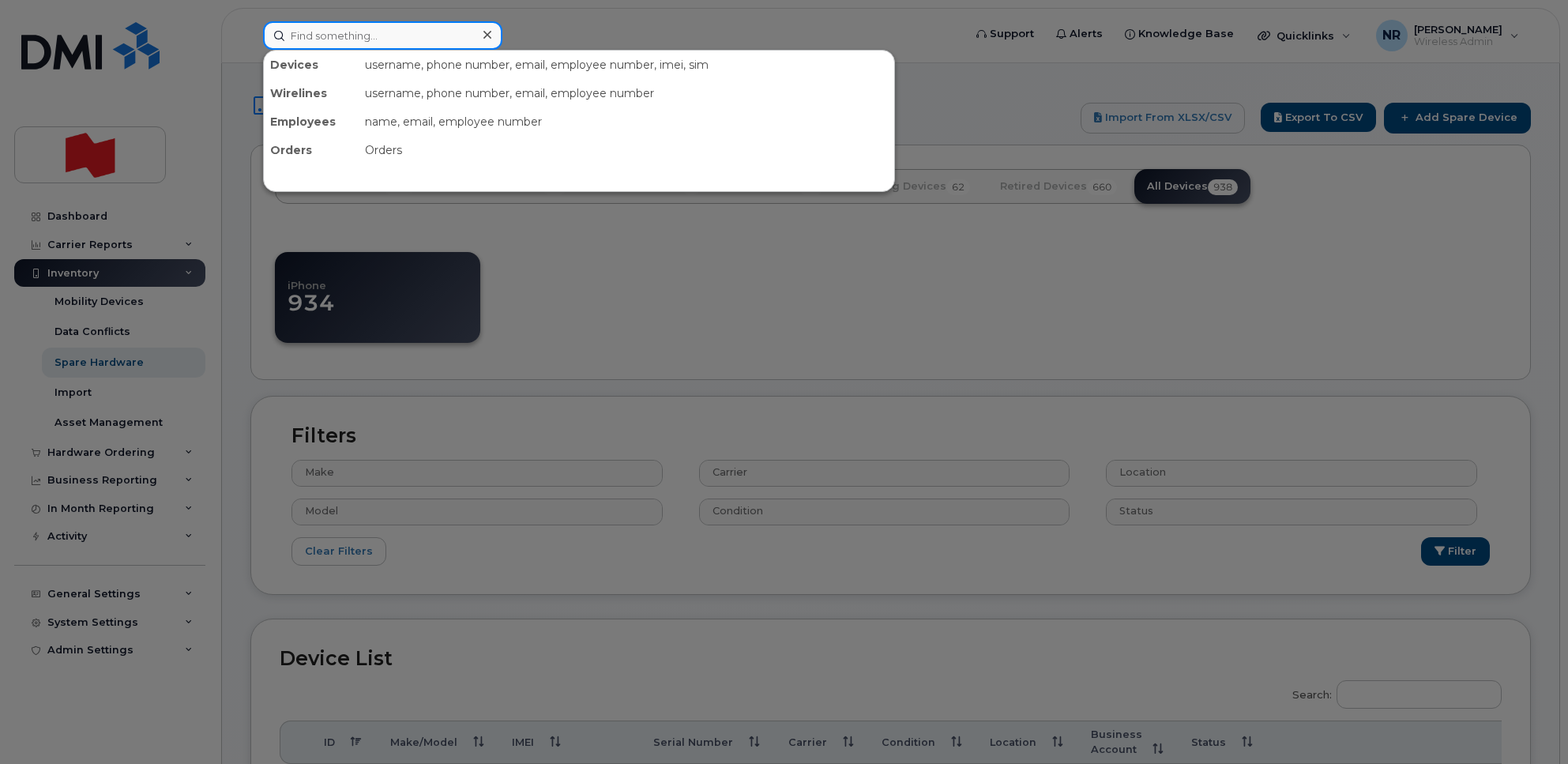
click at [368, 40] on input at bounding box center [383, 36] width 240 height 29
paste input "[PHONE_NUMBER]"
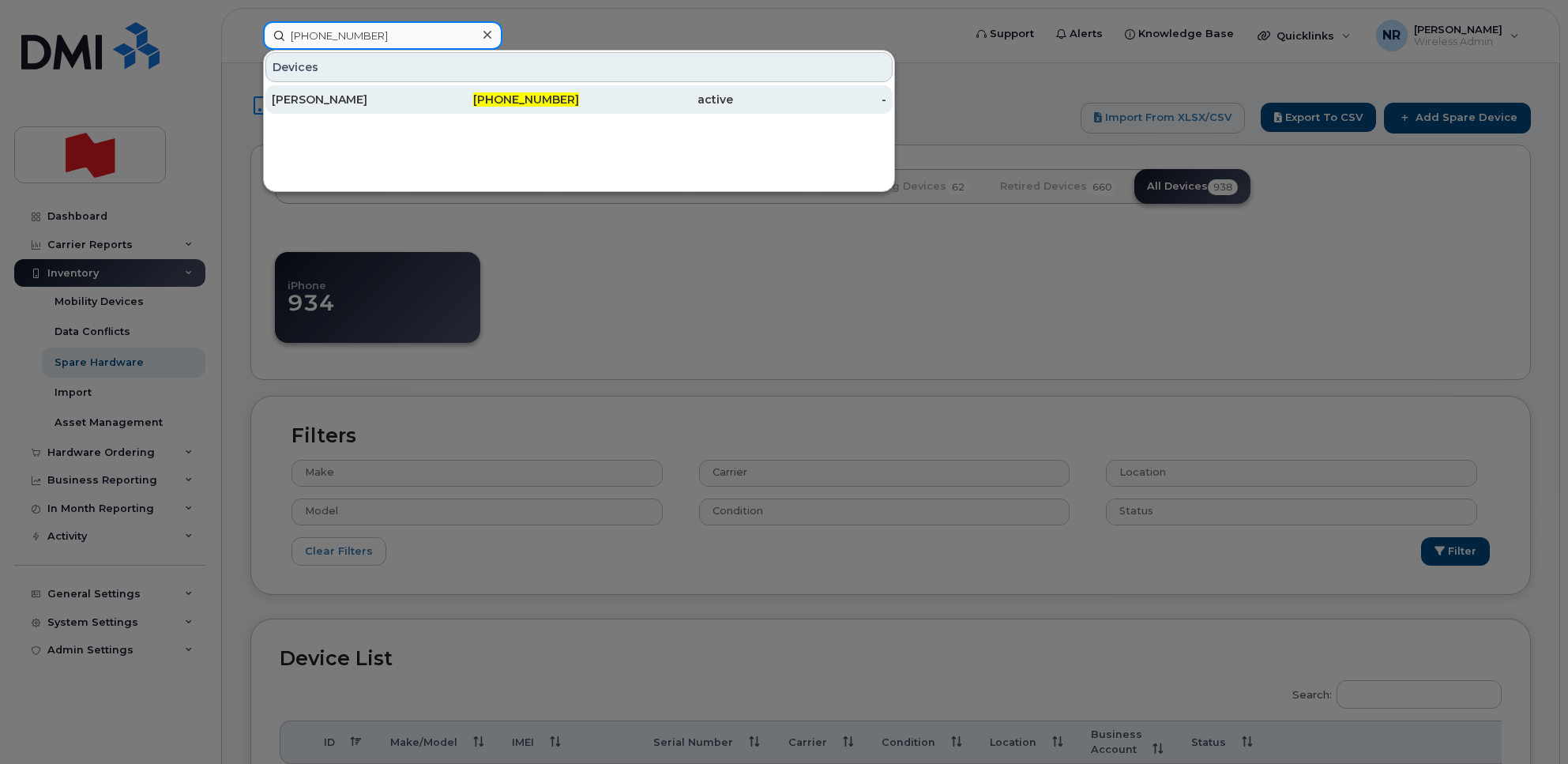
type input "[PHONE_NUMBER]"
click at [320, 88] on div "[PERSON_NAME]" at bounding box center [349, 99] width 154 height 29
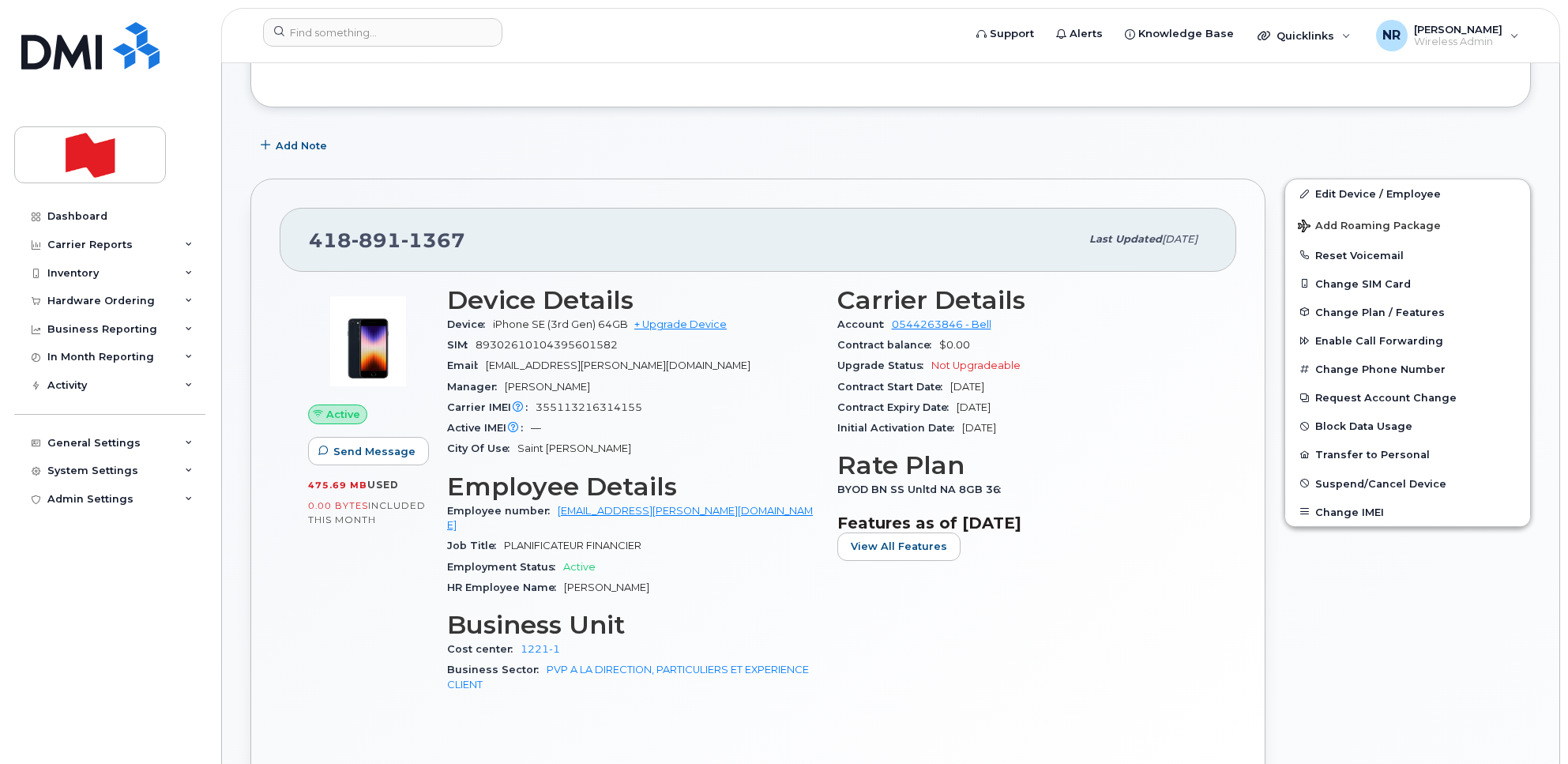
scroll to position [197, 0]
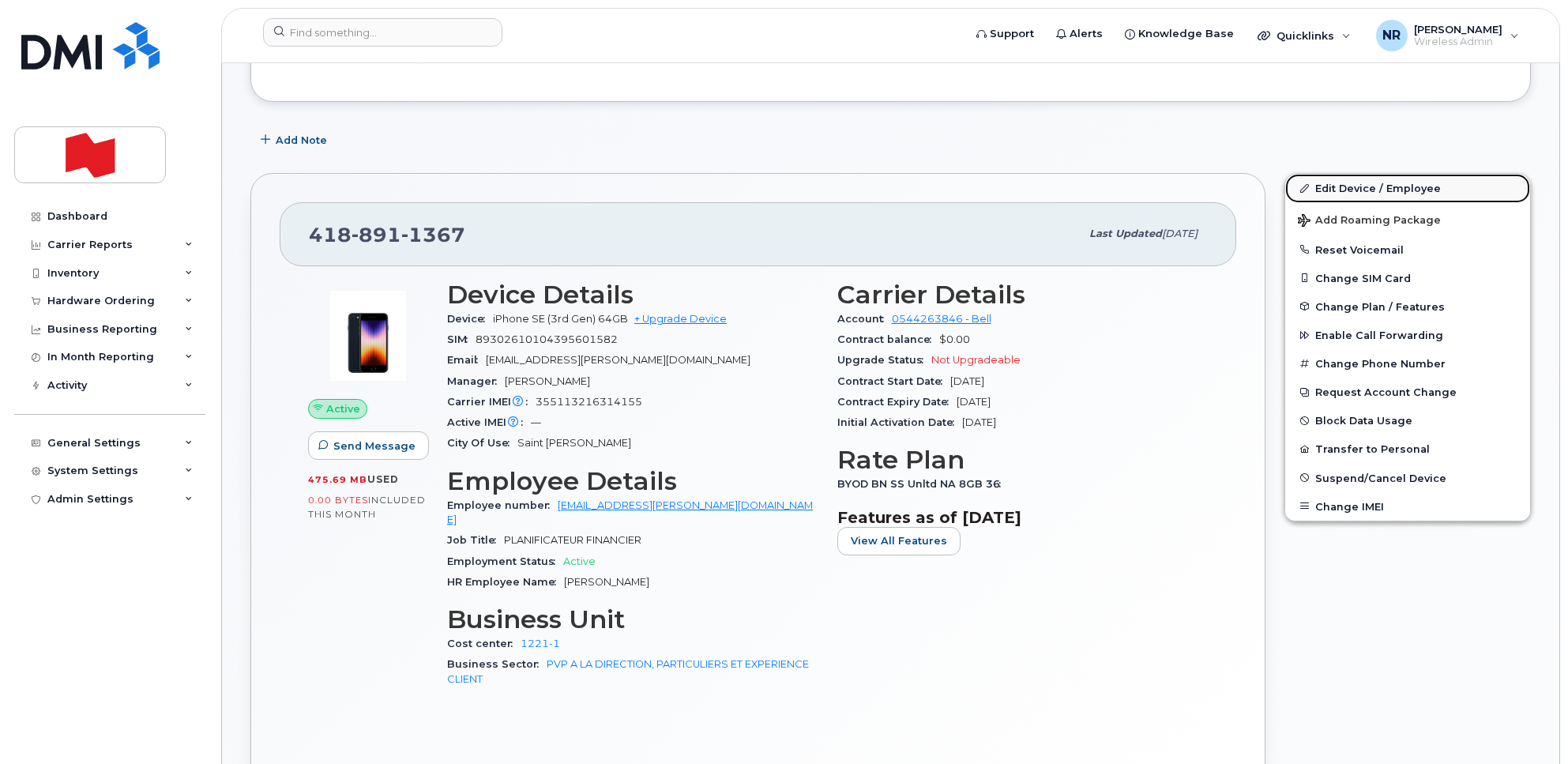
click at [1363, 187] on link "Edit Device / Employee" at bounding box center [1408, 188] width 245 height 29
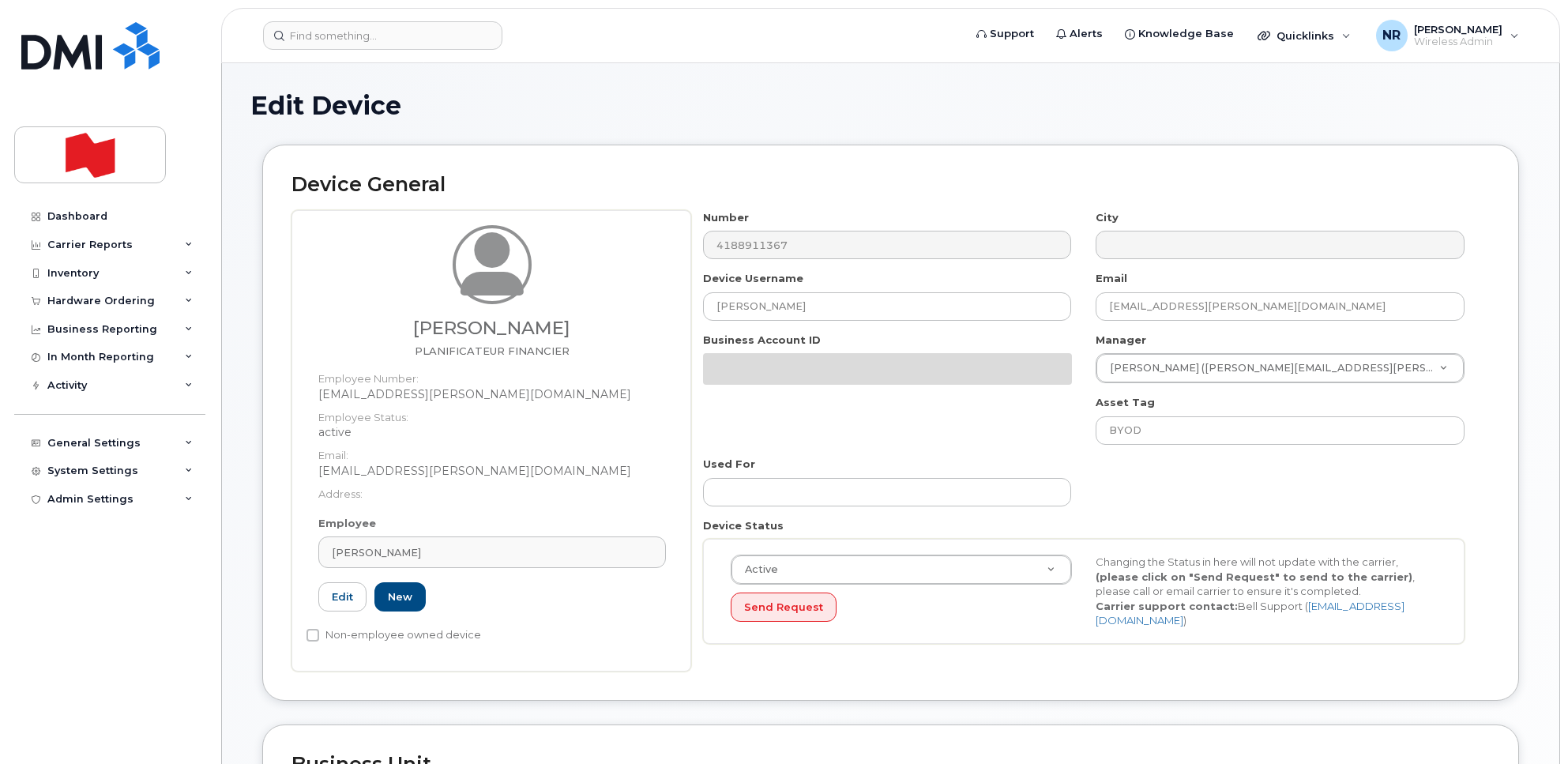
select select "22917077"
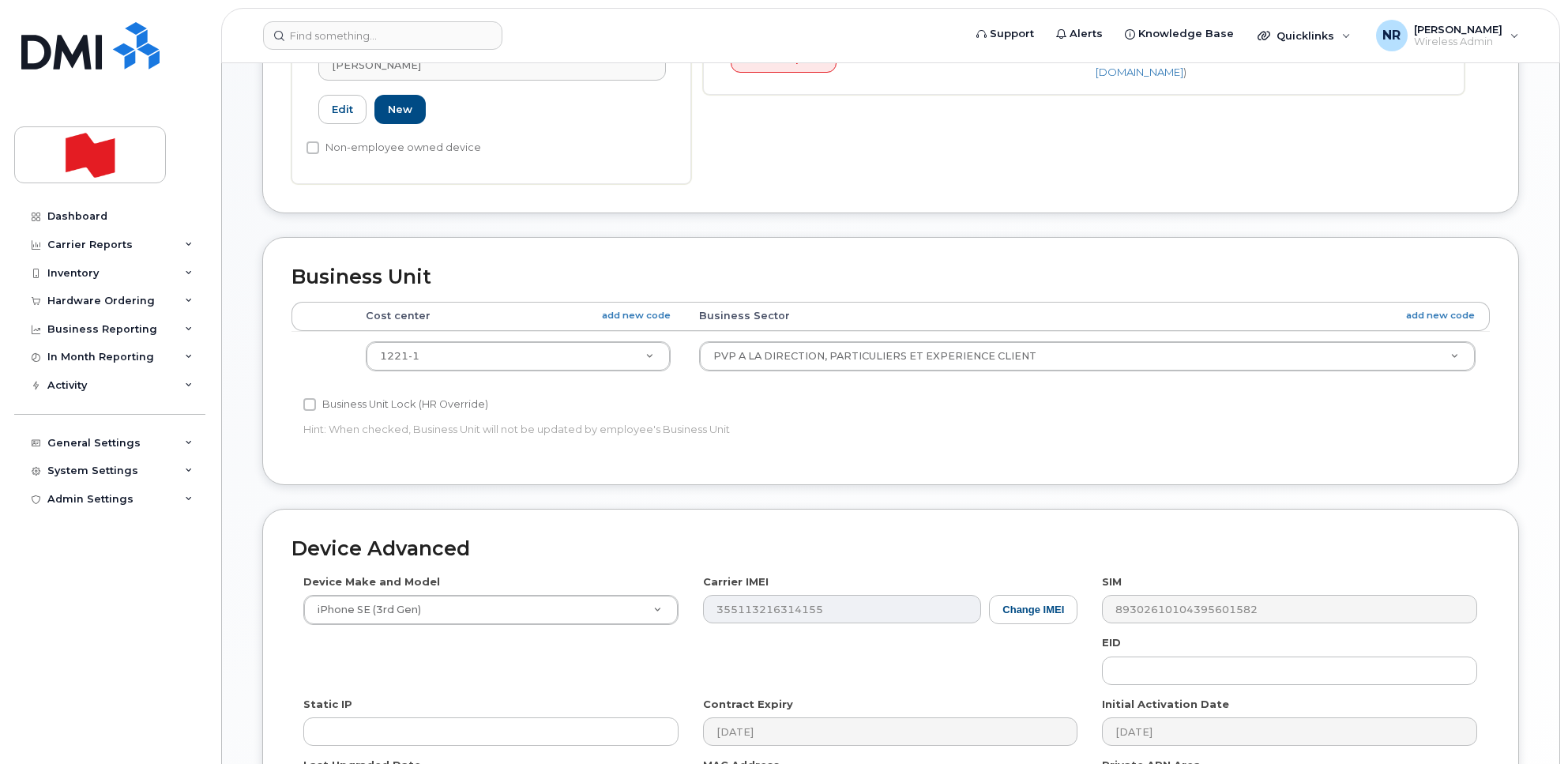
scroll to position [707, 0]
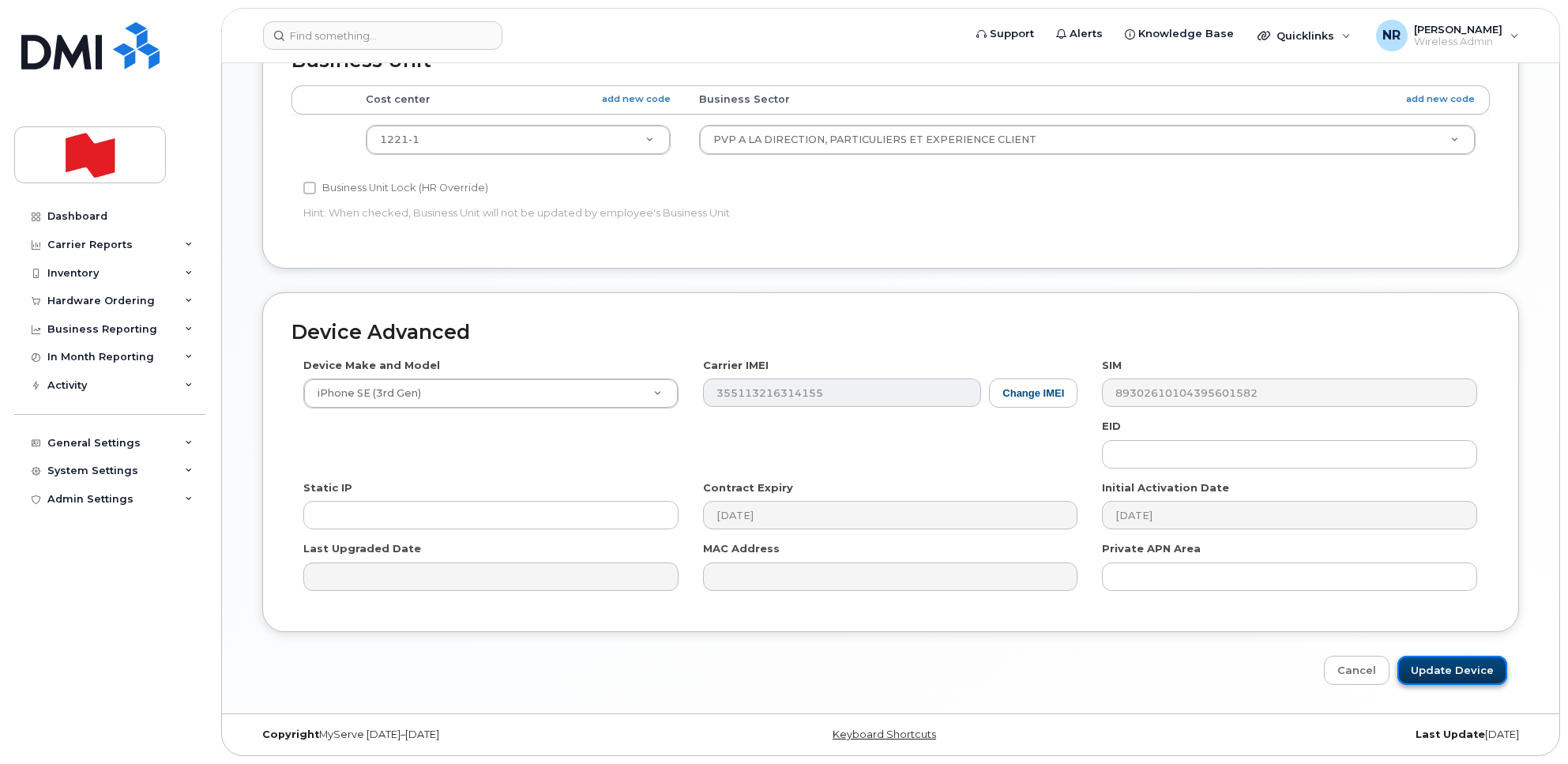
click at [1459, 663] on input "Update Device" at bounding box center [1452, 670] width 110 height 29
type input "Saving..."
